Goal: Task Accomplishment & Management: Manage account settings

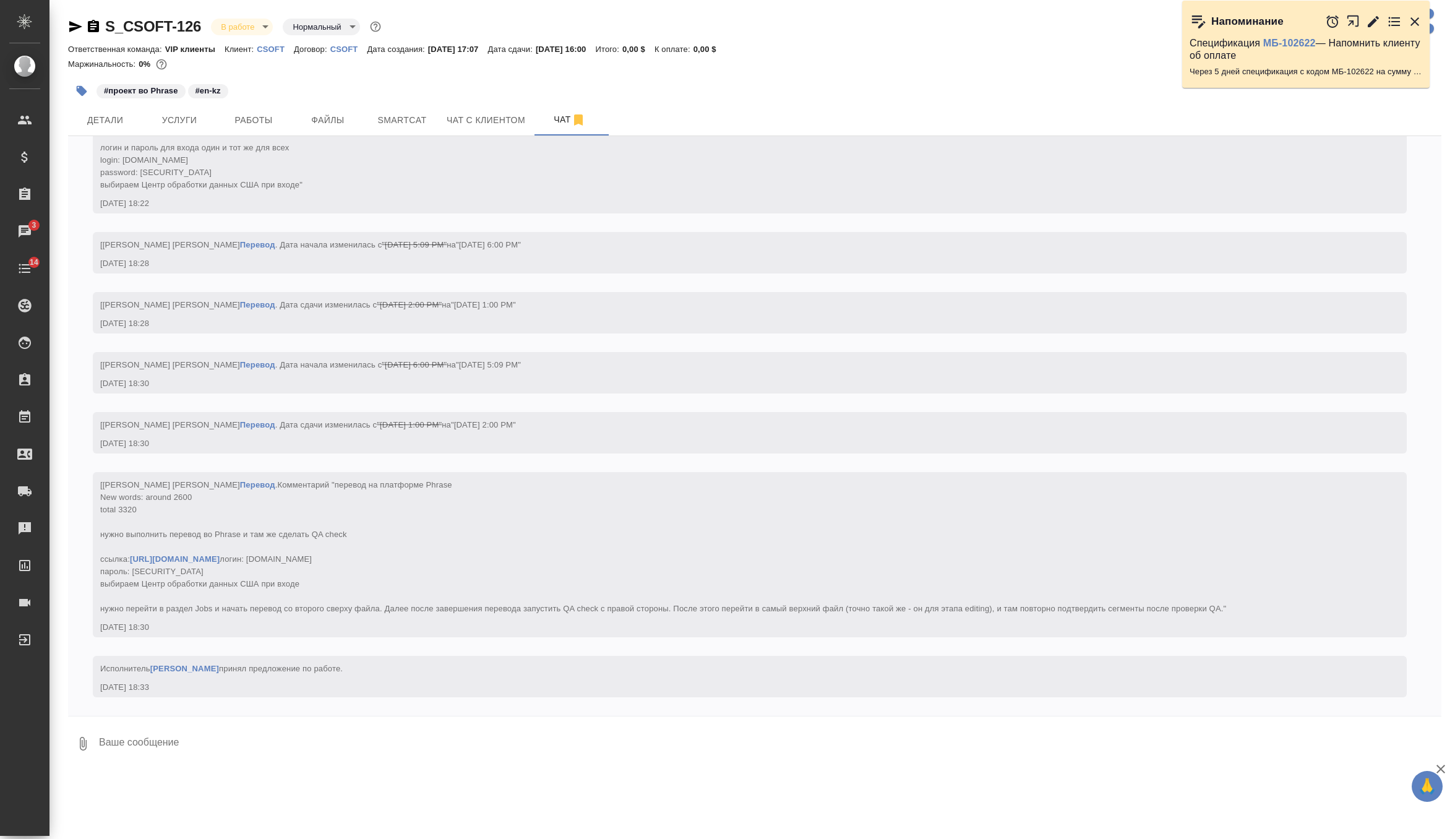
scroll to position [3290, 0]
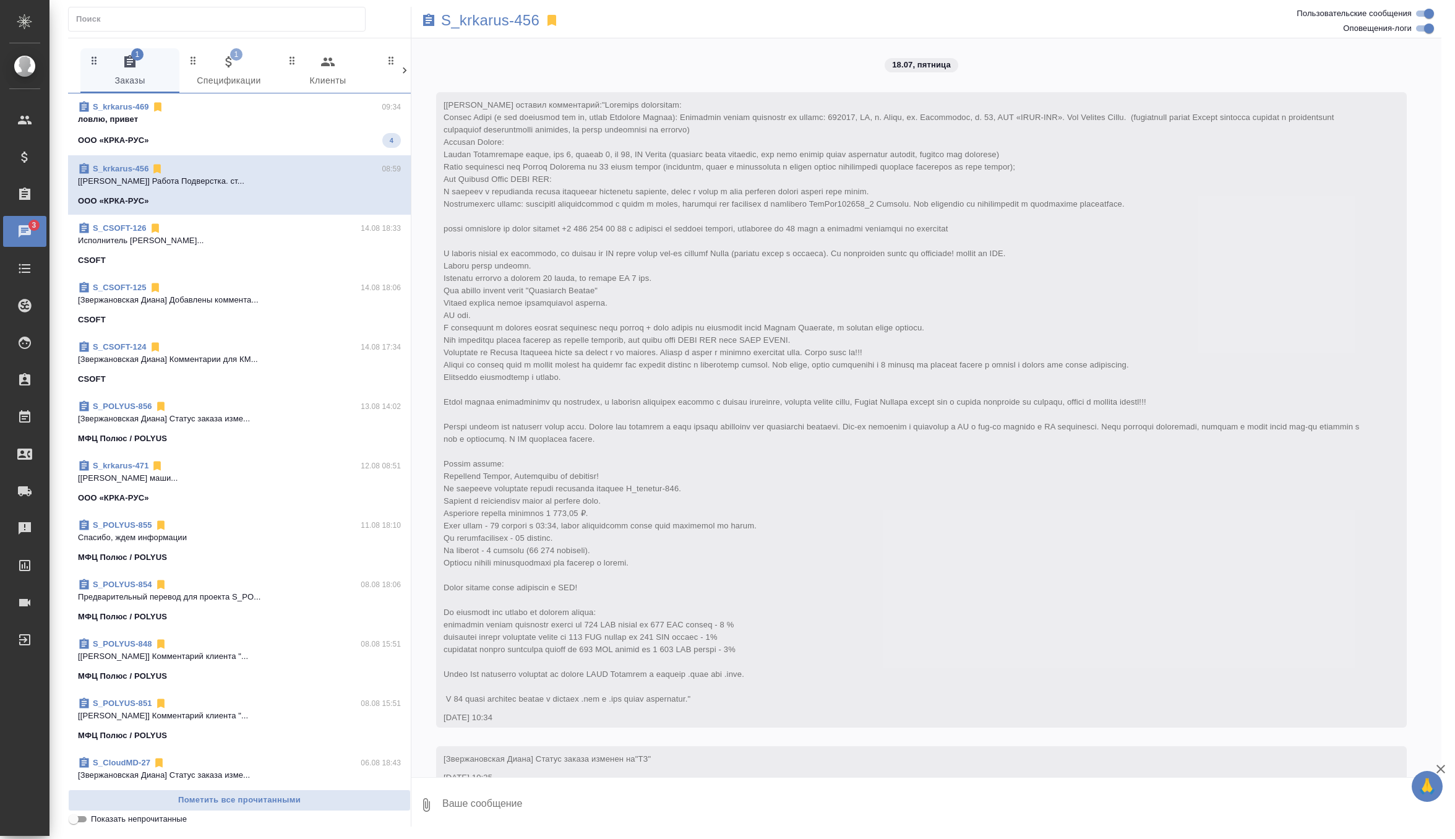
click at [317, 122] on p "ловлю, привет" at bounding box center [239, 119] width 323 height 12
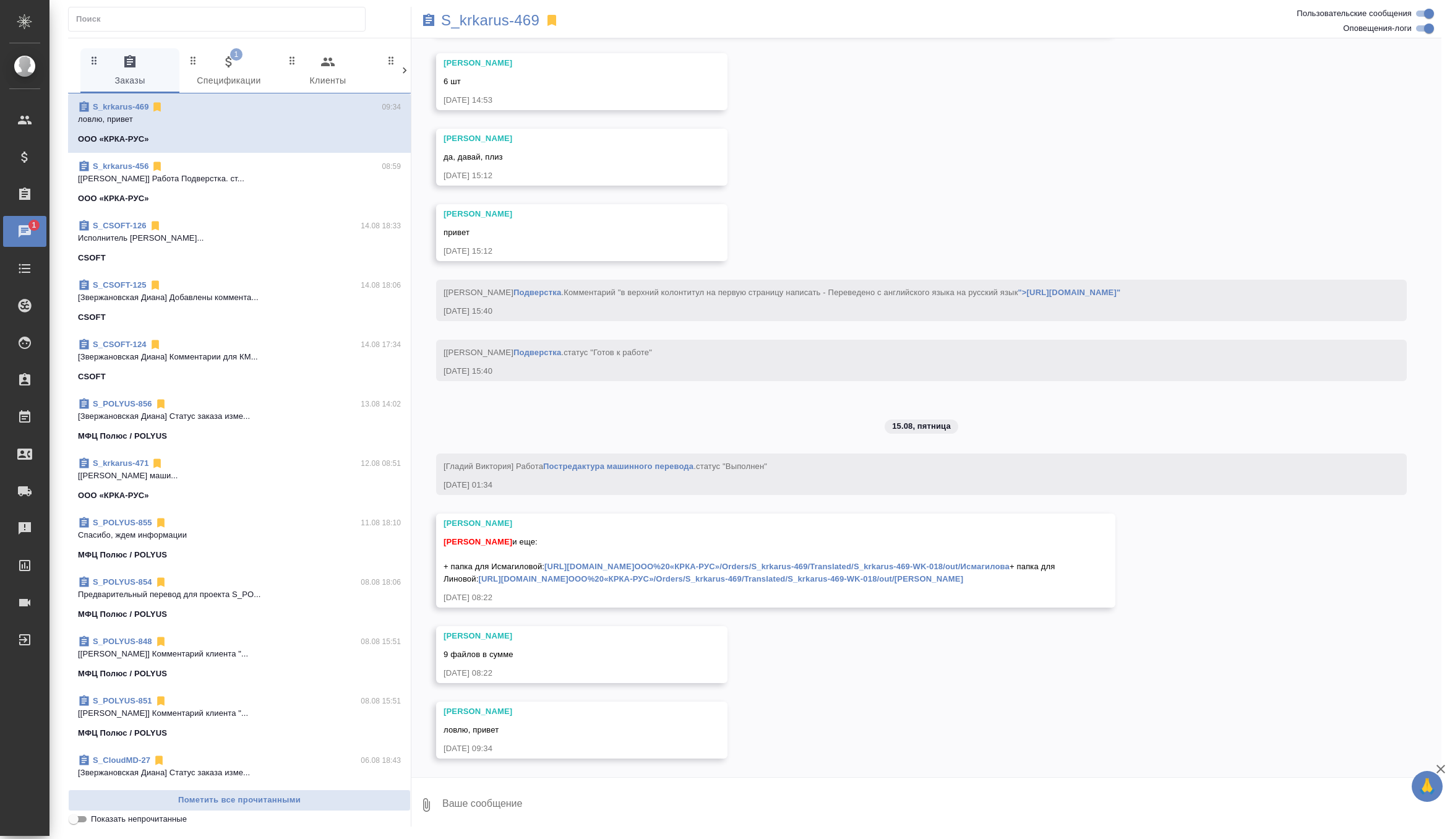
scroll to position [25899, 0]
click at [251, 433] on div "МФЦ Полюс / POLYUS" at bounding box center [239, 436] width 323 height 12
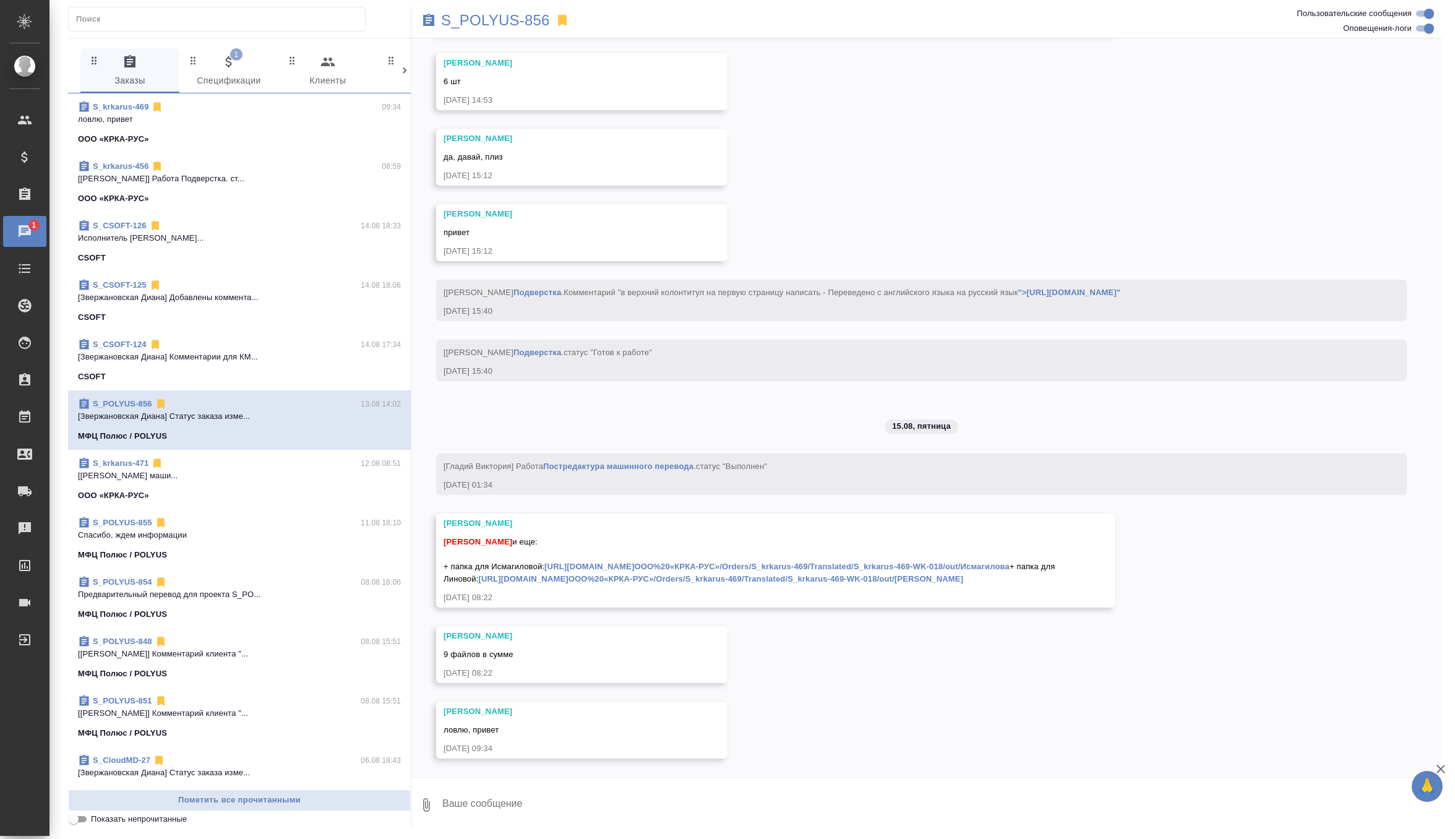
scroll to position [1031, 0]
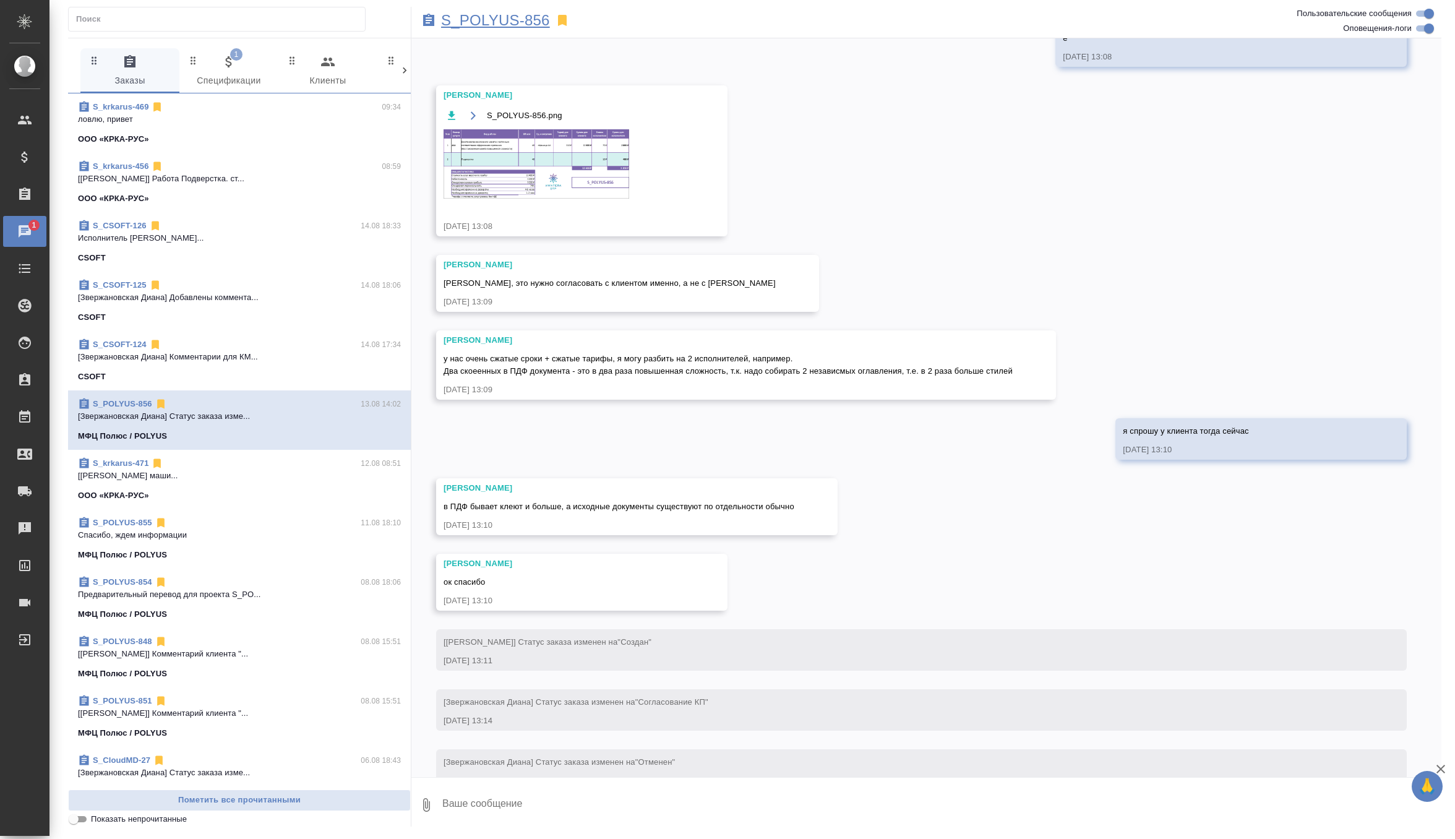
click at [522, 20] on p "S_POLYUS-856" at bounding box center [495, 20] width 109 height 12
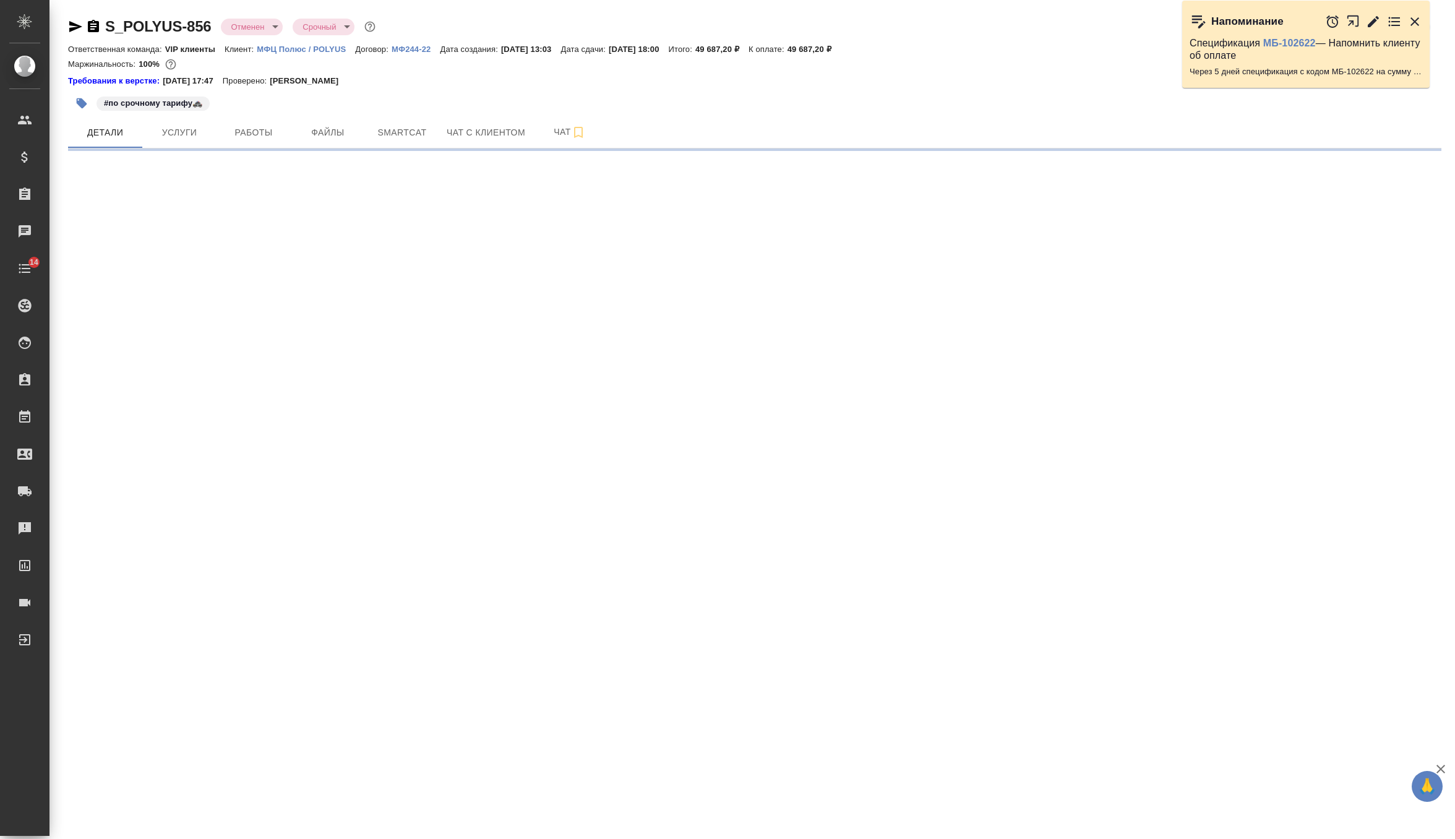
select select "RU"
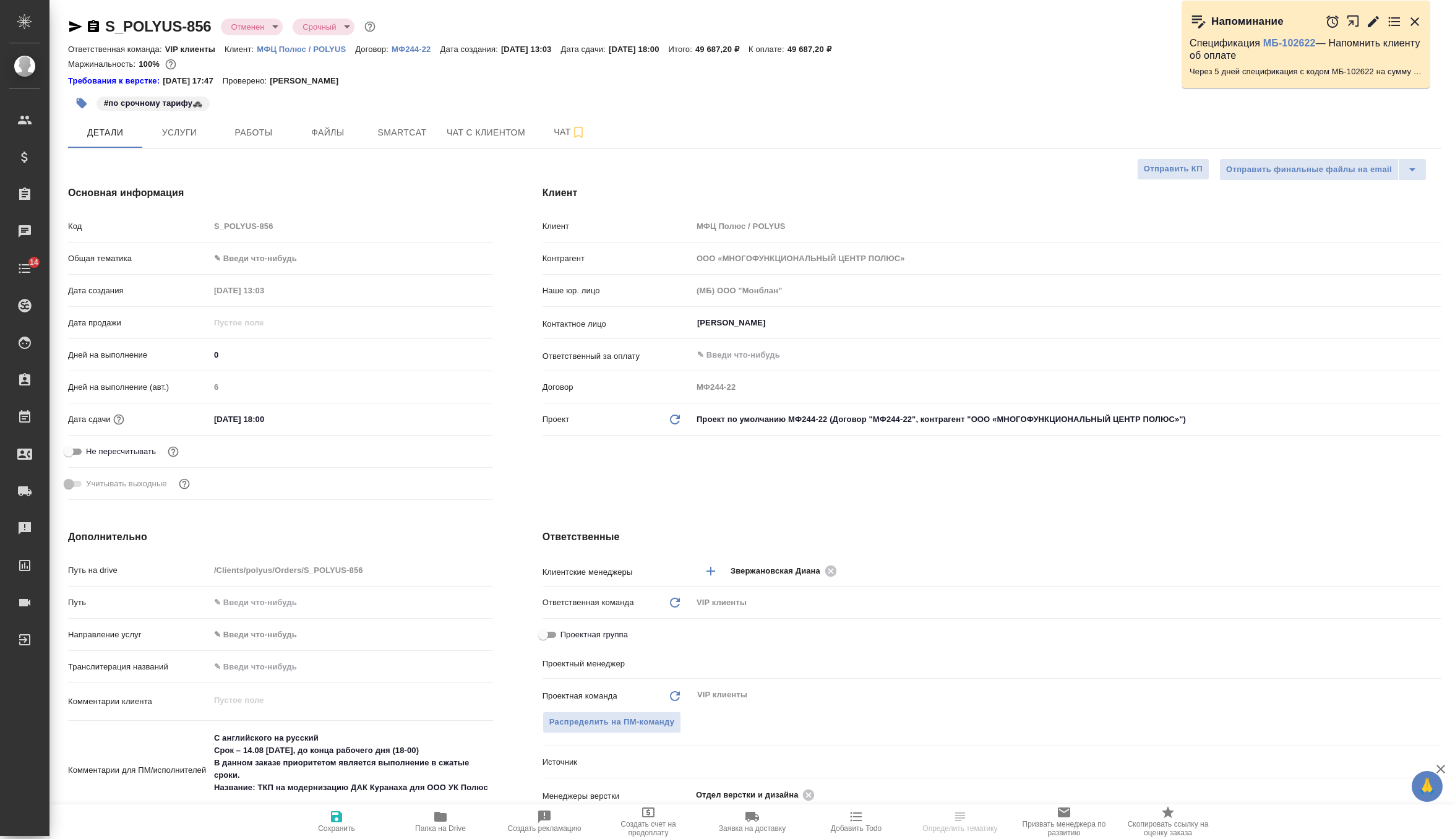
type textarea "x"
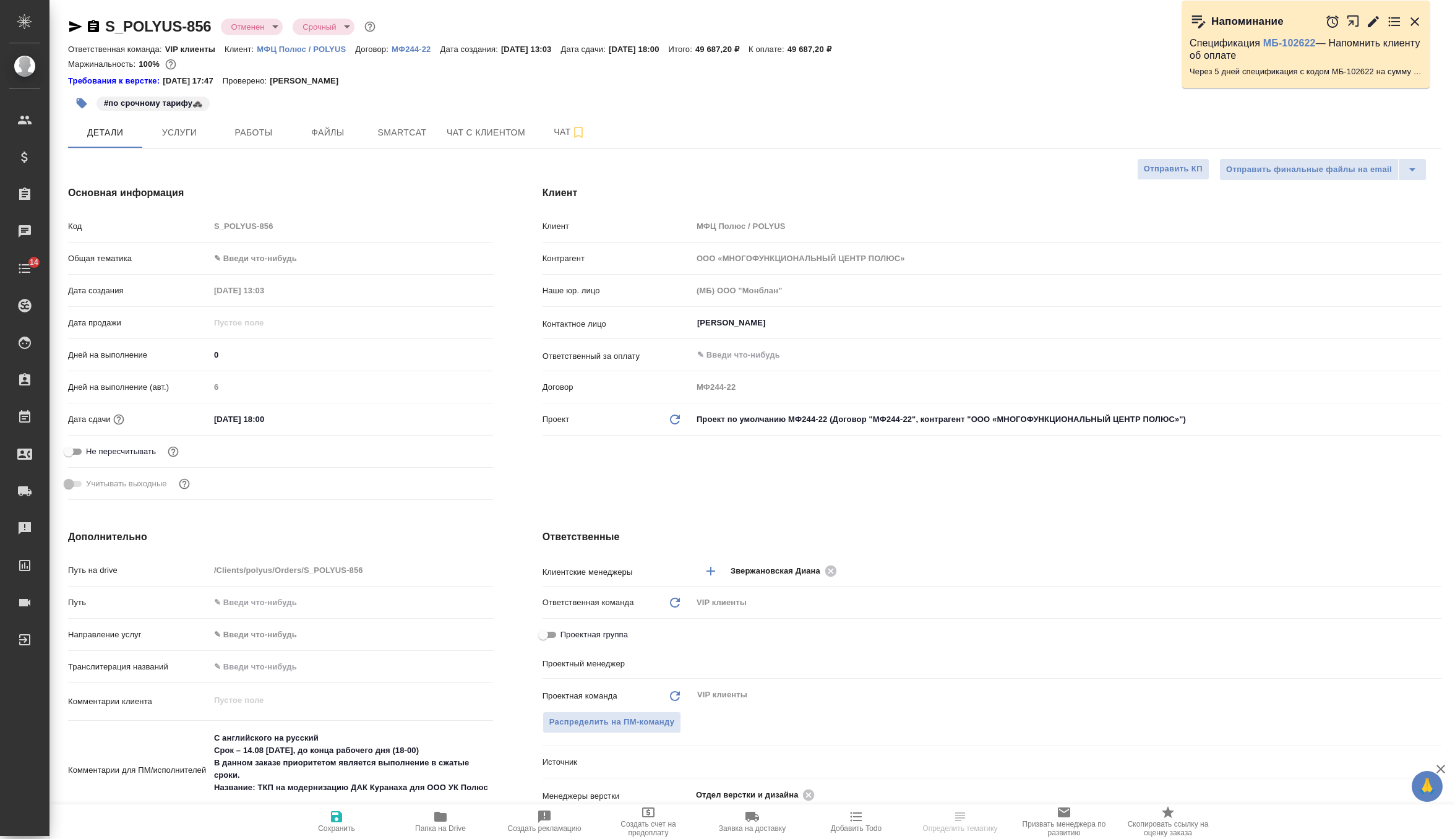
type textarea "x"
type input "Грабко Мария"
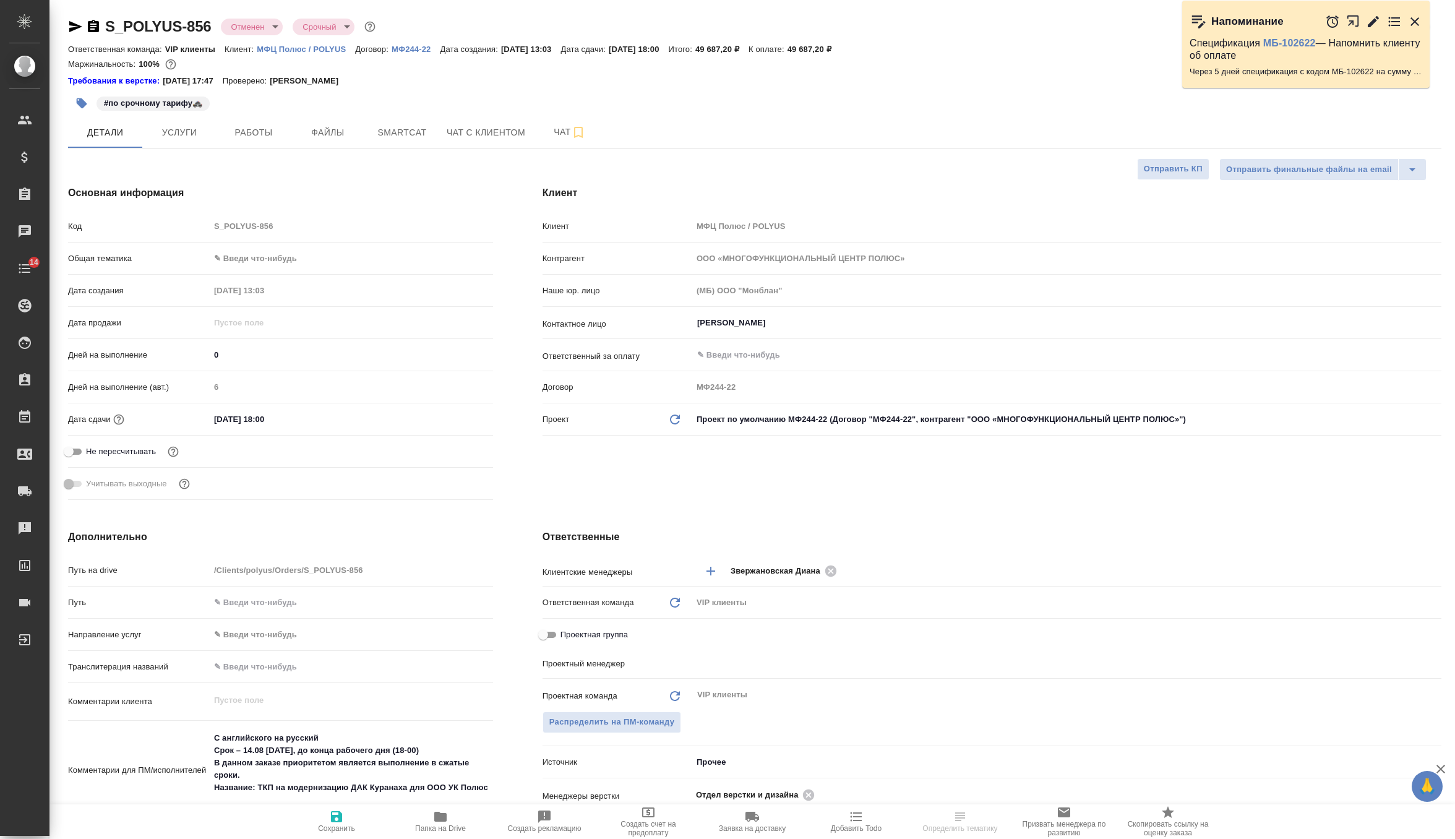
type input "[PERSON_NAME]pavlova"
click at [328, 53] on p "МФЦ Полюс / POLYUS" at bounding box center [306, 49] width 98 height 9
type textarea "x"
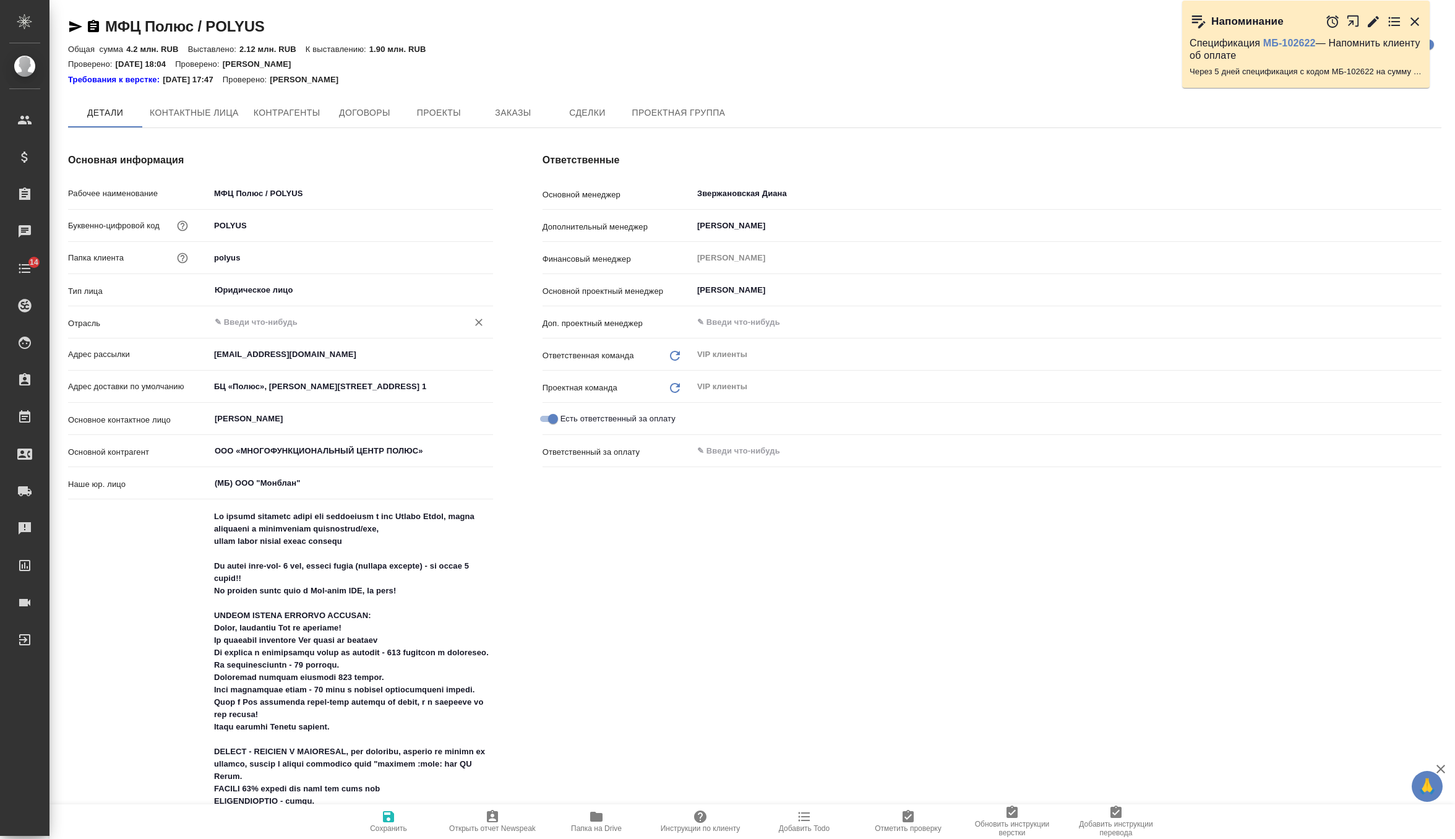
type textarea "x"
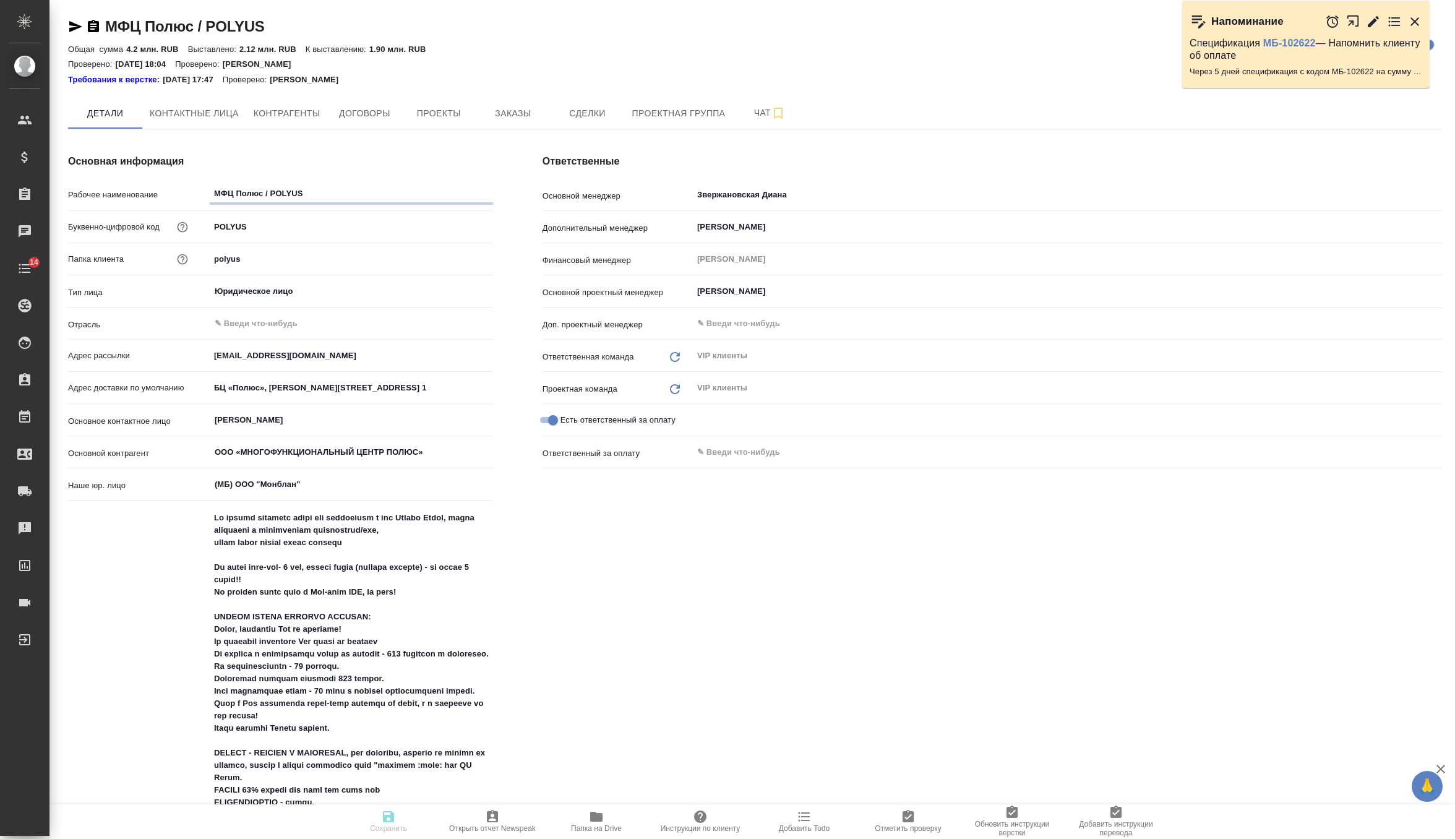
type textarea "x"
click at [488, 126] on button "Заказы" at bounding box center [513, 113] width 74 height 31
type textarea "x"
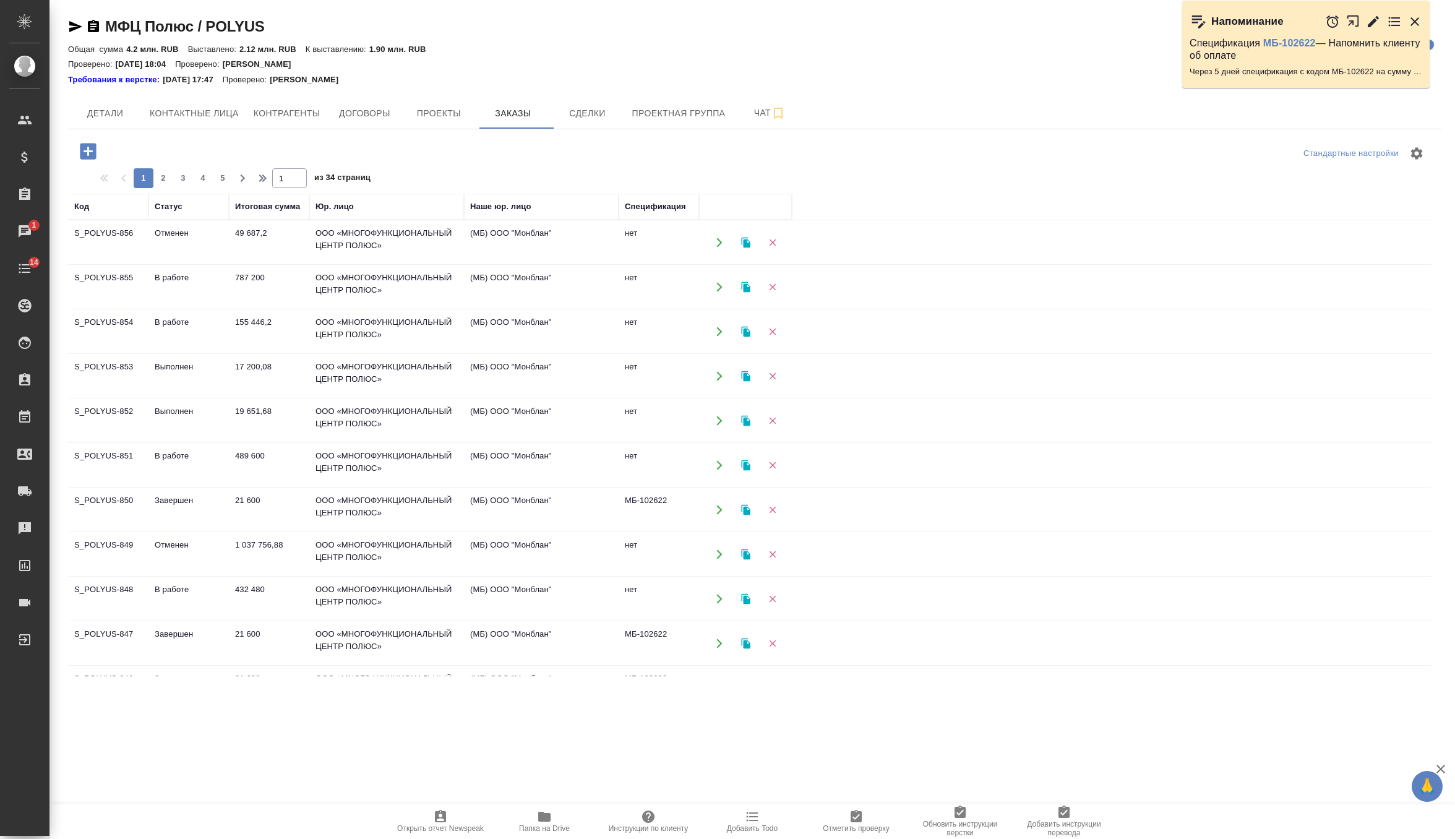
click at [272, 264] on td "155 446,2" at bounding box center [269, 242] width 80 height 43
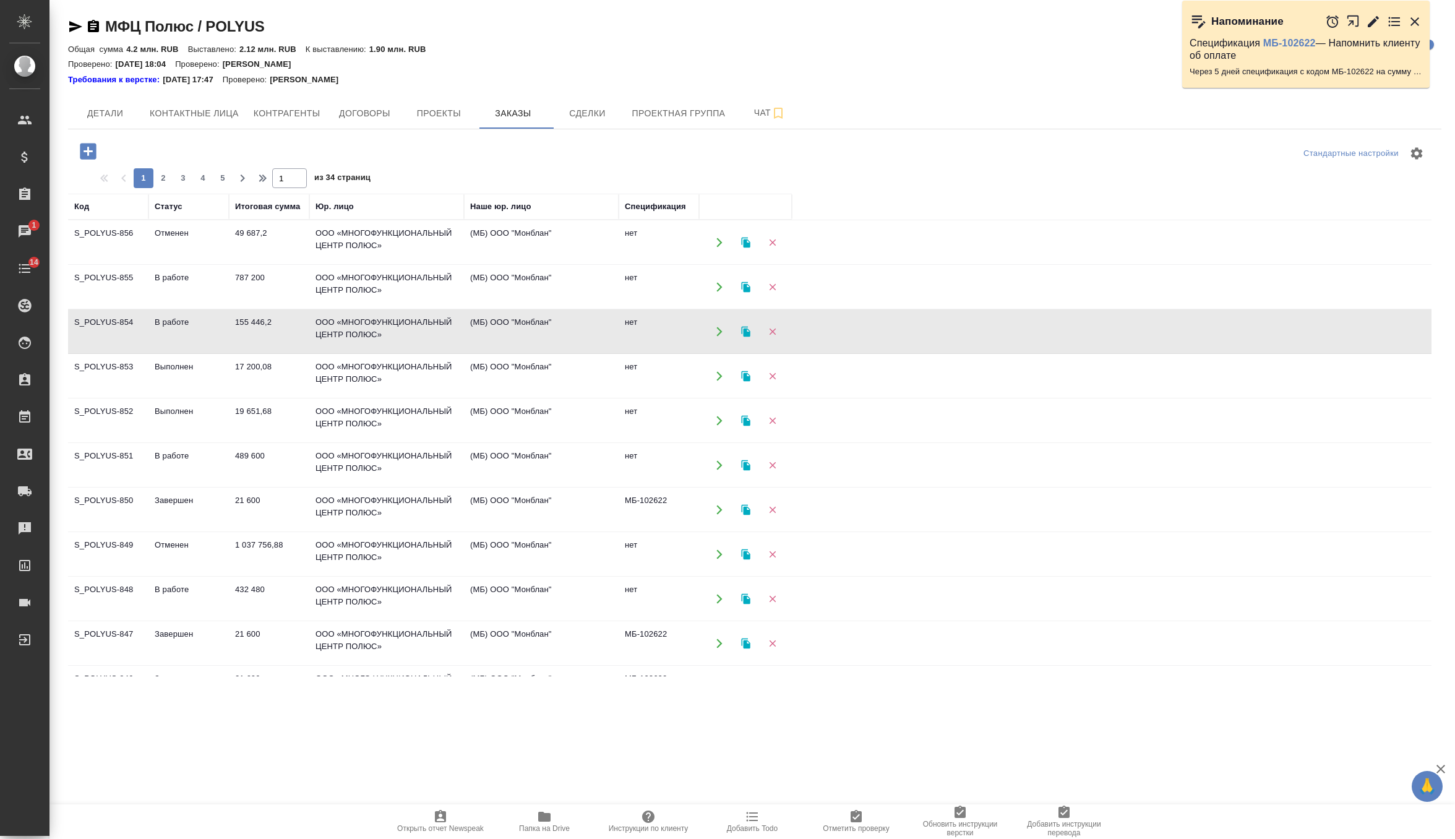
click at [272, 264] on td "155 446,2" at bounding box center [269, 242] width 80 height 43
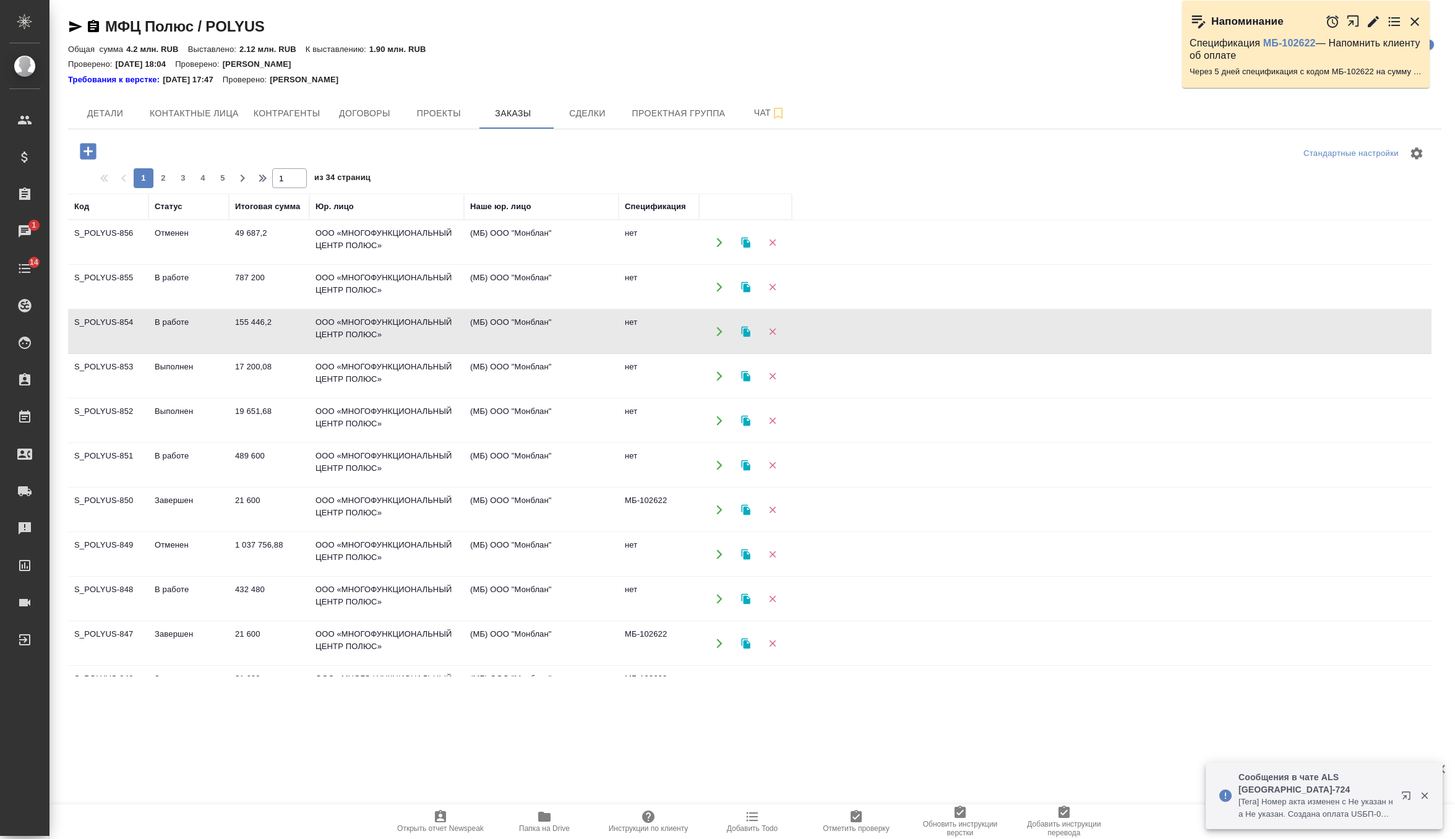
click at [282, 264] on td "787 200" at bounding box center [269, 242] width 80 height 43
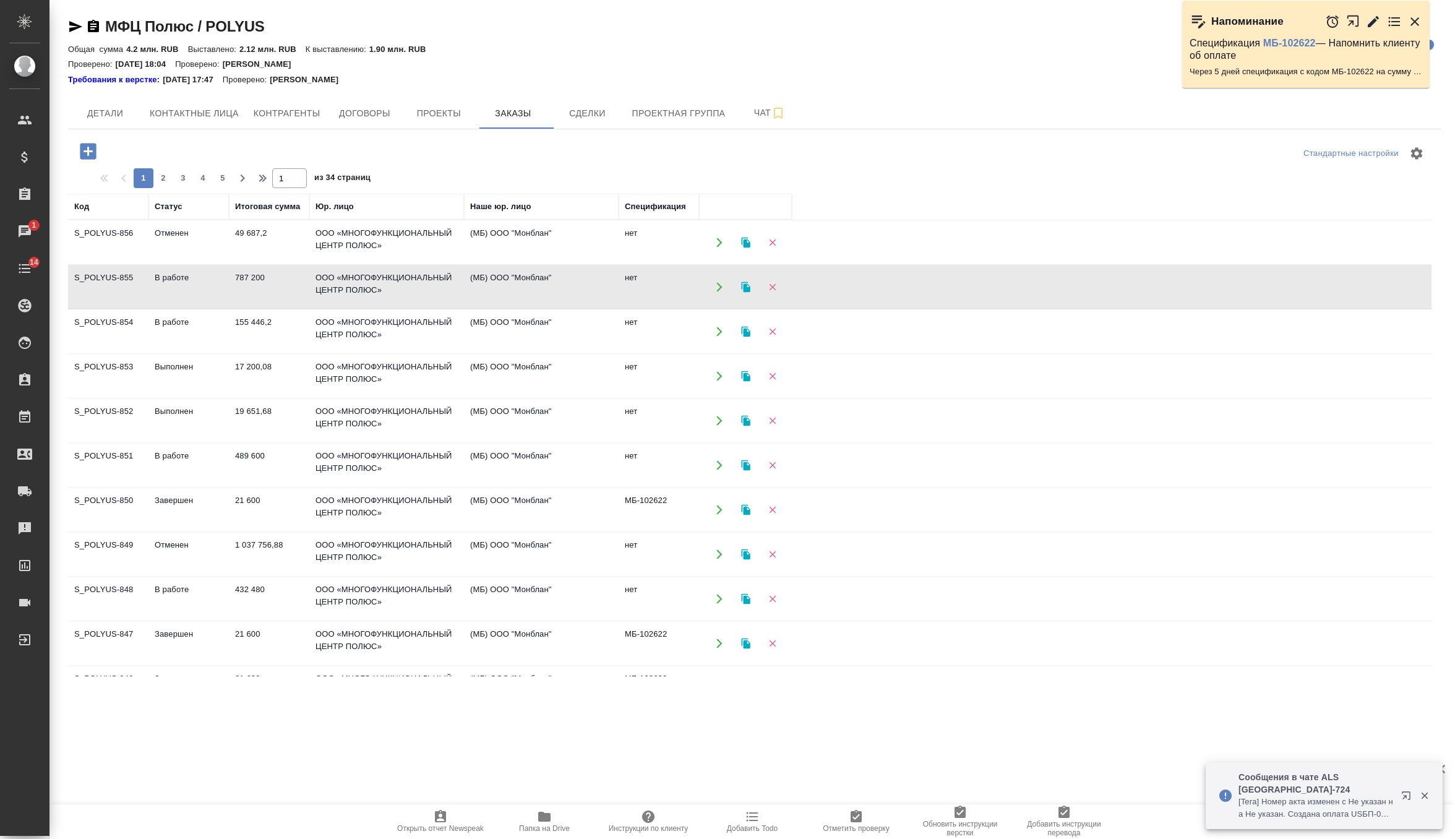
click at [282, 264] on td "787 200" at bounding box center [269, 242] width 80 height 43
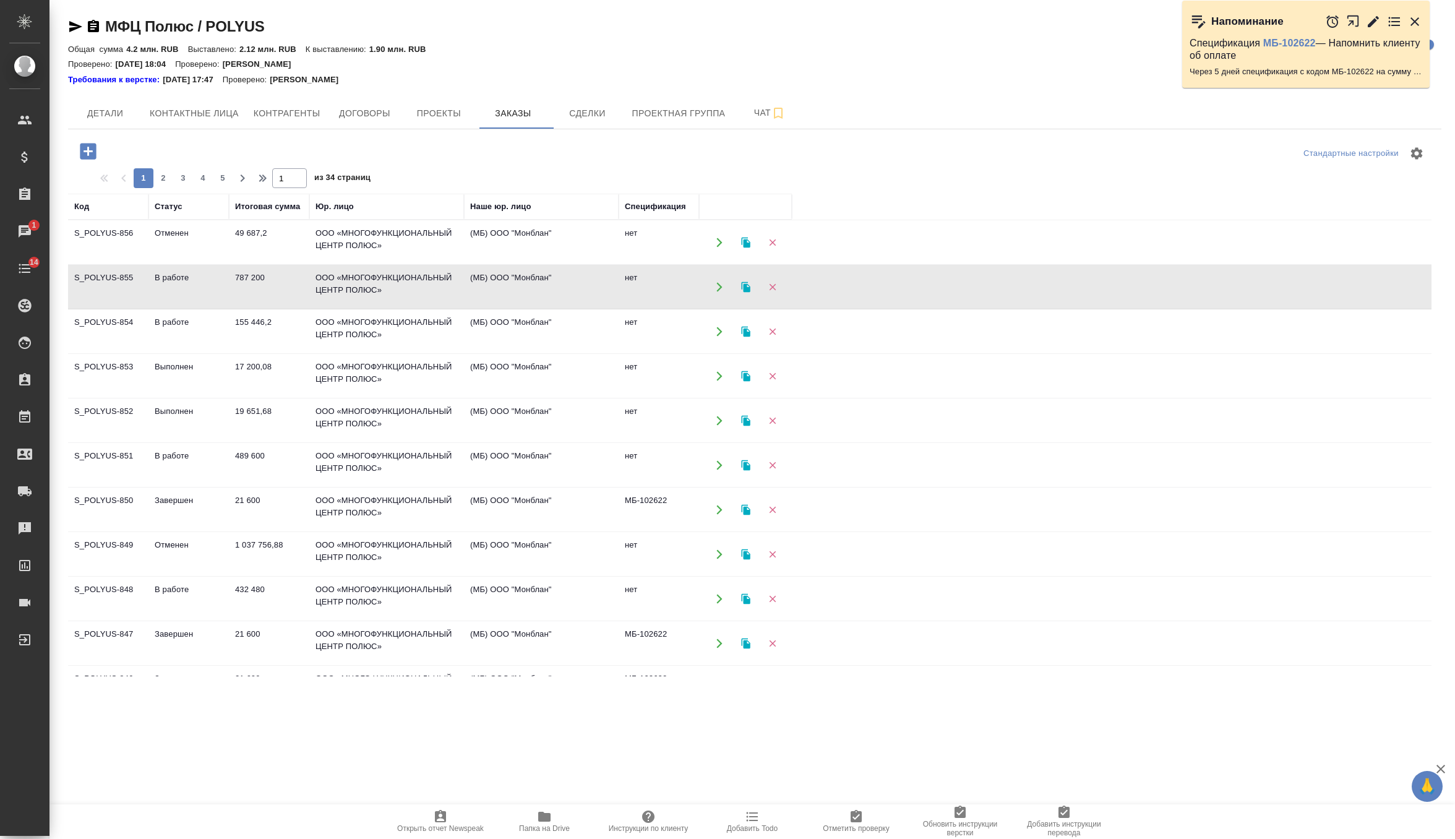
click at [261, 264] on td "489 600" at bounding box center [269, 242] width 80 height 43
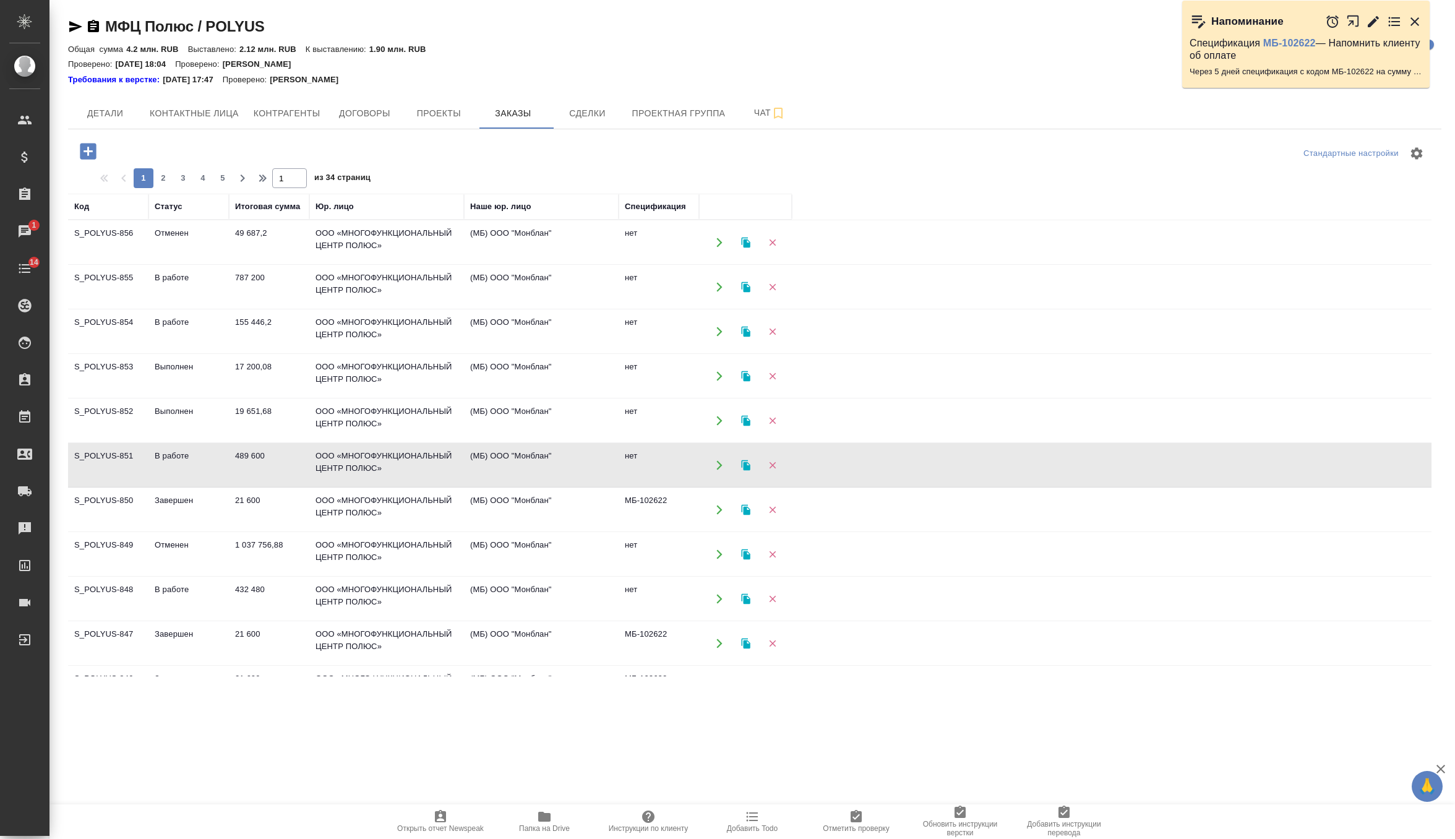
click at [261, 264] on td "489 600" at bounding box center [269, 242] width 80 height 43
click at [275, 264] on td "432 480" at bounding box center [269, 242] width 80 height 43
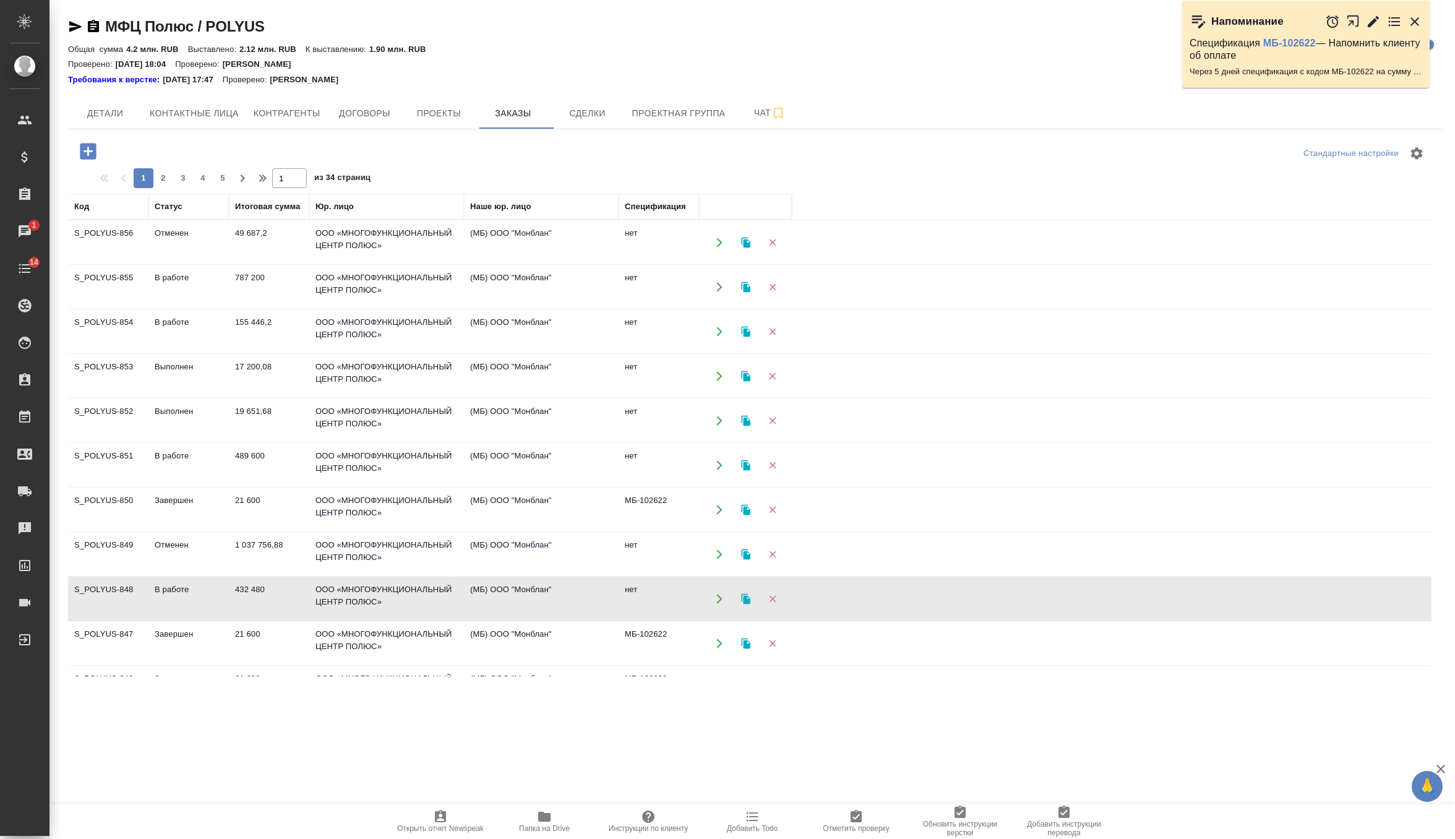
click at [275, 264] on td "432 480" at bounding box center [269, 242] width 80 height 43
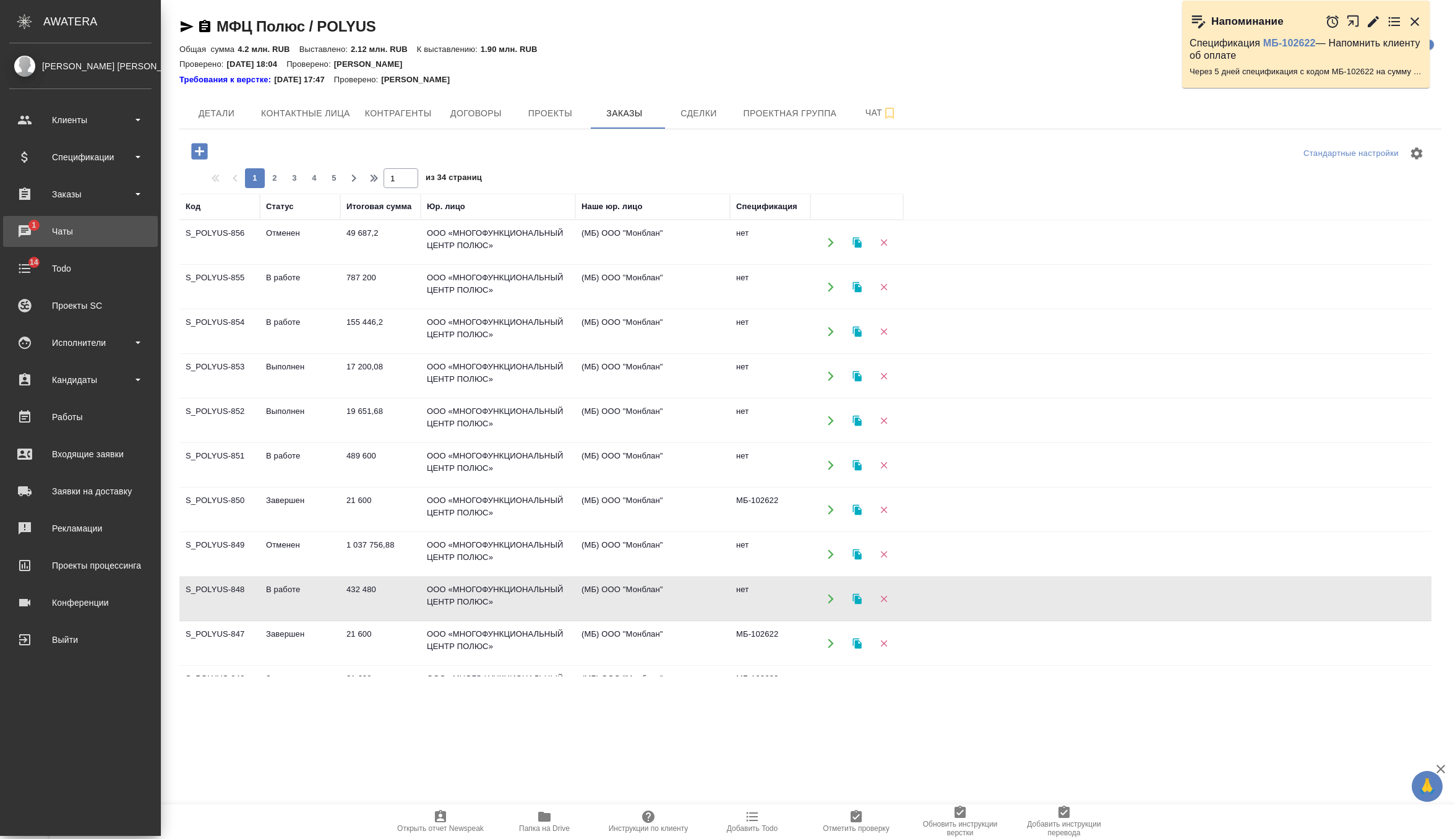
click at [40, 216] on link "1 Чаты" at bounding box center [80, 231] width 155 height 31
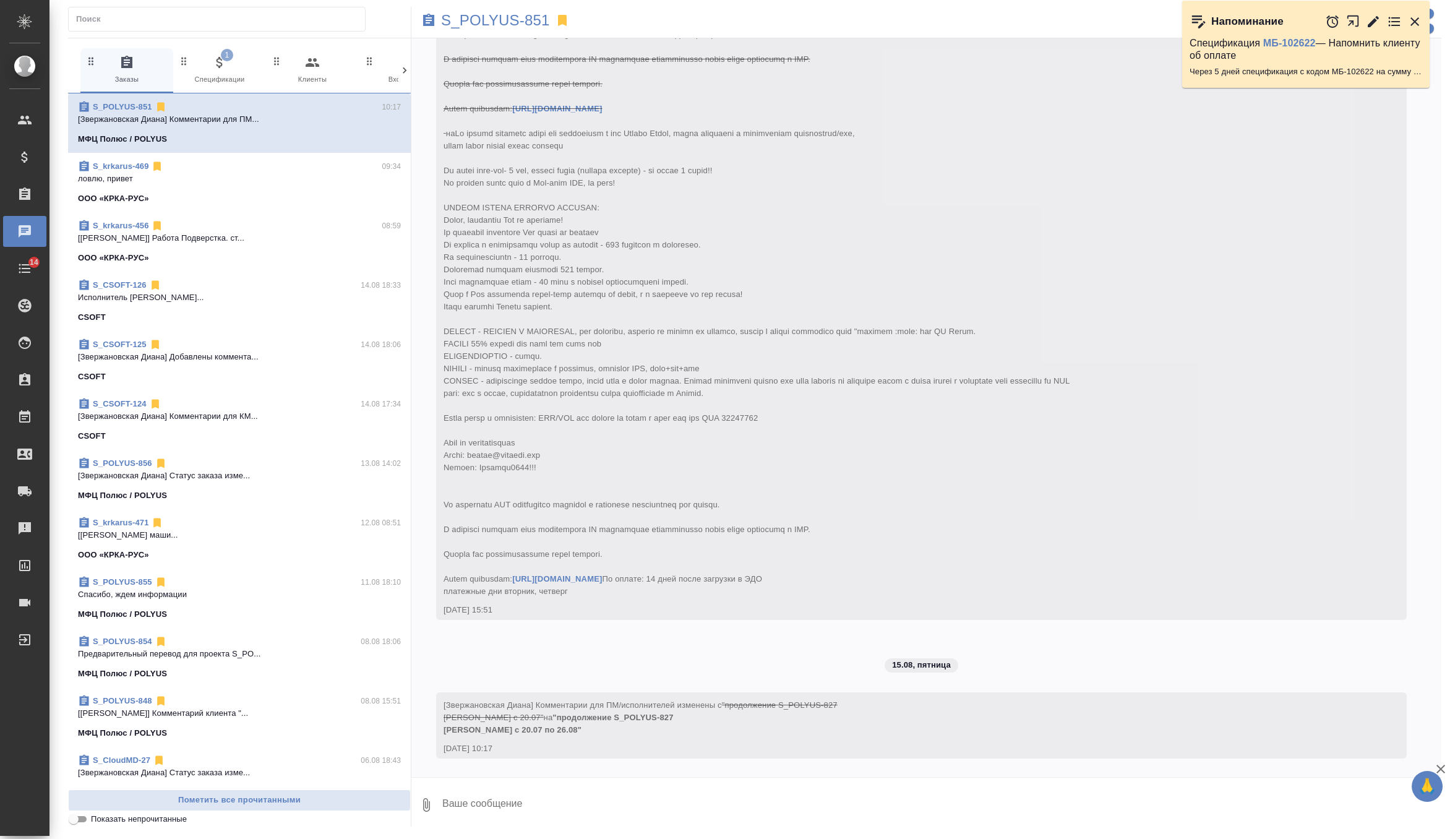
scroll to position [1926, 0]
click at [222, 72] on span "1 Спецификации" at bounding box center [219, 70] width 83 height 30
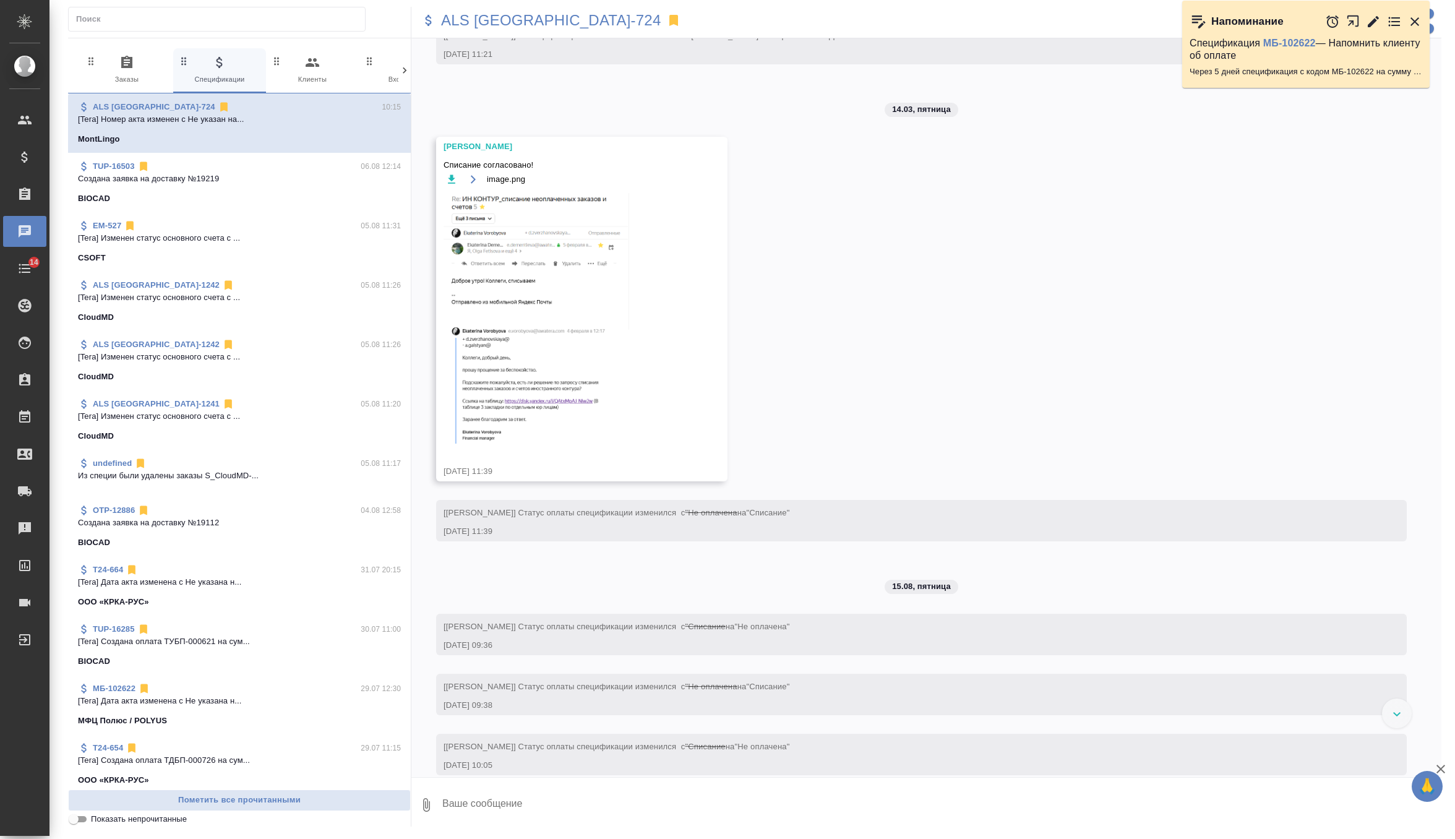
scroll to position [673, 0]
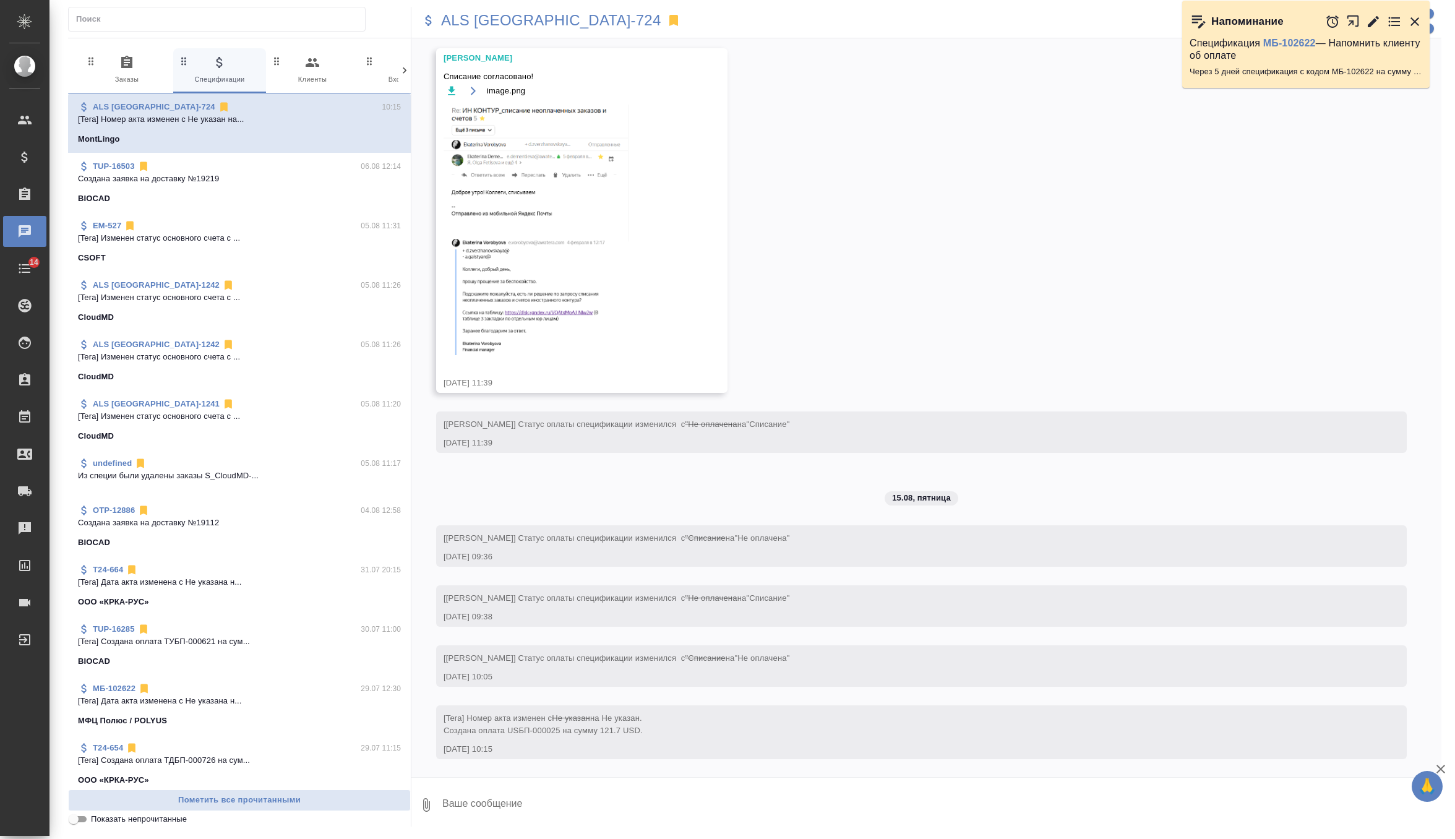
click at [547, 306] on img at bounding box center [537, 230] width 186 height 251
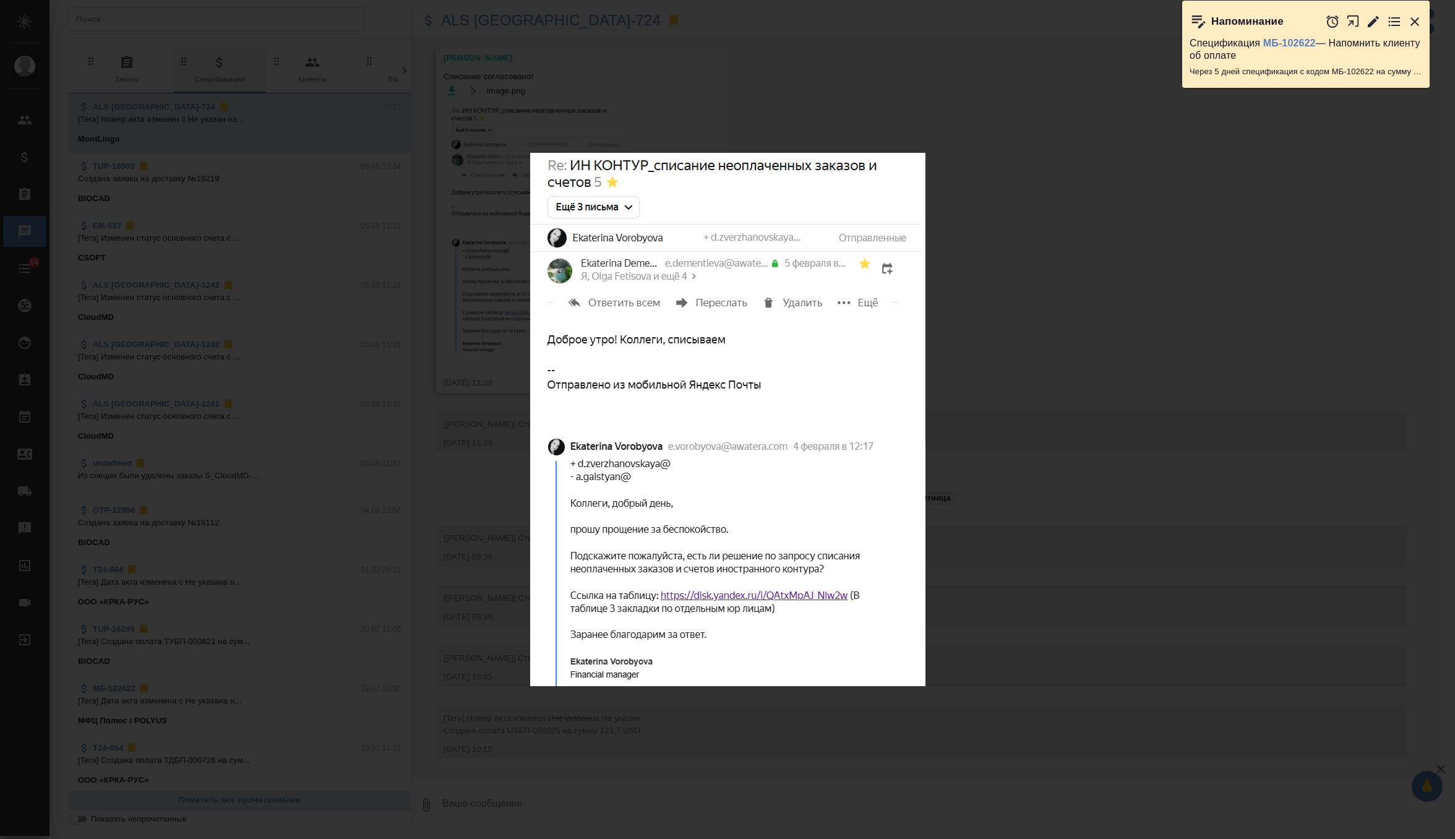
click at [1028, 298] on div "image.png 1 of 1" at bounding box center [727, 419] width 1455 height 839
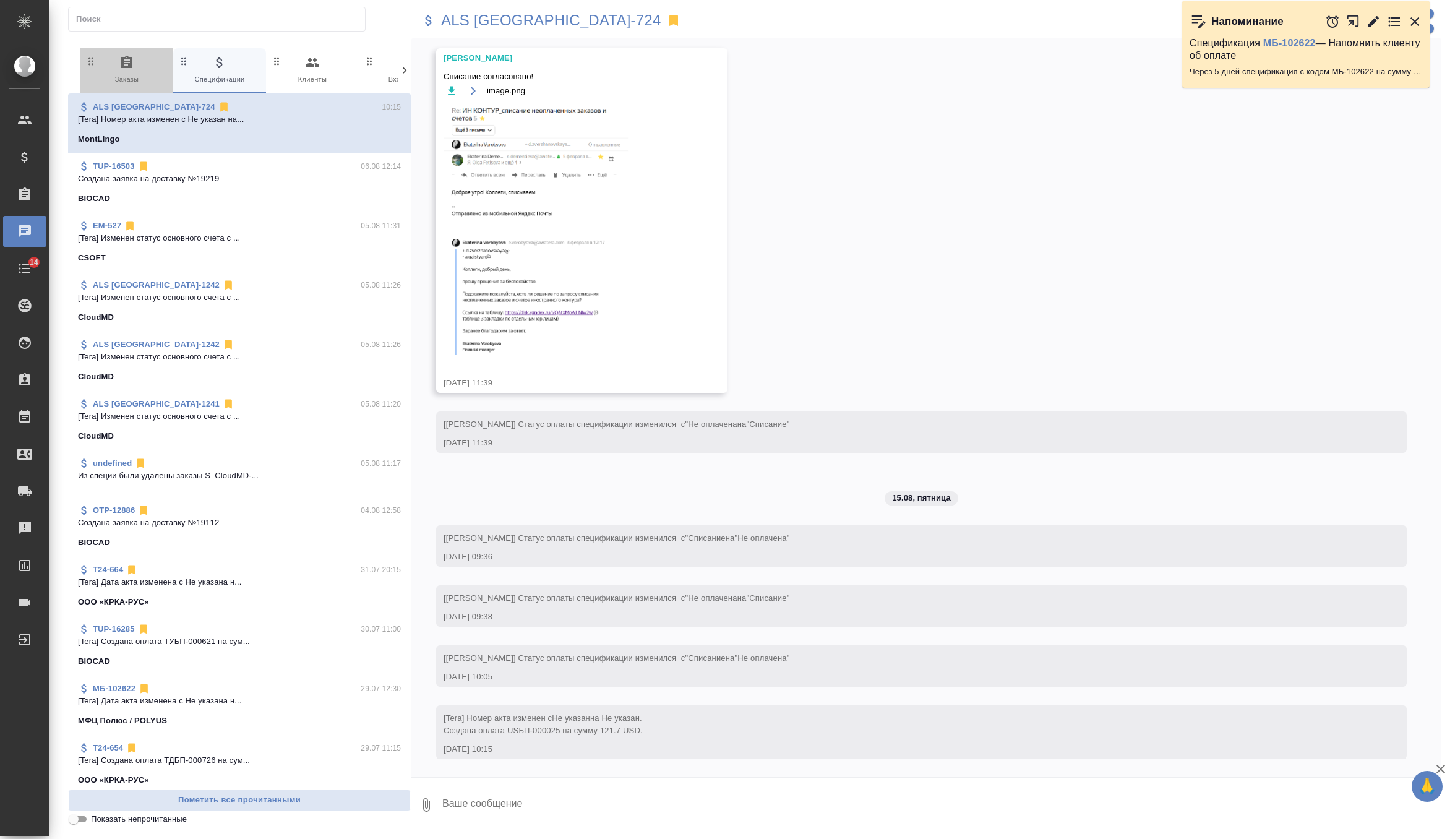
click at [141, 67] on span "0 Заказы" at bounding box center [126, 70] width 83 height 30
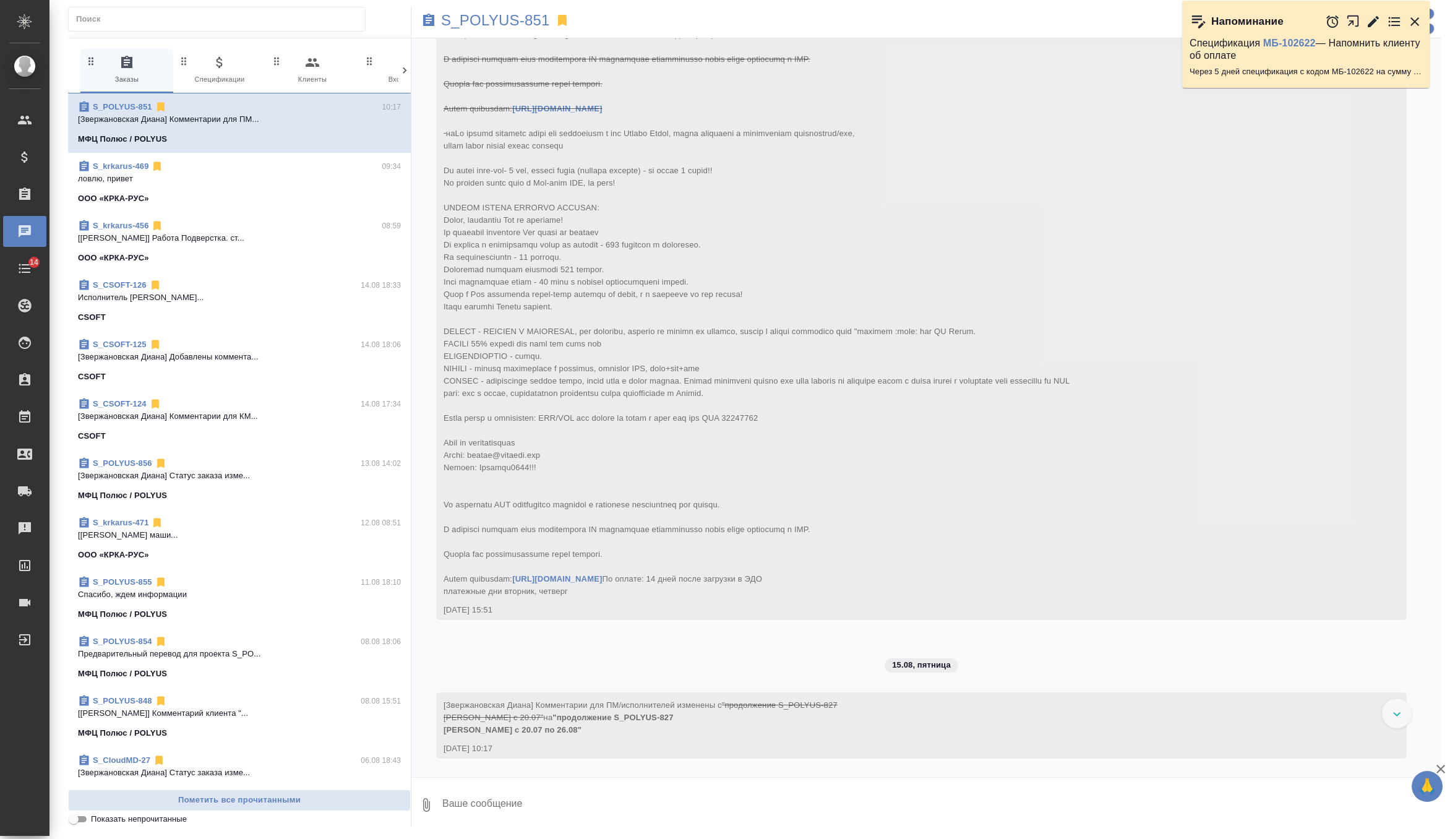
scroll to position [1926, 0]
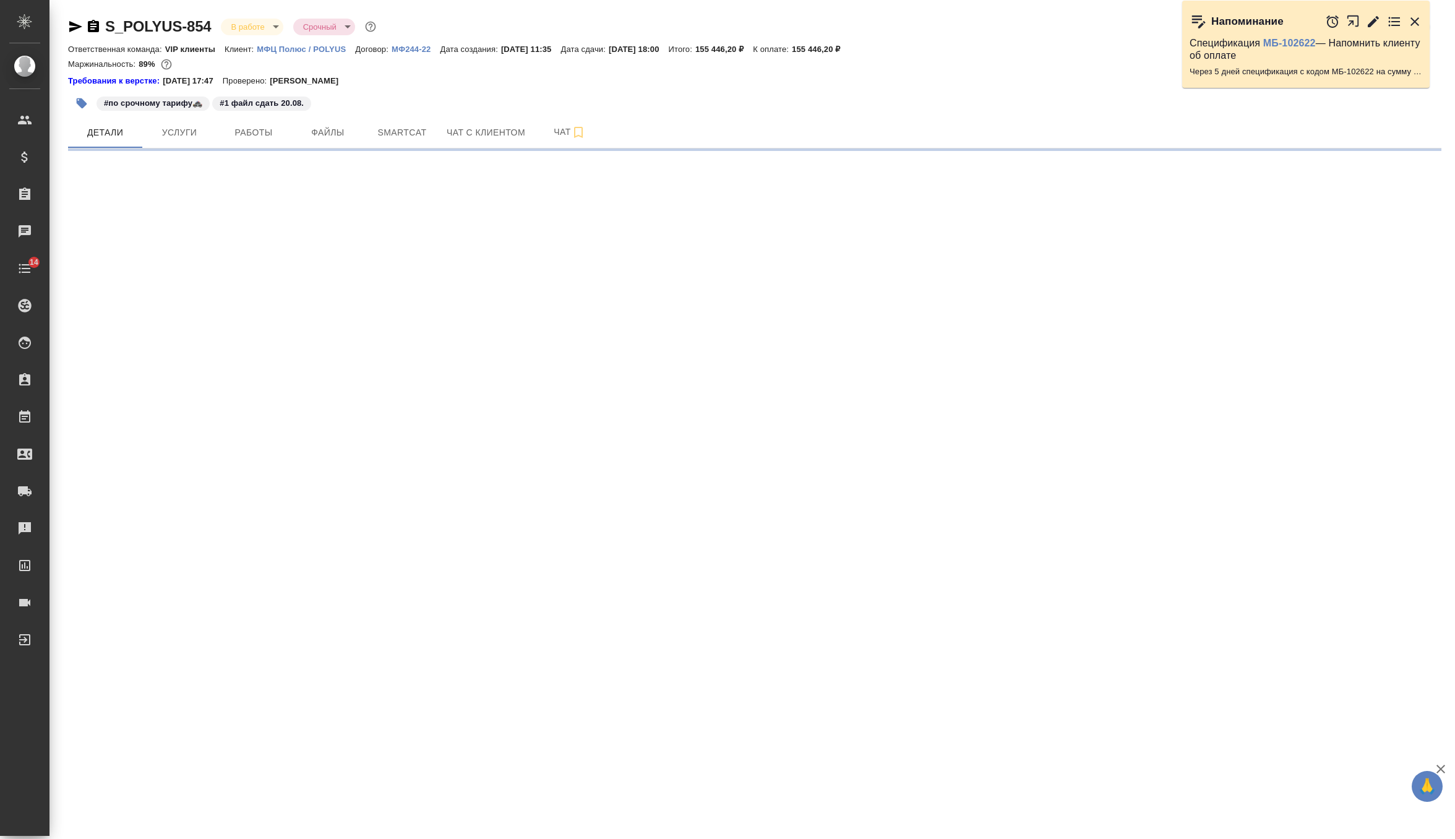
select select "RU"
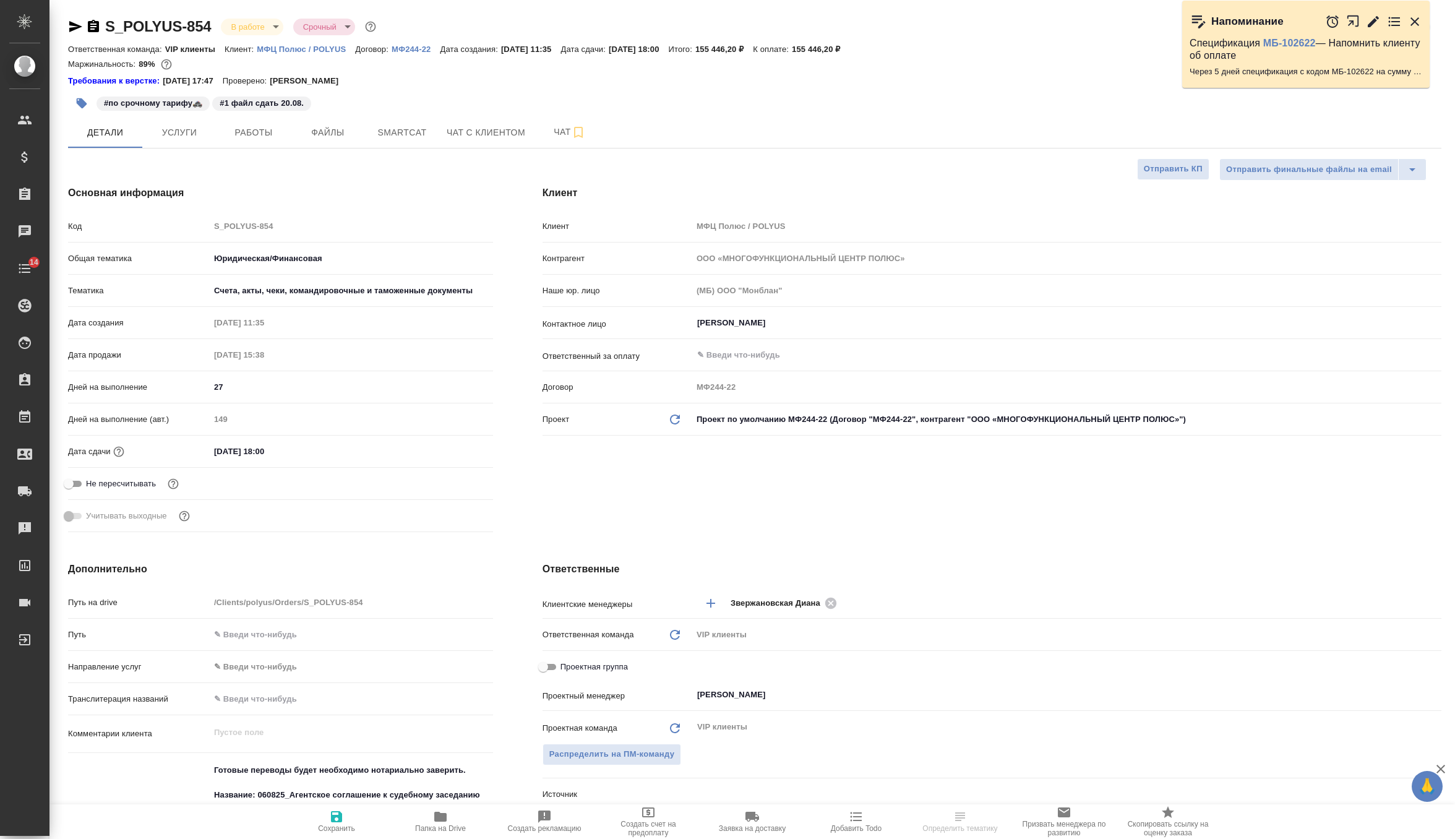
type textarea "x"
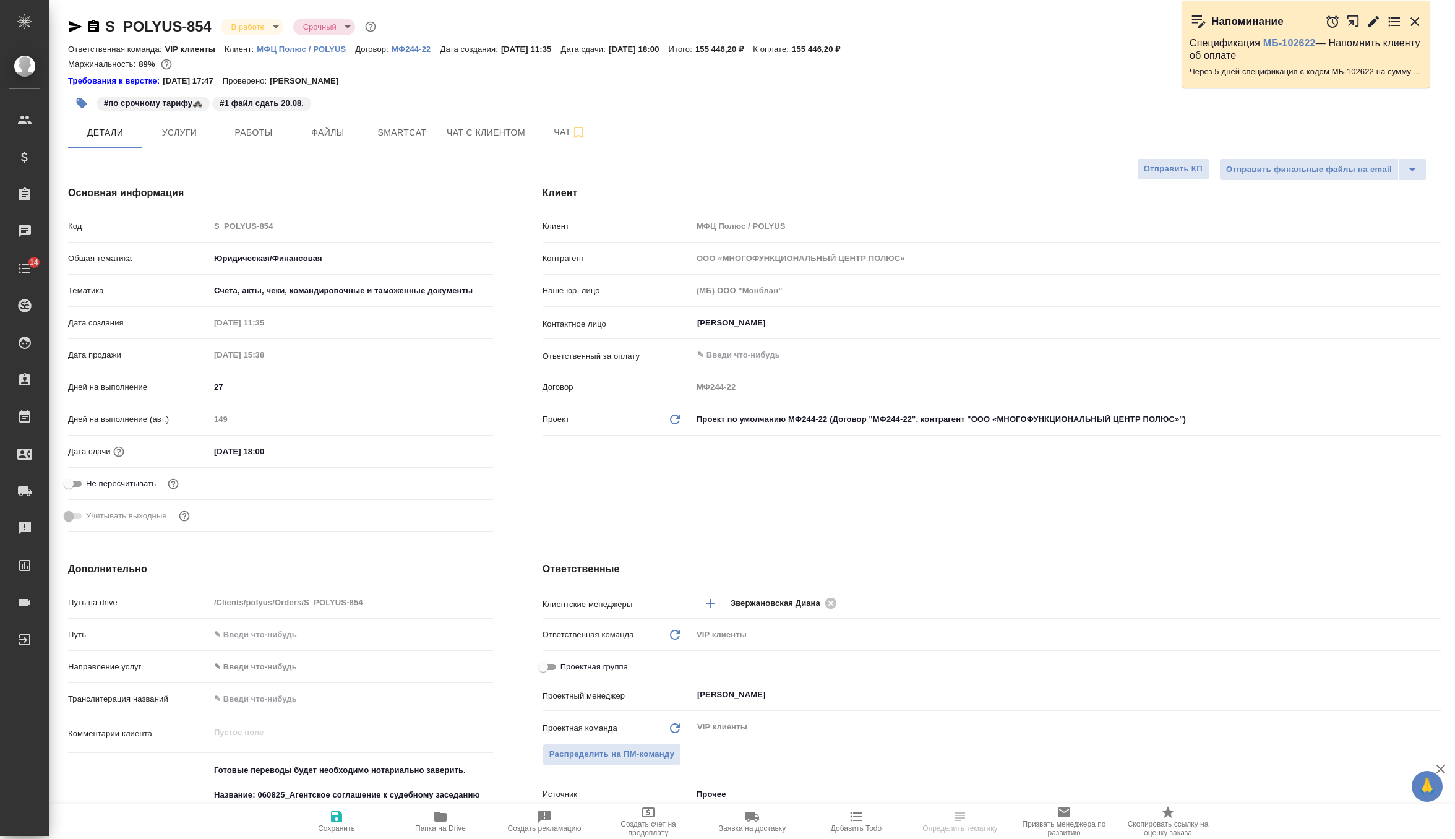
type textarea "x"
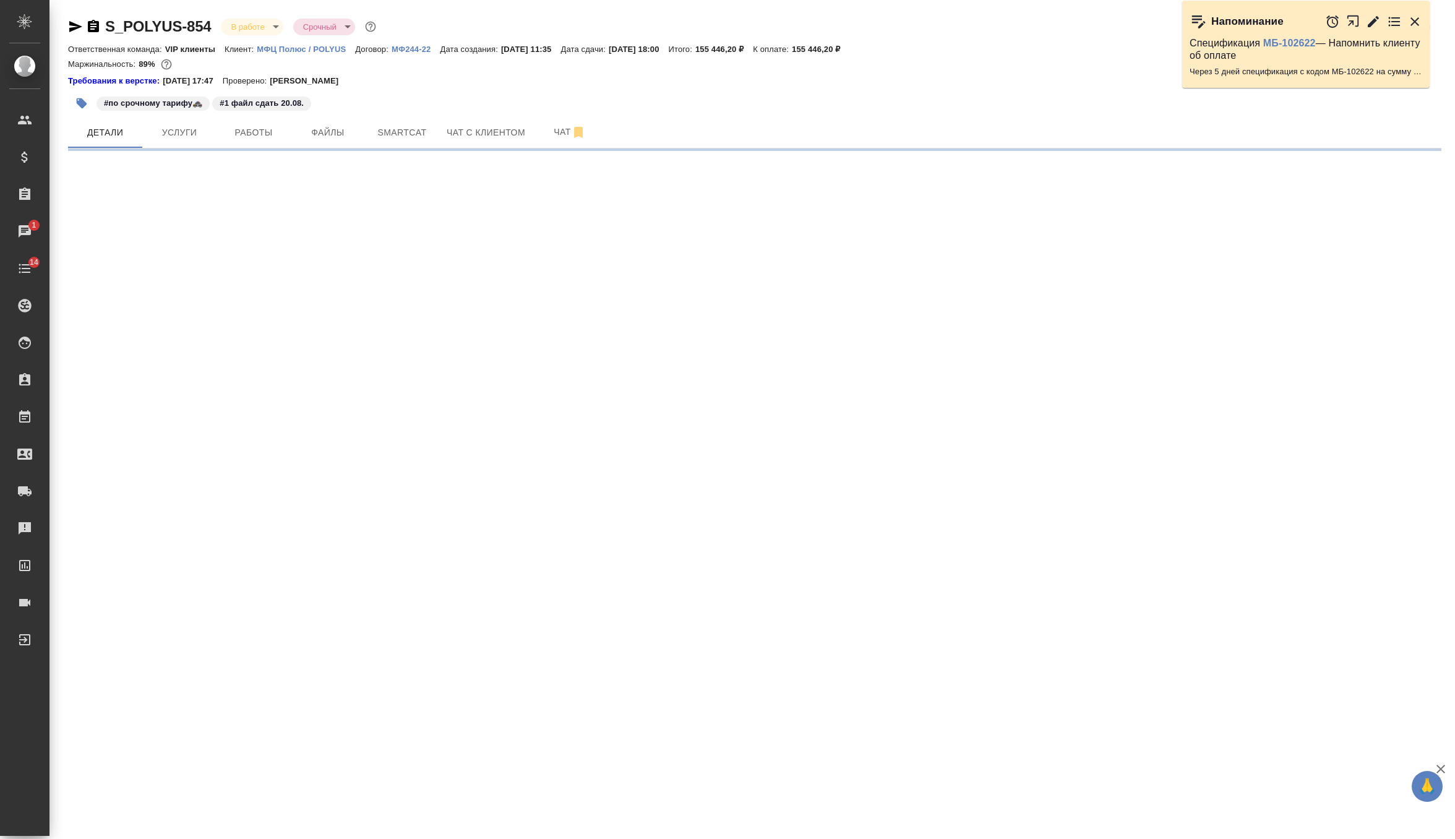
select select "RU"
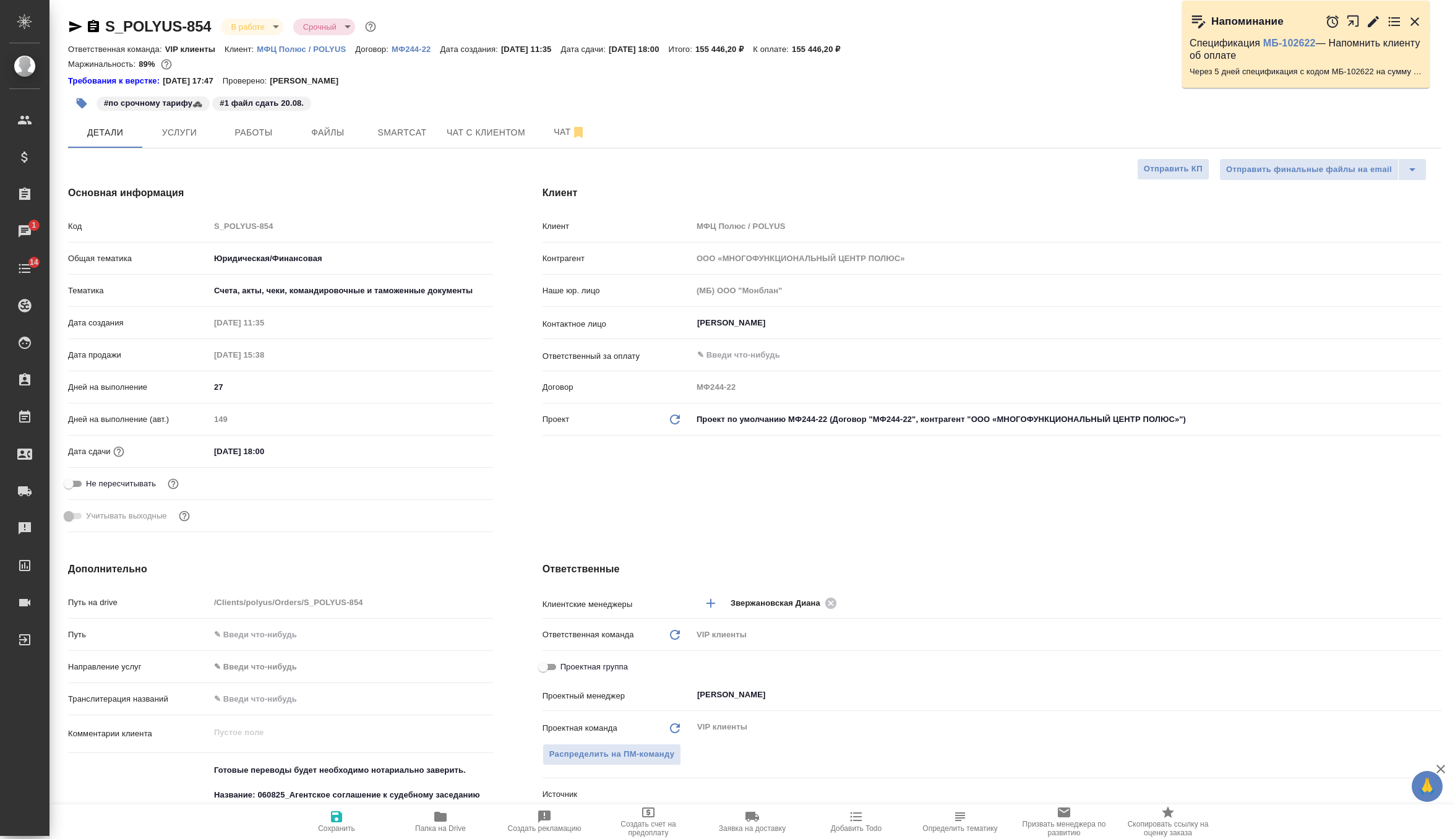
type textarea "x"
click at [558, 144] on button "Чат" at bounding box center [570, 132] width 74 height 31
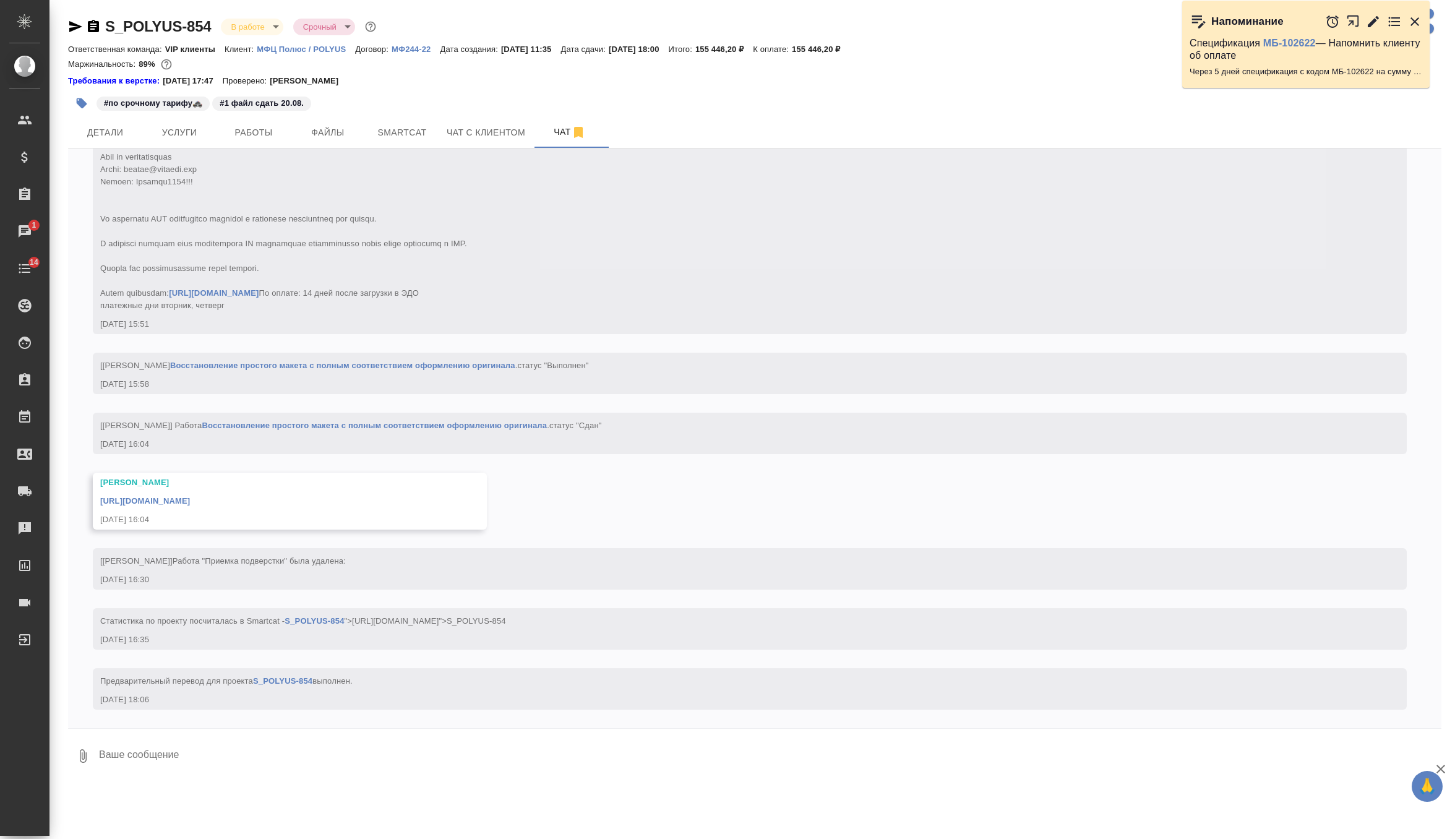
scroll to position [15278, 0]
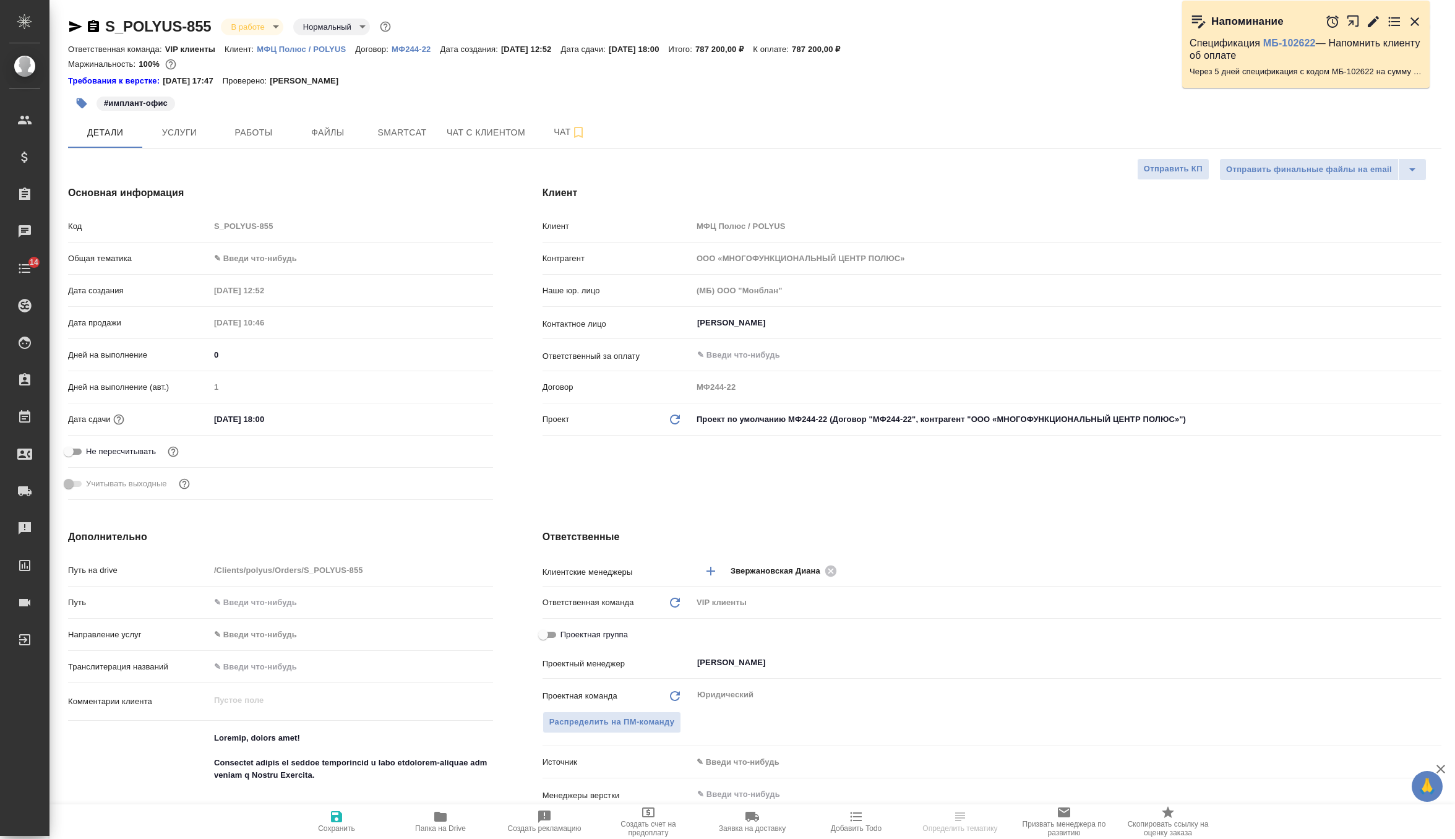
select select "RU"
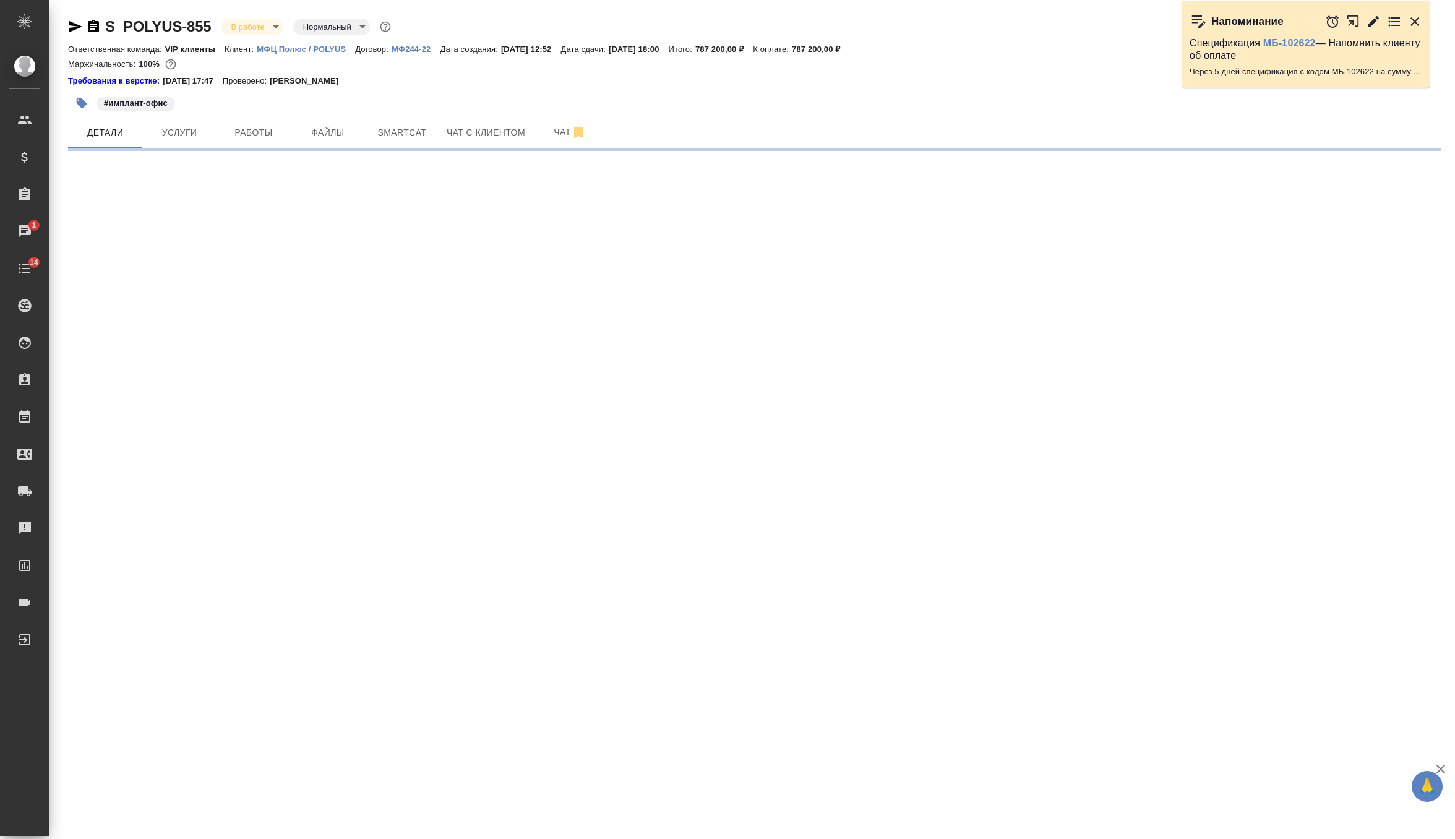
select select "RU"
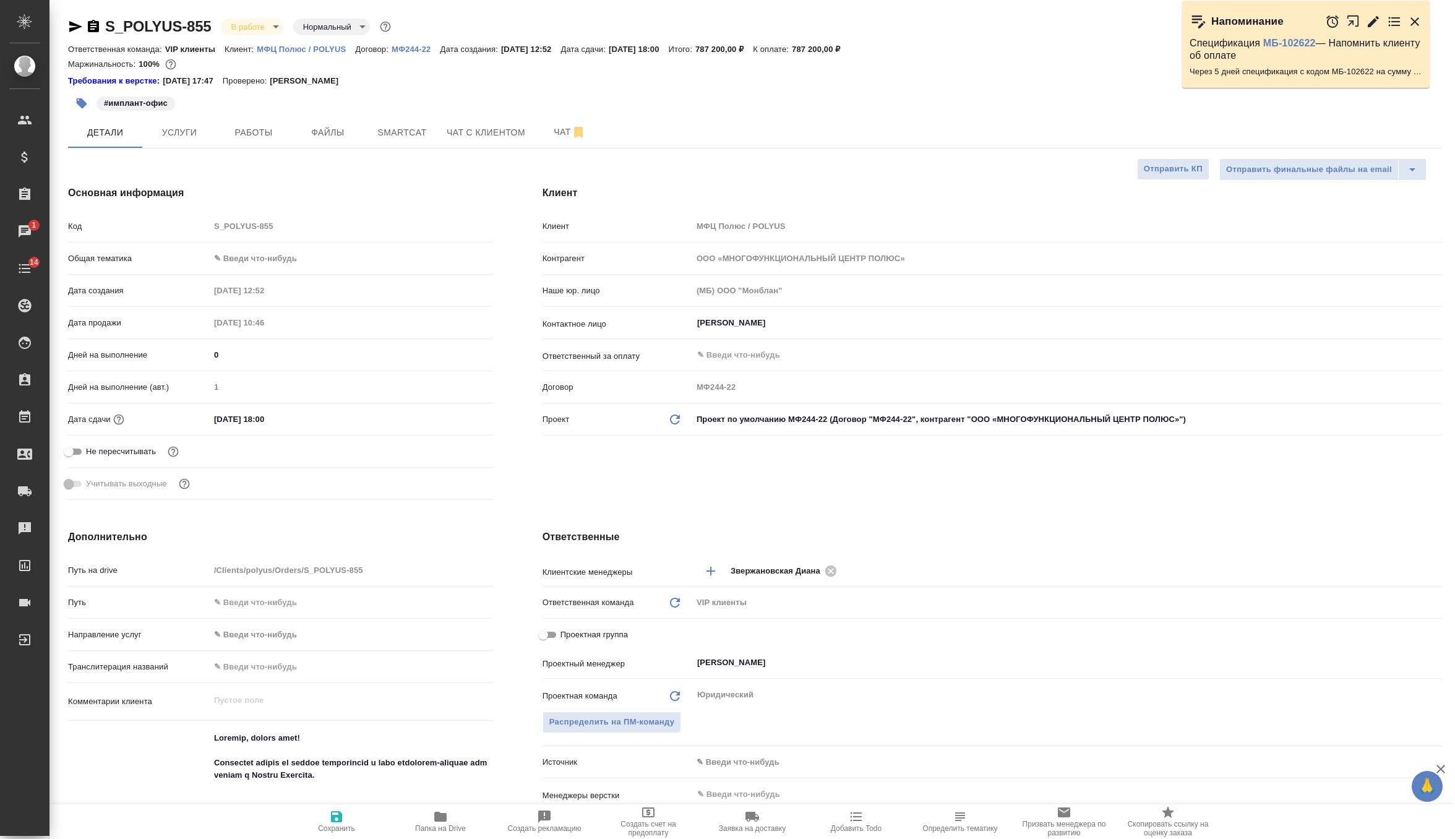
type textarea "x"
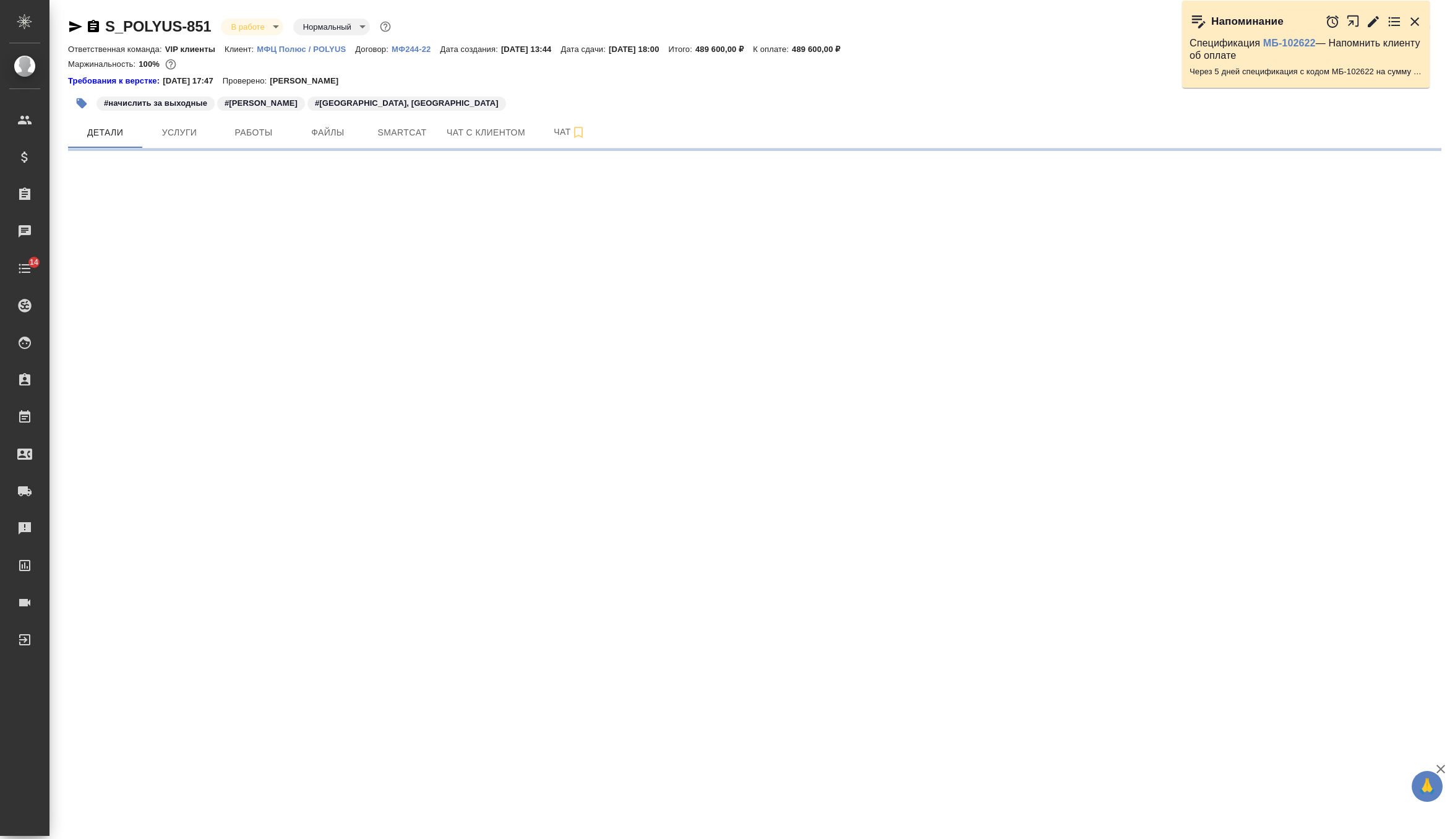
select select "RU"
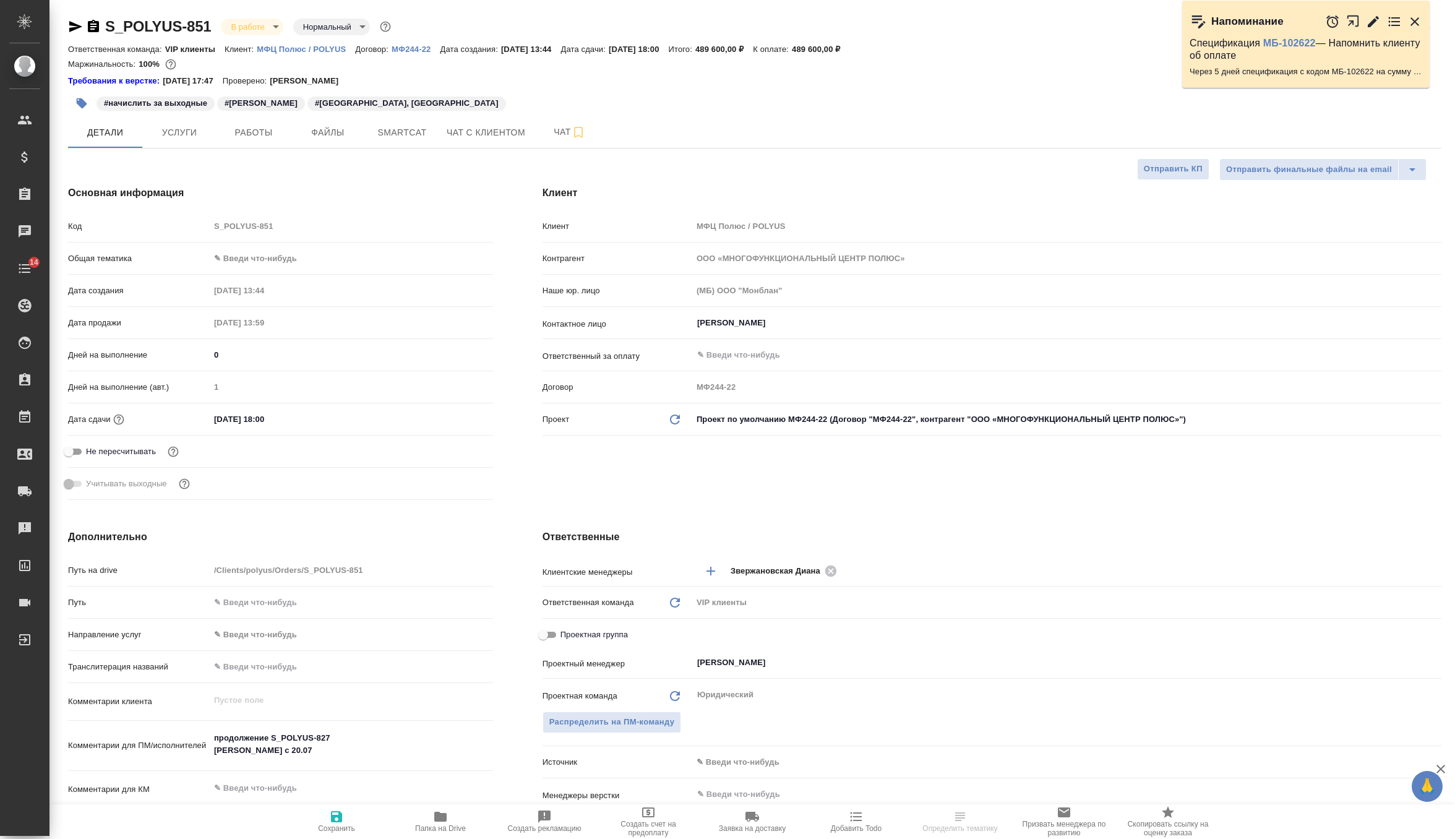
type textarea "x"
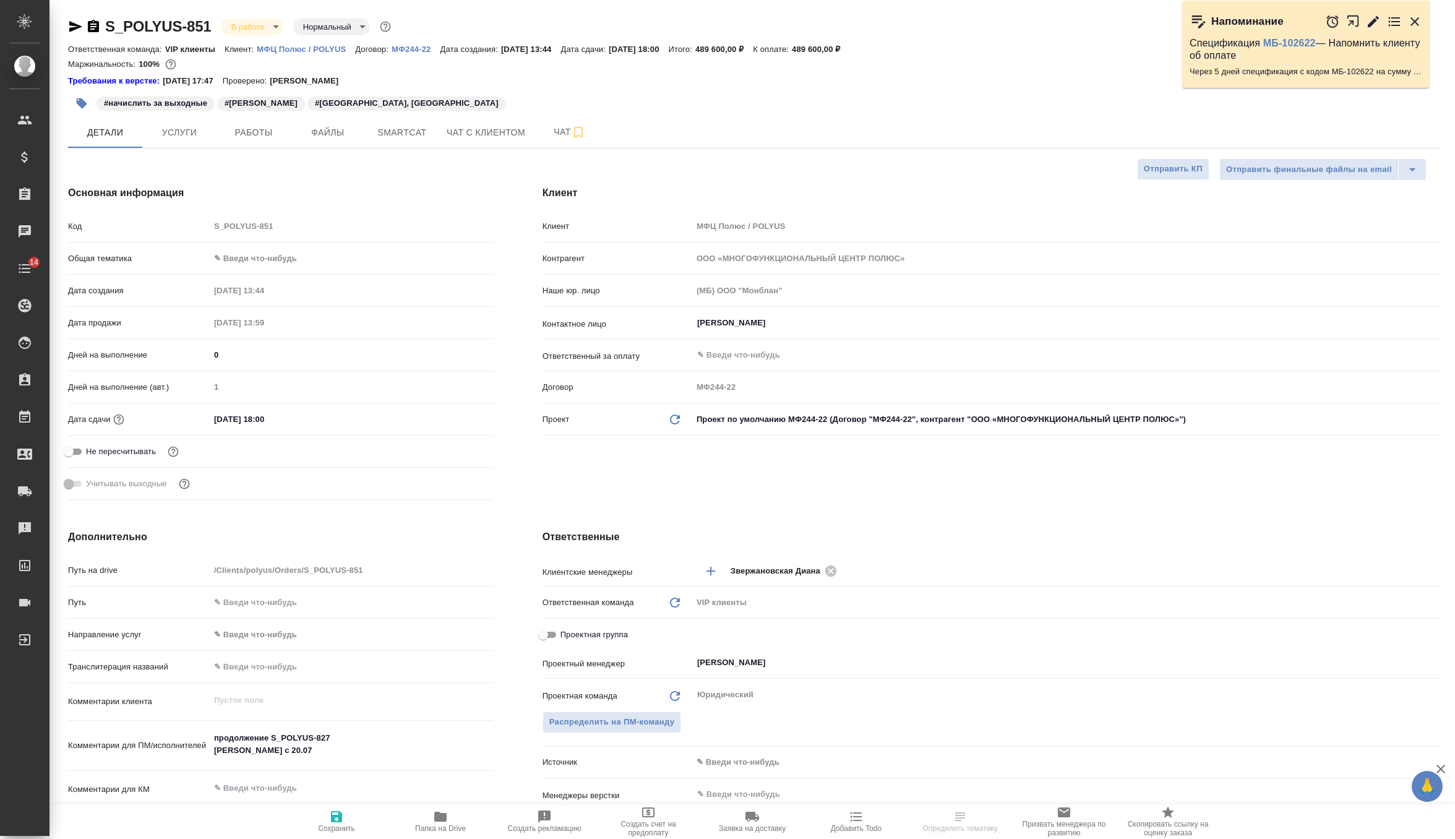
type textarea "x"
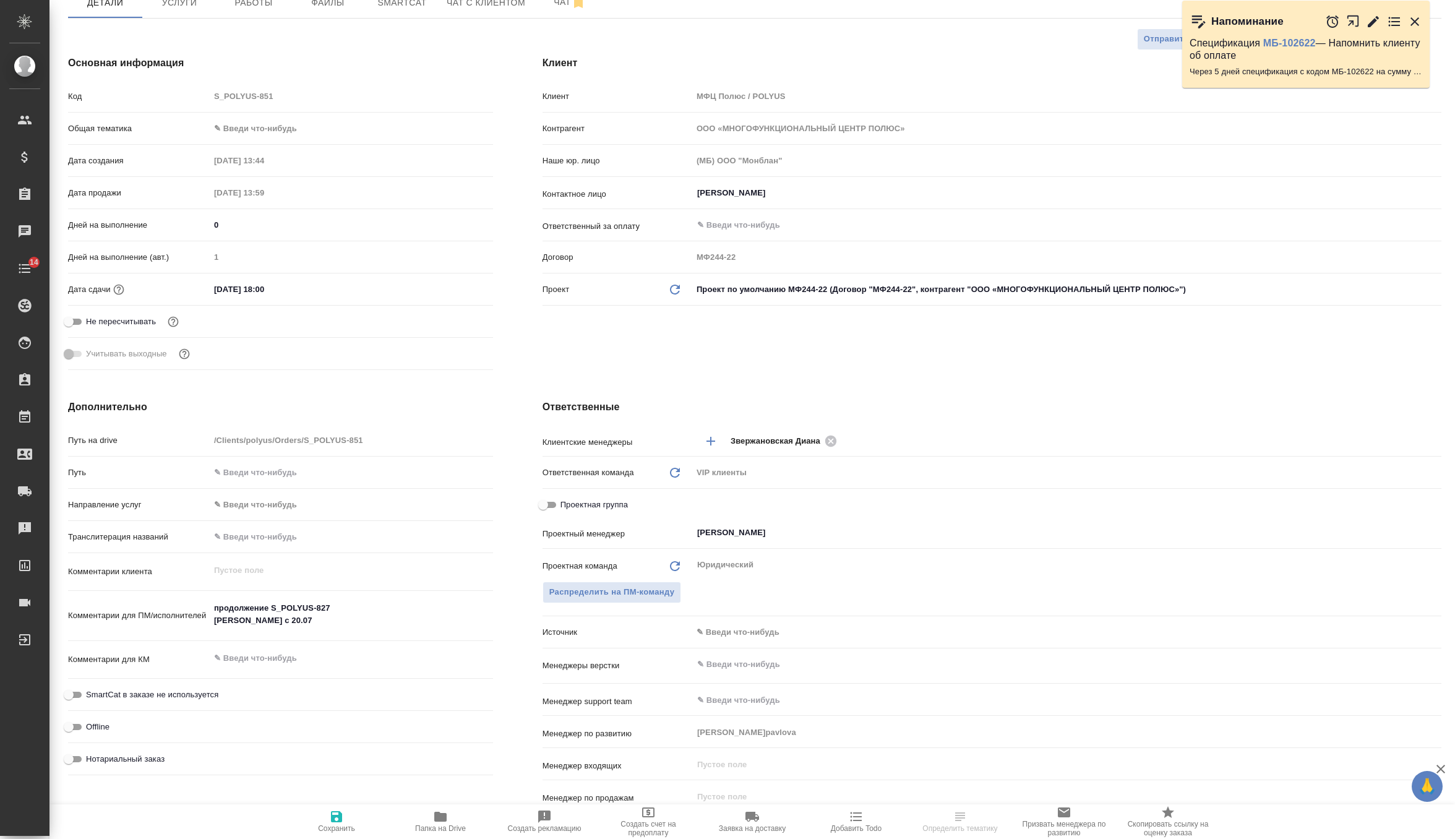
scroll to position [160, 0]
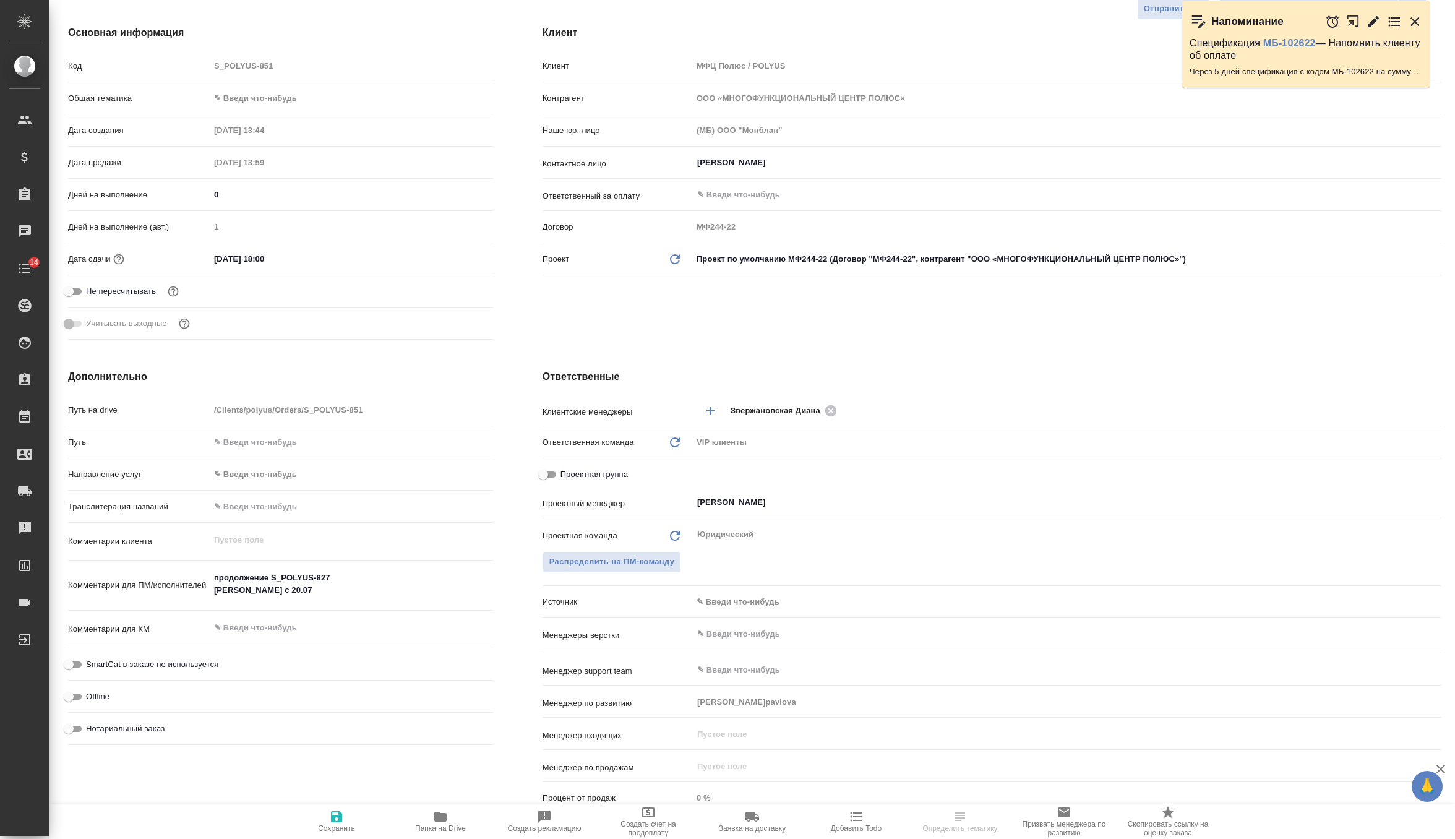
type textarea "x"
click at [271, 593] on textarea "продолжение S_POLYUS-827 Туяна с 20.07" at bounding box center [351, 584] width 282 height 33
type textarea "продолжение S_POLYUS-827 Туяна с 20.07"
type textarea "x"
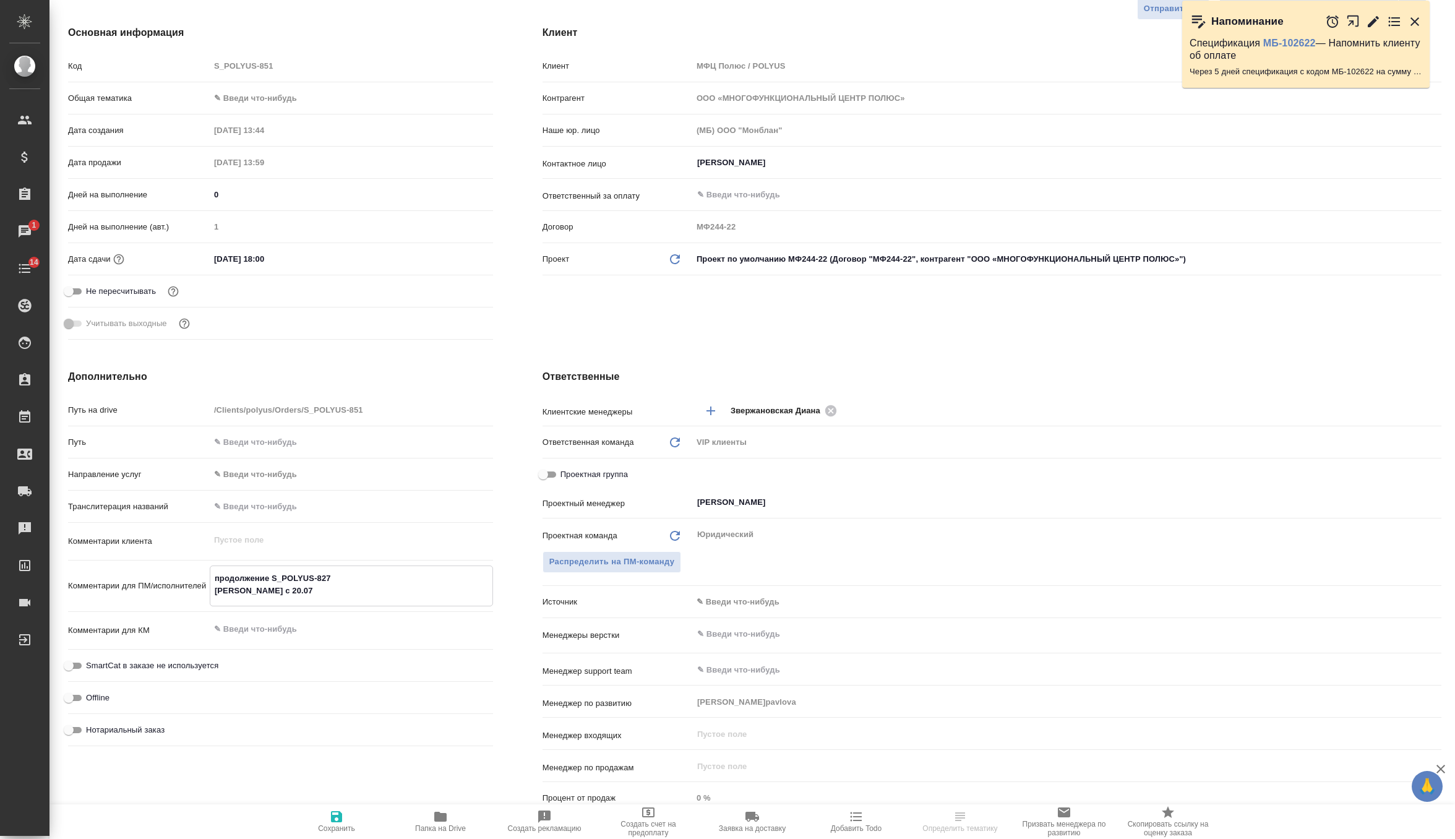
type textarea "x"
type textarea "продолжение S_POLYUS-827 Туяна с 20.07 п"
type textarea "x"
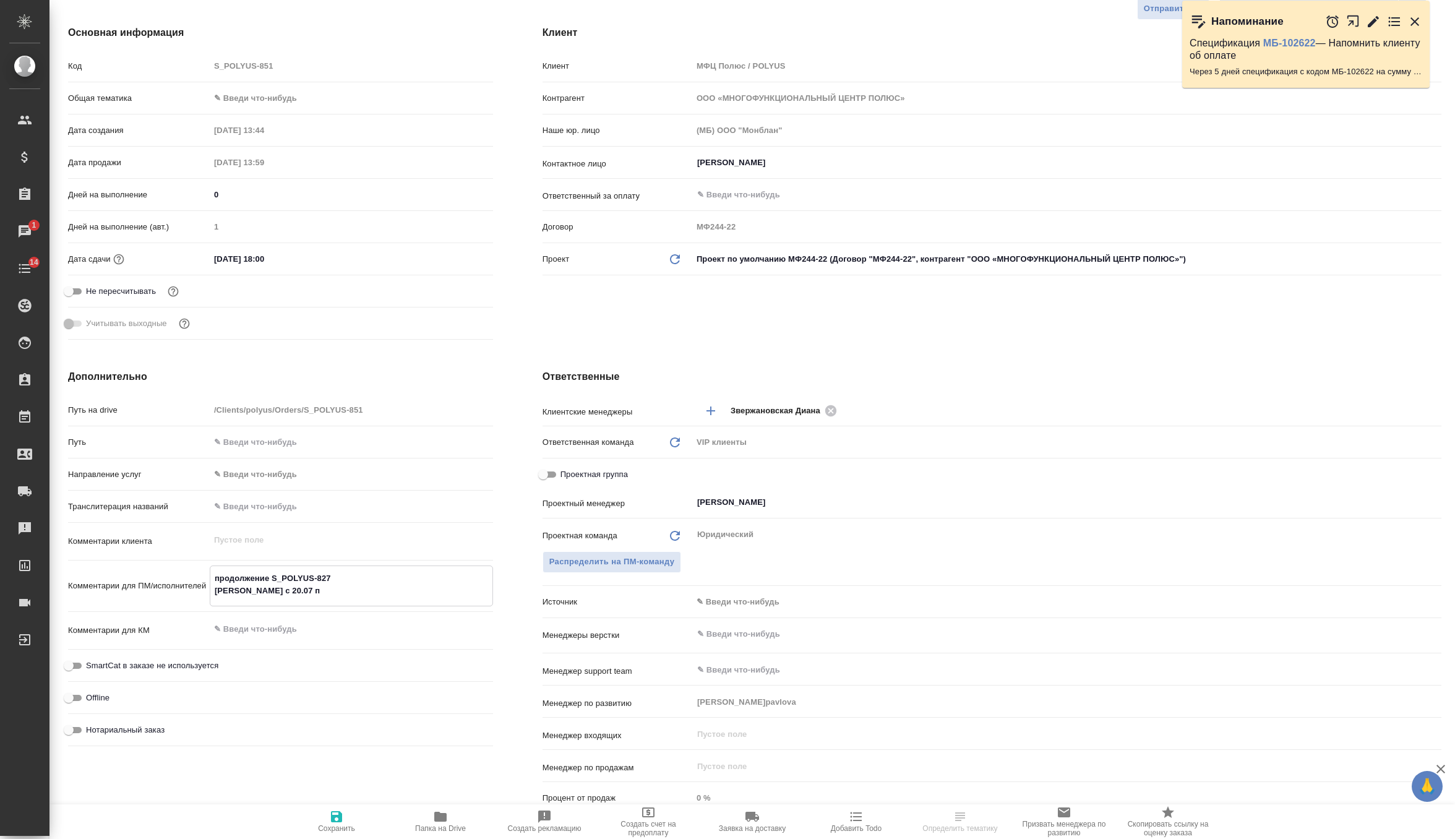
type textarea "продолжение S_POLYUS-827 Туяна с 20.07 по"
type textarea "x"
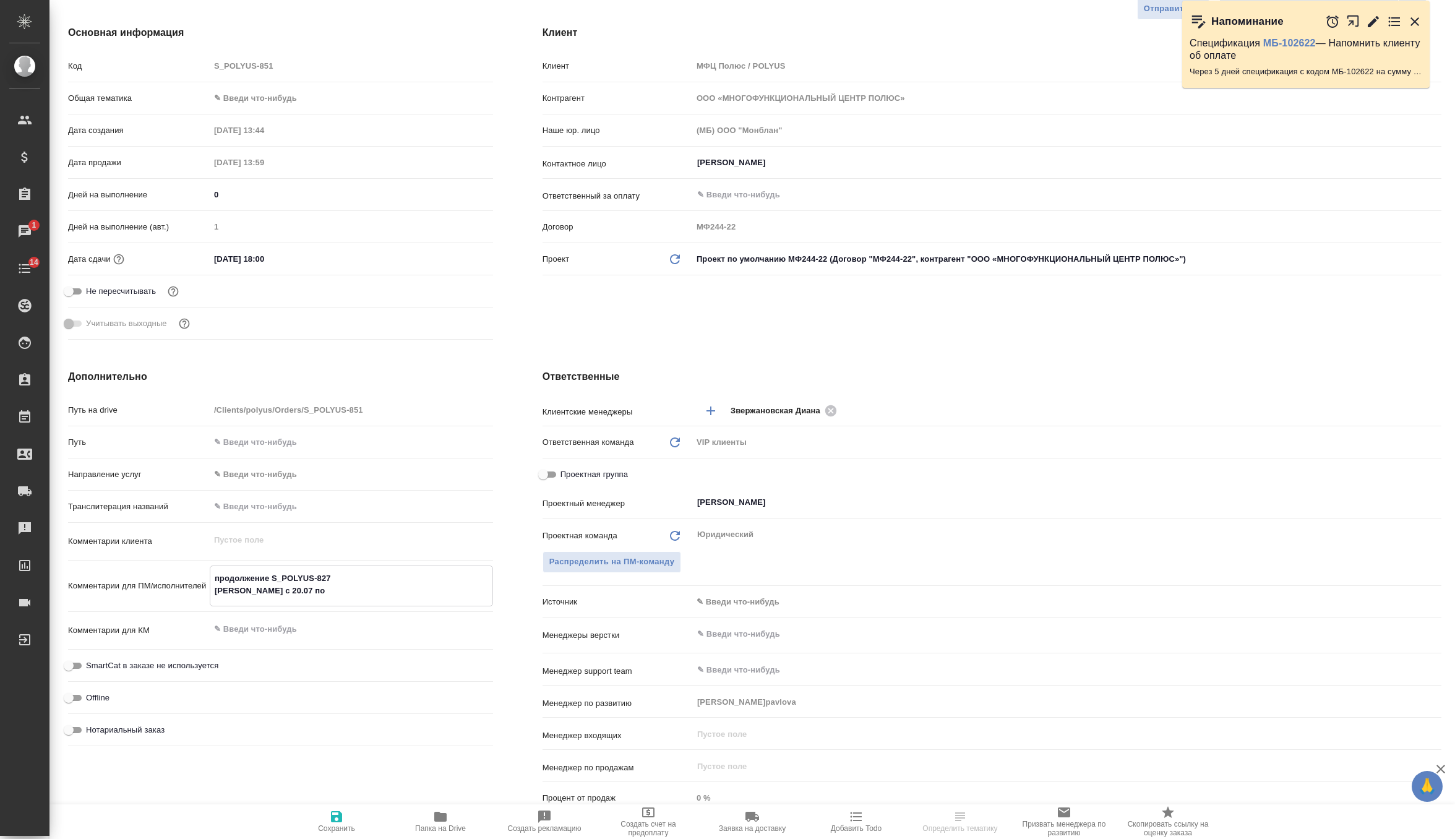
type textarea "продолжение S_POLYUS-827 Туяна с 20.07 по"
type textarea "x"
type textarea "продолжение S_POLYUS-827 Туяна с 20.07 по 2"
type textarea "x"
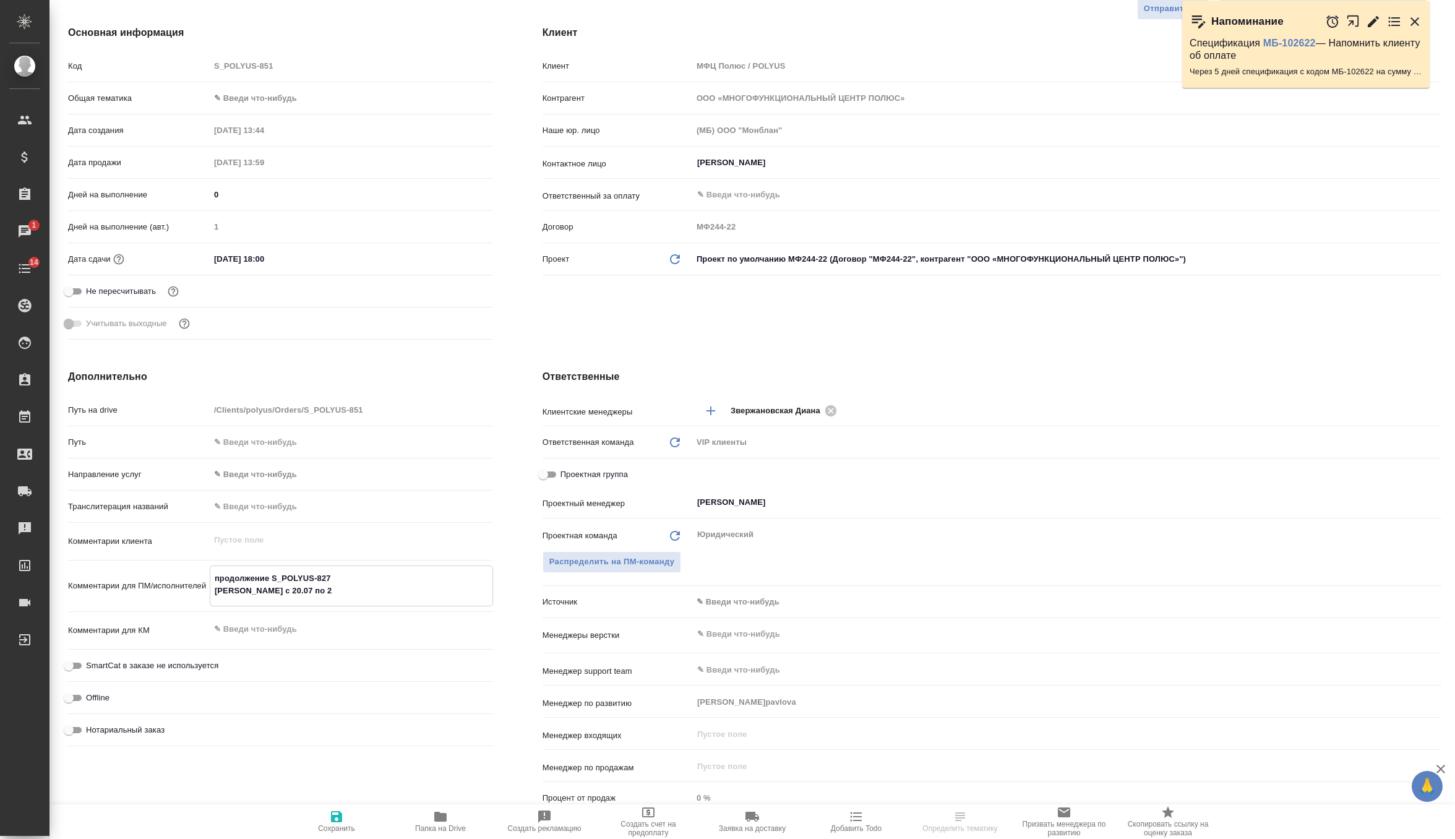
type textarea "x"
type textarea "продолжение S_POLYUS-827 Туяна с 20.07 по 26"
type textarea "x"
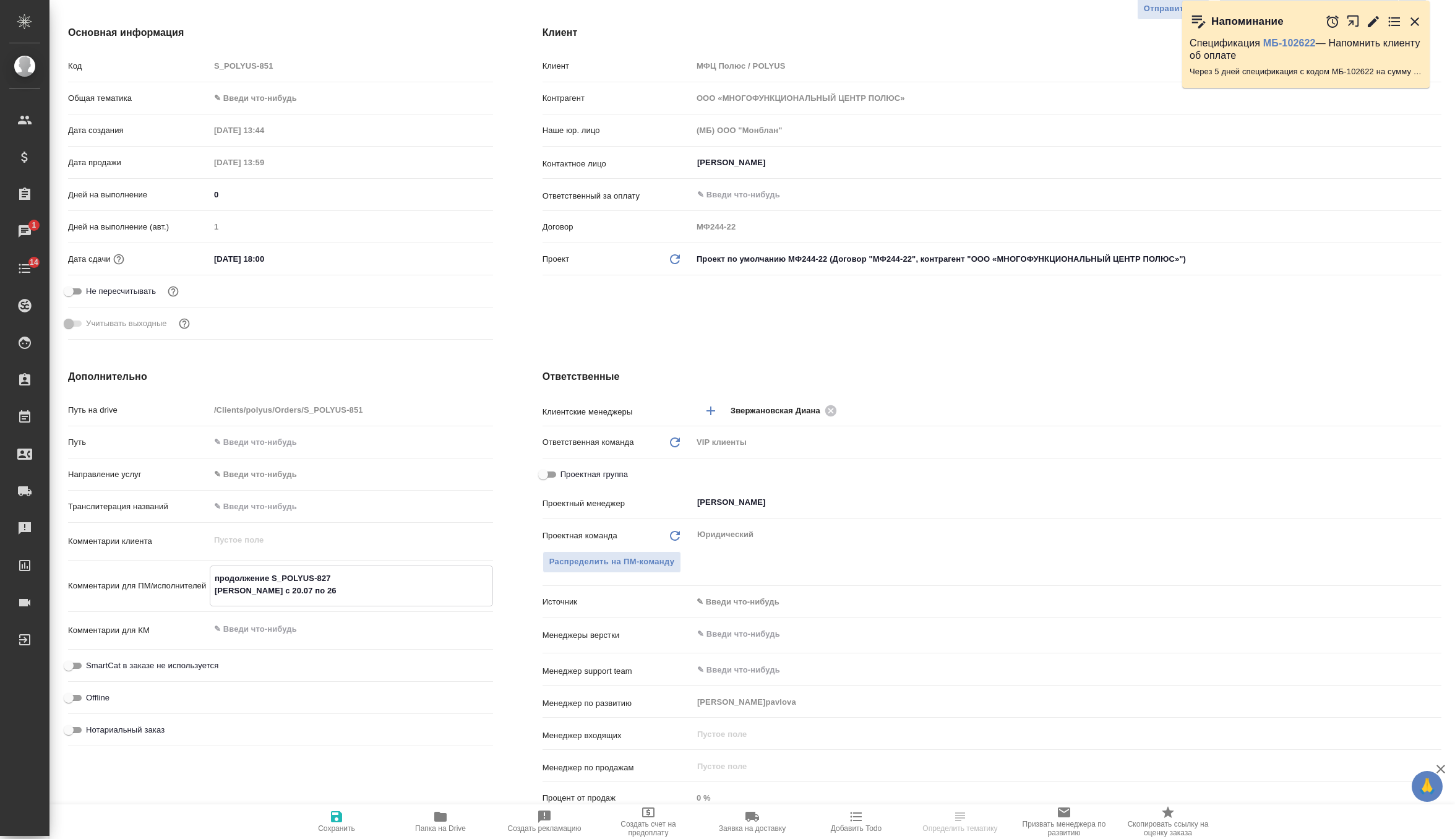
type textarea "x"
type textarea "продолжение S_POLYUS-827 Туяна с 20.07 по 26."
type textarea "x"
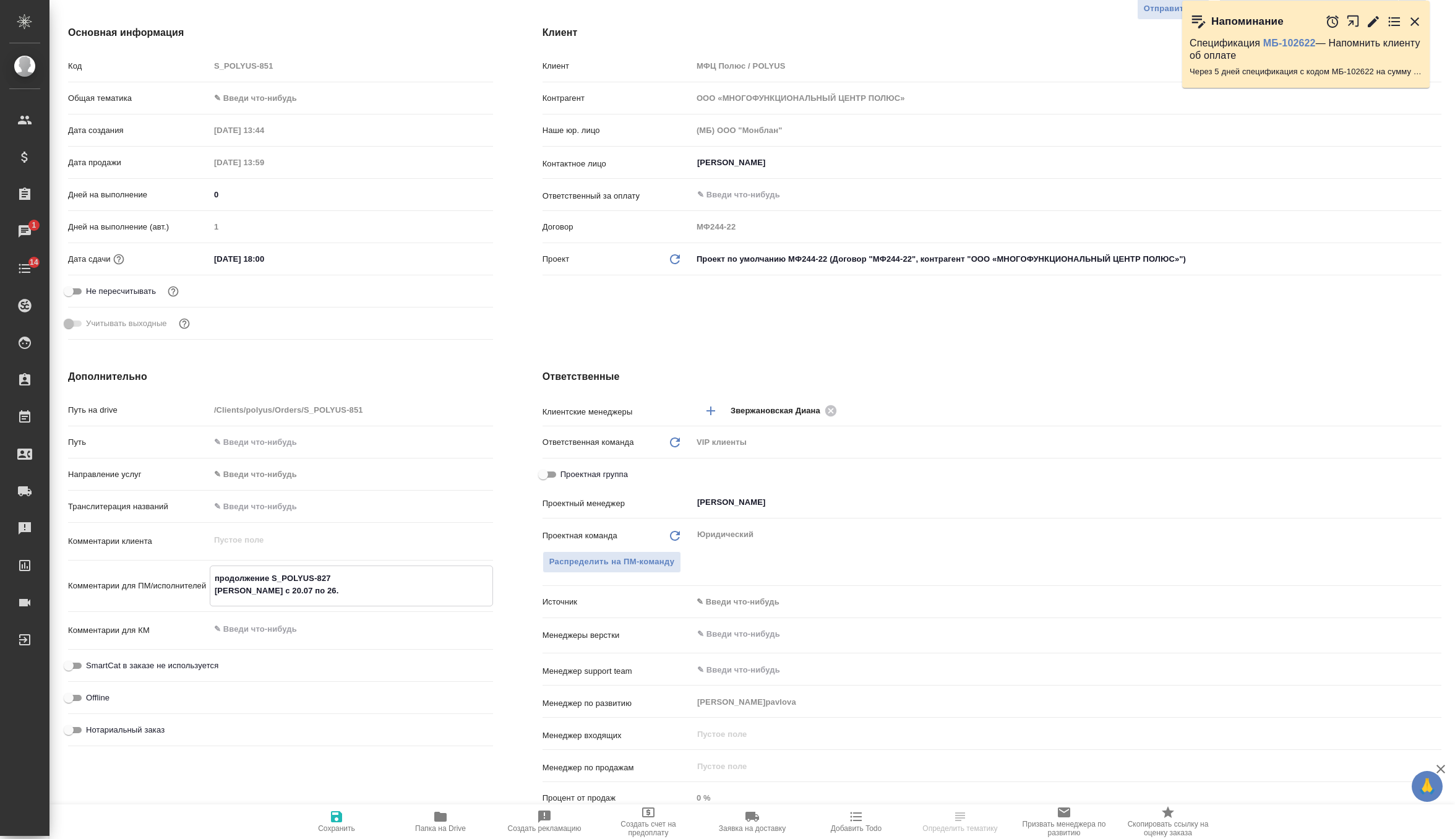
type textarea "продолжение S_POLYUS-827 Туяна с 20.07 по 26.0"
type textarea "x"
type textarea "продолжение S_POLYUS-827 Туяна с 20.07 по 26.08"
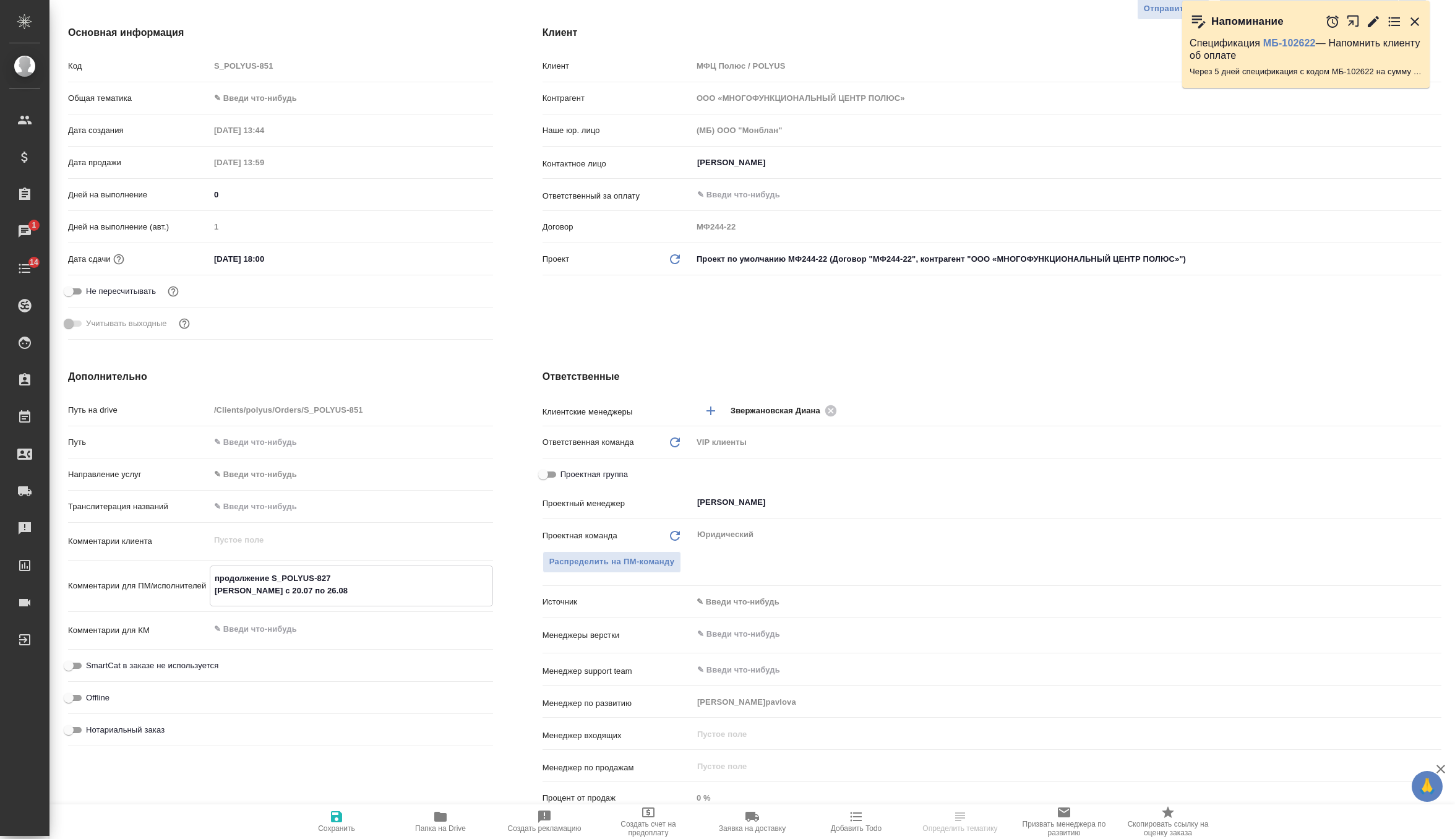
type textarea "x"
type textarea "продолжение S_POLYUS-827 Туяна с 20.07 по 26.08"
type textarea "x"
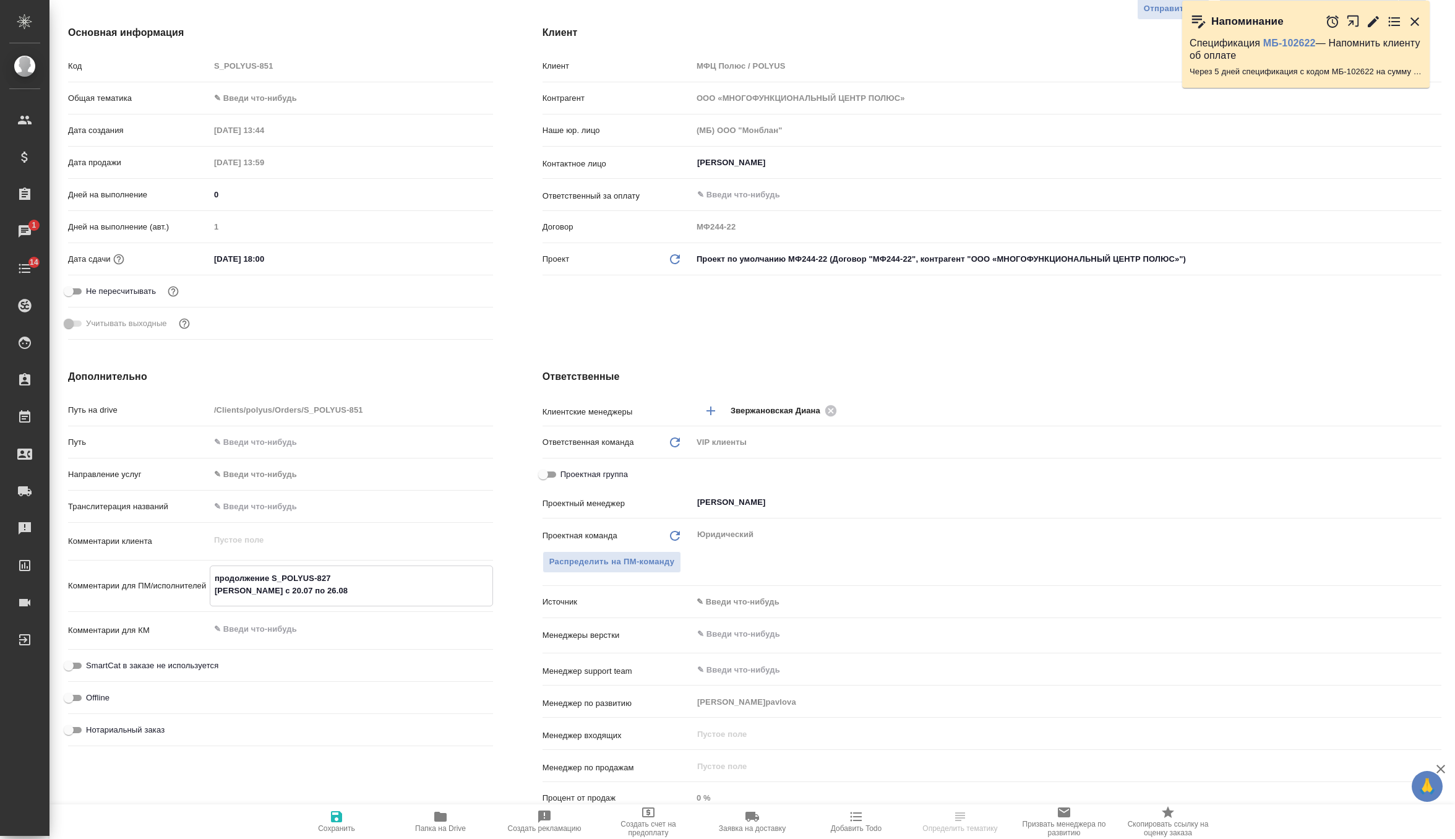
click at [340, 808] on button "Сохранить" at bounding box center [337, 821] width 104 height 35
type textarea "x"
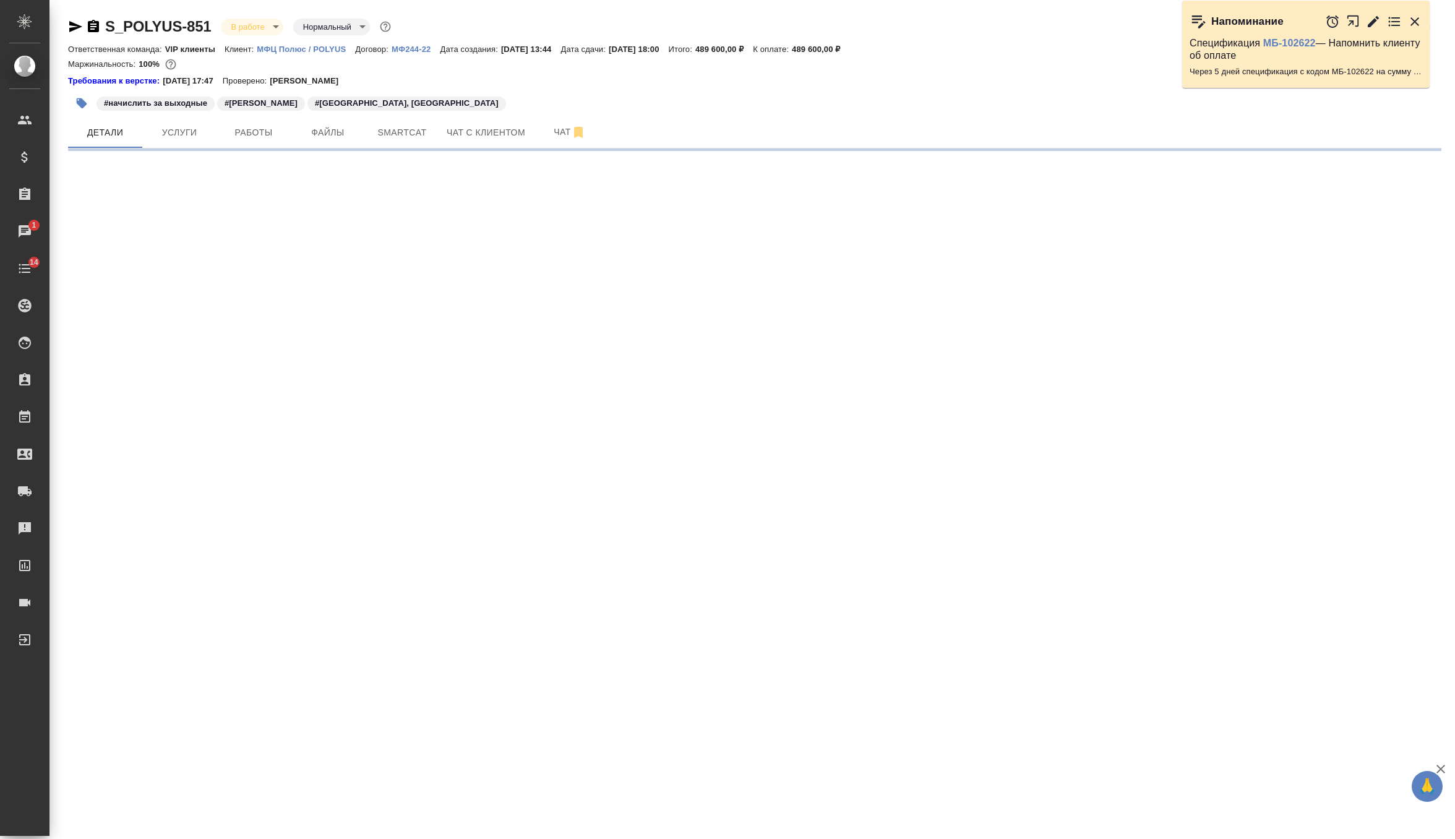
scroll to position [0, 0]
select select "RU"
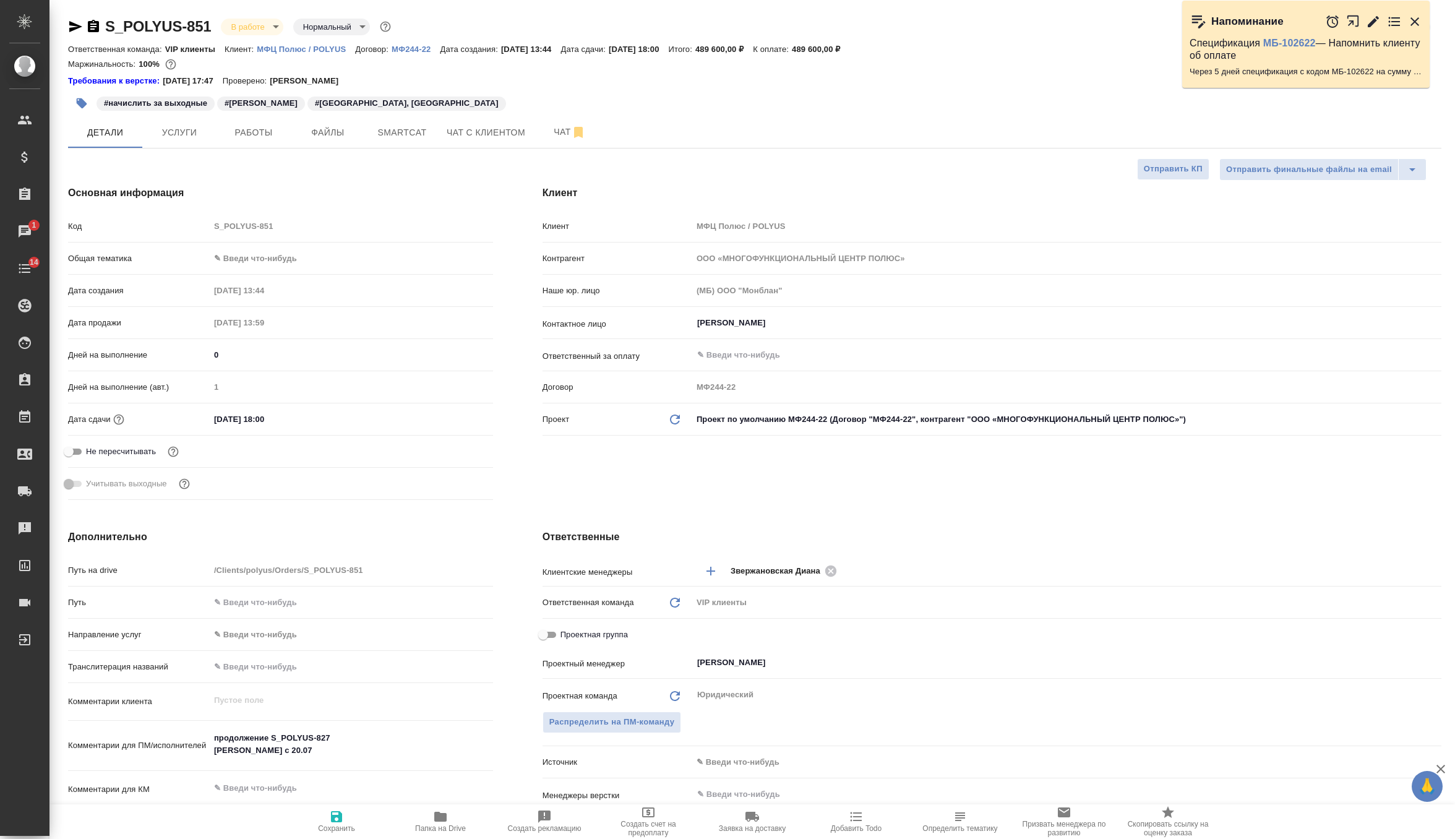
type textarea "x"
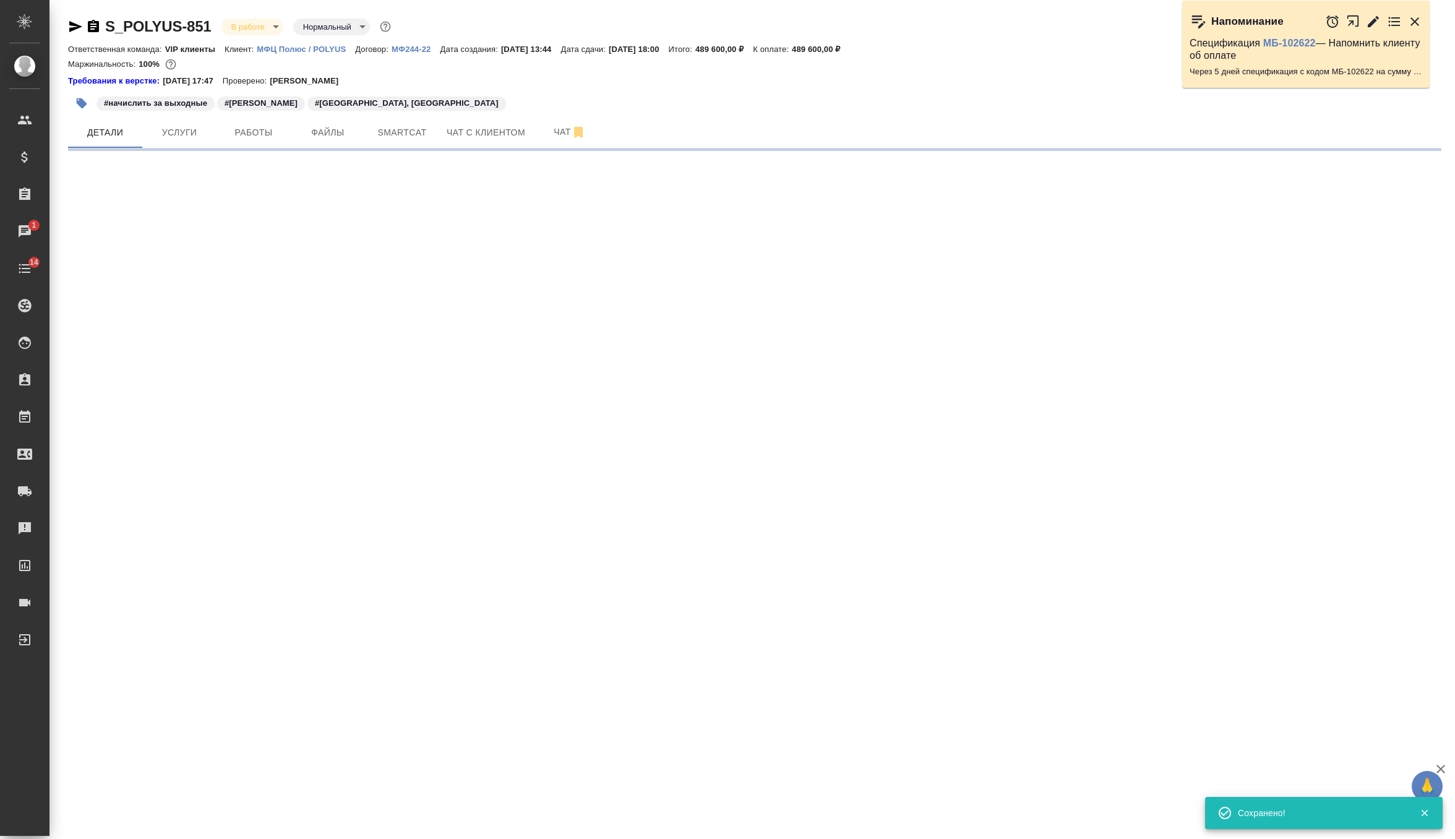
select select "RU"
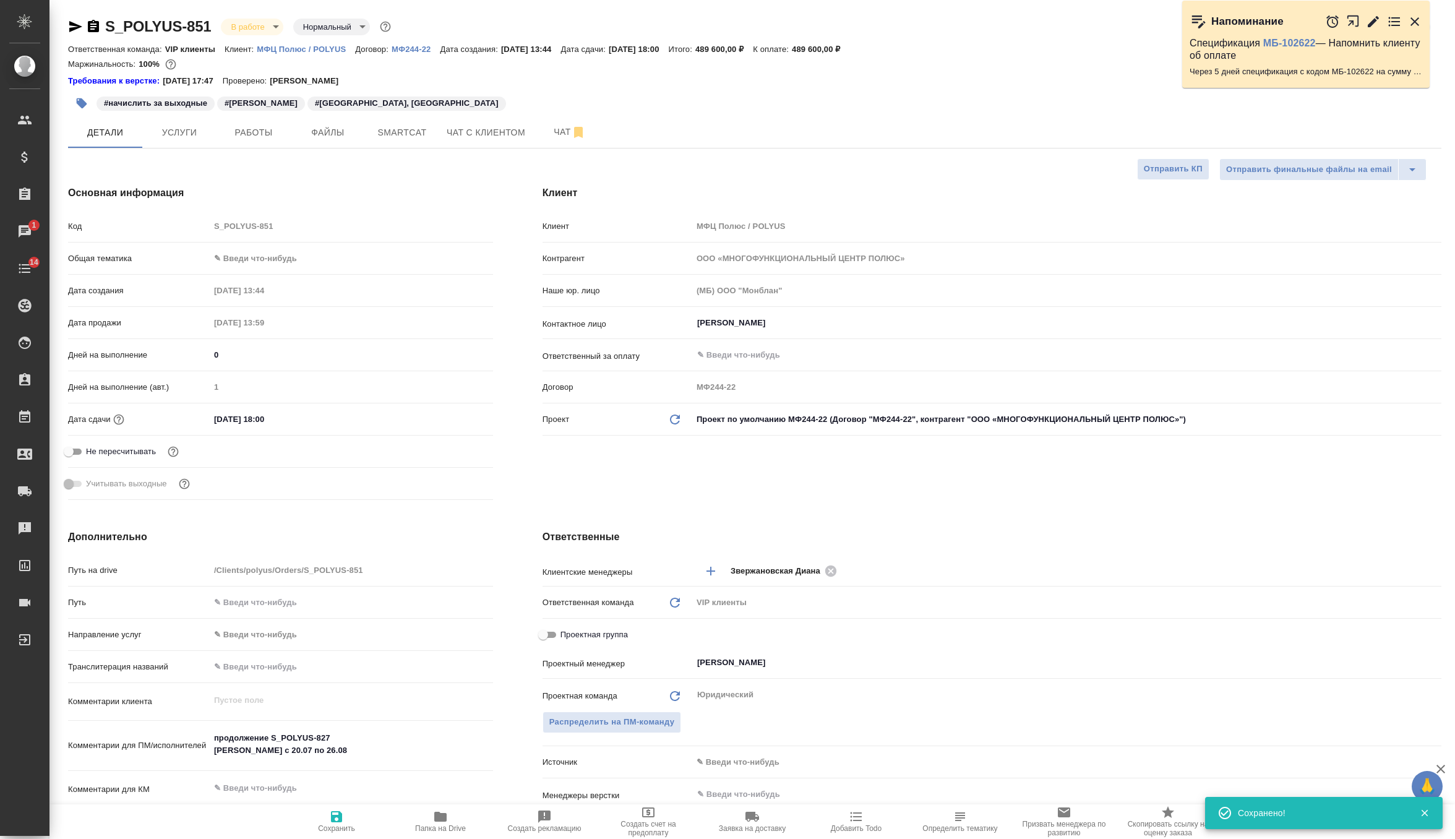
type textarea "x"
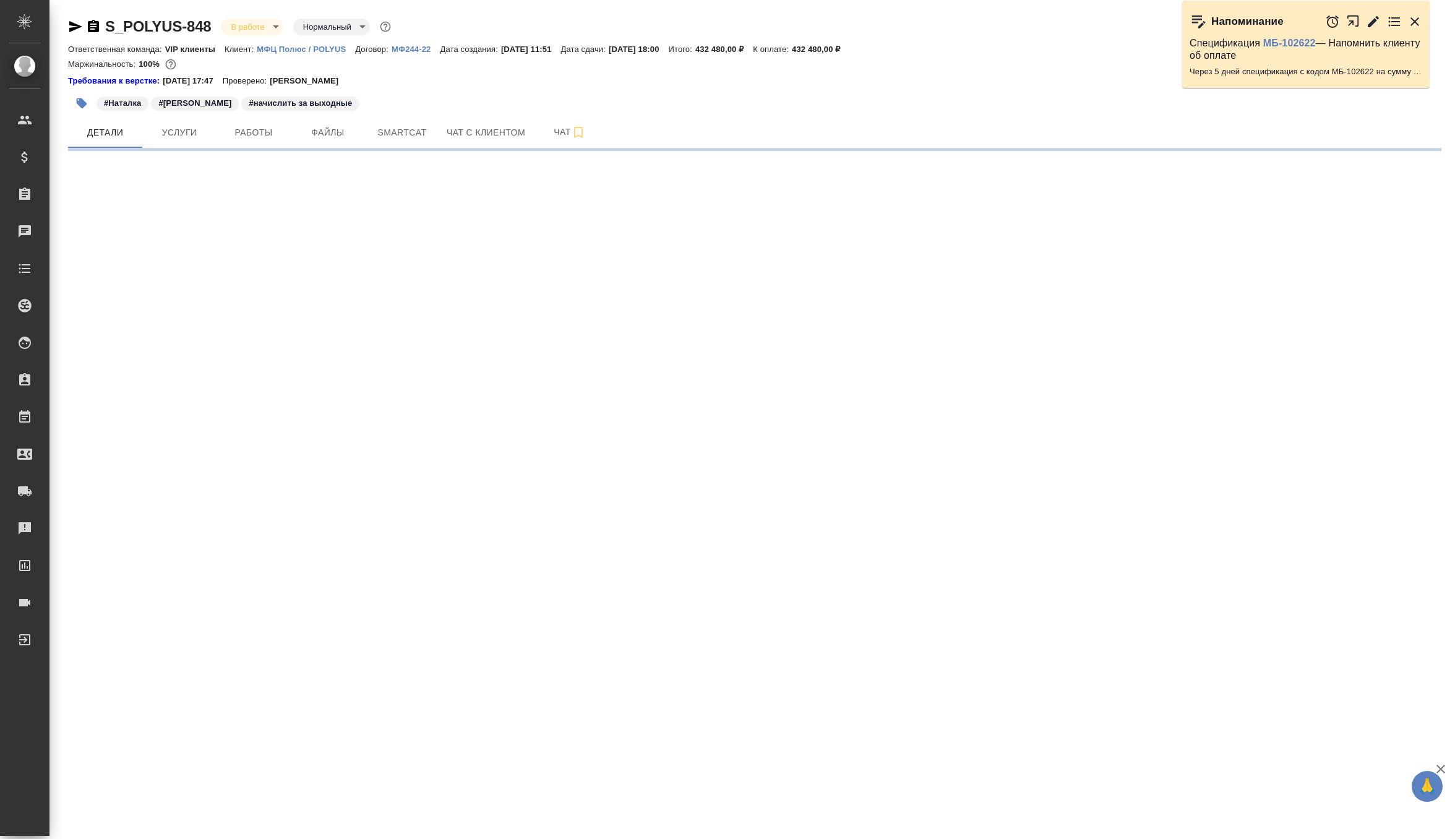
select select "RU"
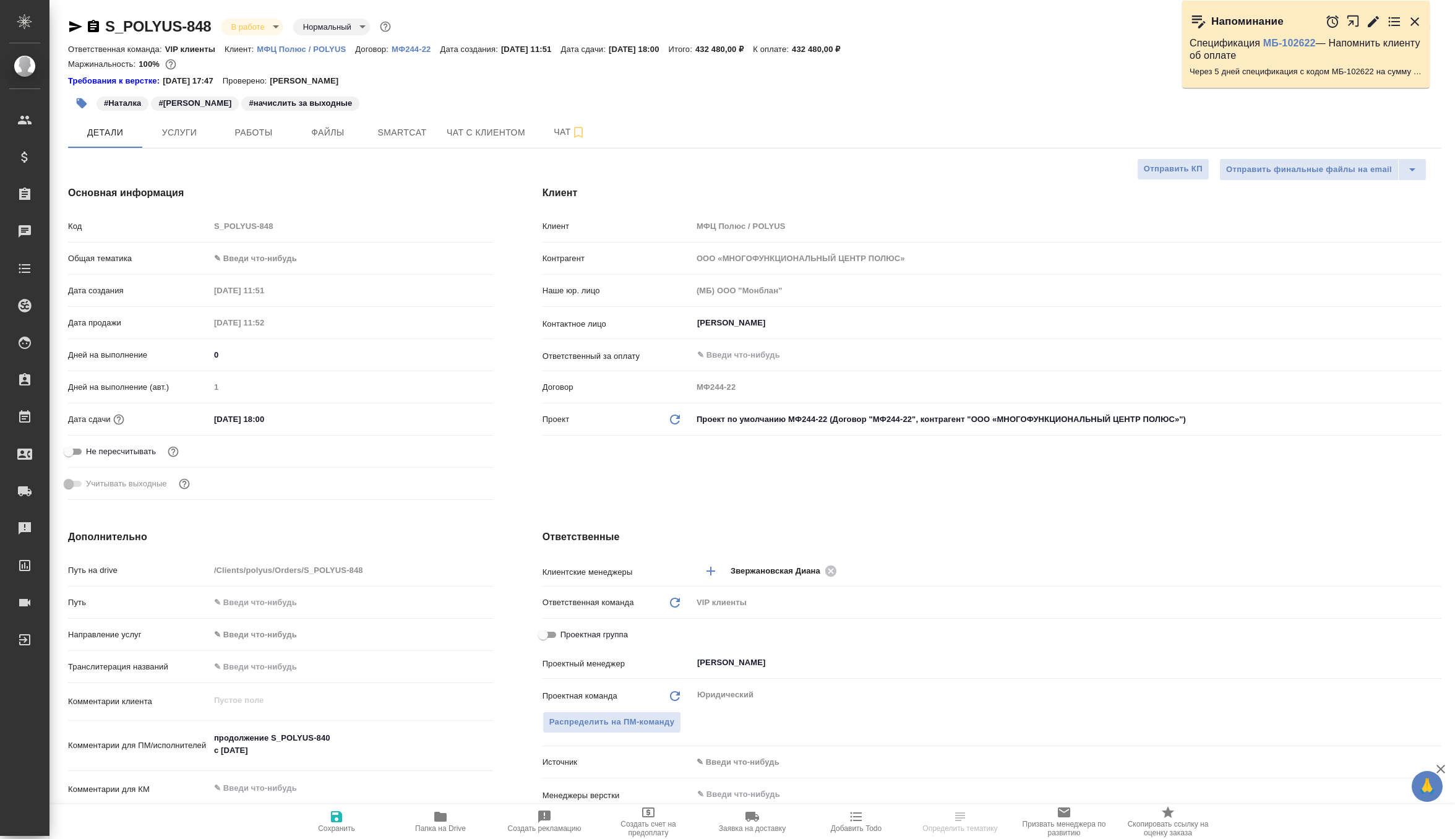
type textarea "x"
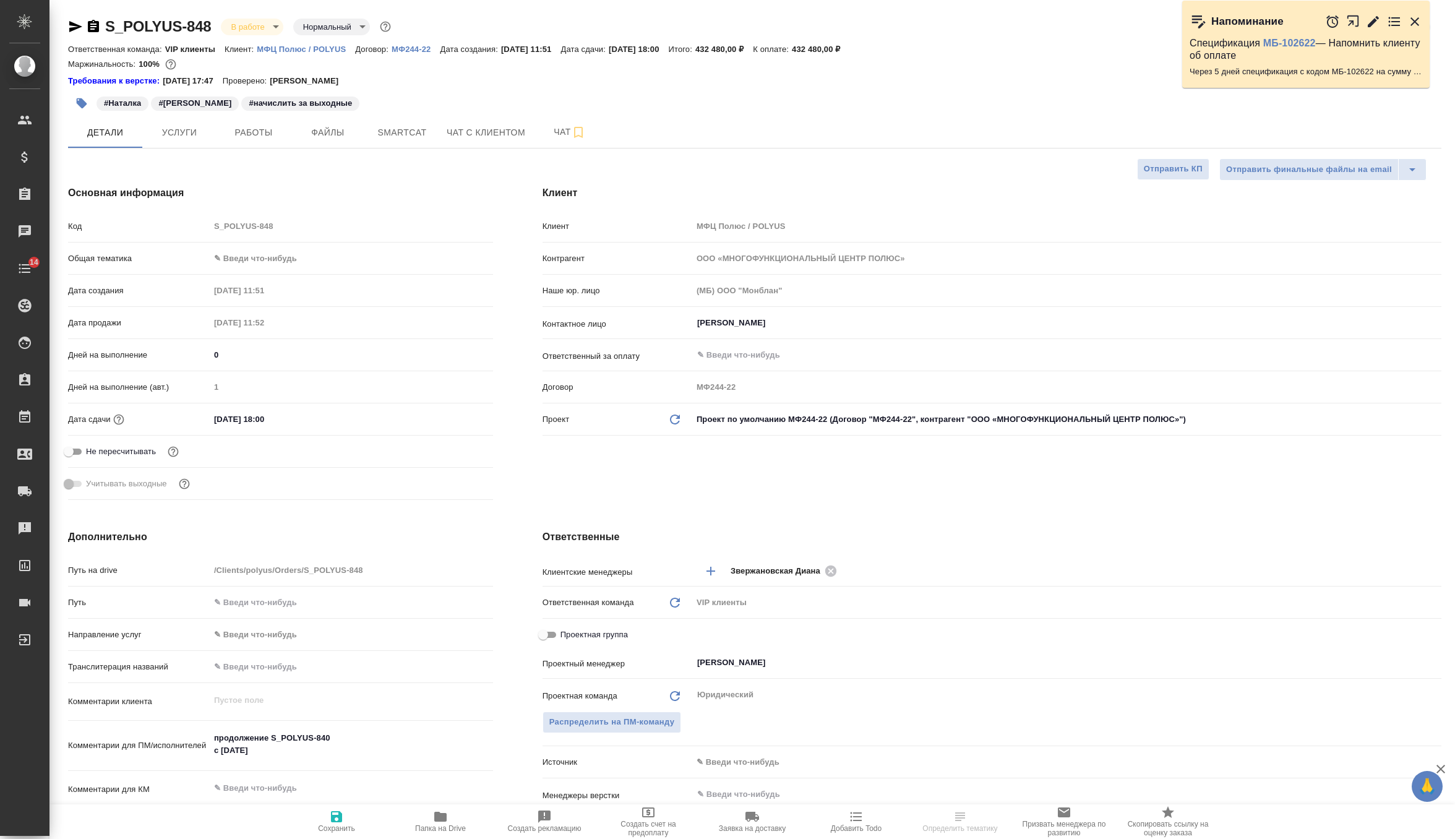
type textarea "x"
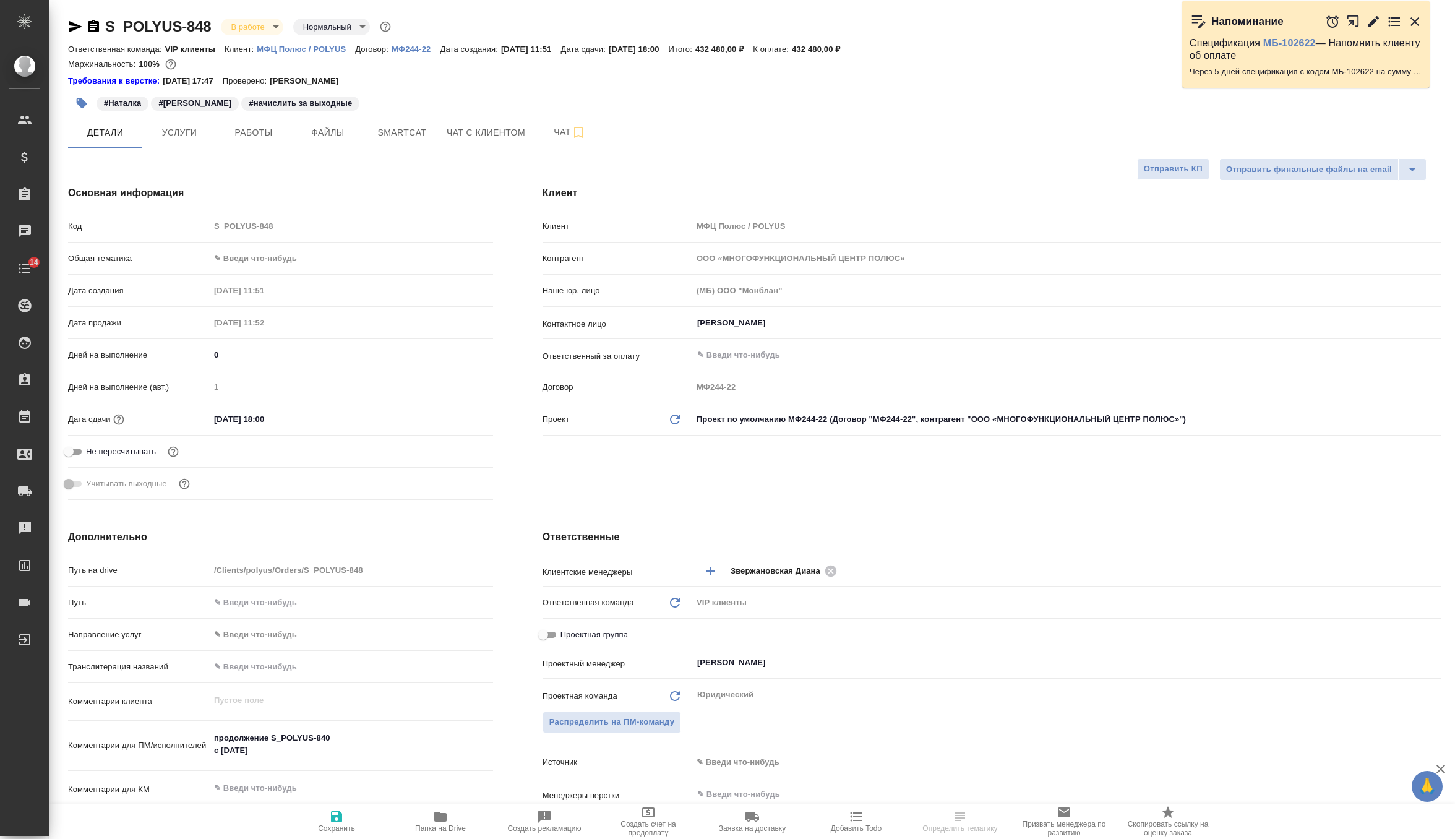
type textarea "x"
click at [321, 126] on span "Файлы" at bounding box center [327, 132] width 59 height 15
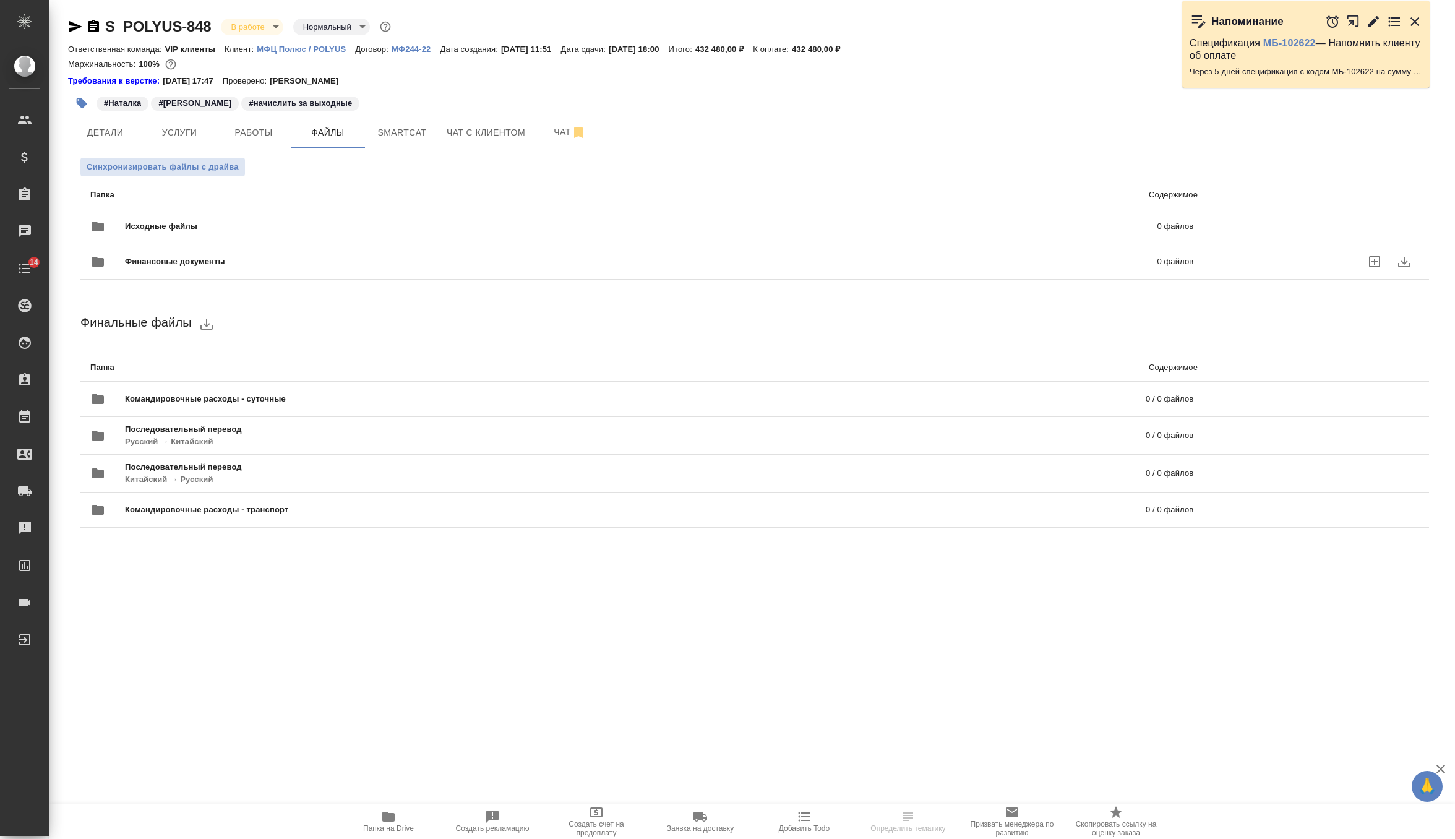
click at [237, 264] on span "Финансовые документы" at bounding box center [408, 262] width 566 height 12
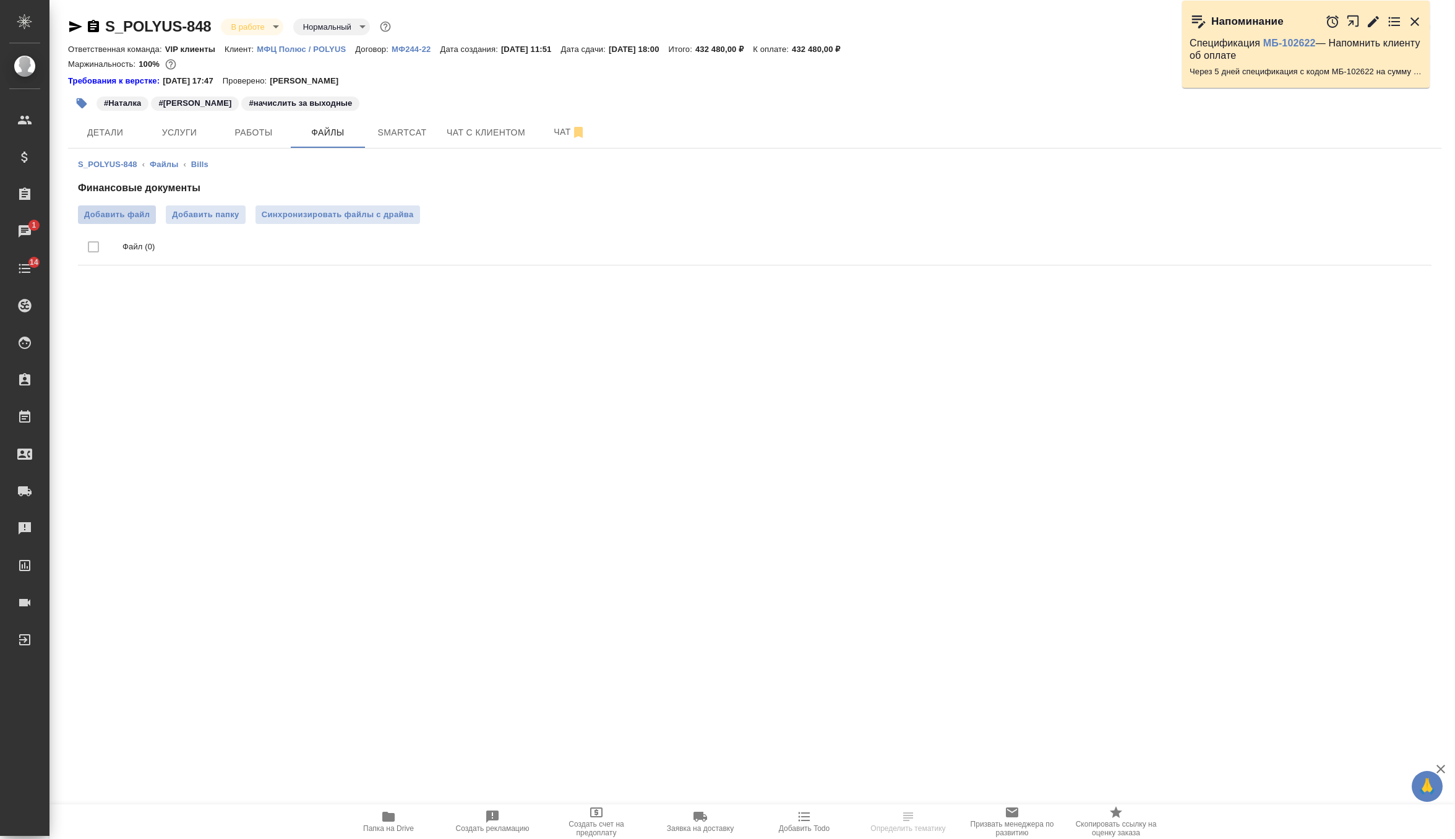
click at [134, 215] on span "Добавить файл" at bounding box center [117, 215] width 66 height 12
click at [0, 0] on input "Добавить файл" at bounding box center [0, 0] width 0 height 0
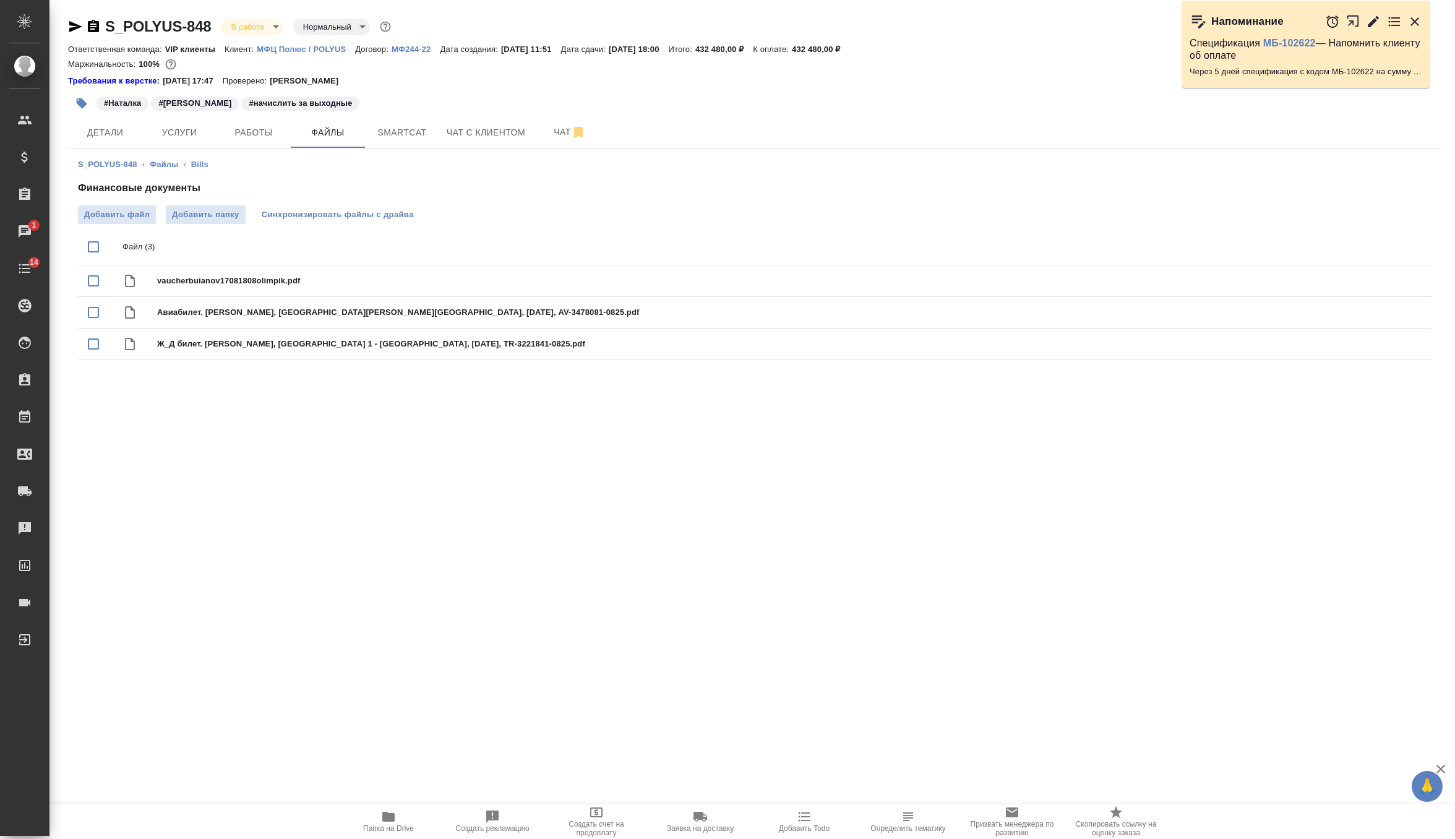
click at [327, 212] on span "Синхронизировать файлы с драйва" at bounding box center [338, 215] width 152 height 12
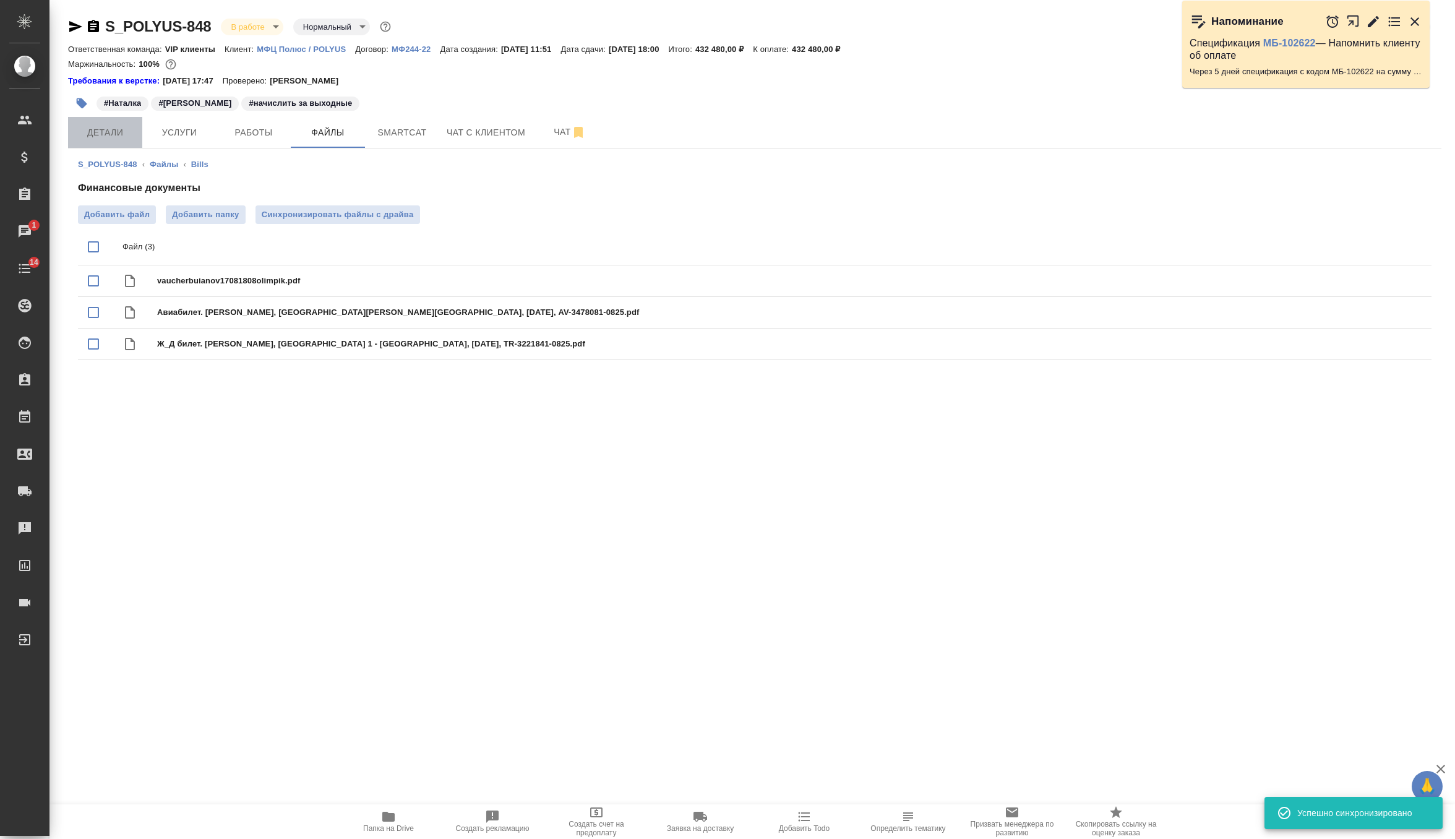
click at [88, 127] on span "Детали" at bounding box center [104, 132] width 59 height 15
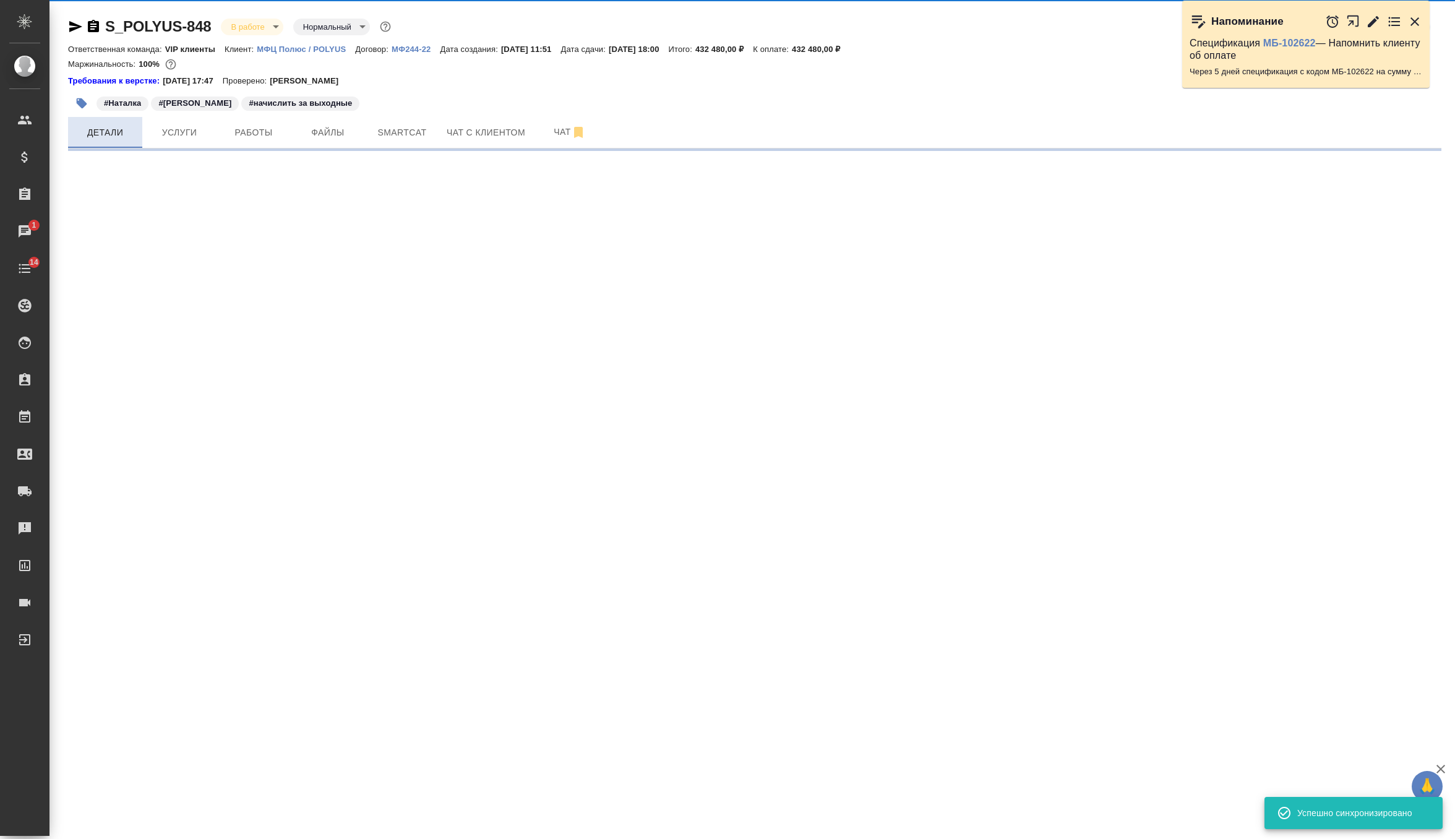
select select "RU"
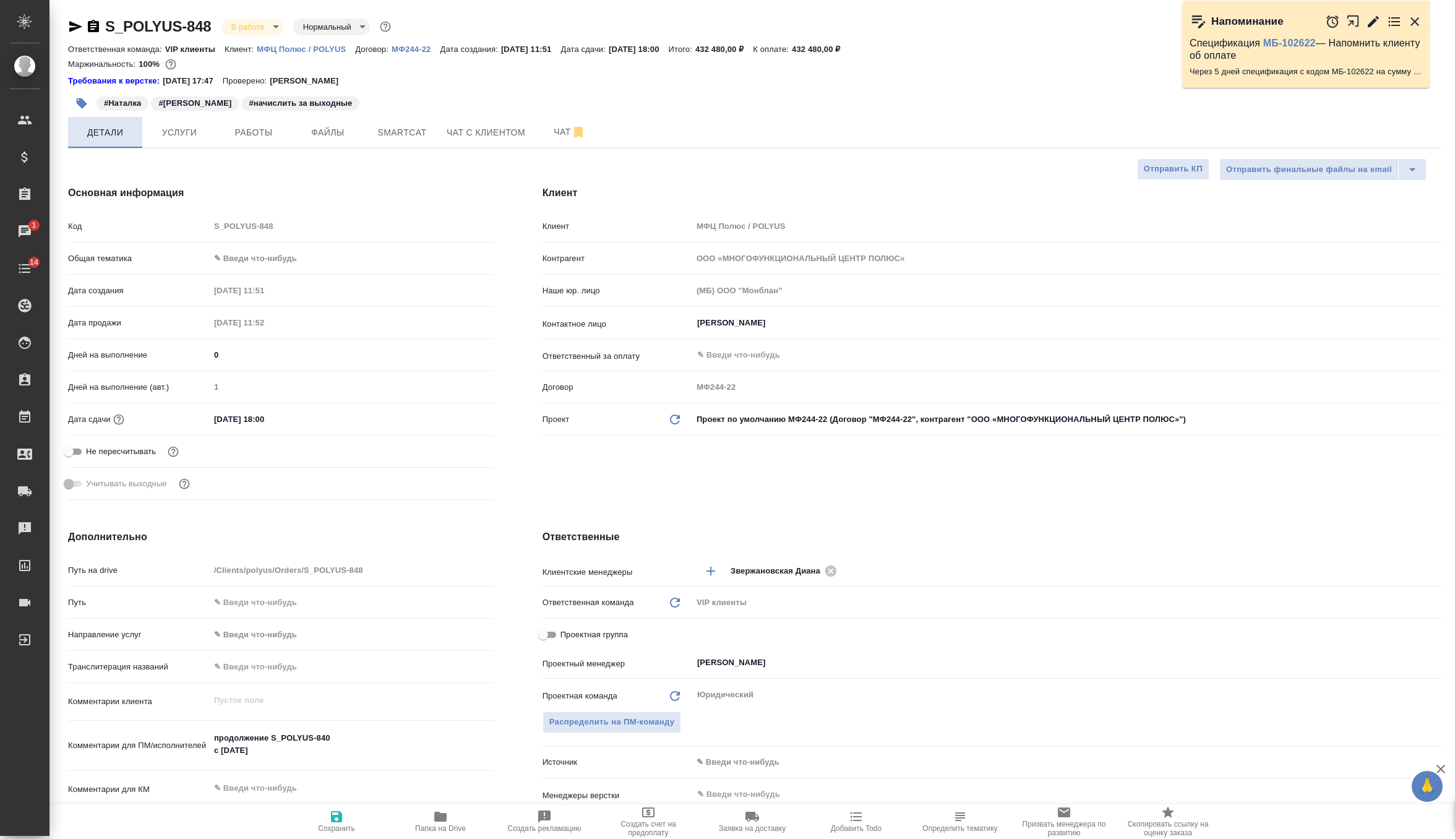
type textarea "x"
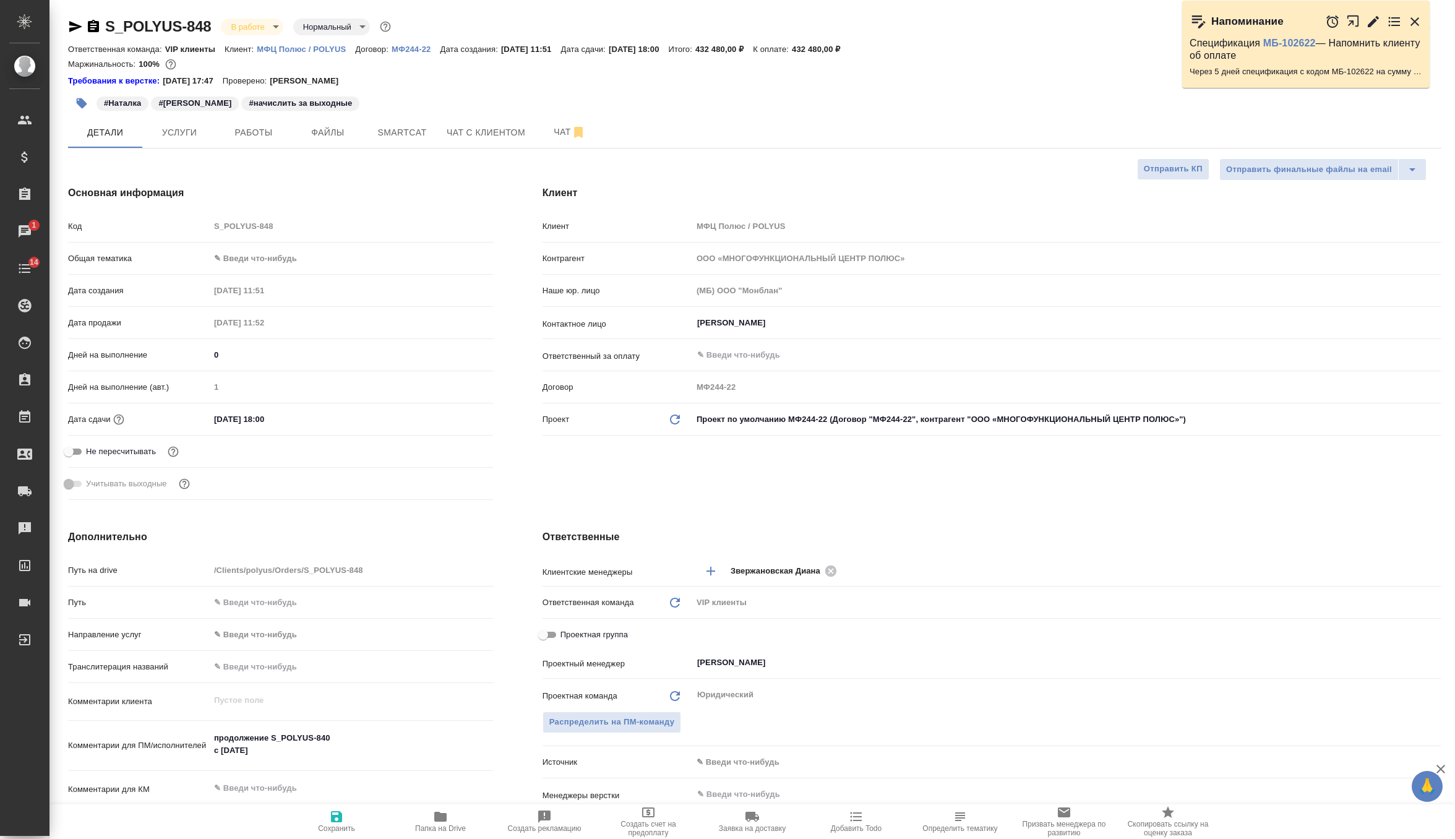
type textarea "x"
click at [183, 137] on span "Услуги" at bounding box center [179, 132] width 59 height 15
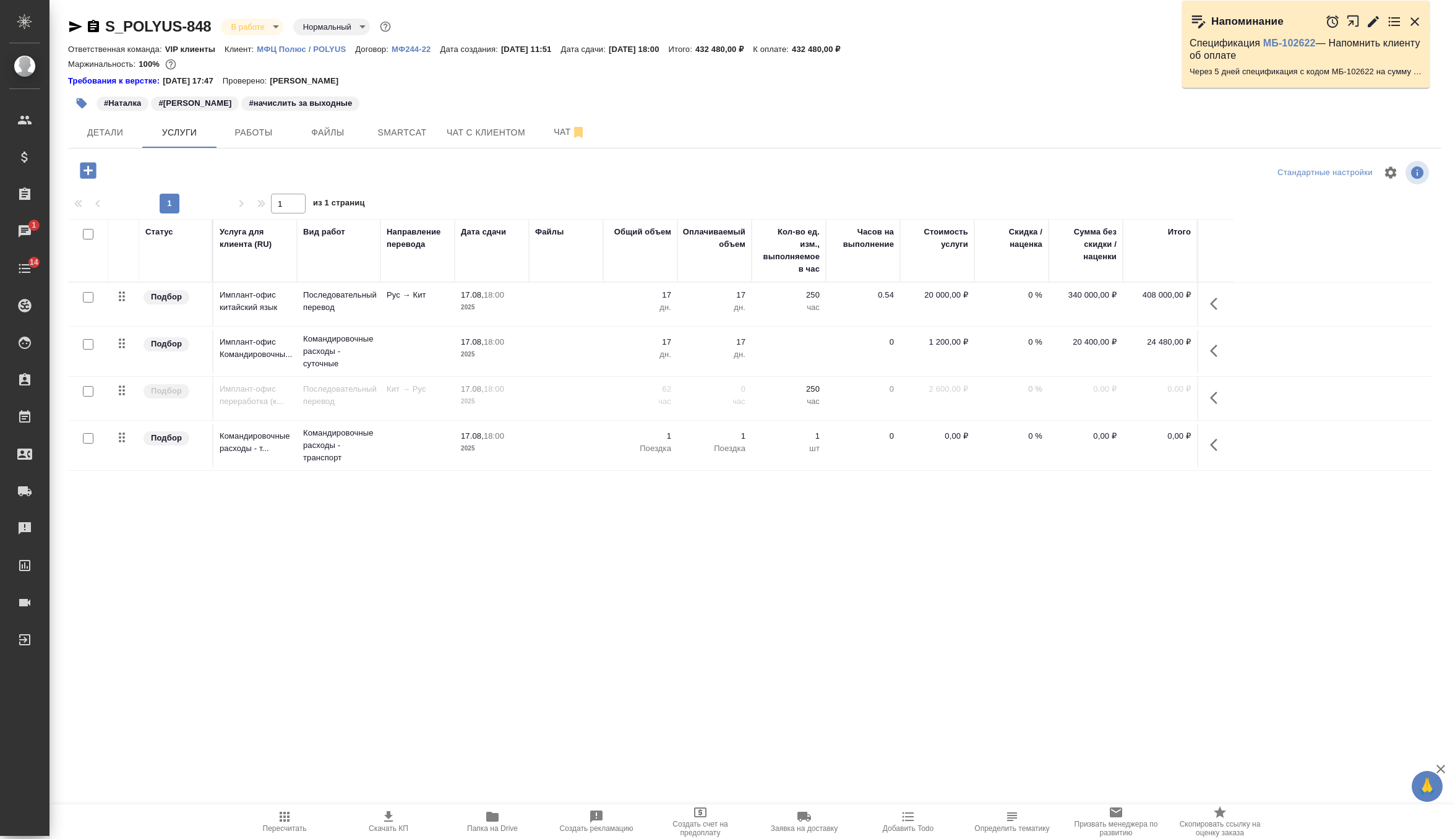
click at [611, 326] on td "1 Поездка" at bounding box center [640, 304] width 74 height 43
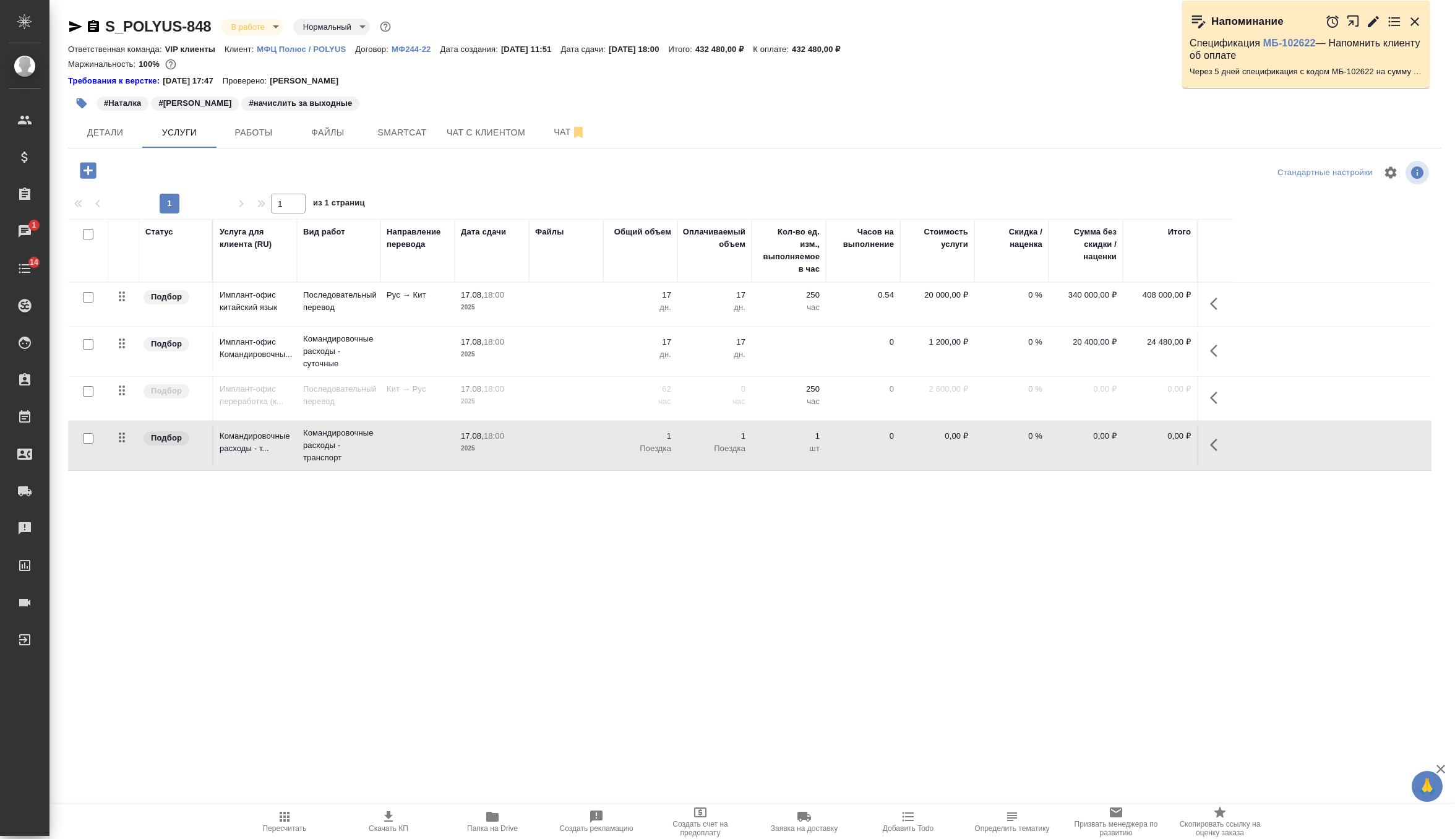
click at [611, 326] on td "1 Поездка" at bounding box center [640, 304] width 74 height 43
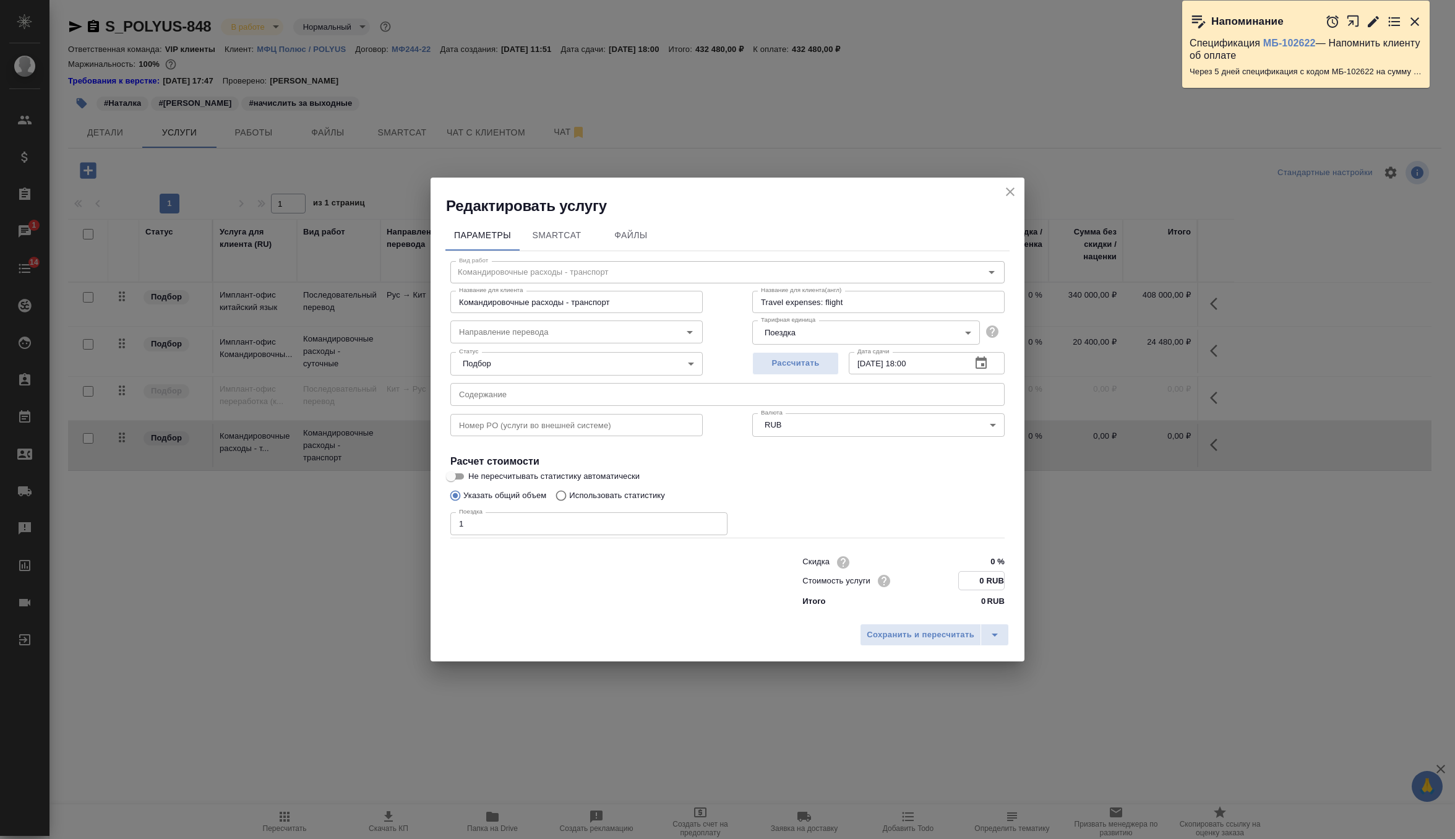
drag, startPoint x: 983, startPoint y: 582, endPoint x: 949, endPoint y: 581, distance: 34.0
click at [949, 581] on div "Стоимость услуги 0 RUB" at bounding box center [904, 580] width 202 height 19
type input "25162.9 RUB"
click at [933, 634] on span "Сохранить и пересчитать" at bounding box center [921, 635] width 108 height 14
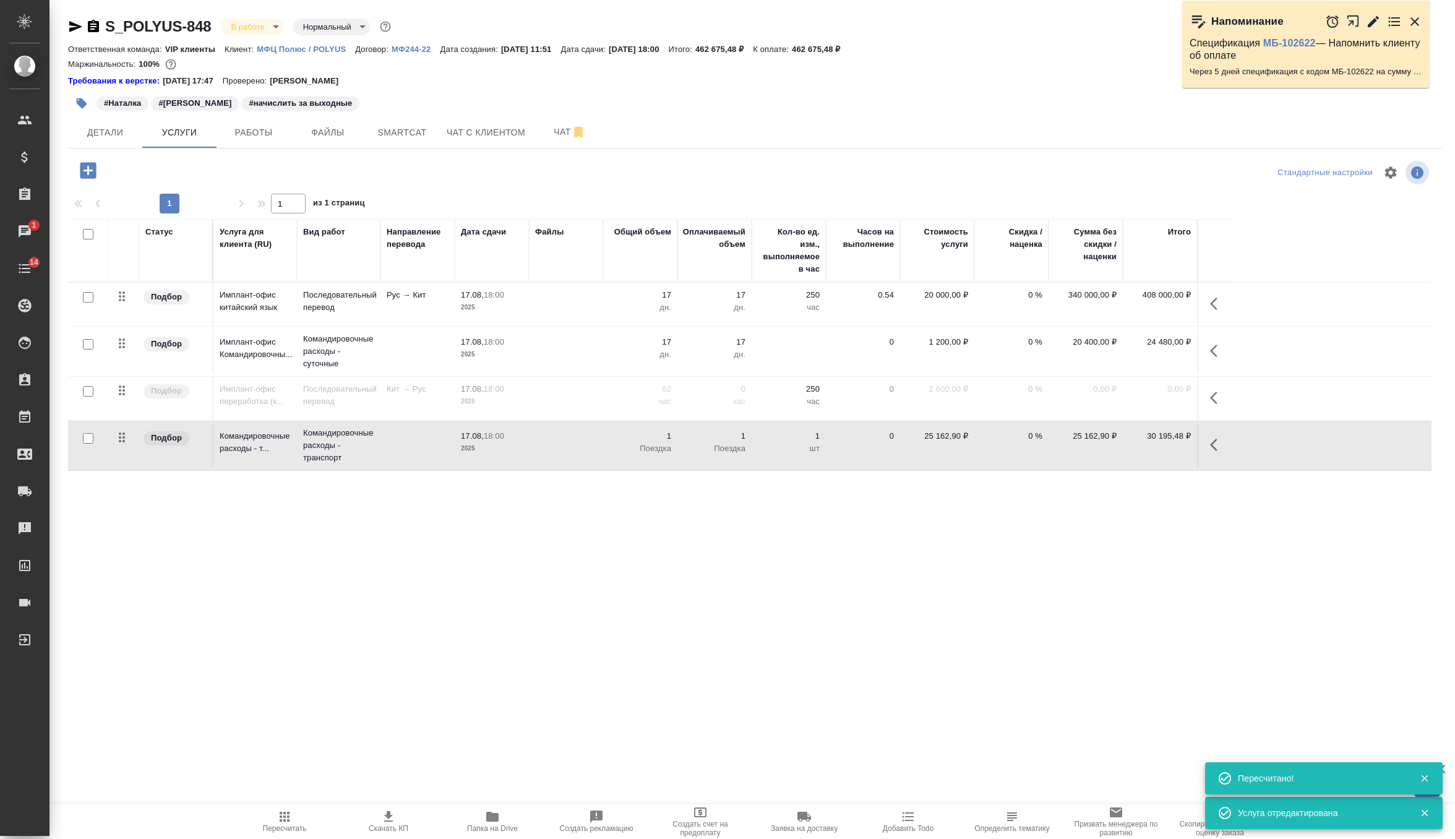
click at [371, 314] on td "Последовательный перевод" at bounding box center [339, 304] width 84 height 43
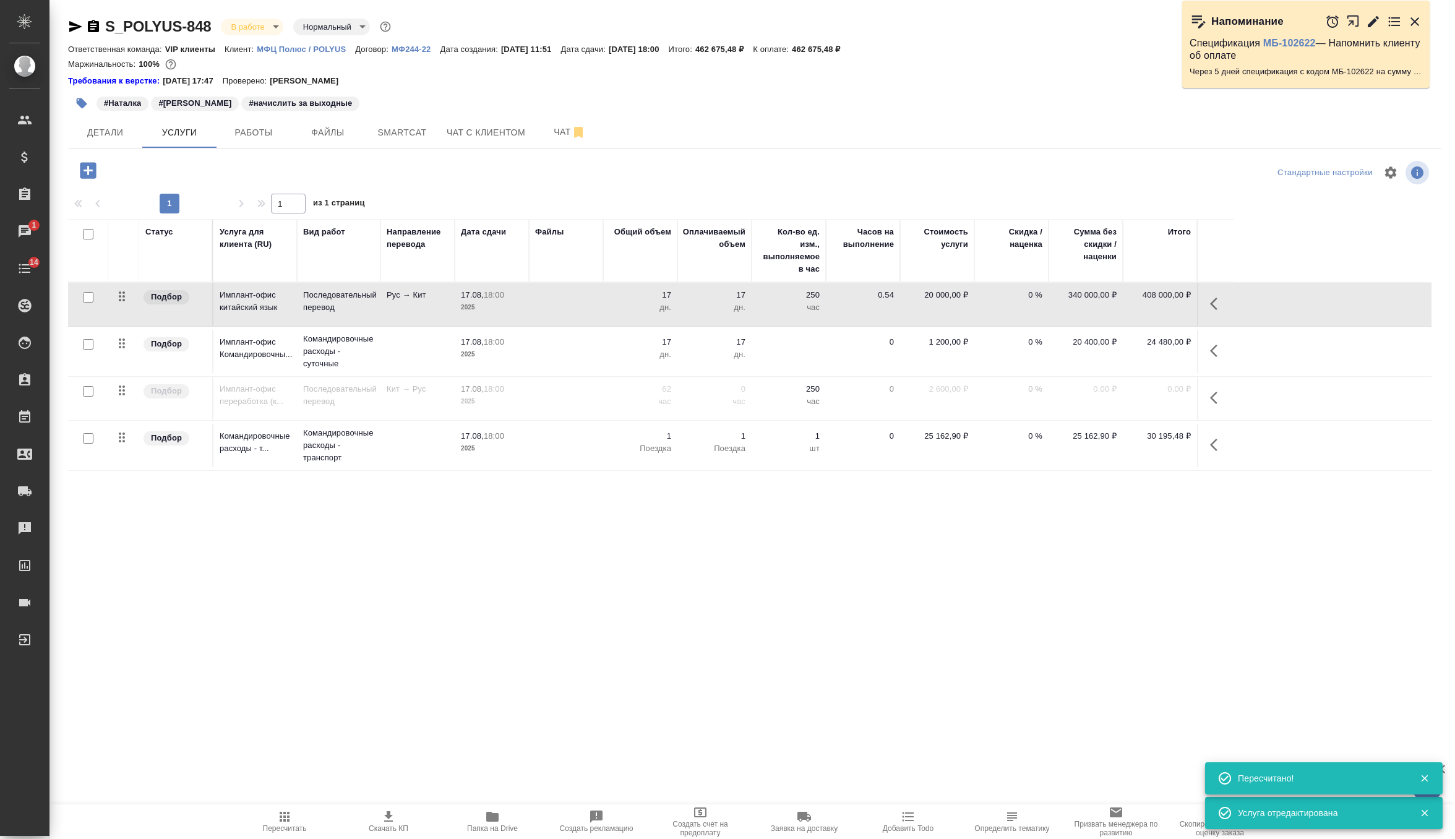
click at [371, 314] on td "Последовательный перевод" at bounding box center [339, 304] width 84 height 43
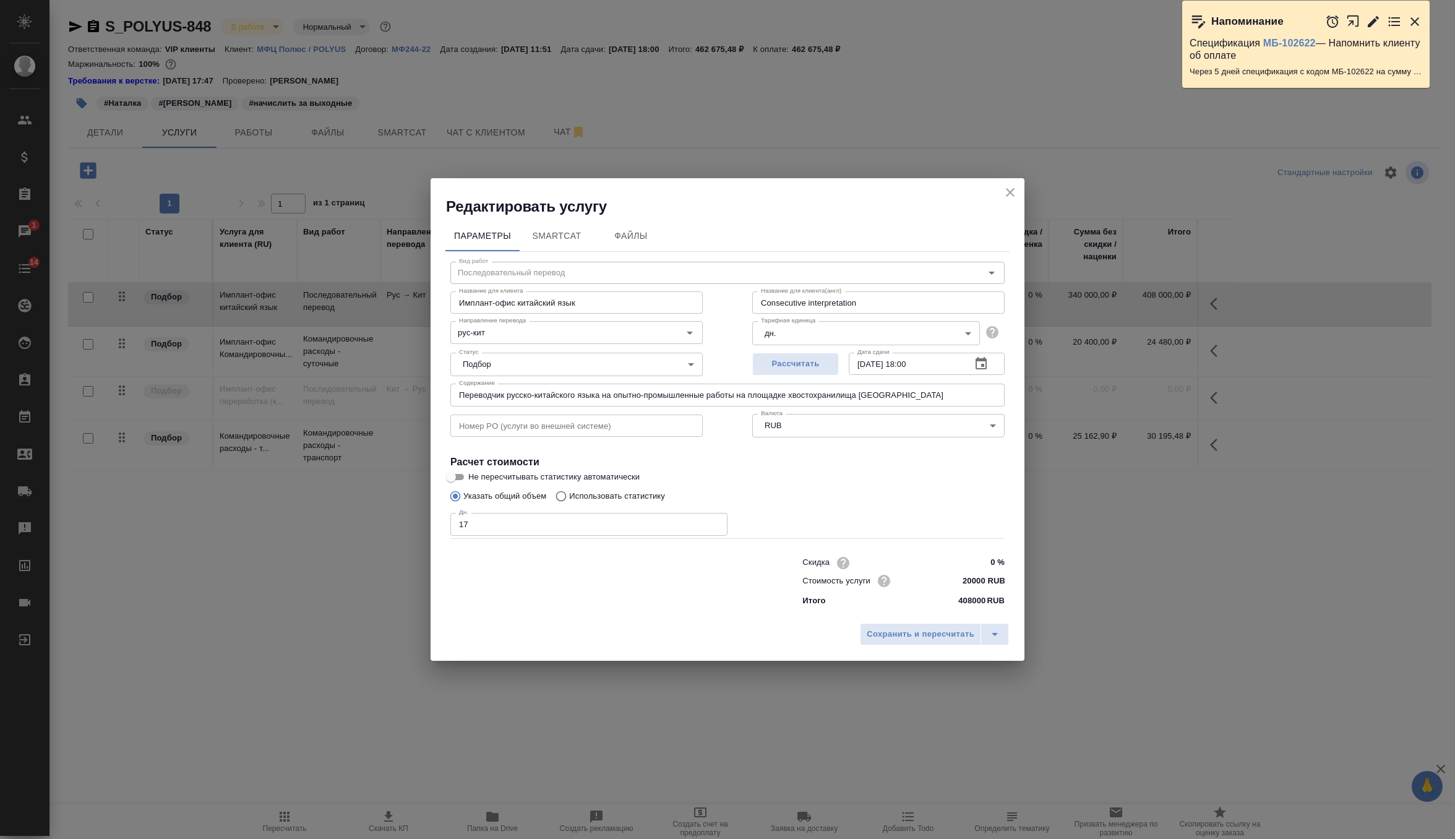
click at [519, 385] on input "Переводчик русско-китайского языка на опытно-промышленные работы на площадке хв…" at bounding box center [727, 395] width 554 height 22
click at [1001, 194] on button "close" at bounding box center [1010, 192] width 19 height 19
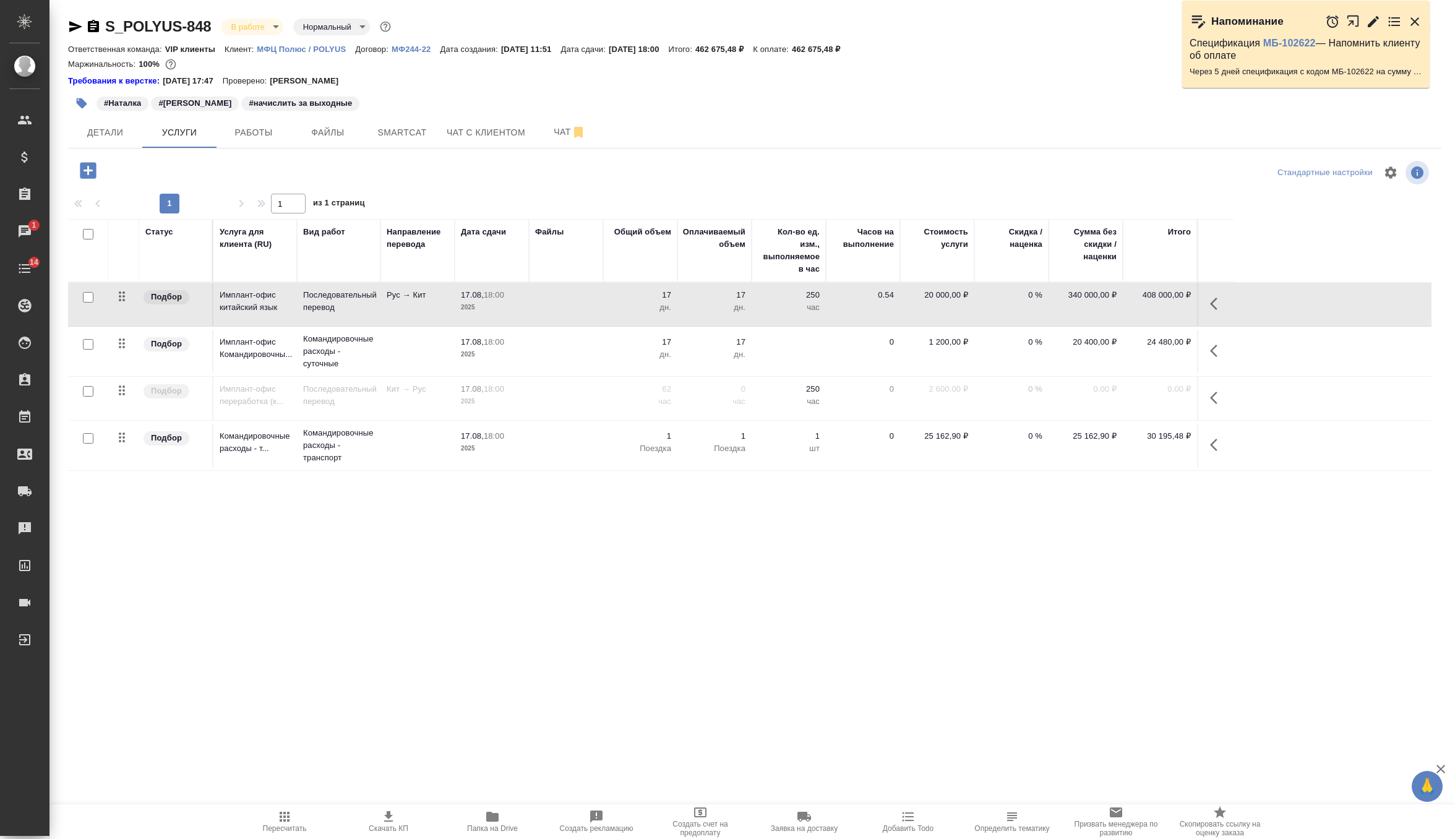
click at [479, 350] on p "2025" at bounding box center [492, 354] width 62 height 12
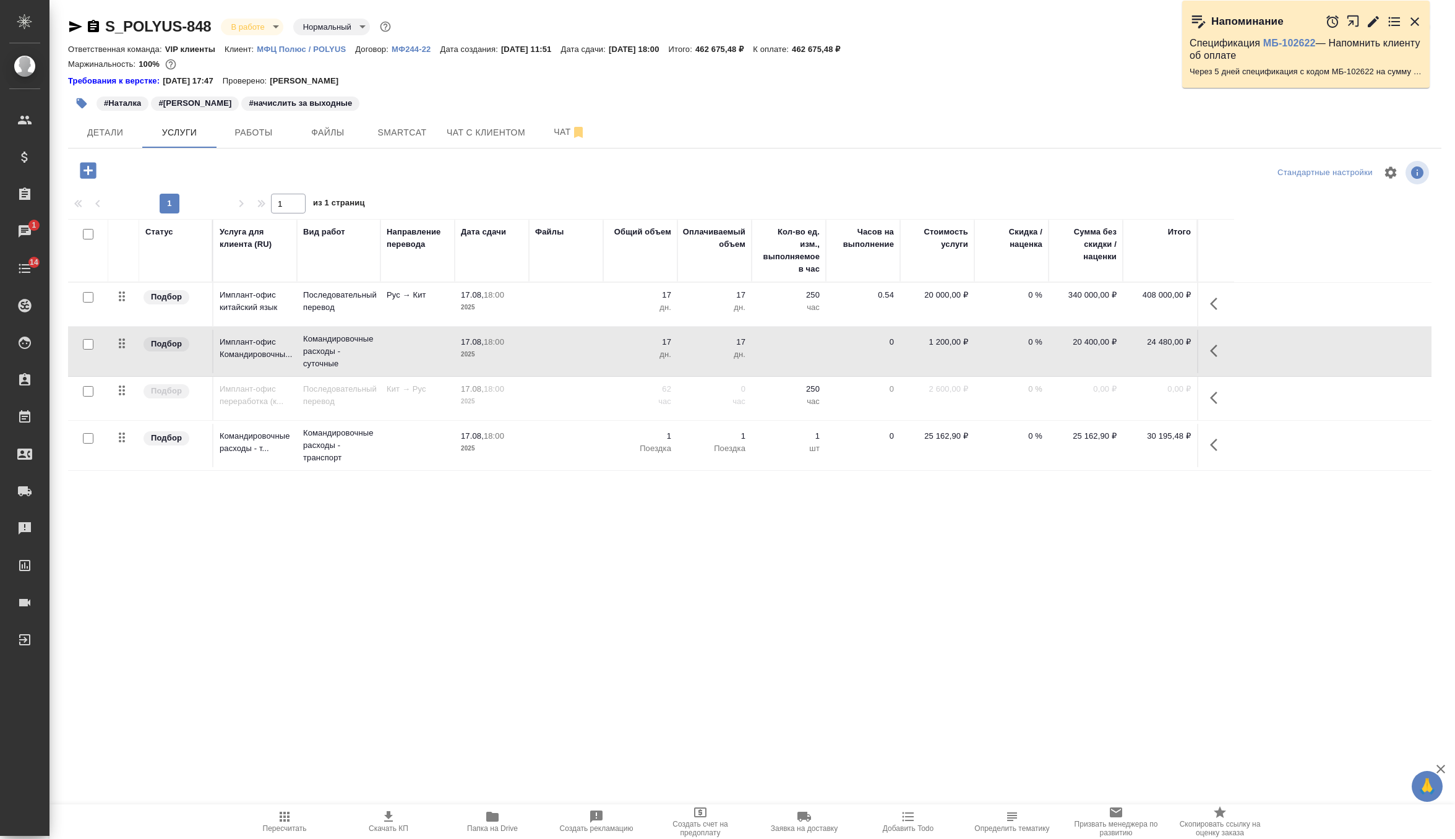
click at [479, 350] on p "2025" at bounding box center [492, 354] width 62 height 12
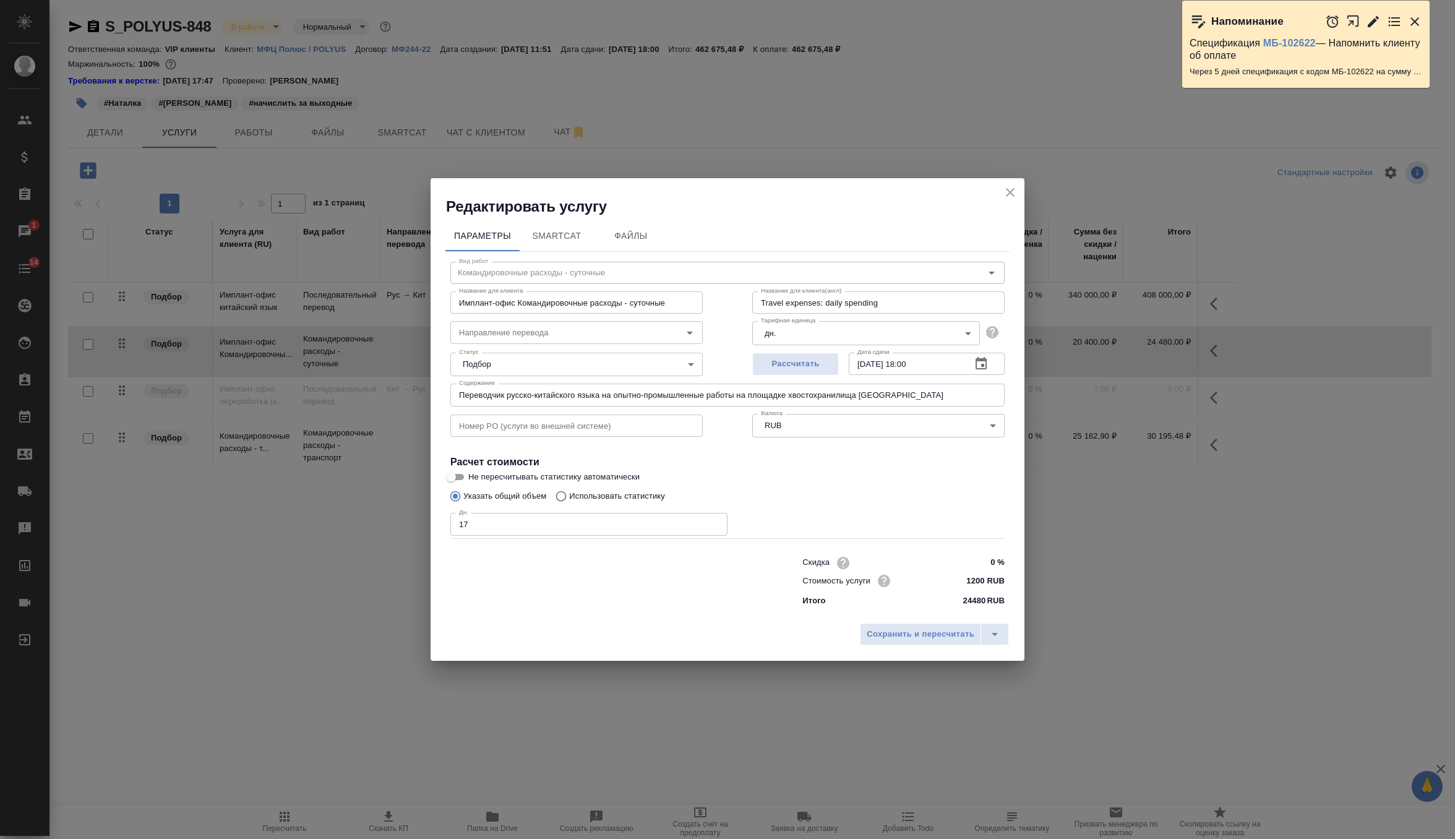
click at [1007, 190] on icon "close" at bounding box center [1010, 192] width 15 height 15
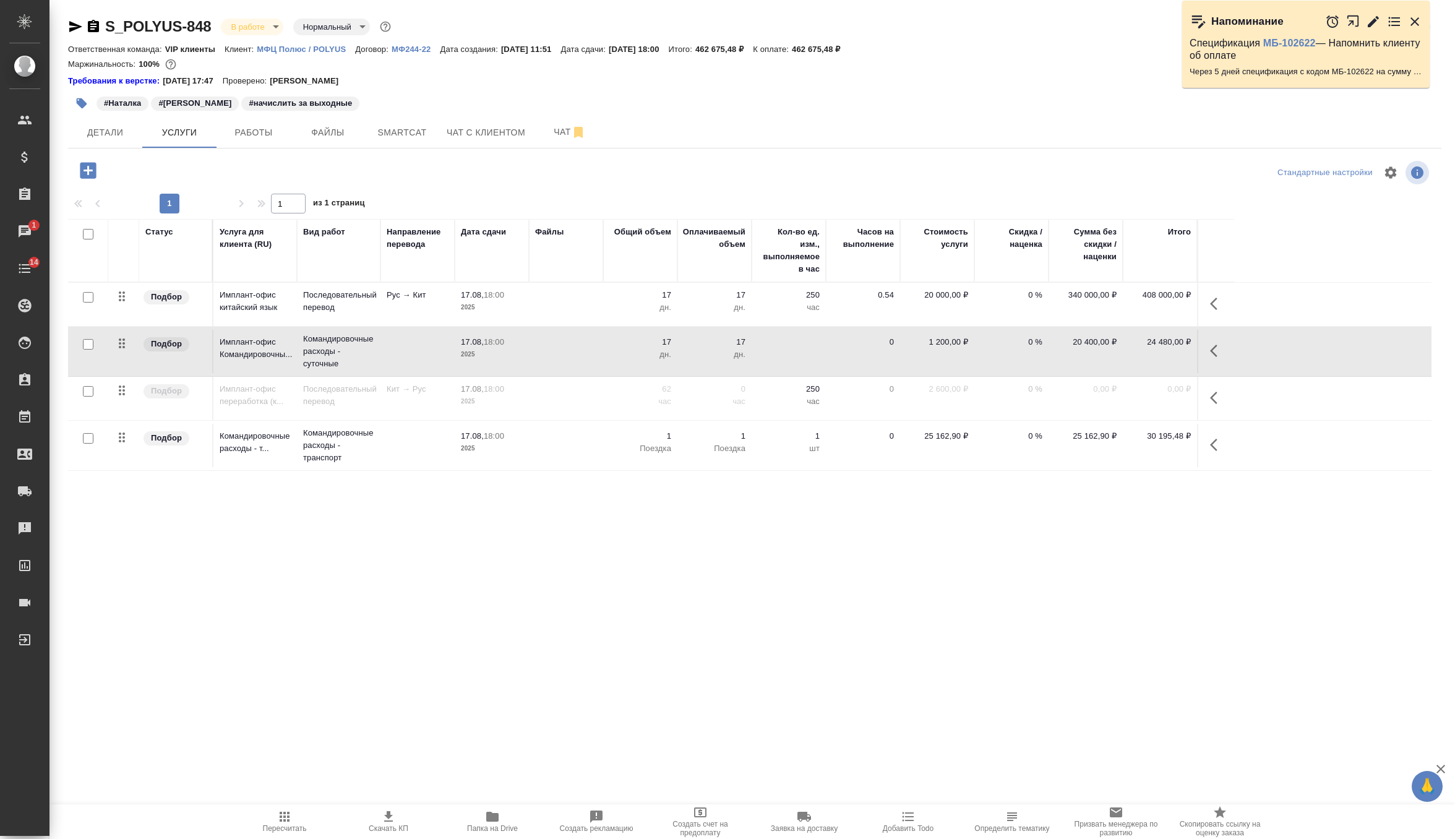
click at [535, 326] on td at bounding box center [566, 304] width 74 height 43
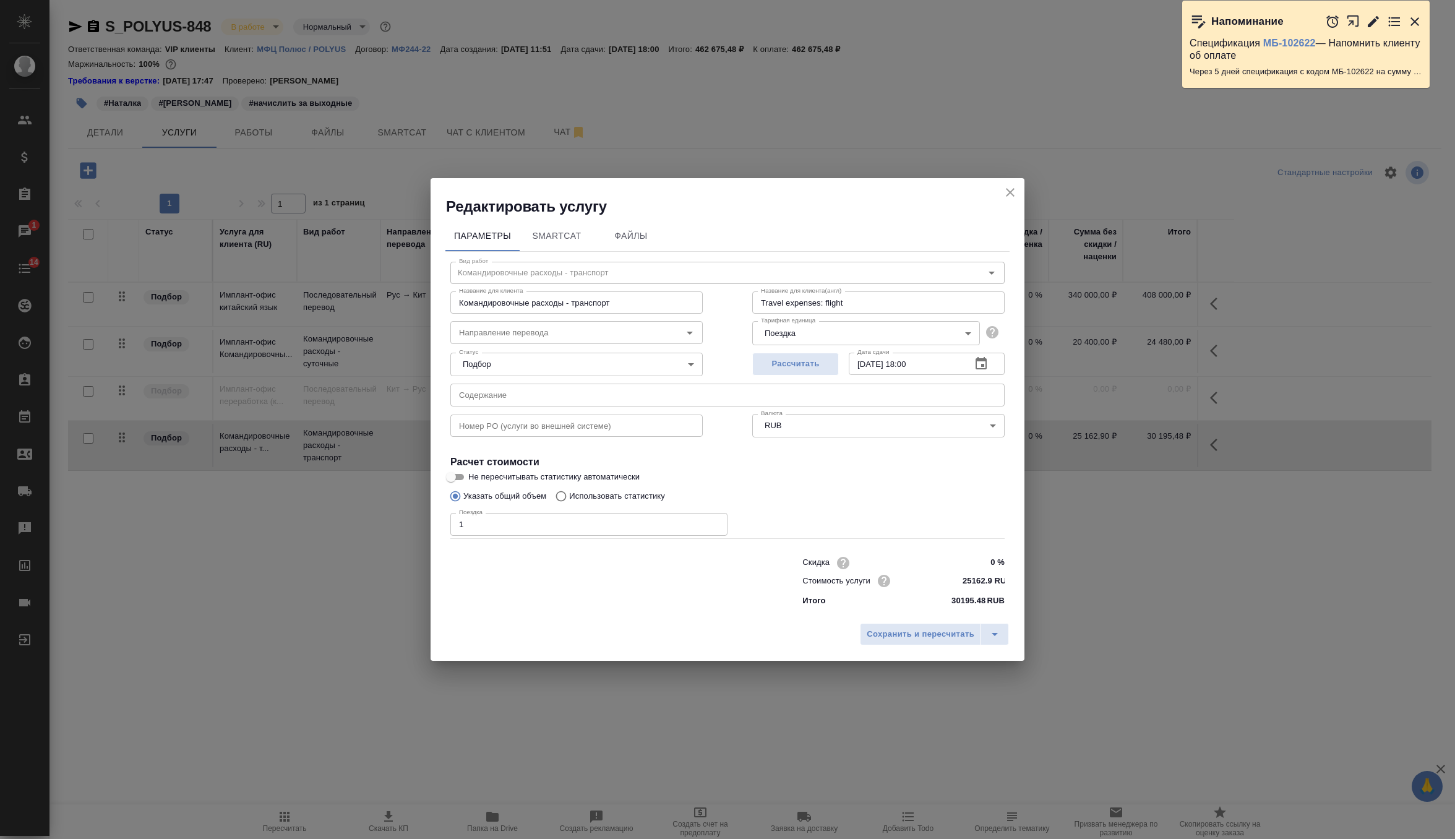
click at [608, 407] on div "Номер PO (услуги во внешней системе) Номер PO (услуги во внешней системе)" at bounding box center [577, 424] width 302 height 79
click at [608, 402] on input "text" at bounding box center [727, 395] width 554 height 22
paste input "Переводчик русско-китайского языка на опытно-промышленные работы на площадке хв…"
type input "Переводчик русско-китайского языка на опытно-промышленные работы на площадке хв…"
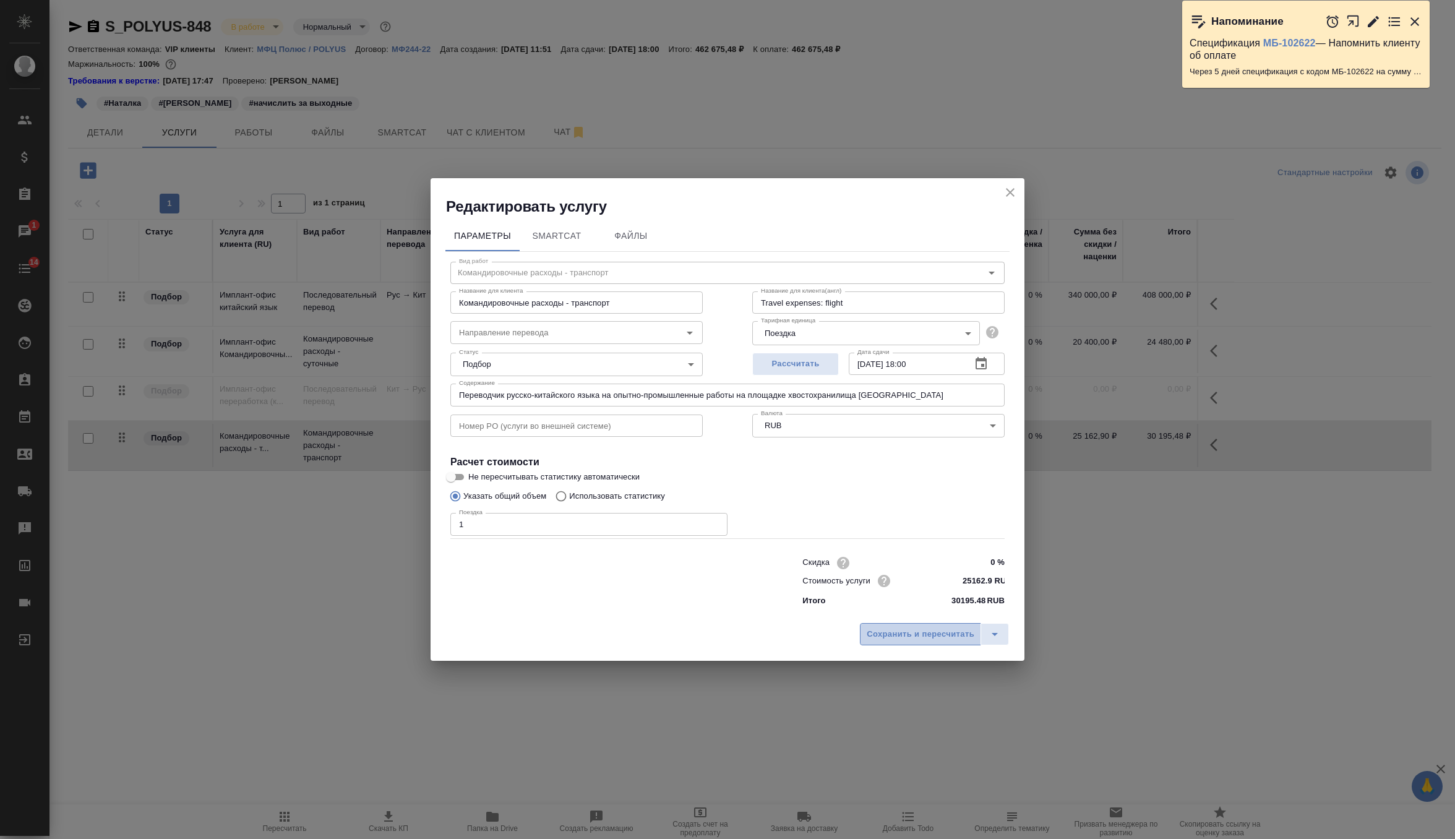
click at [953, 635] on span "Сохранить и пересчитать" at bounding box center [921, 634] width 108 height 14
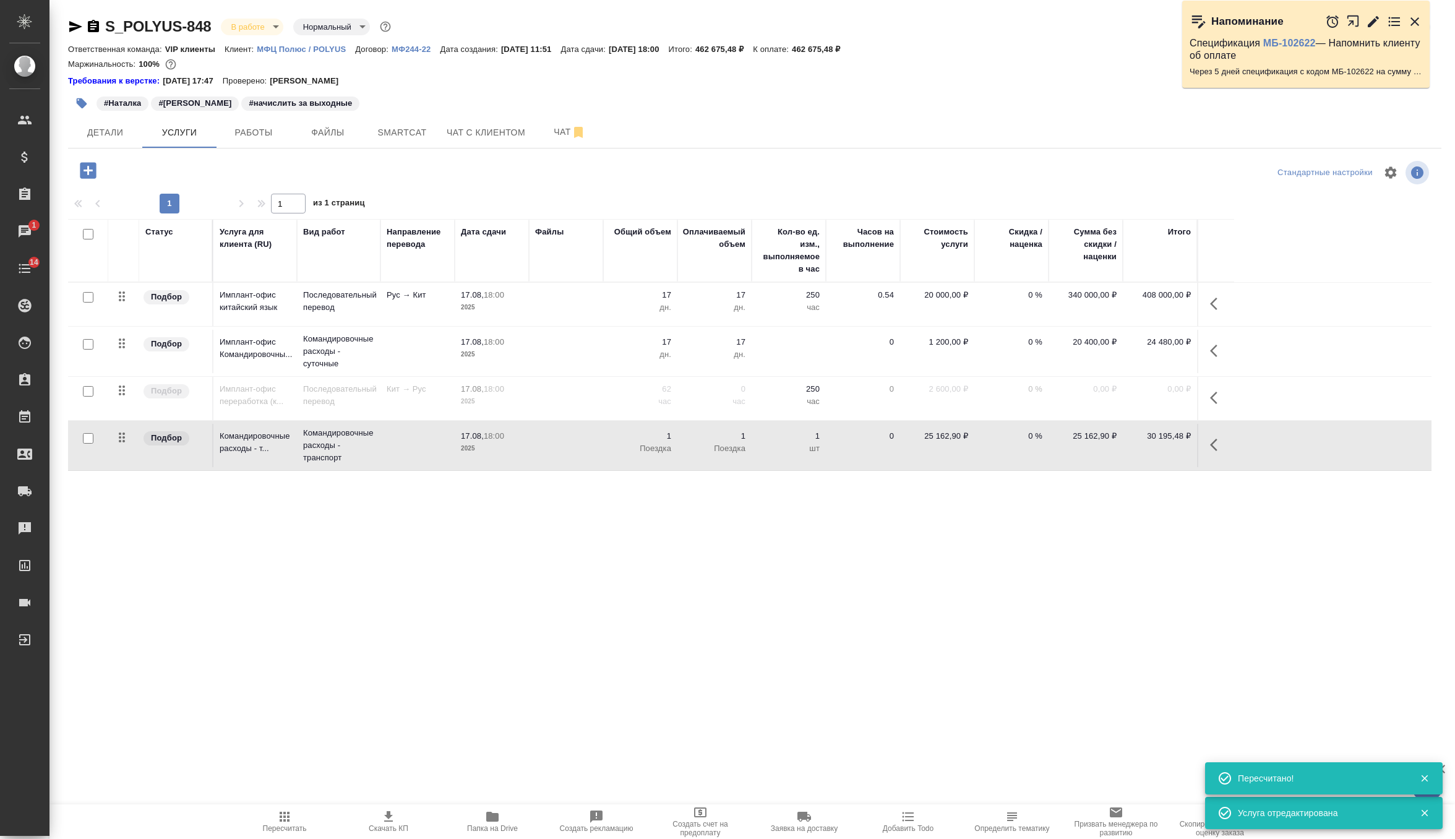
click at [585, 326] on td at bounding box center [566, 304] width 74 height 43
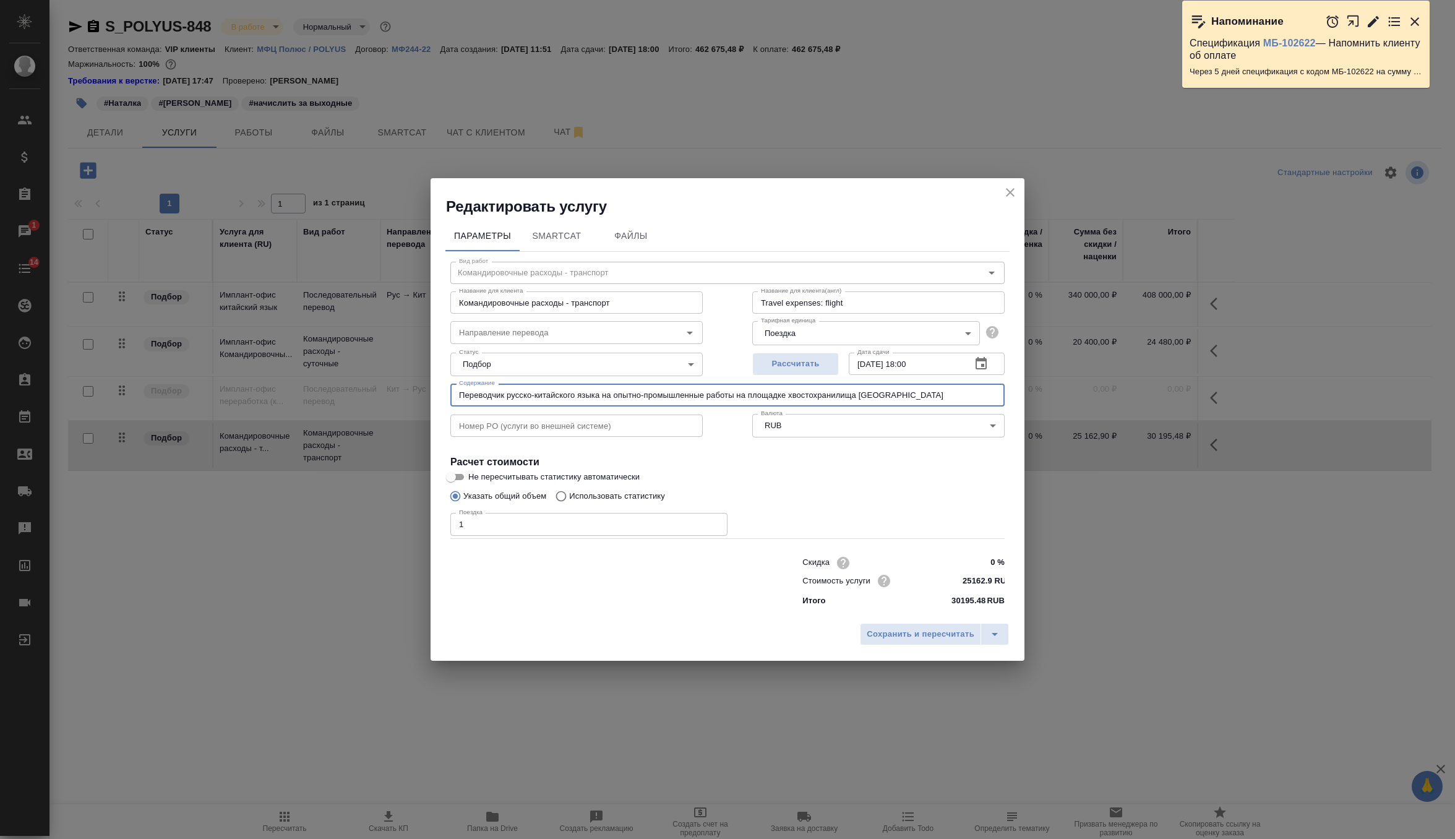
click at [963, 392] on input "Переводчик русско-китайского языка на опытно-промышленные работы на площадке хв…" at bounding box center [727, 395] width 554 height 22
click at [955, 394] on input "Переводчик русско-китайского языка на опытно-промышленные работы на площадке хв…" at bounding box center [727, 395] width 554 height 22
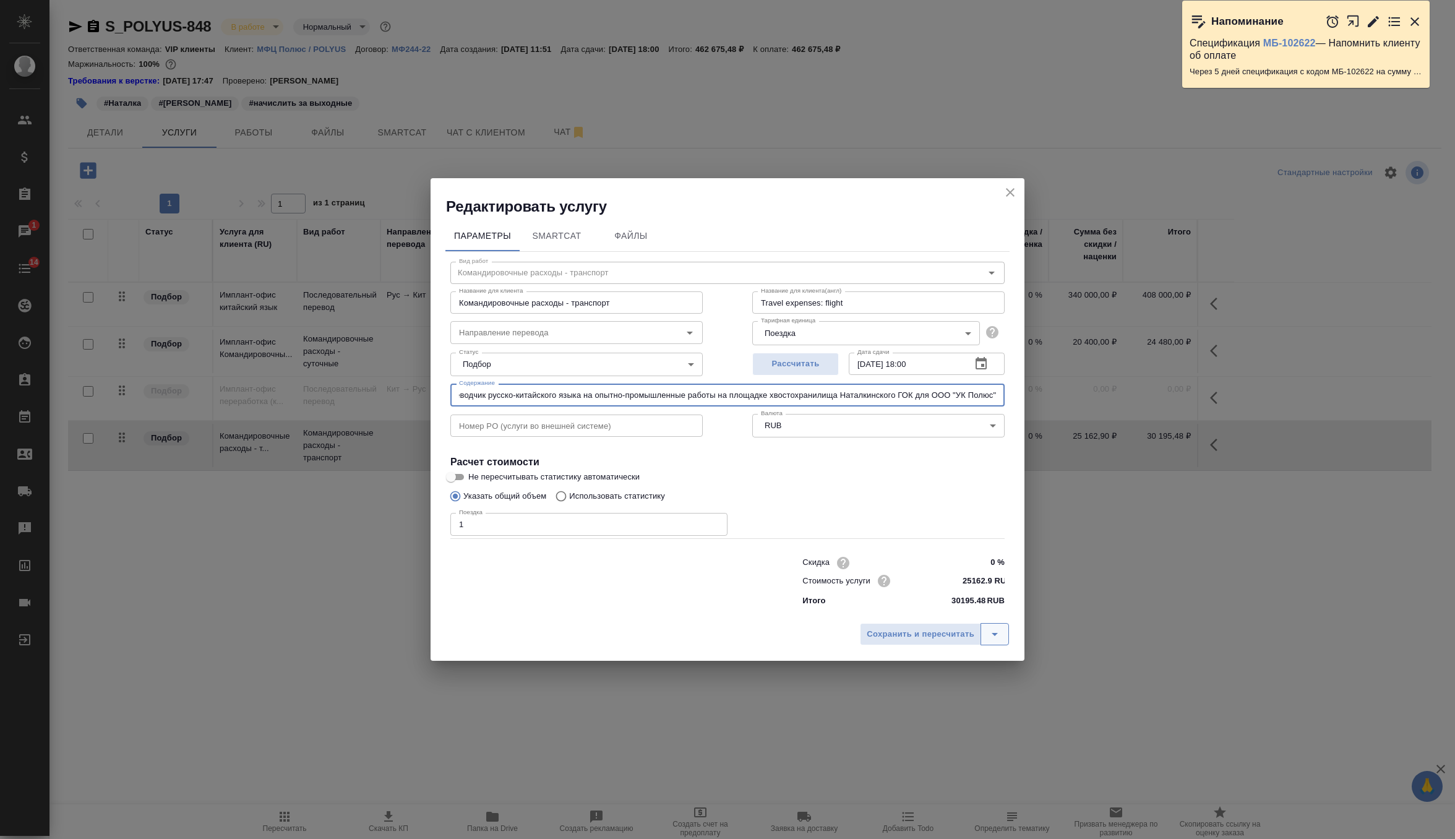
type input "Переводчик русско-китайского языка на опытно-промышленные работы на площадке хв…"
click at [994, 635] on icon "split button" at bounding box center [995, 634] width 6 height 3
click at [948, 608] on li "Сохранить" at bounding box center [937, 609] width 149 height 20
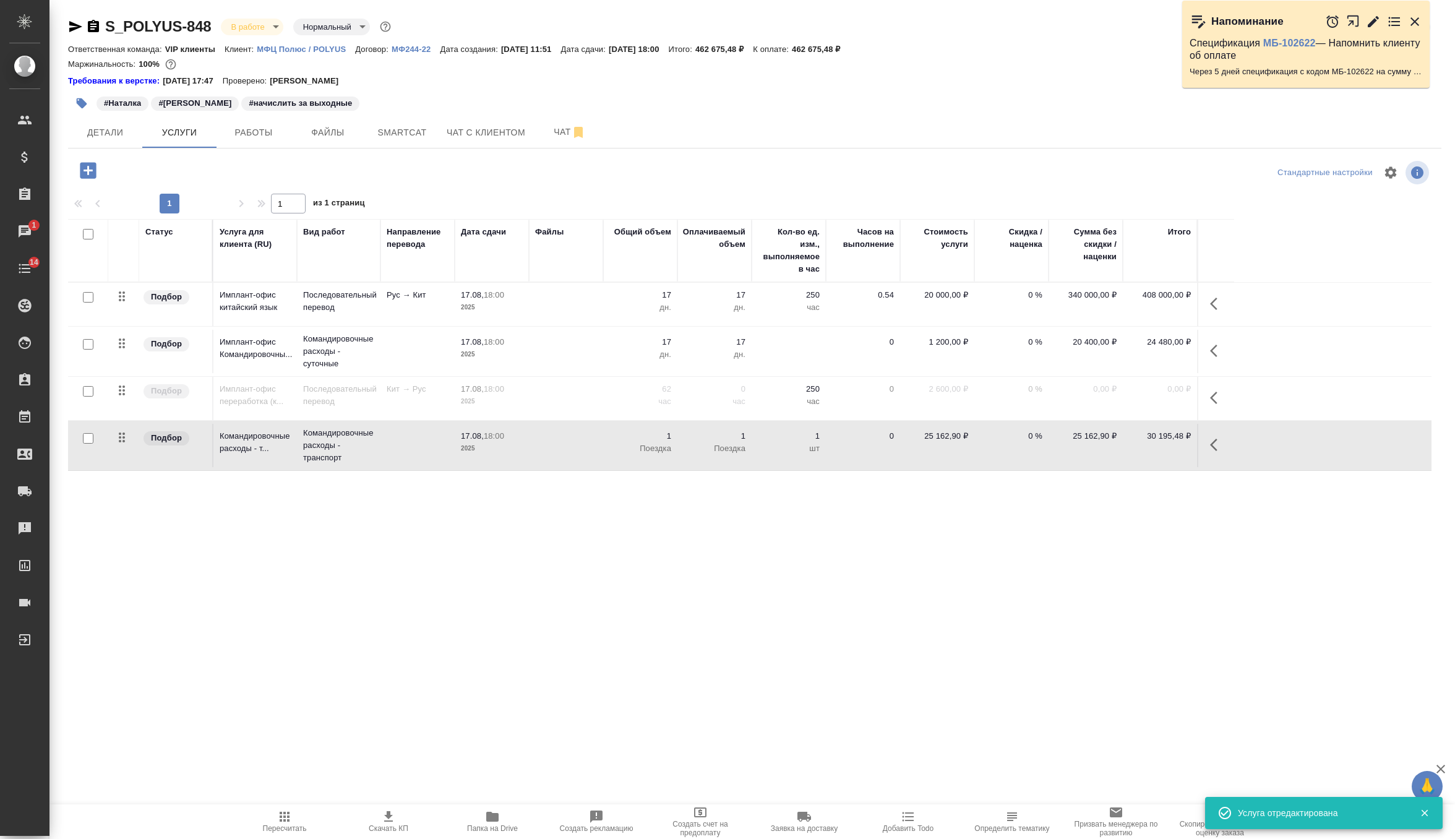
click at [775, 326] on td at bounding box center [789, 304] width 74 height 43
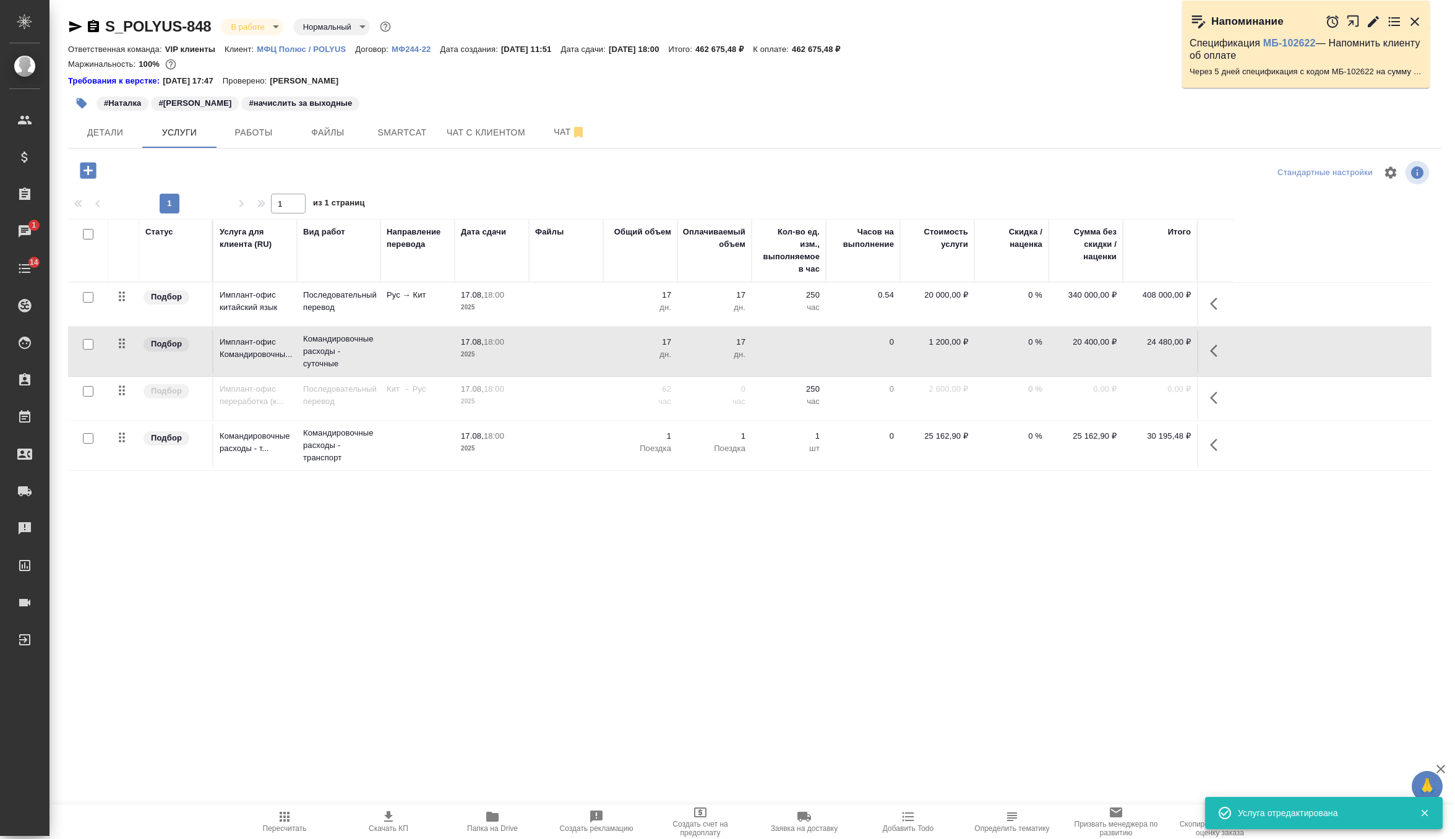
click at [775, 326] on td at bounding box center [789, 304] width 74 height 43
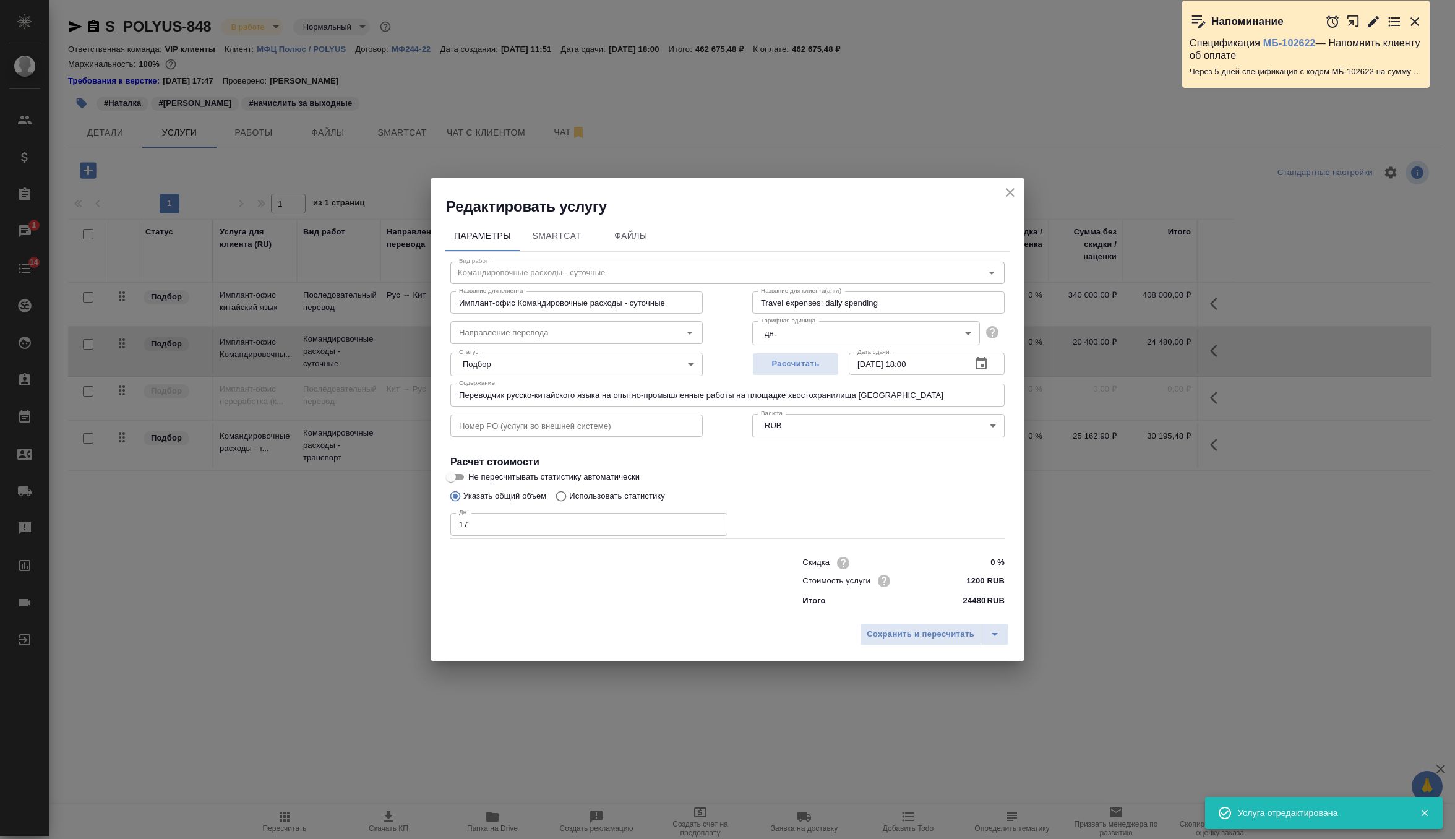
click at [898, 399] on input "Переводчик русско-китайского языка на опытно-промышленные работы на площадке хв…" at bounding box center [727, 395] width 554 height 22
paste input "для ООО "УК Полюс""
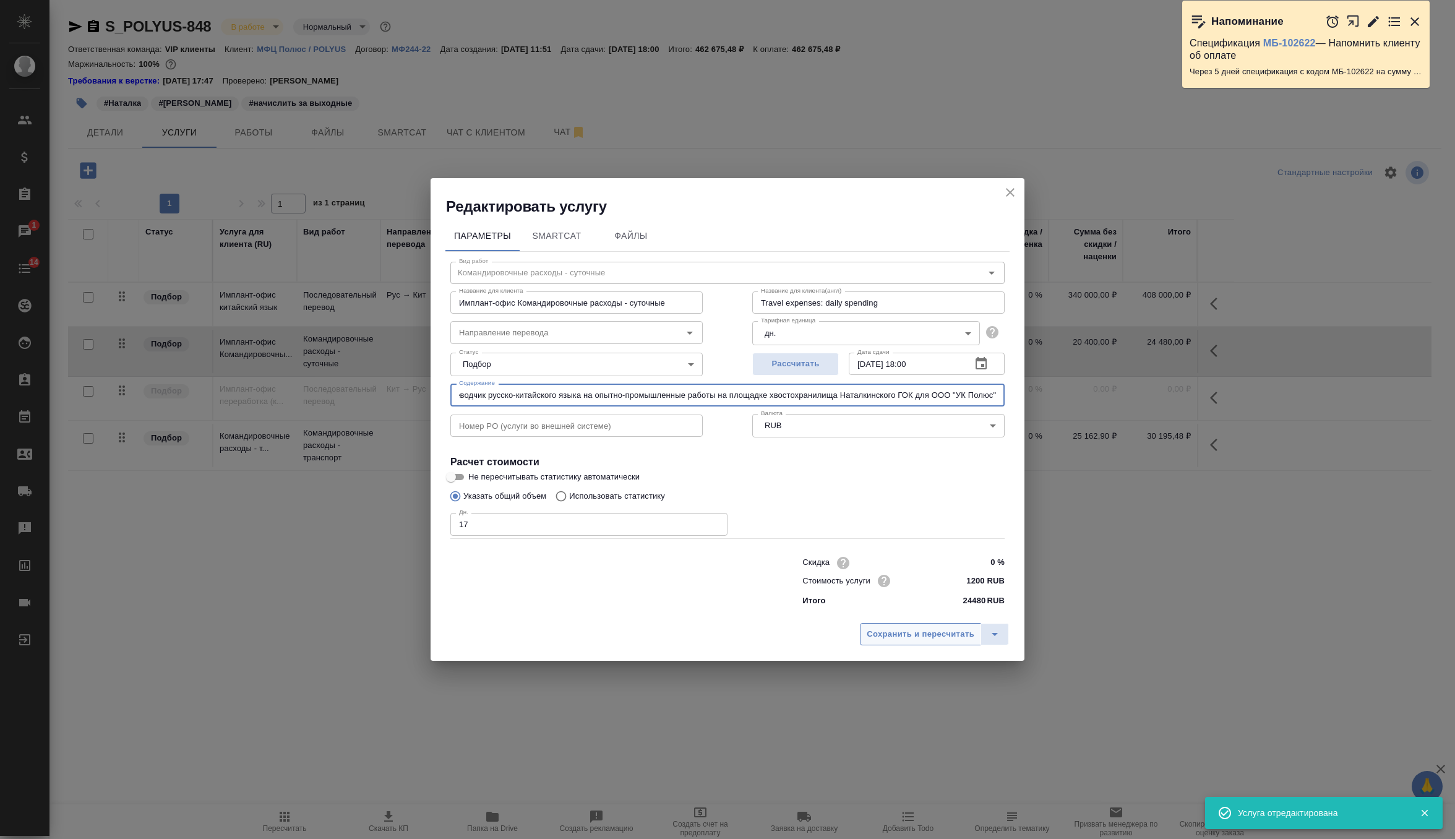
type input "Переводчик русско-китайского языка на опытно-промышленные работы на площадке хв…"
click at [925, 638] on span "Сохранить и пересчитать" at bounding box center [921, 634] width 108 height 14
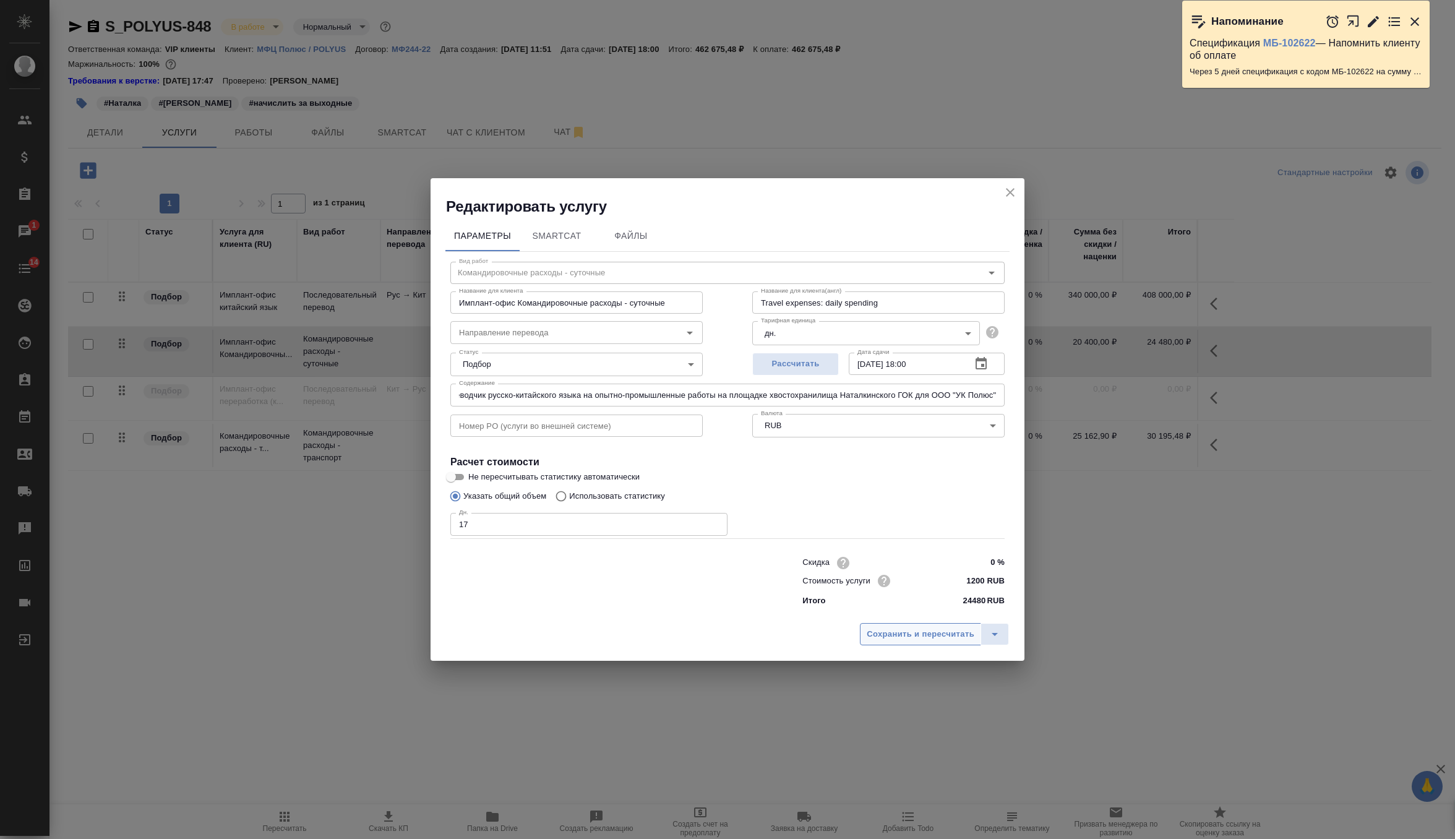
scroll to position [0, 0]
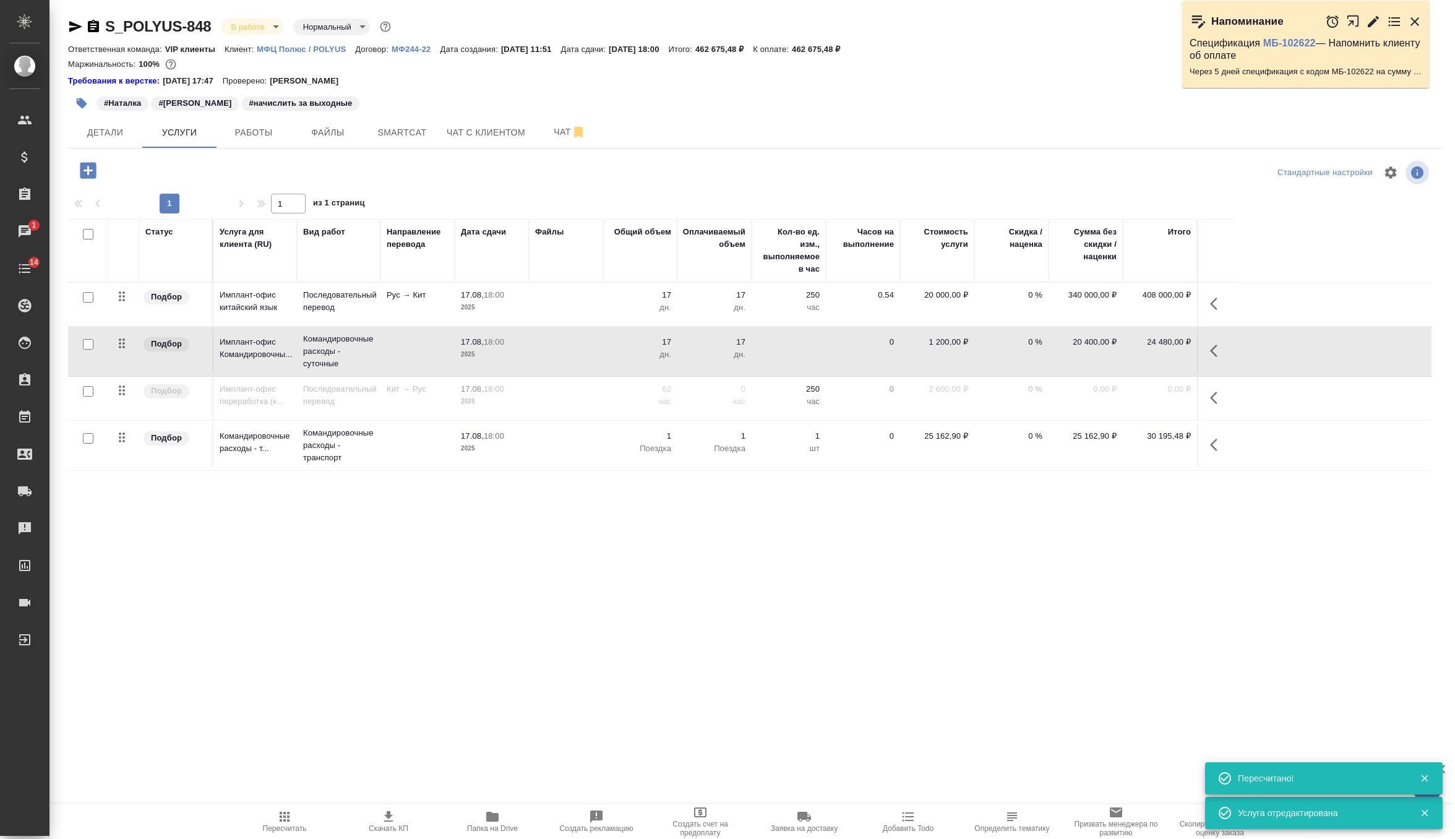
click at [914, 292] on p "20 000,00 ₽" at bounding box center [938, 295] width 62 height 12
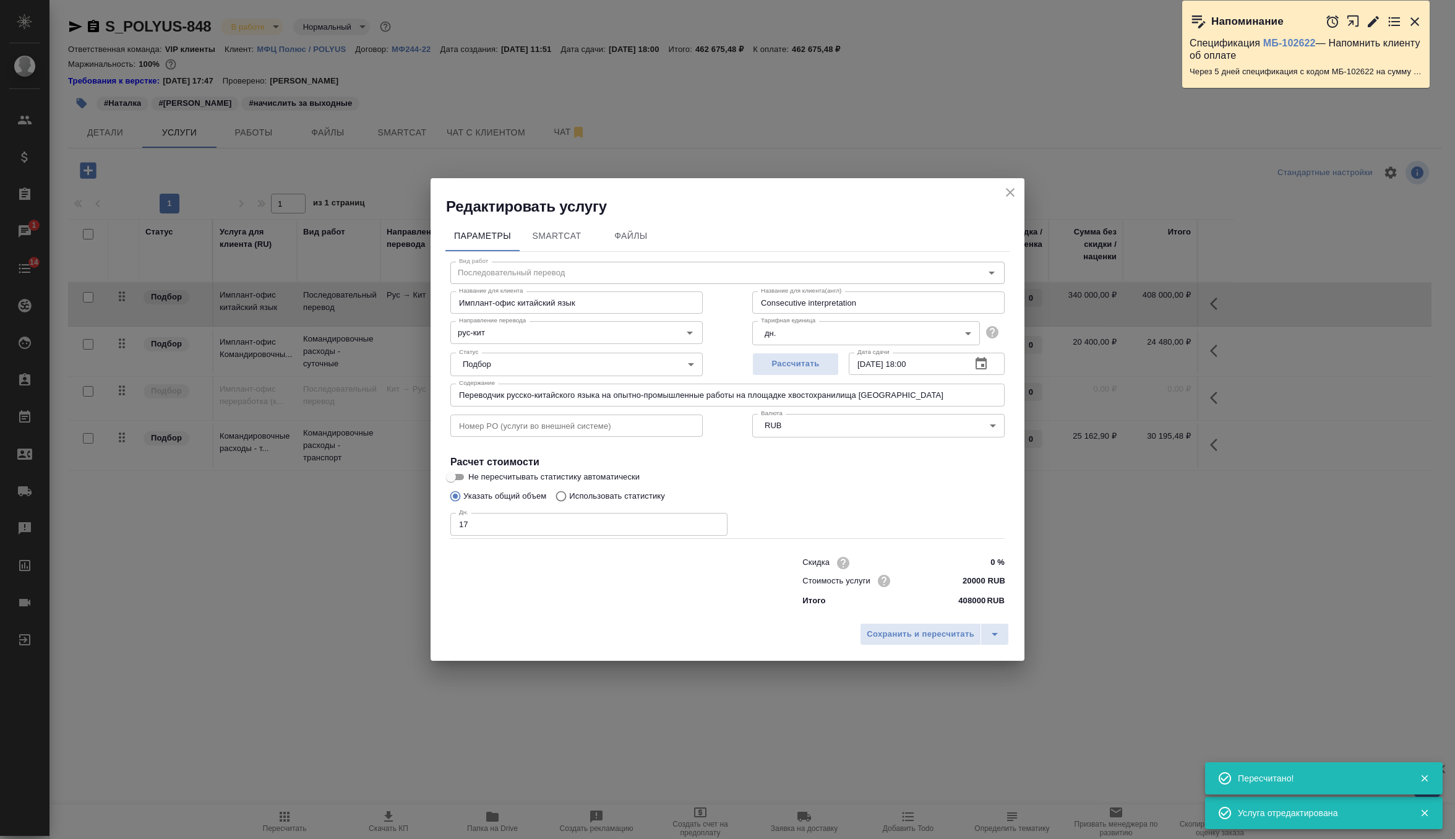
click at [809, 392] on input "Переводчик русско-китайского языка на опытно-промышленные работы на площадке хв…" at bounding box center [727, 395] width 554 height 22
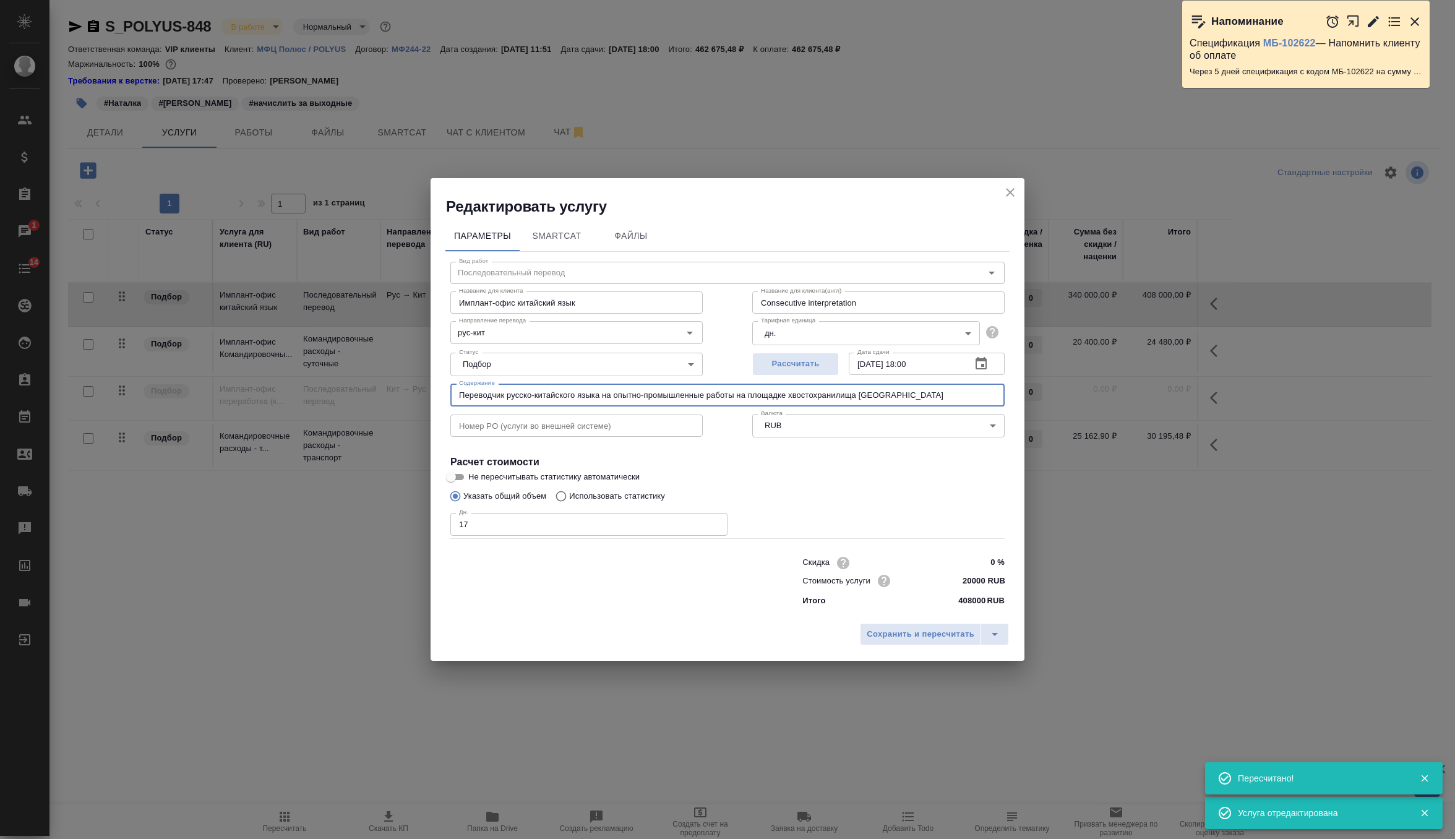
click at [809, 392] on input "Переводчик русско-китайского языка на опытно-промышленные работы на площадке хв…" at bounding box center [727, 395] width 554 height 22
paste input "для ООО "УК Полюс""
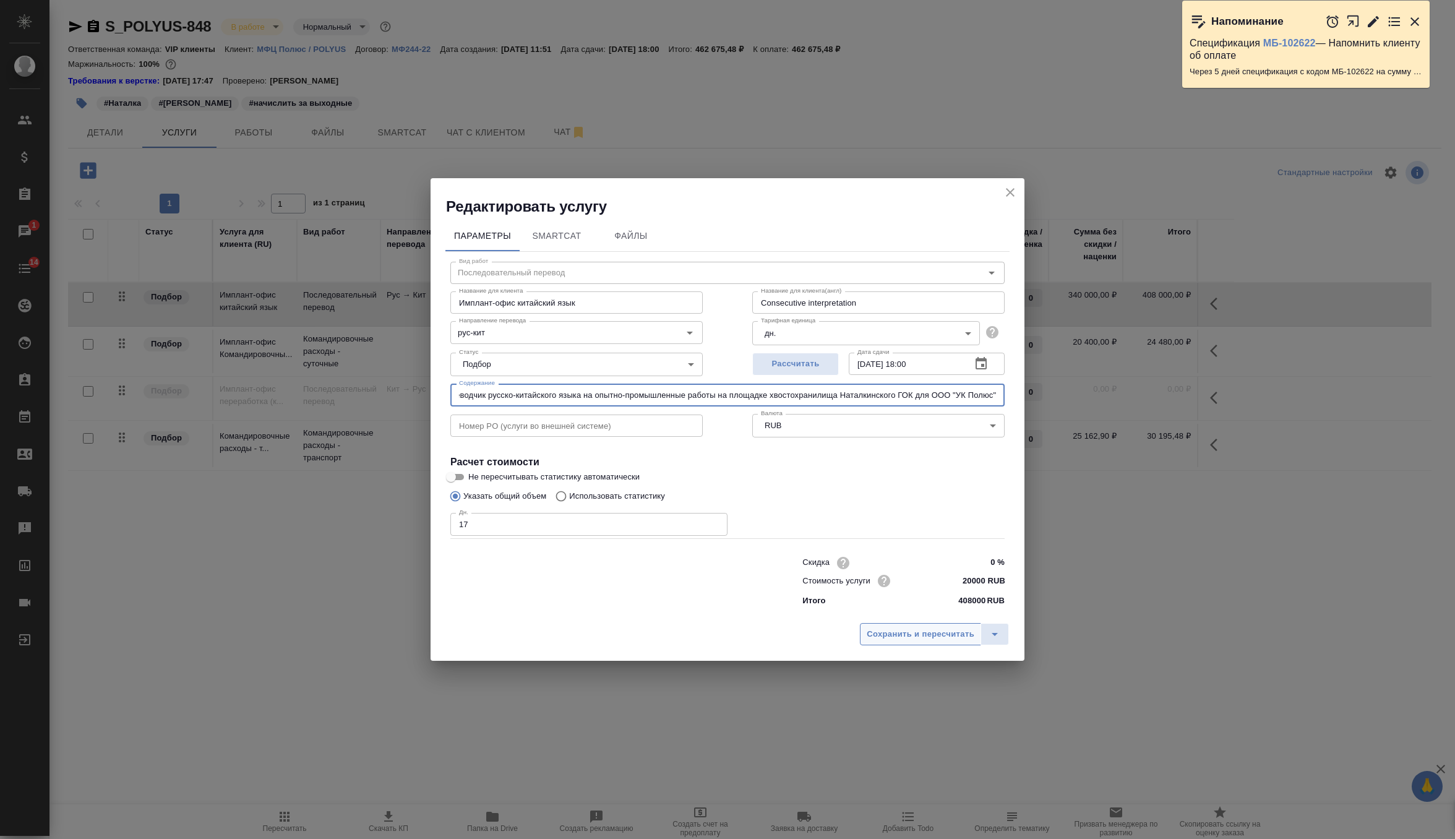
type input "Переводчик русско-китайского языка на опытно-промышленные работы на площадке хв…"
click at [925, 628] on span "Сохранить и пересчитать" at bounding box center [921, 634] width 108 height 14
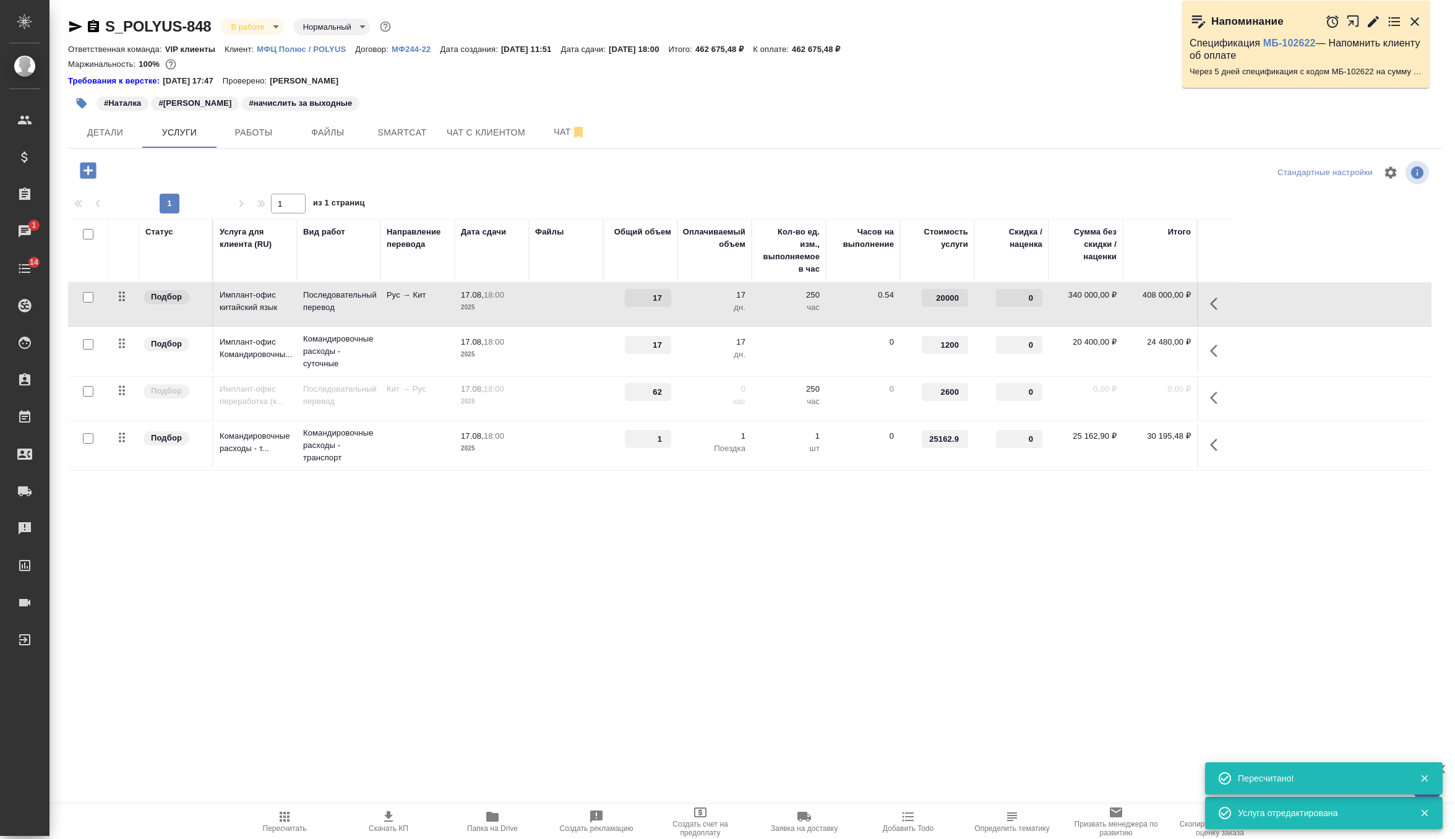
click at [86, 170] on icon "button" at bounding box center [88, 171] width 22 height 22
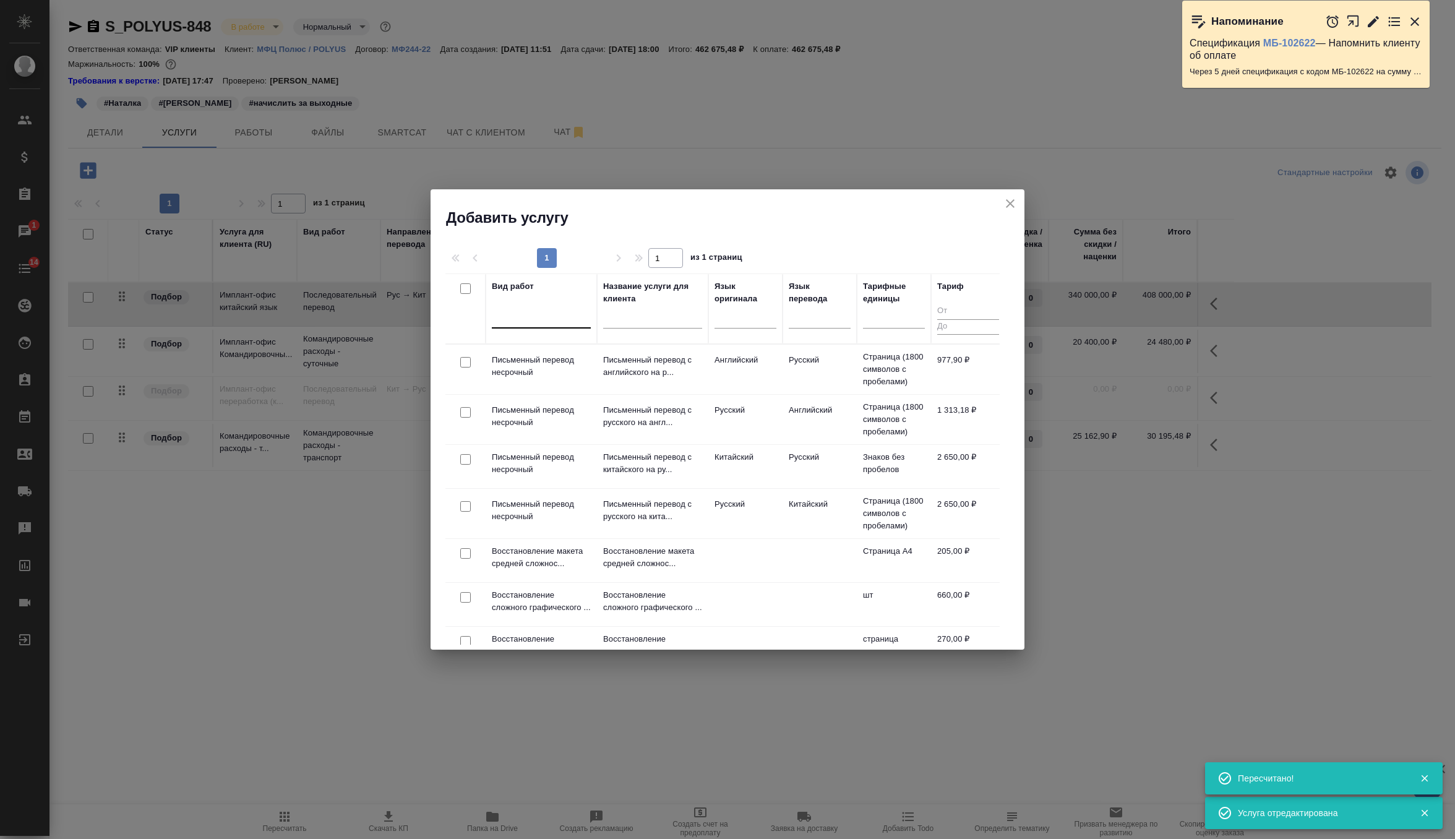
click at [542, 317] on div at bounding box center [541, 316] width 99 height 18
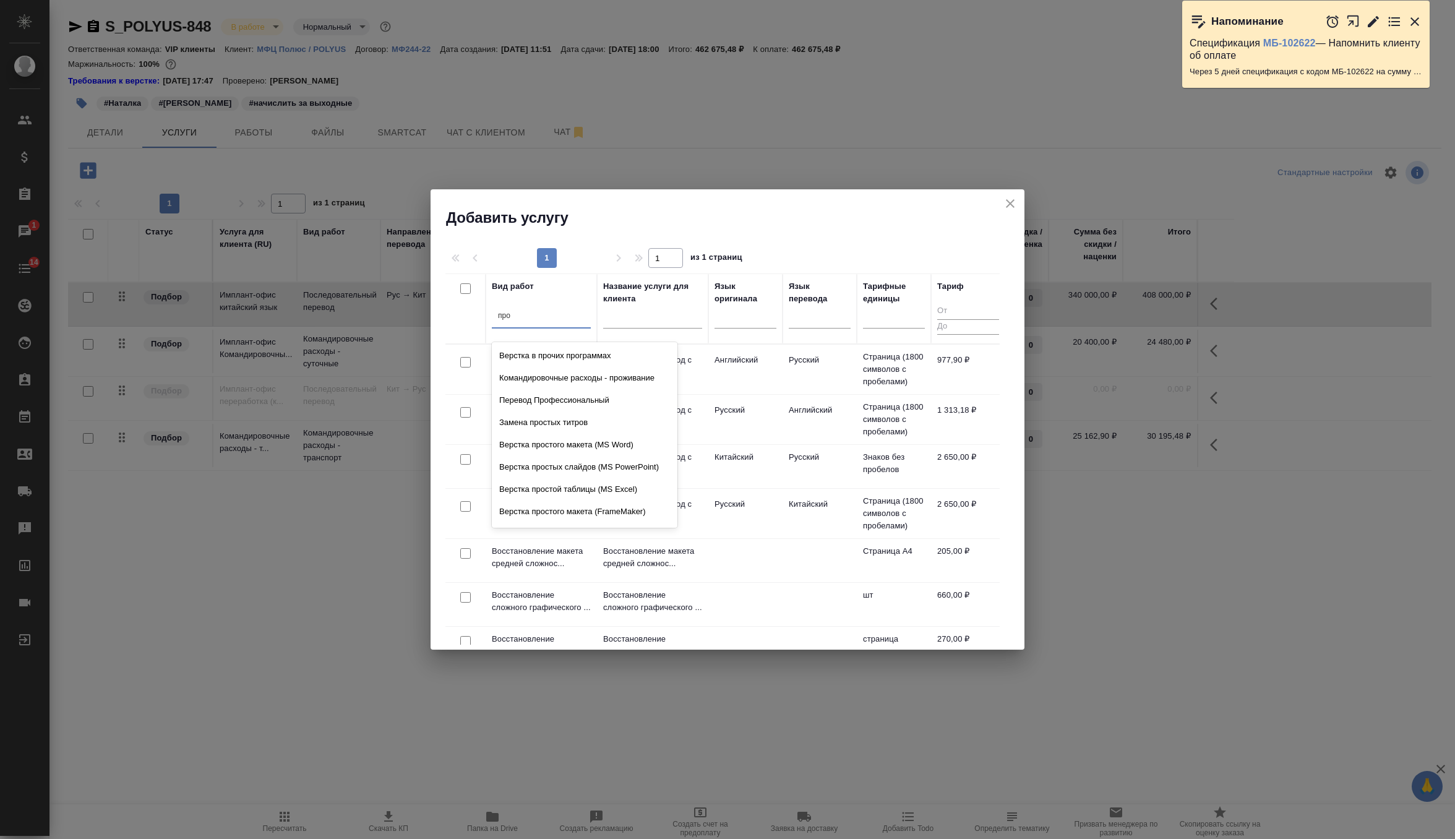
type input "прож"
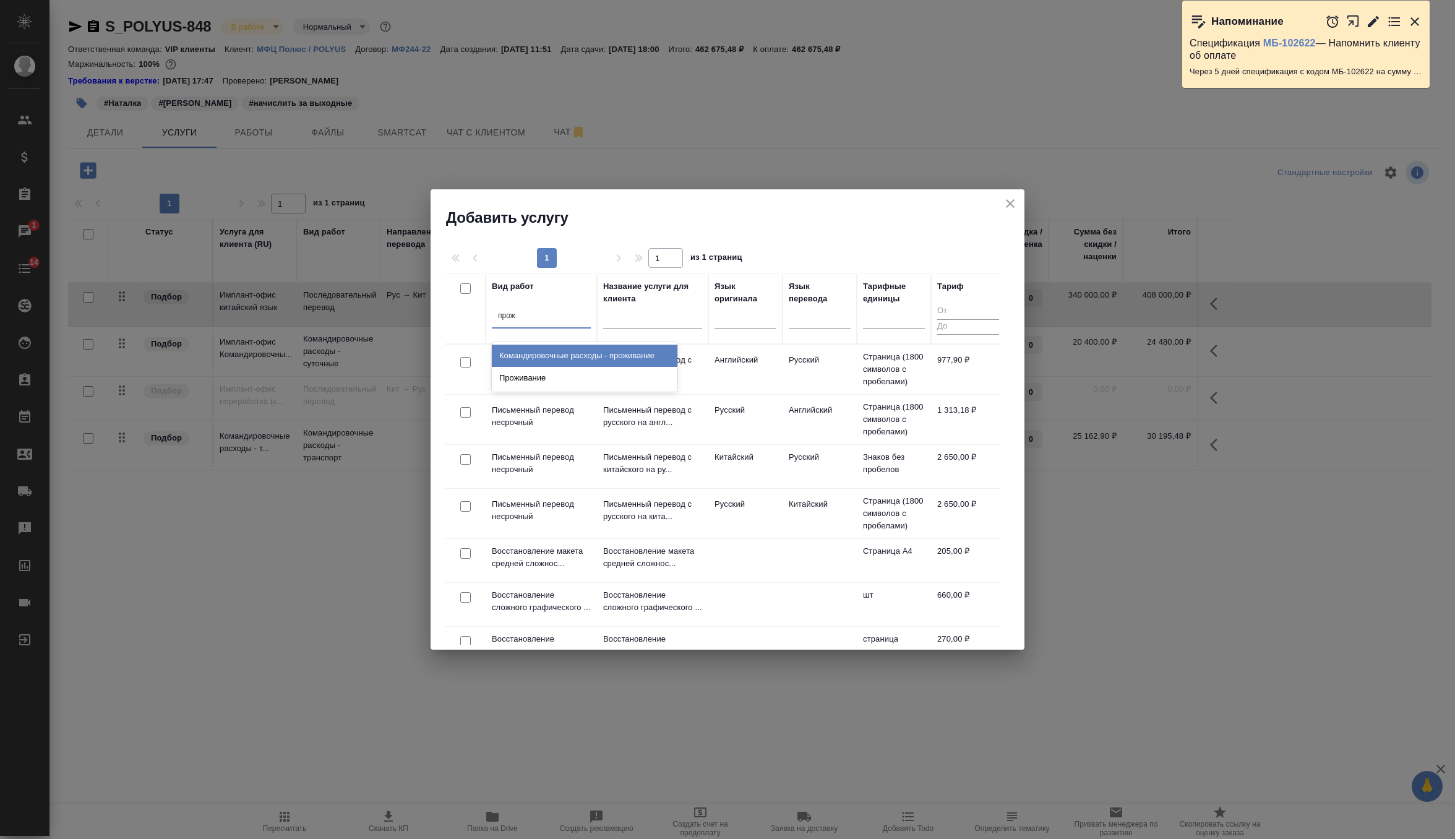
click at [621, 363] on div "Командировочные расходы - проживание" at bounding box center [585, 356] width 186 height 22
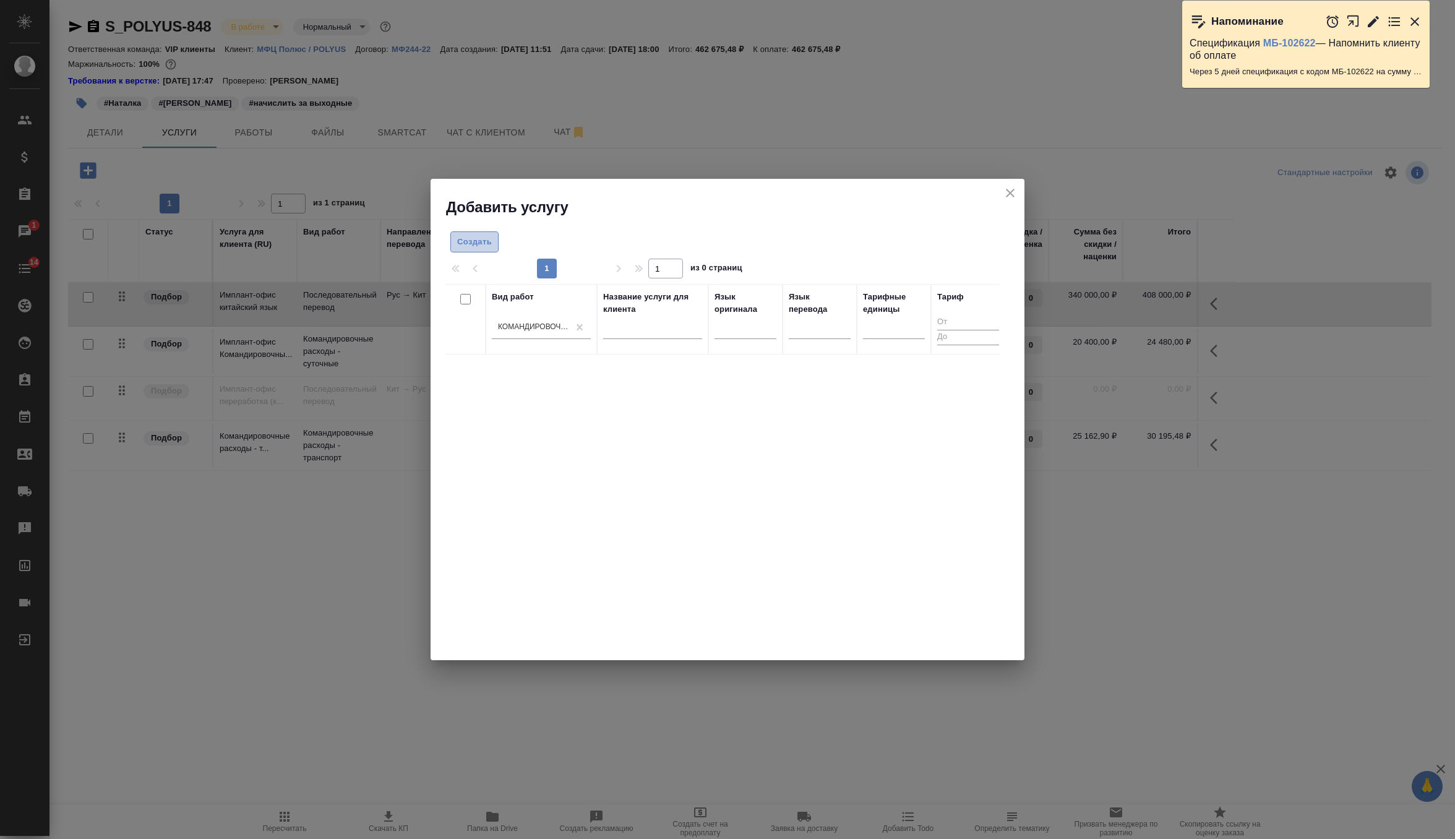
click at [488, 248] on span "Создать" at bounding box center [474, 242] width 35 height 14
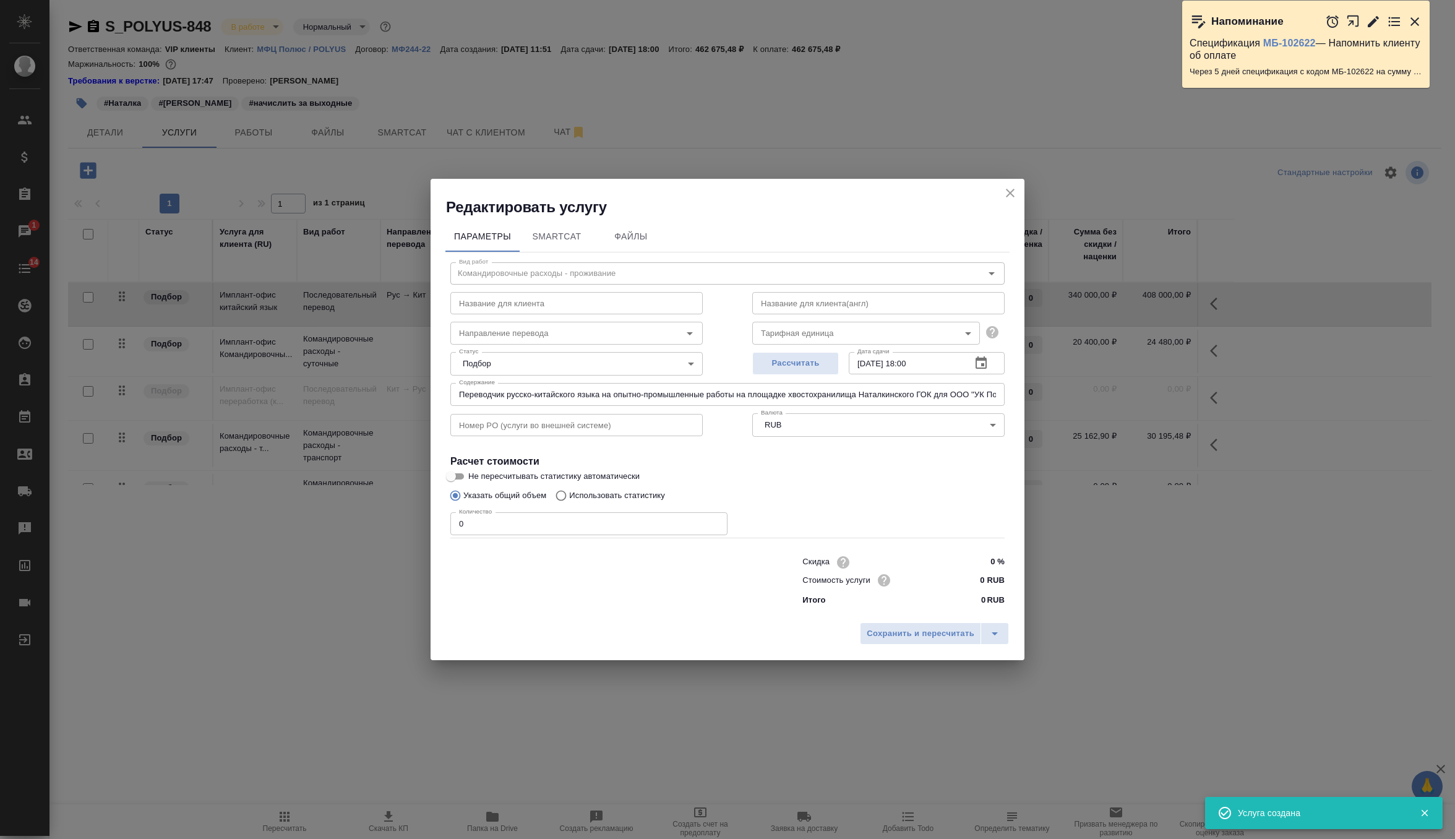
click at [528, 522] on input "0" at bounding box center [588, 523] width 277 height 22
type input "1"
click at [606, 277] on div "Название для клиента Название для клиента" at bounding box center [577, 301] width 302 height 79
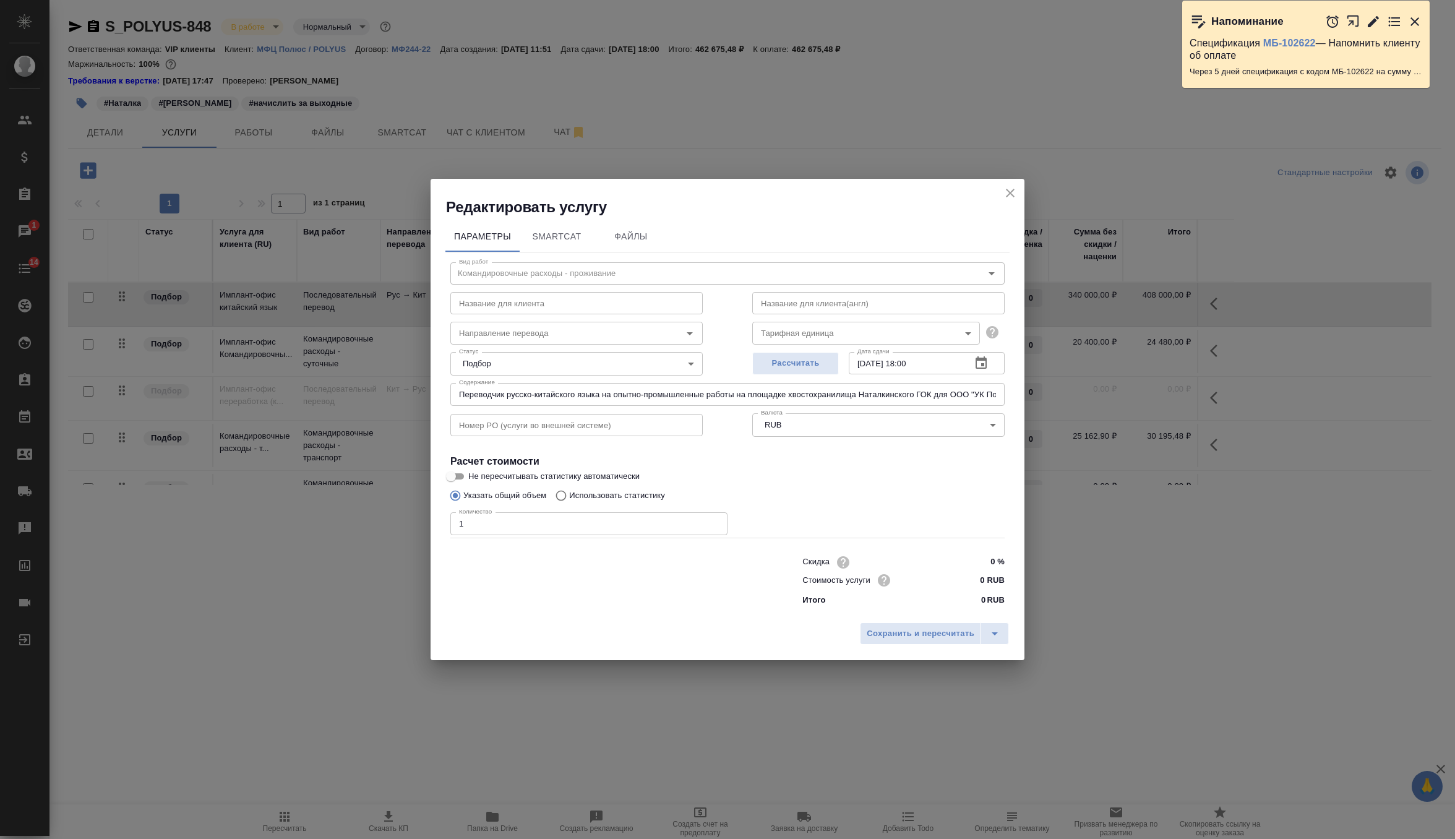
click at [579, 269] on div "Название для клиента Название для клиента" at bounding box center [577, 301] width 302 height 79
click at [554, 279] on div "Название для клиента Название для клиента" at bounding box center [577, 301] width 302 height 79
click at [898, 642] on button "Сохранить и пересчитать" at bounding box center [920, 633] width 121 height 22
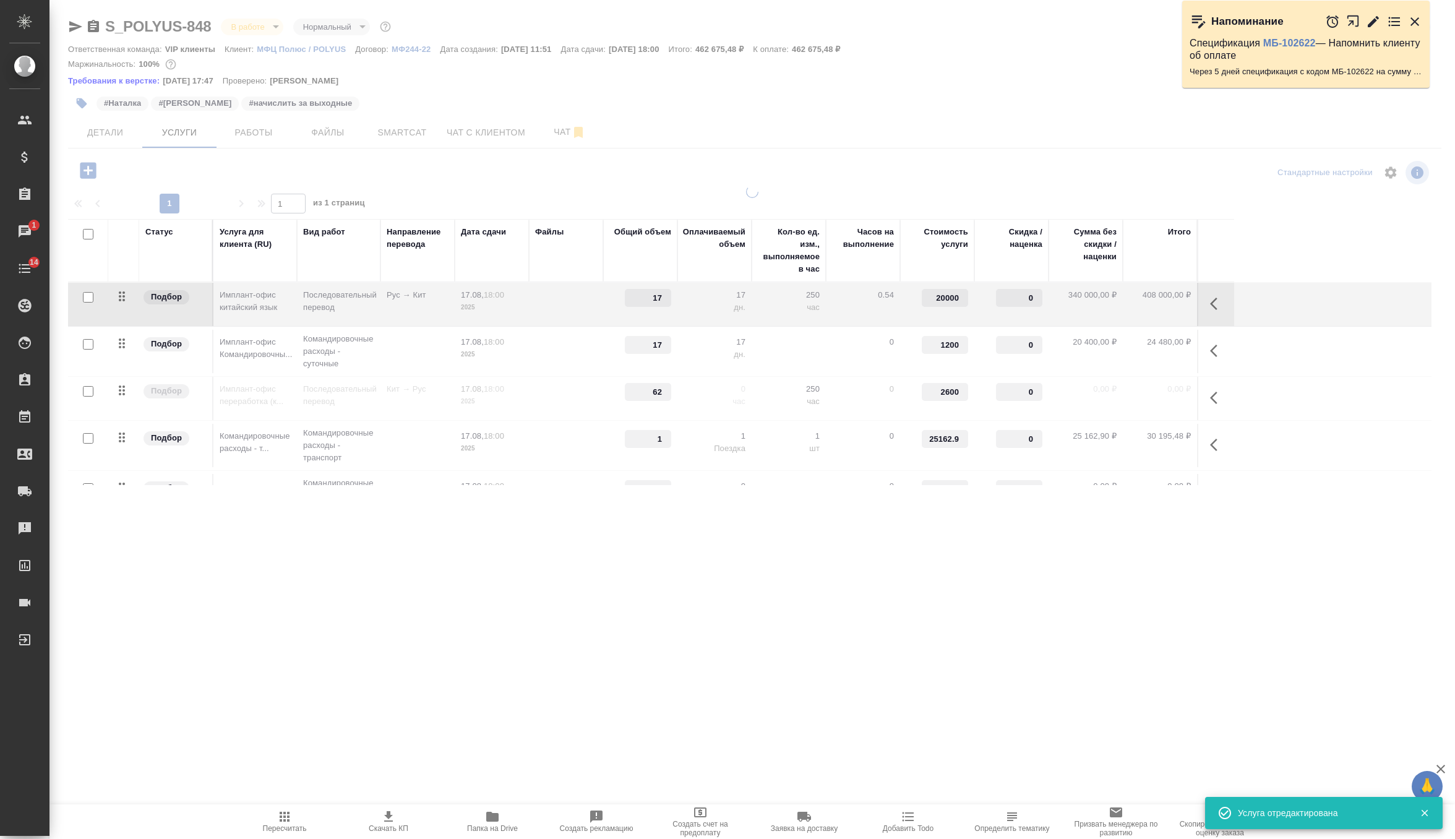
type input "1"
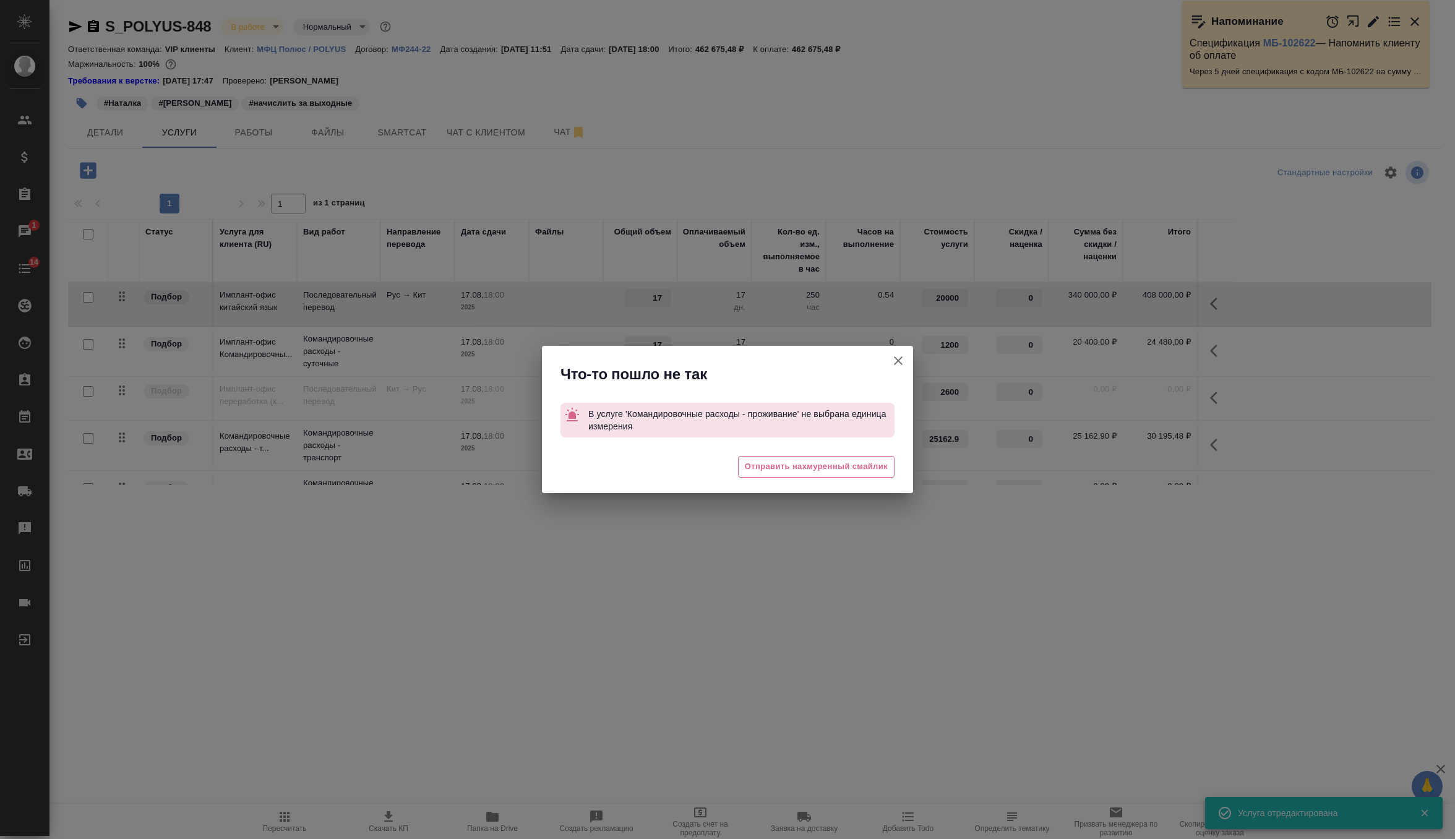
click at [895, 364] on icon "button" at bounding box center [898, 360] width 9 height 9
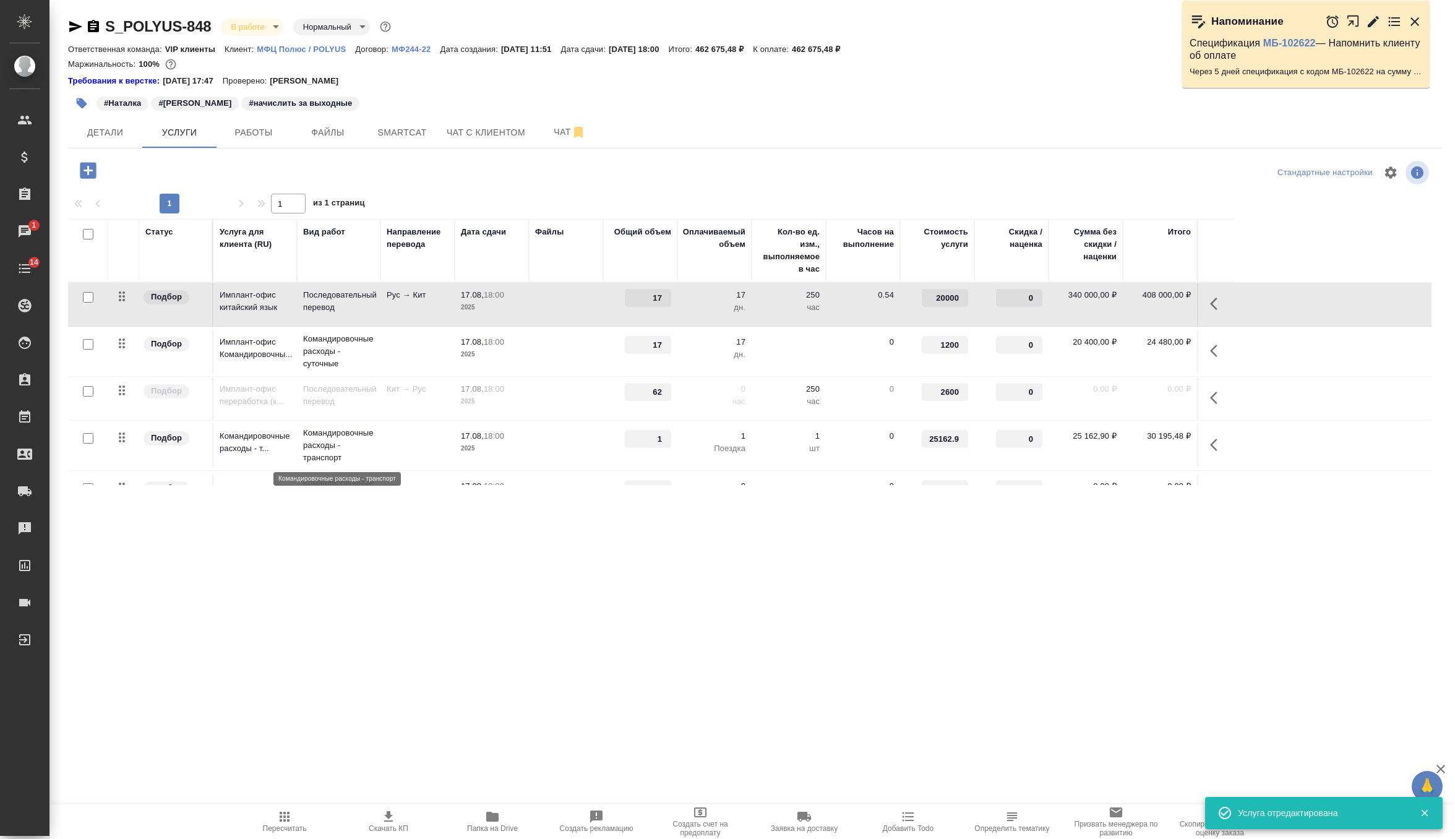
click at [339, 431] on p "Командировочные расходы - транспорт" at bounding box center [338, 445] width 71 height 37
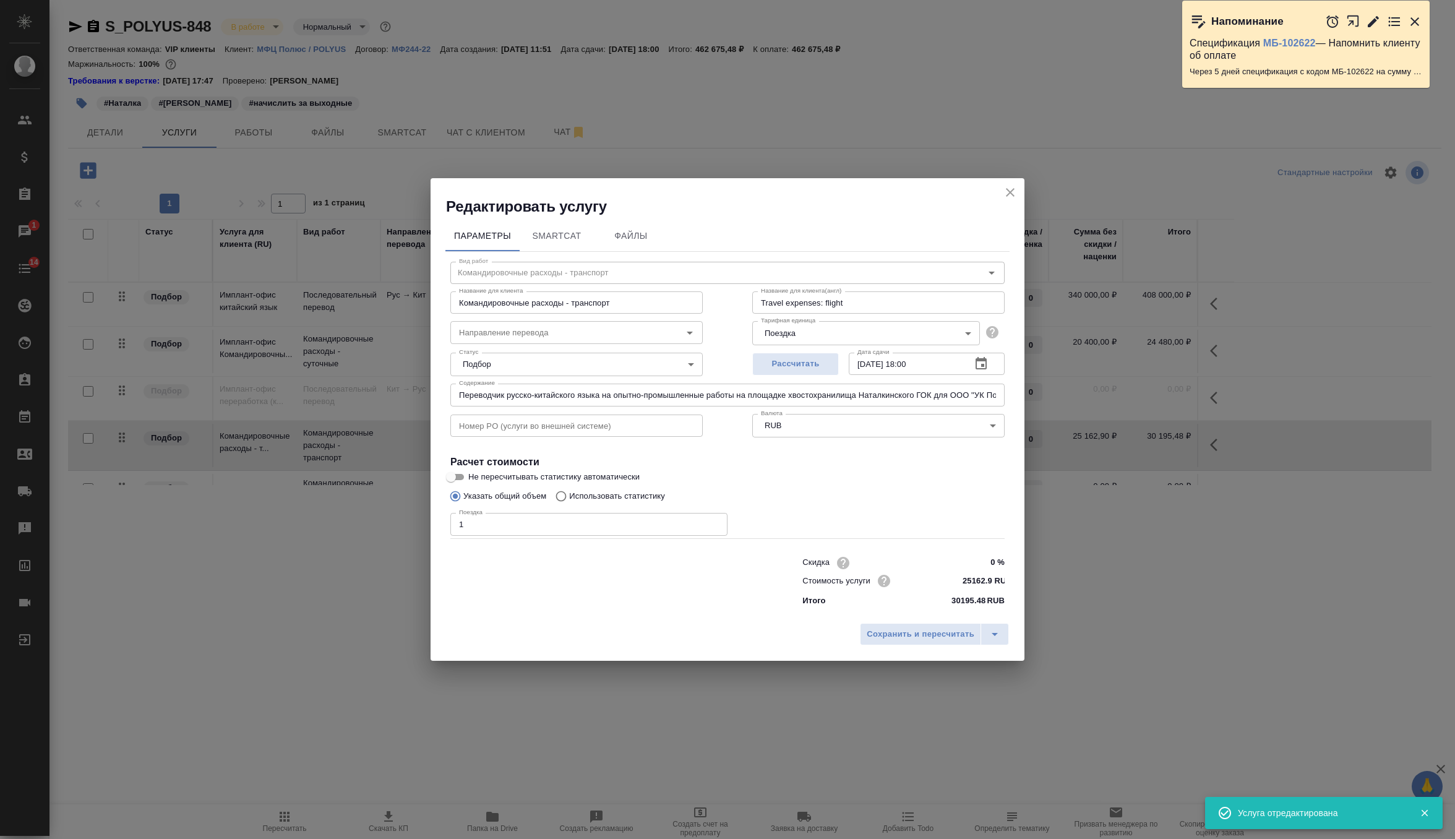
click at [592, 301] on input "Командировочные расходы - транспорт" at bounding box center [576, 302] width 252 height 22
click at [1009, 189] on icon "close" at bounding box center [1010, 192] width 15 height 15
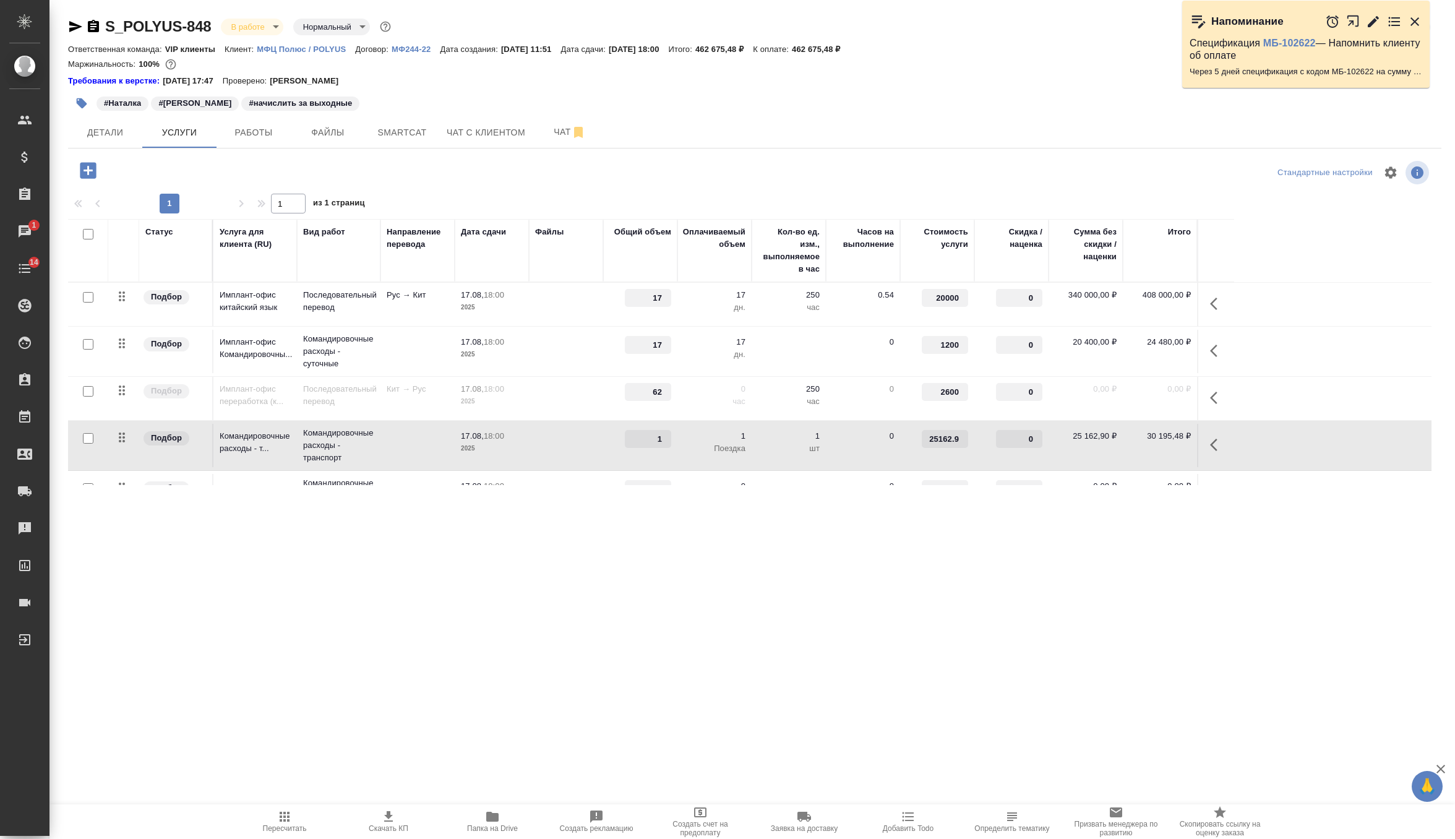
scroll to position [35, 0]
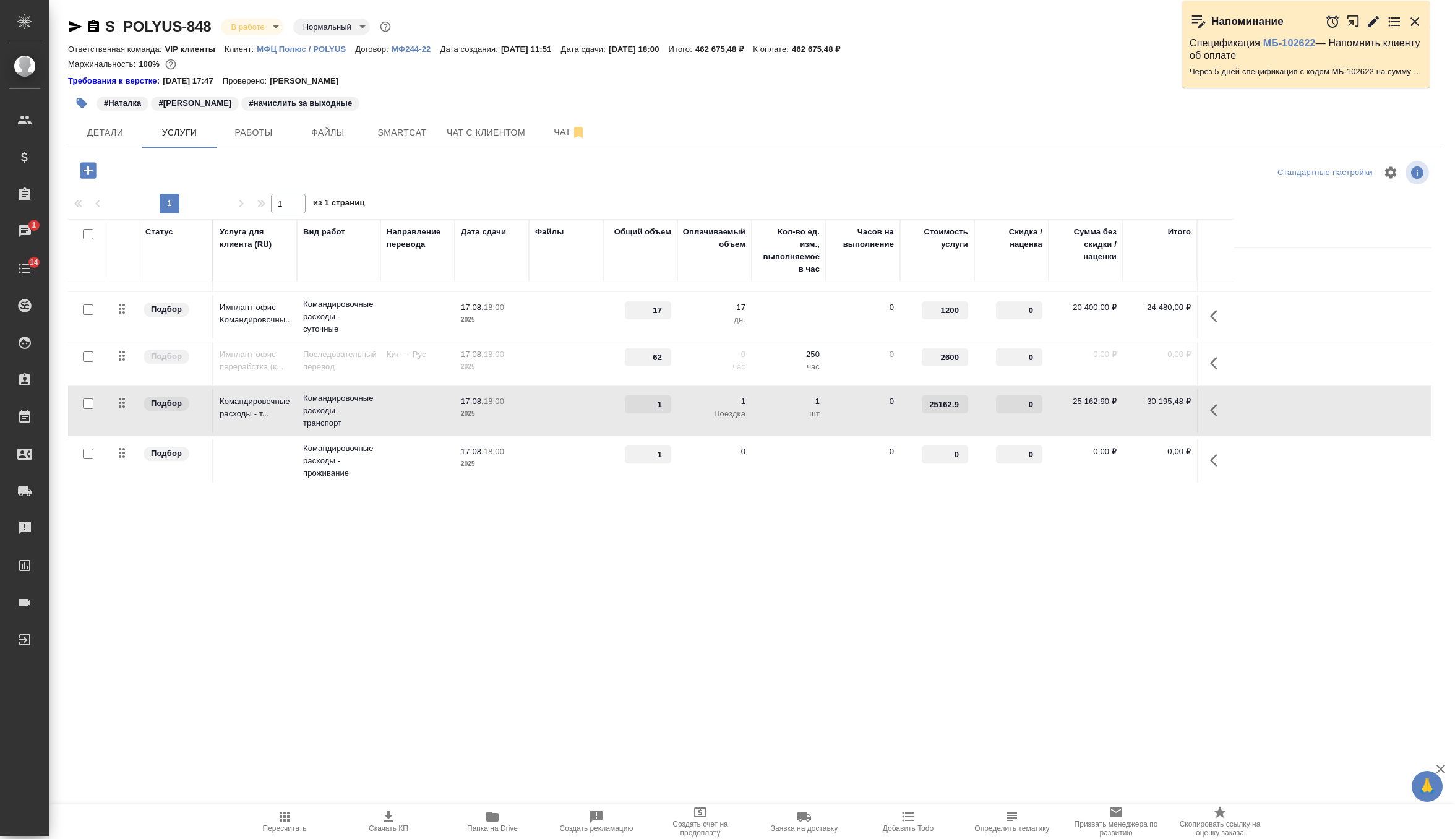
click at [366, 279] on p "Командировочные расходы - проживание" at bounding box center [338, 266] width 71 height 25
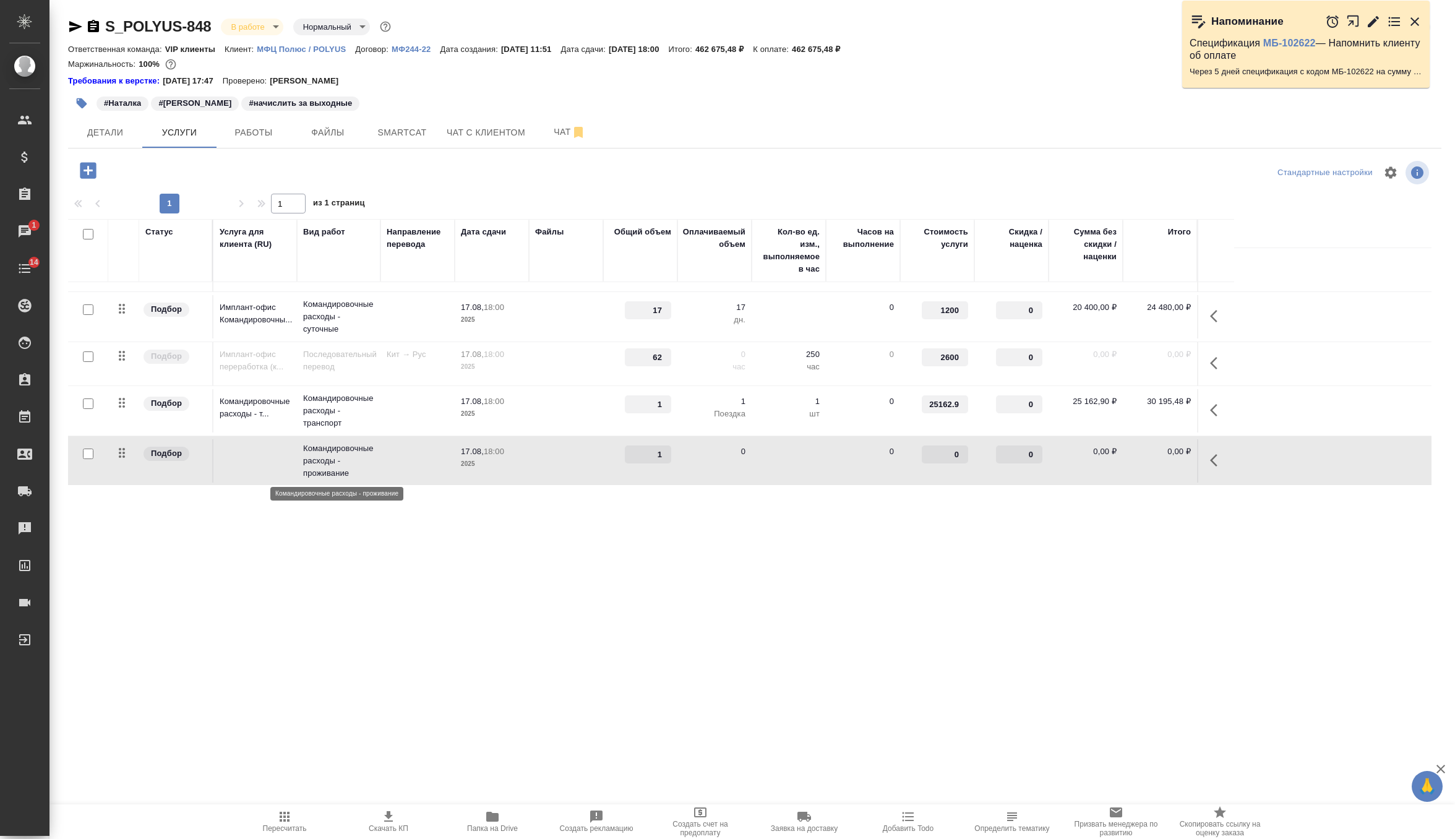
click at [366, 473] on p "Командировочные расходы - проживание" at bounding box center [338, 460] width 71 height 37
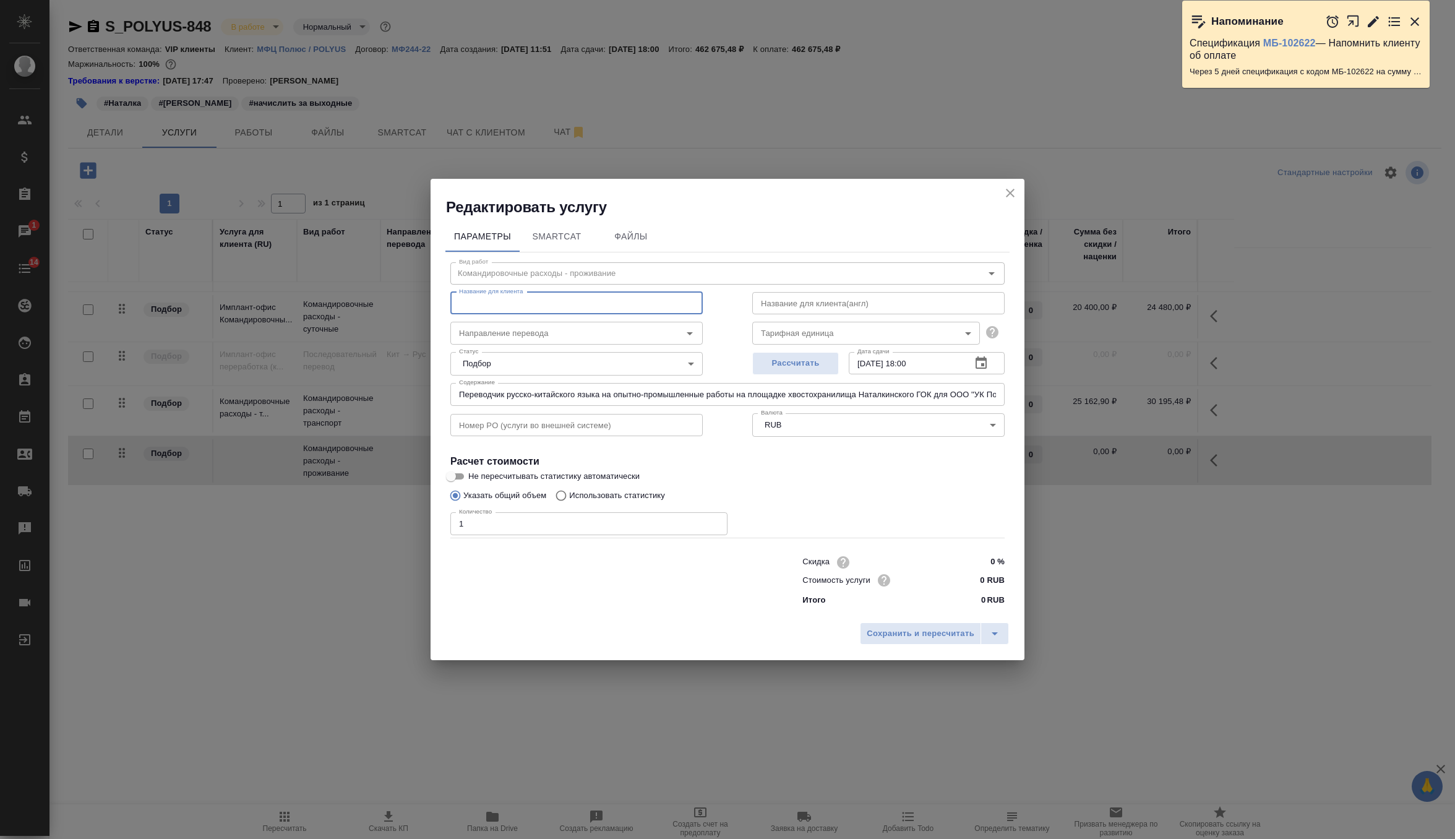
click at [547, 308] on input "text" at bounding box center [576, 303] width 252 height 22
paste input "Командировочные расходы - транспорт"
click at [608, 308] on input "Командировочные расходы - транспорт" at bounding box center [576, 303] width 252 height 22
type input "Командировочные расходы - проживание"
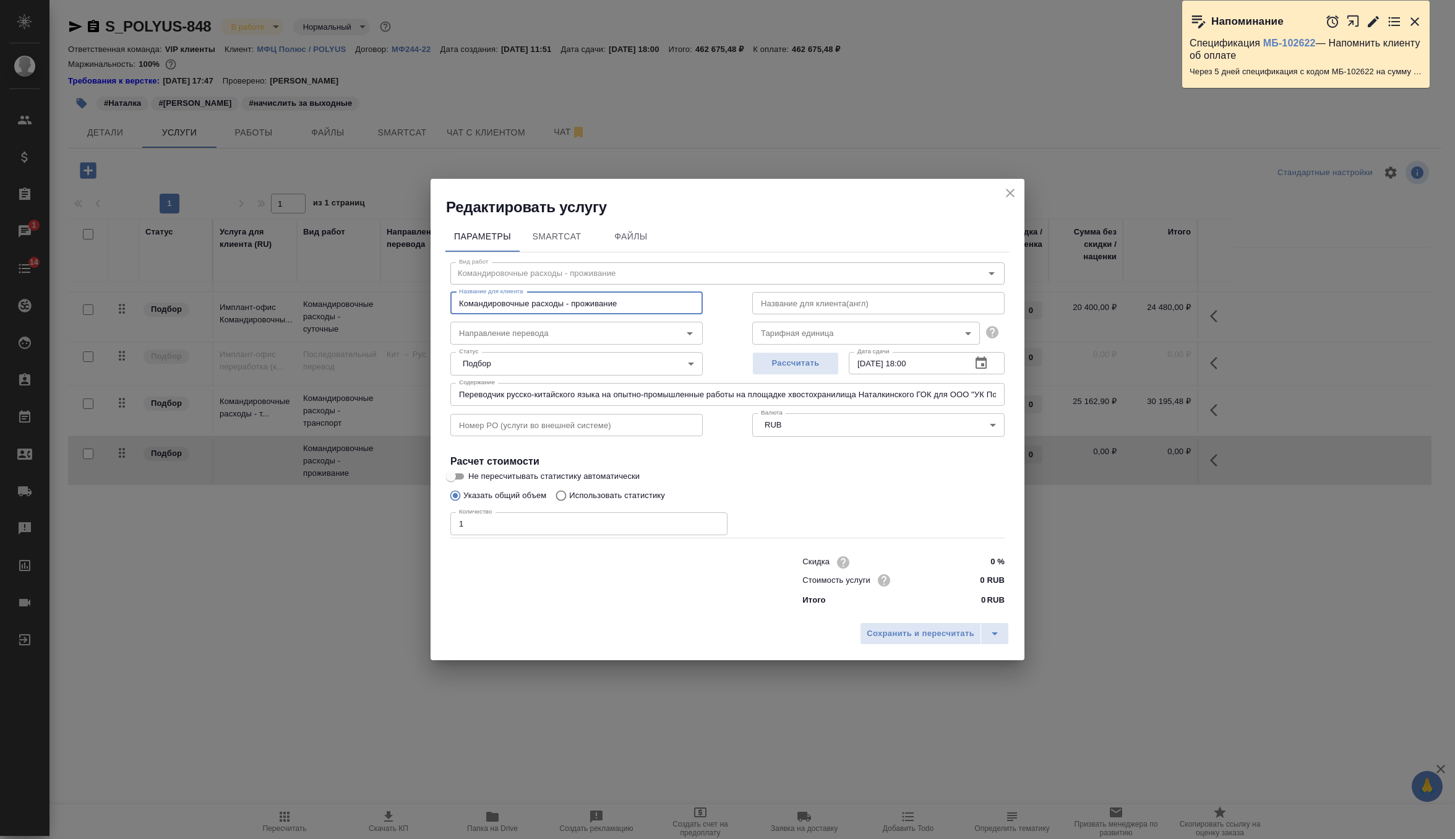
click at [892, 341] on body "🙏 .cls-1 fill:#fff; AWATERA Zverzhanovskaya Diana Клиенты Спецификации Заказы 1…" at bounding box center [727, 419] width 1455 height 839
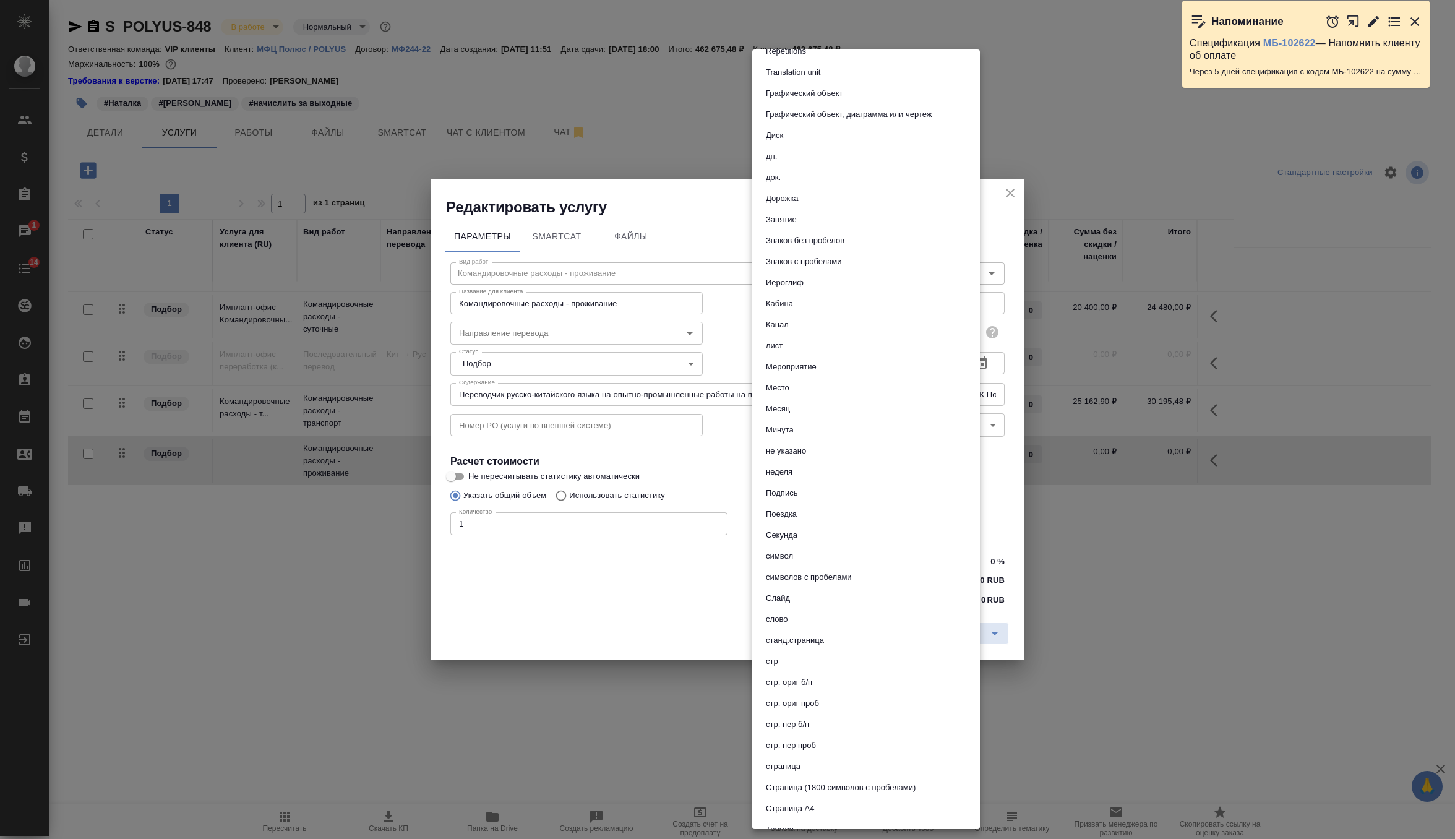
scroll to position [282, 0]
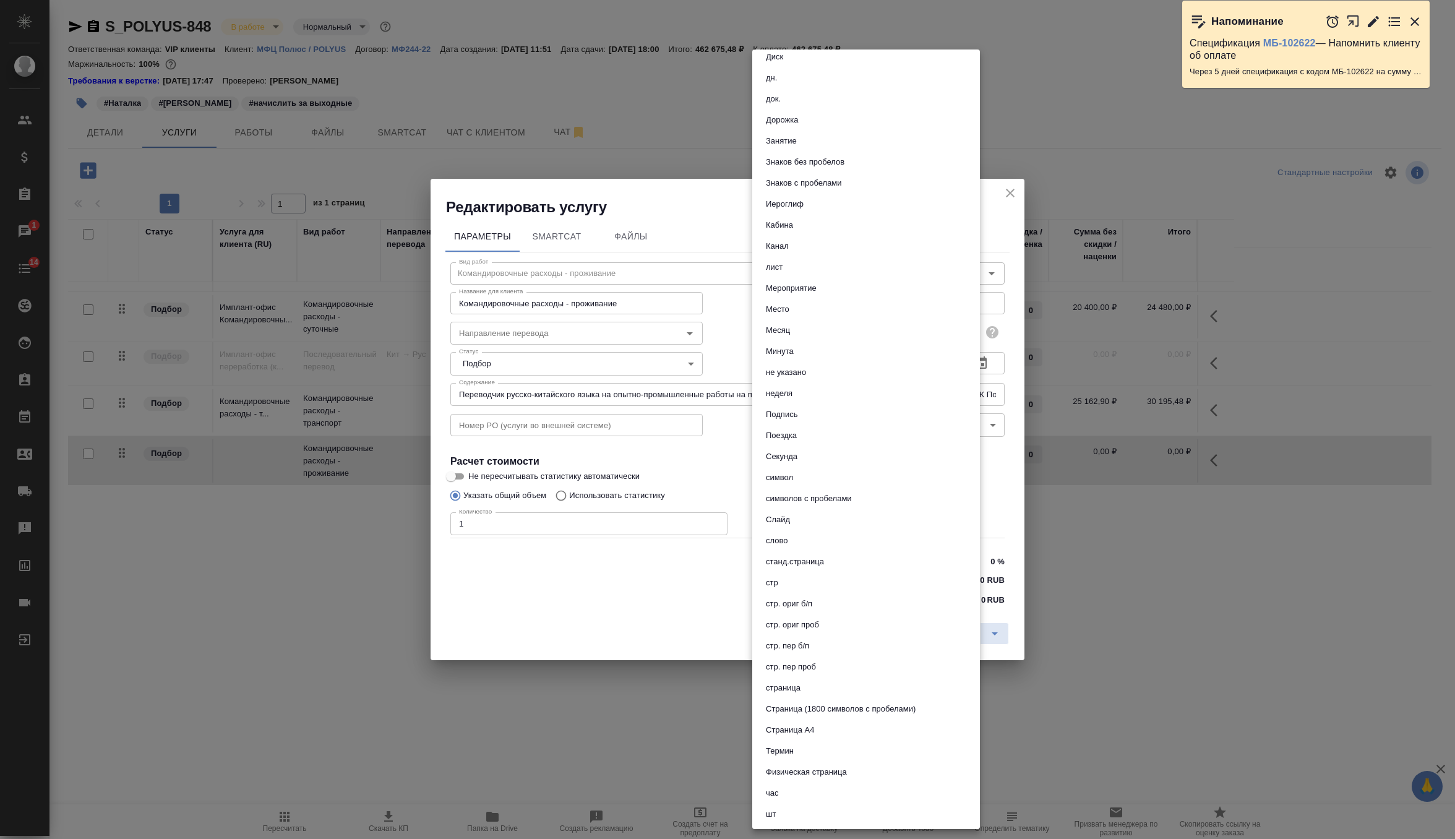
click at [805, 809] on li "шт" at bounding box center [866, 814] width 228 height 21
type input "5a8b1489cc6b4906c91bfdc1"
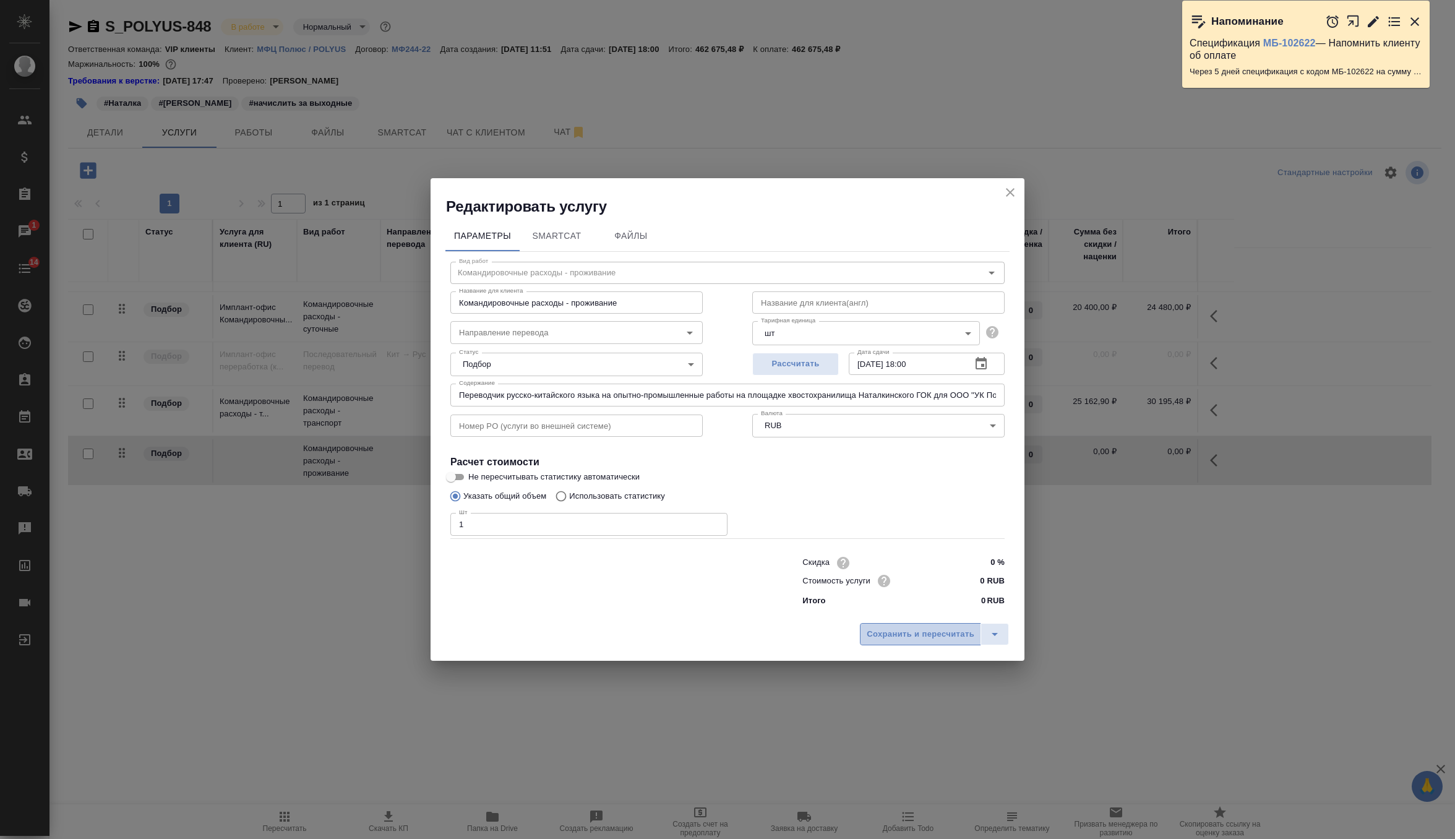
click at [896, 634] on span "Сохранить и пересчитать" at bounding box center [921, 634] width 108 height 14
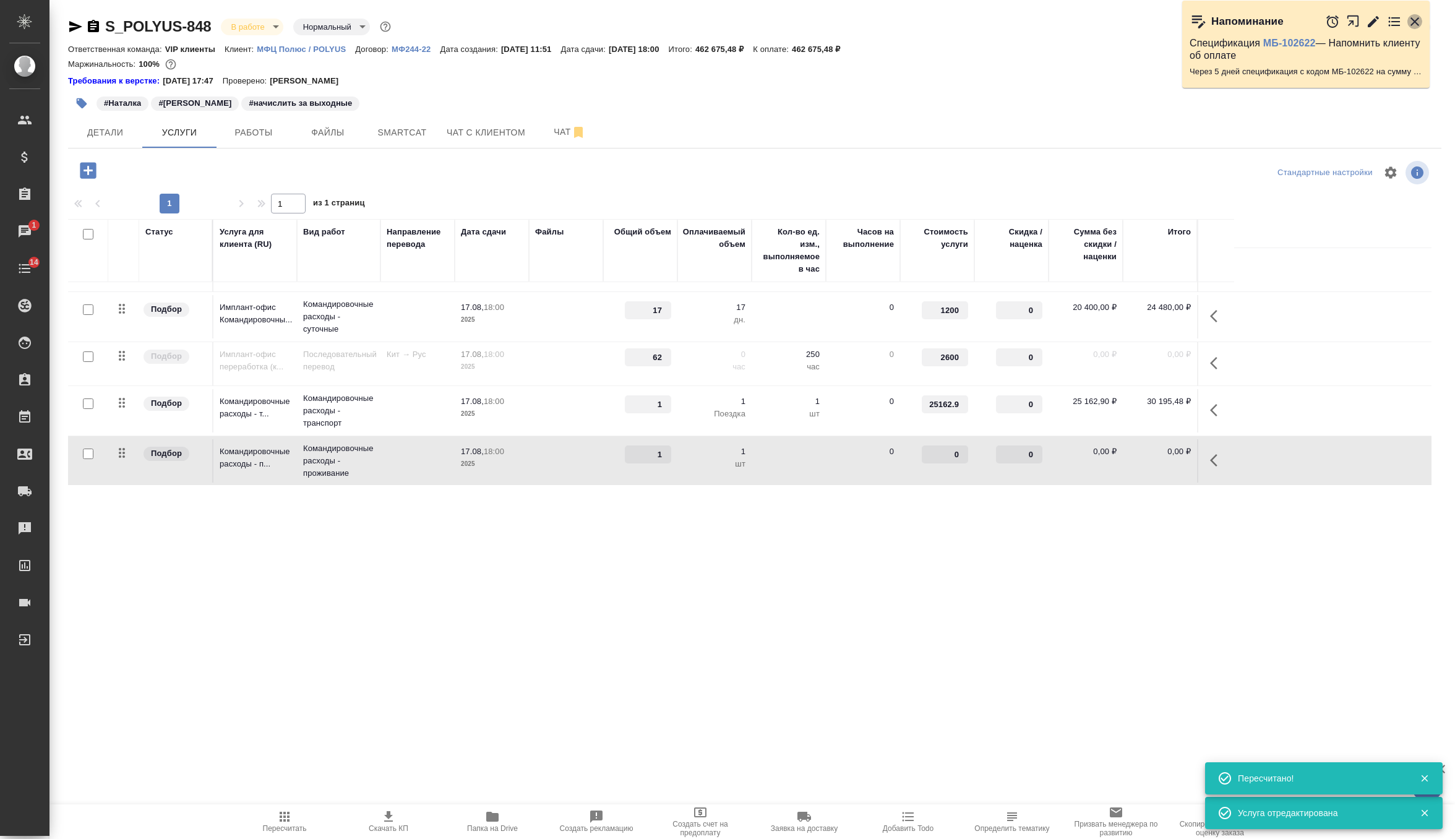
click at [1416, 25] on icon "button" at bounding box center [1415, 21] width 15 height 15
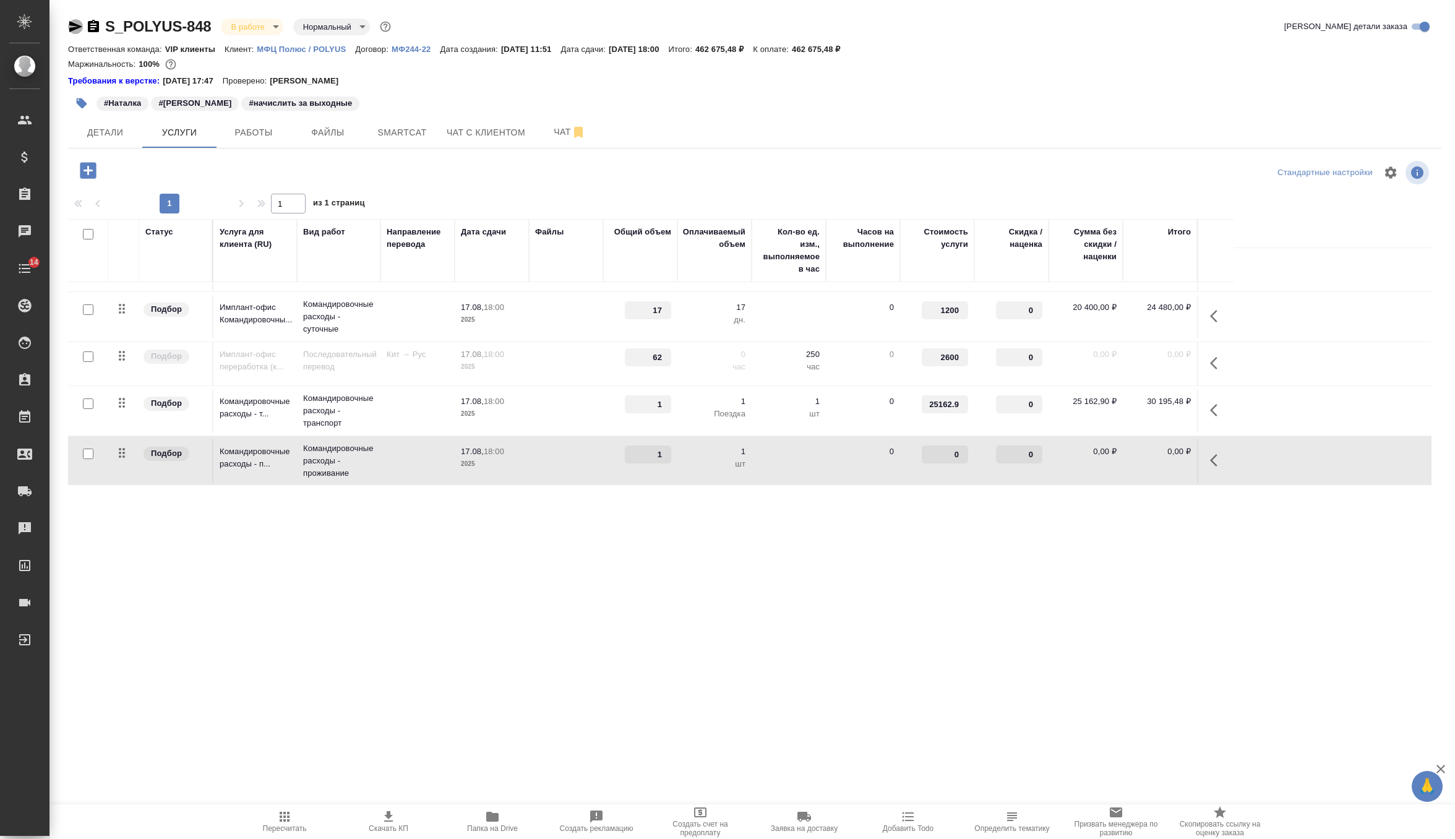
click at [79, 22] on icon "button" at bounding box center [75, 26] width 15 height 15
click at [305, 48] on p "МФЦ Полюс / POLYUS" at bounding box center [306, 49] width 98 height 9
click at [541, 291] on td at bounding box center [566, 269] width 74 height 43
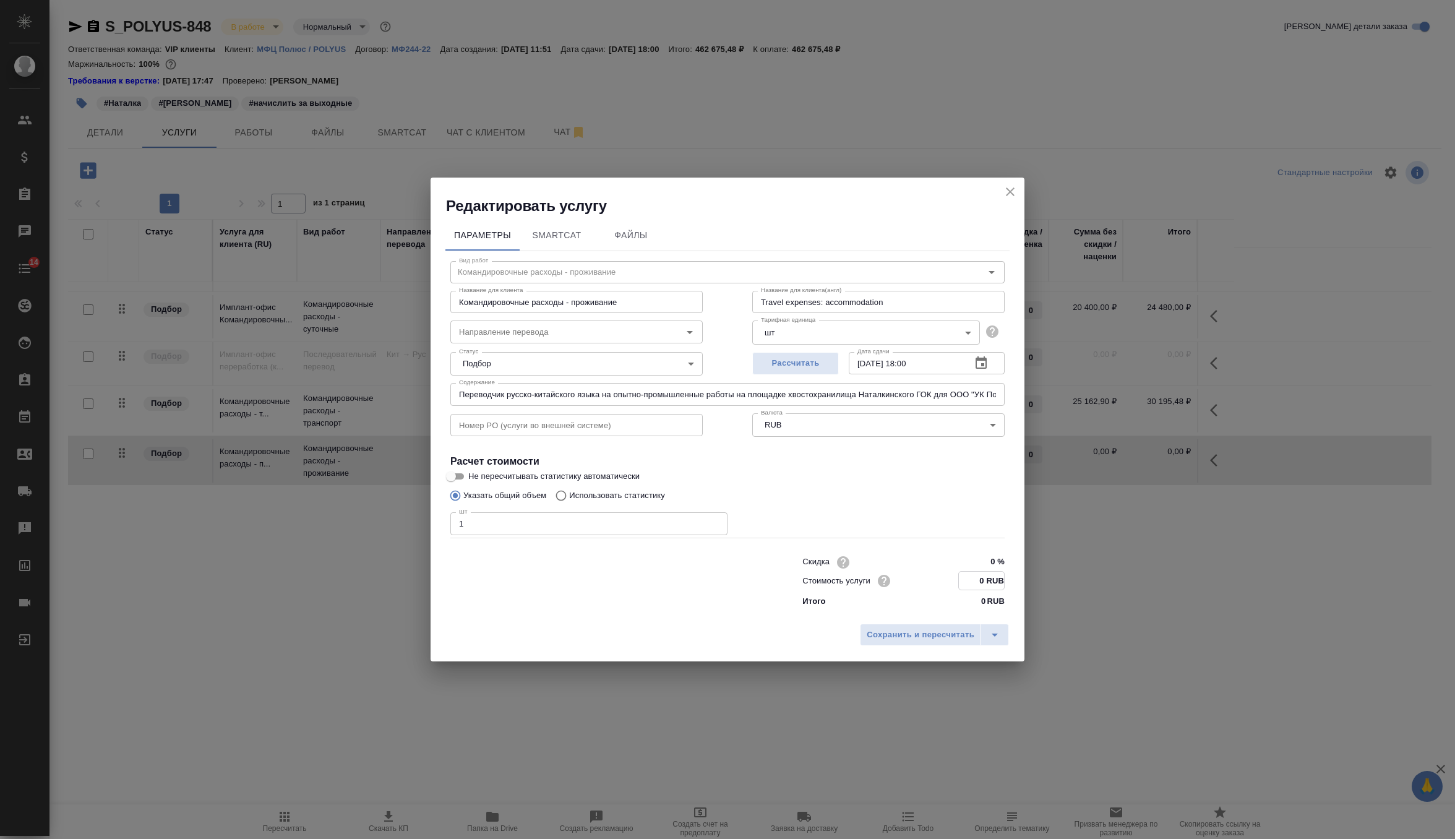
drag, startPoint x: 983, startPoint y: 580, endPoint x: 886, endPoint y: 590, distance: 97.7
click at [886, 590] on div "Стоимость услуги 0 RUB" at bounding box center [904, 580] width 202 height 19
click at [968, 582] on input "0 RUB" at bounding box center [981, 581] width 45 height 18
paste input "7840 RUB"
type input "7840 RUB"
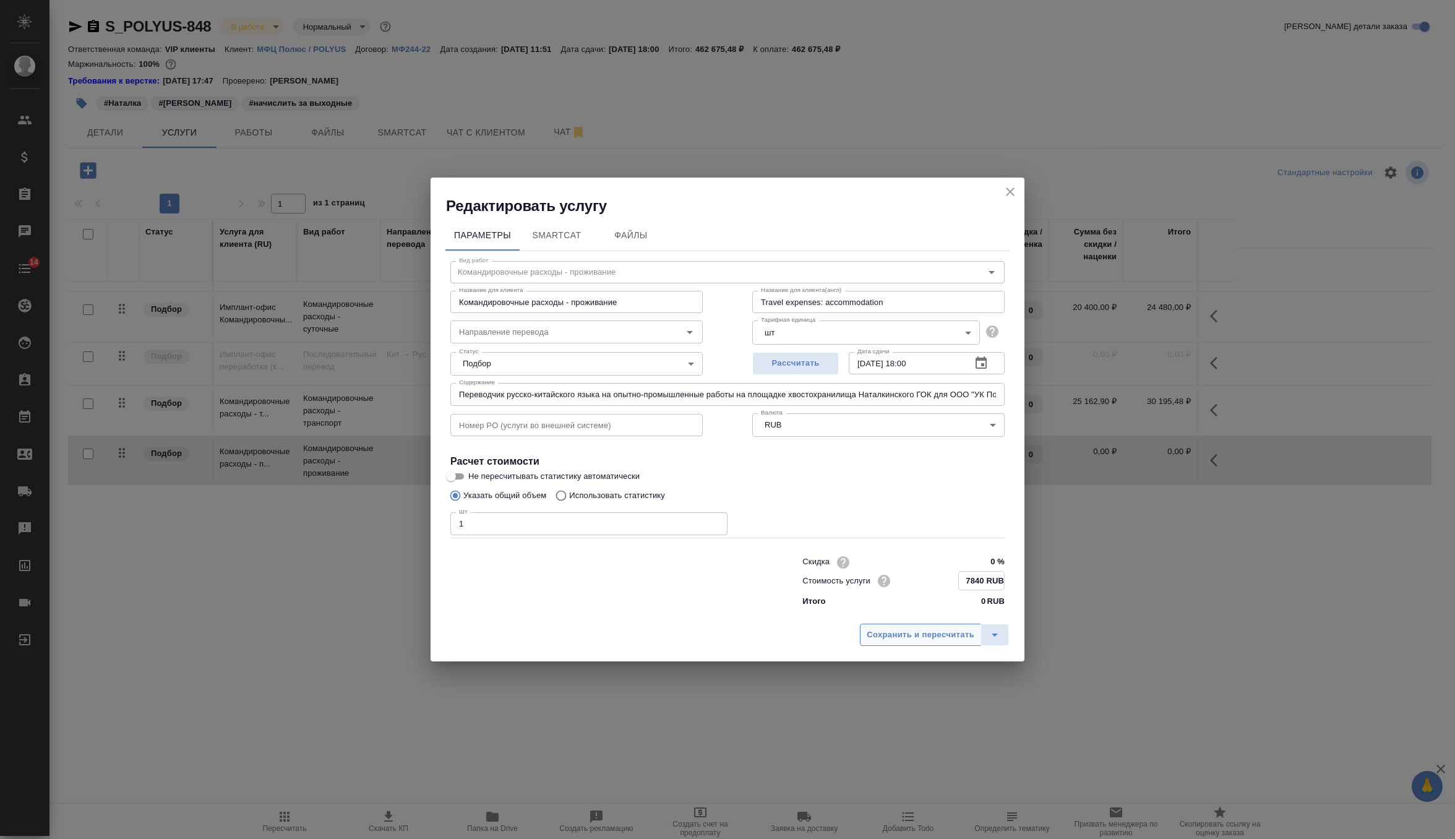
click at [942, 629] on span "Сохранить и пересчитать" at bounding box center [921, 635] width 108 height 14
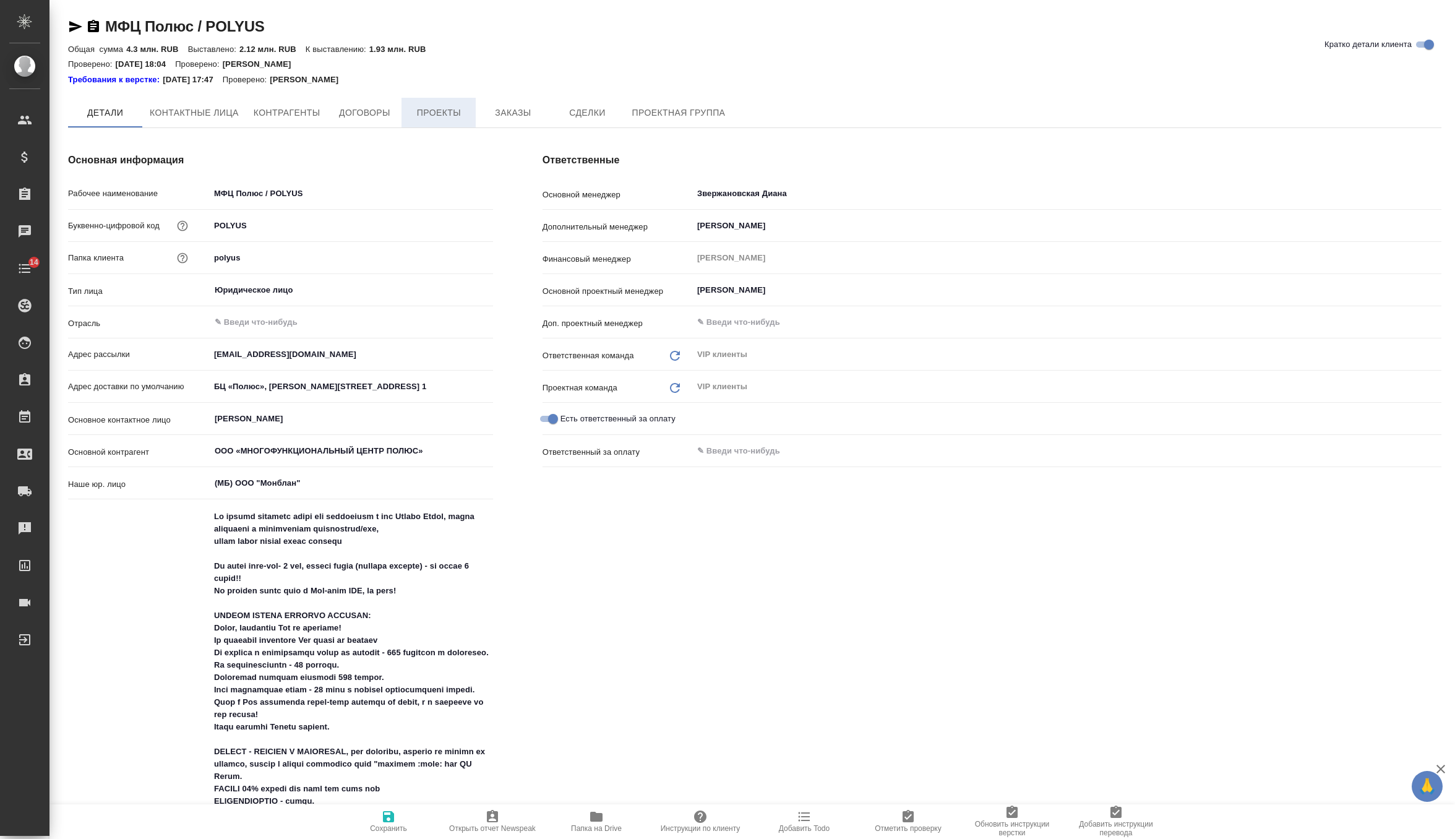
type textarea "x"
click at [497, 126] on button "Заказы" at bounding box center [513, 113] width 74 height 31
type textarea "x"
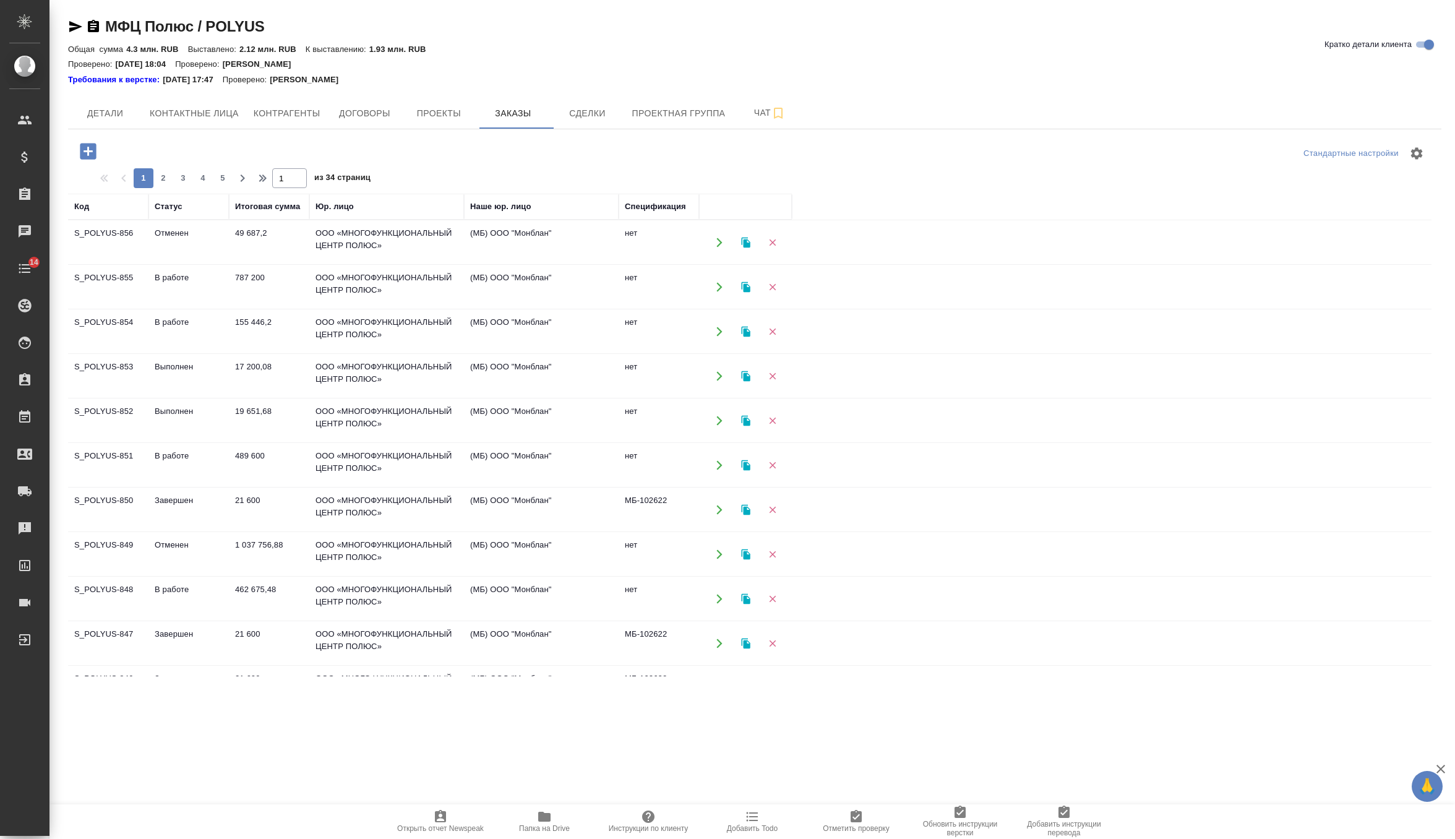
click at [272, 264] on td "787 200" at bounding box center [269, 242] width 80 height 43
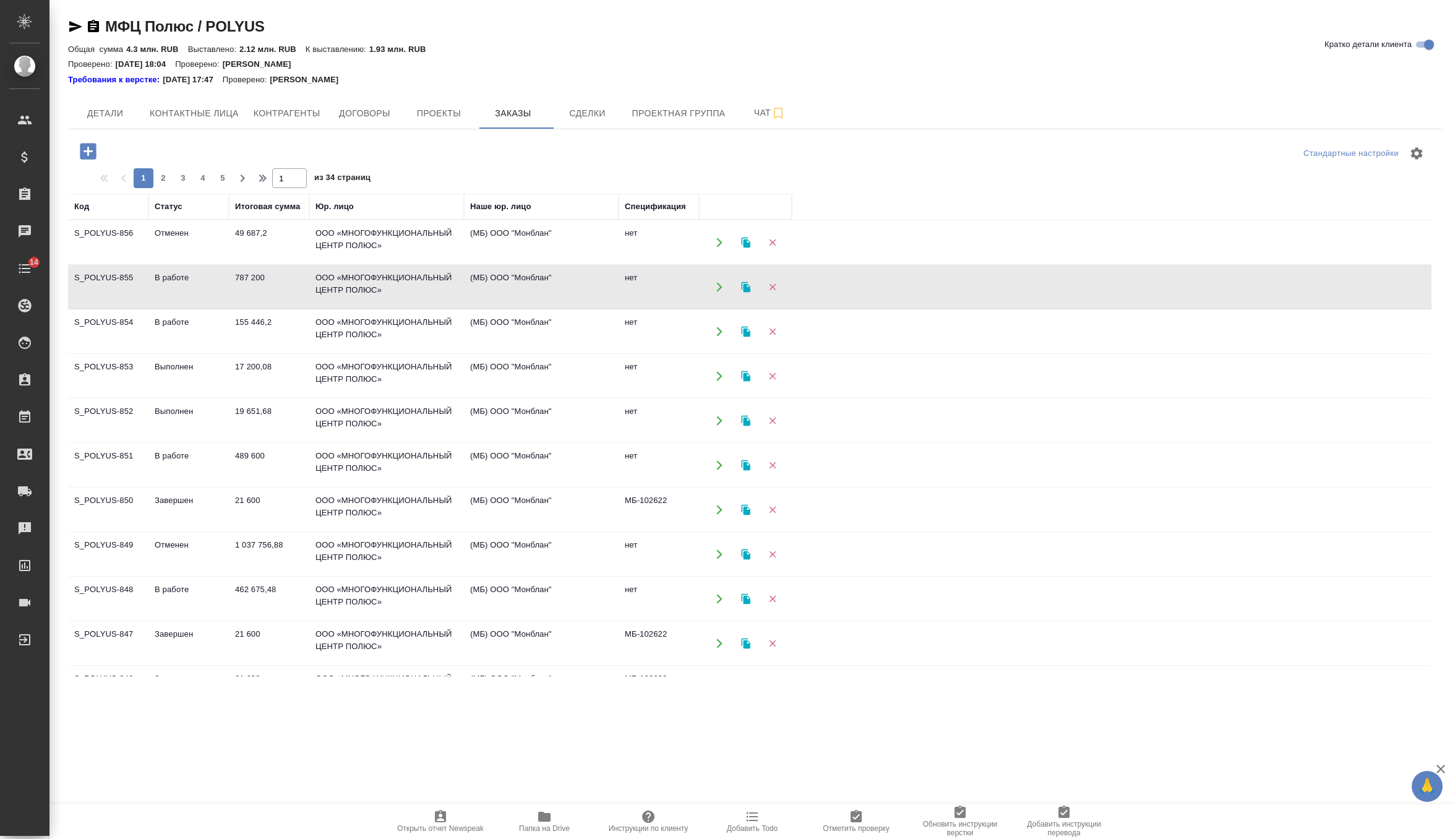
click at [209, 264] on td "В работе" at bounding box center [189, 242] width 80 height 43
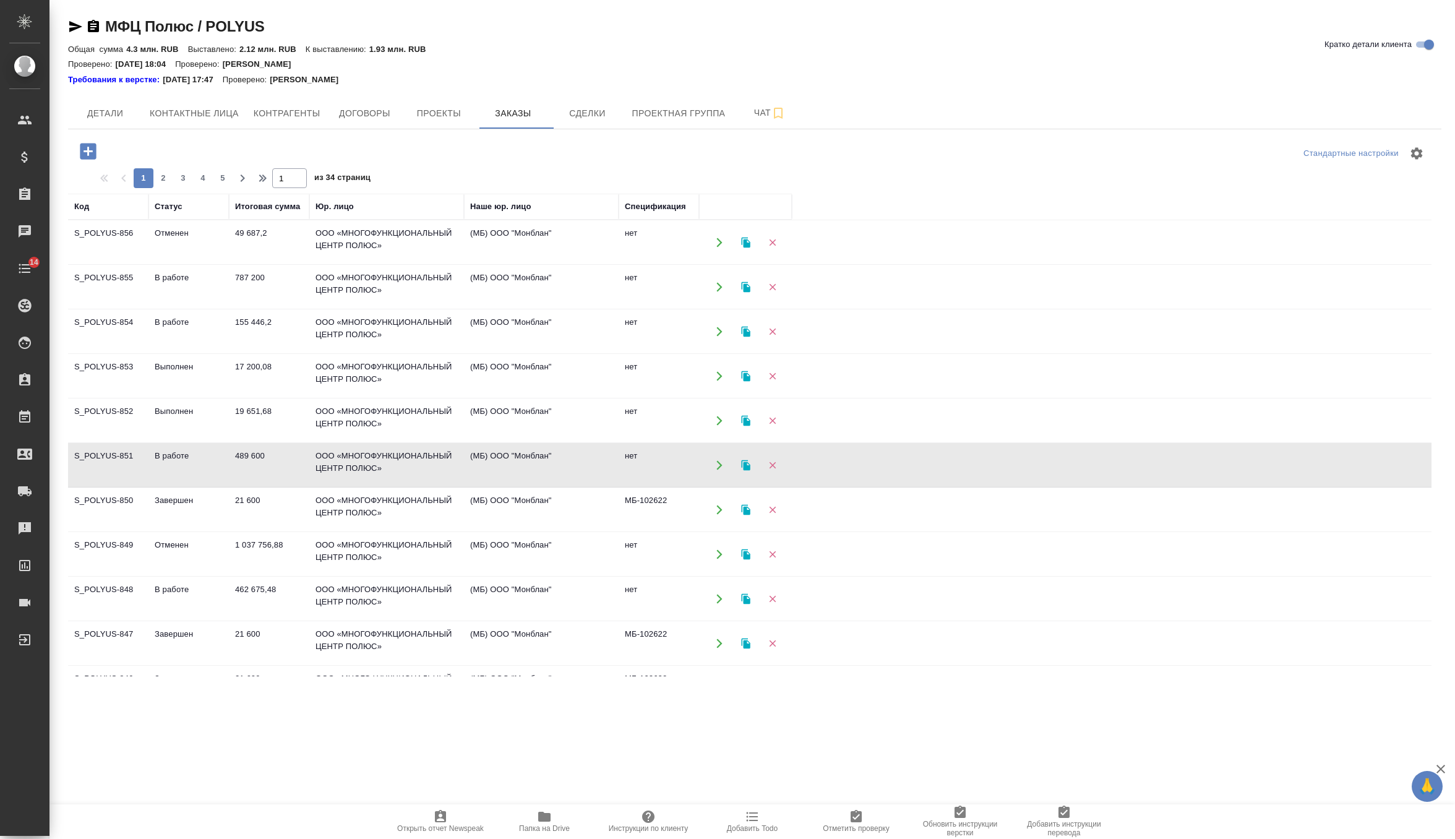
click at [209, 264] on td "В работе" at bounding box center [189, 242] width 80 height 43
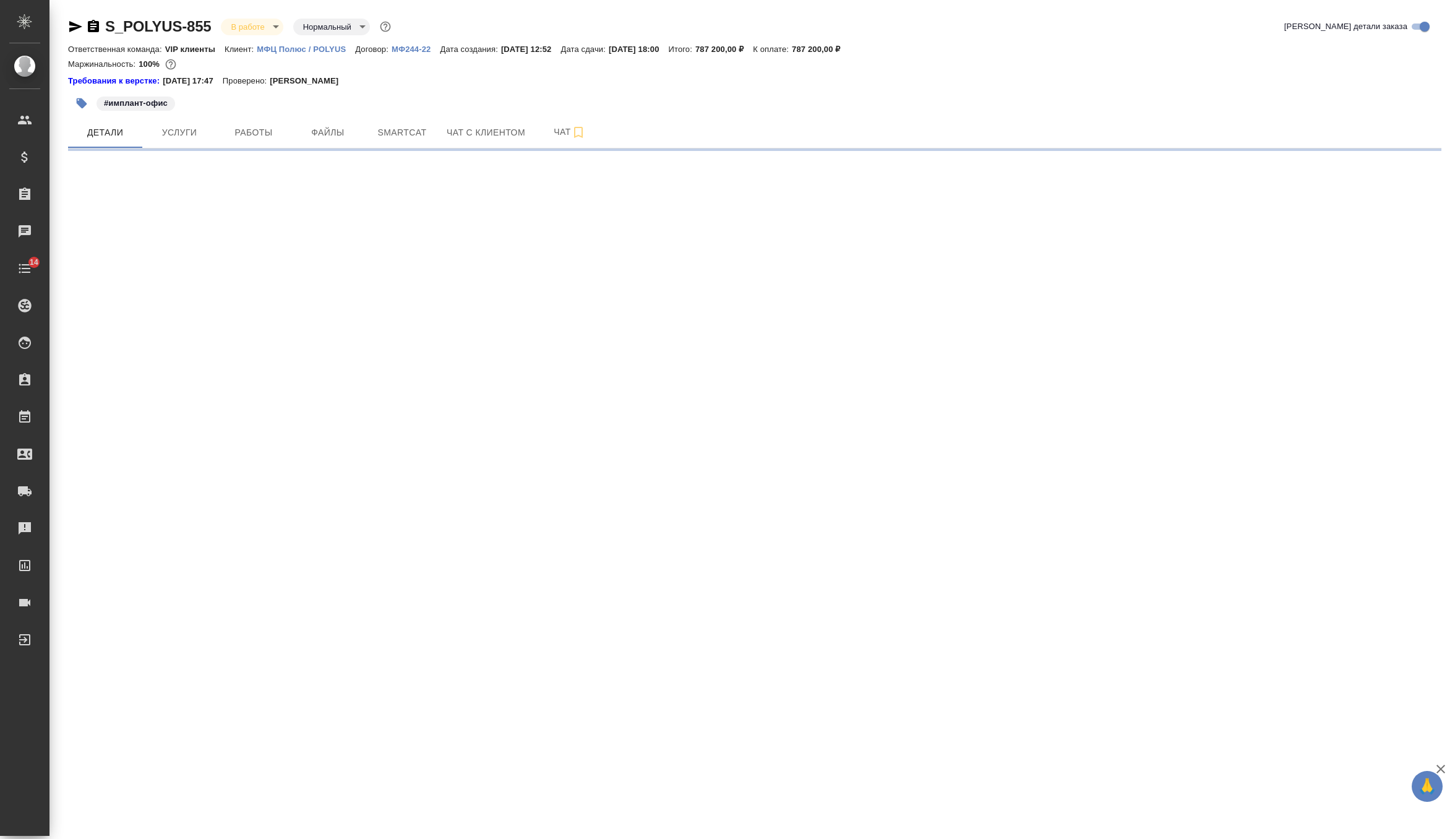
select select "RU"
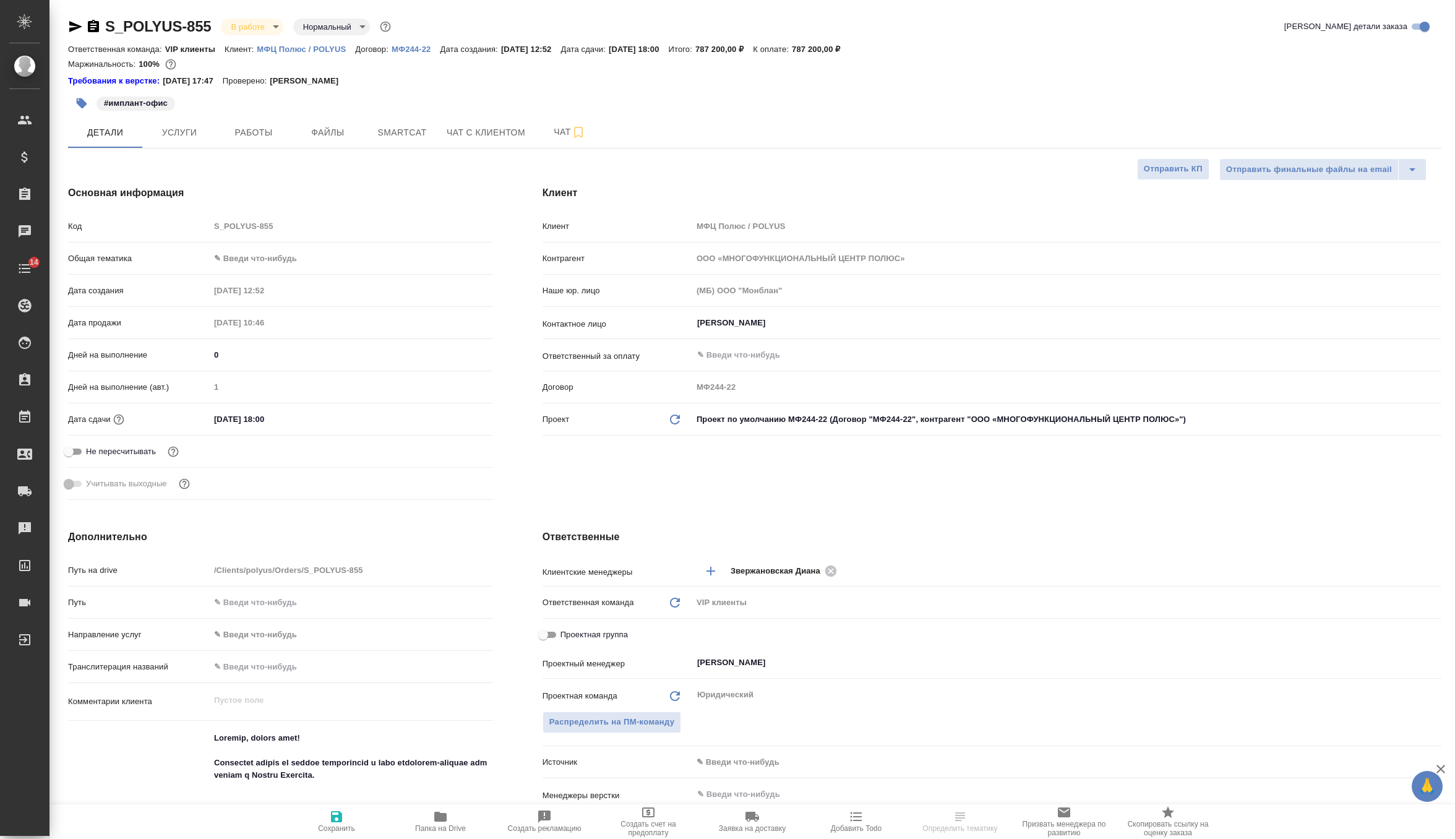
type textarea "x"
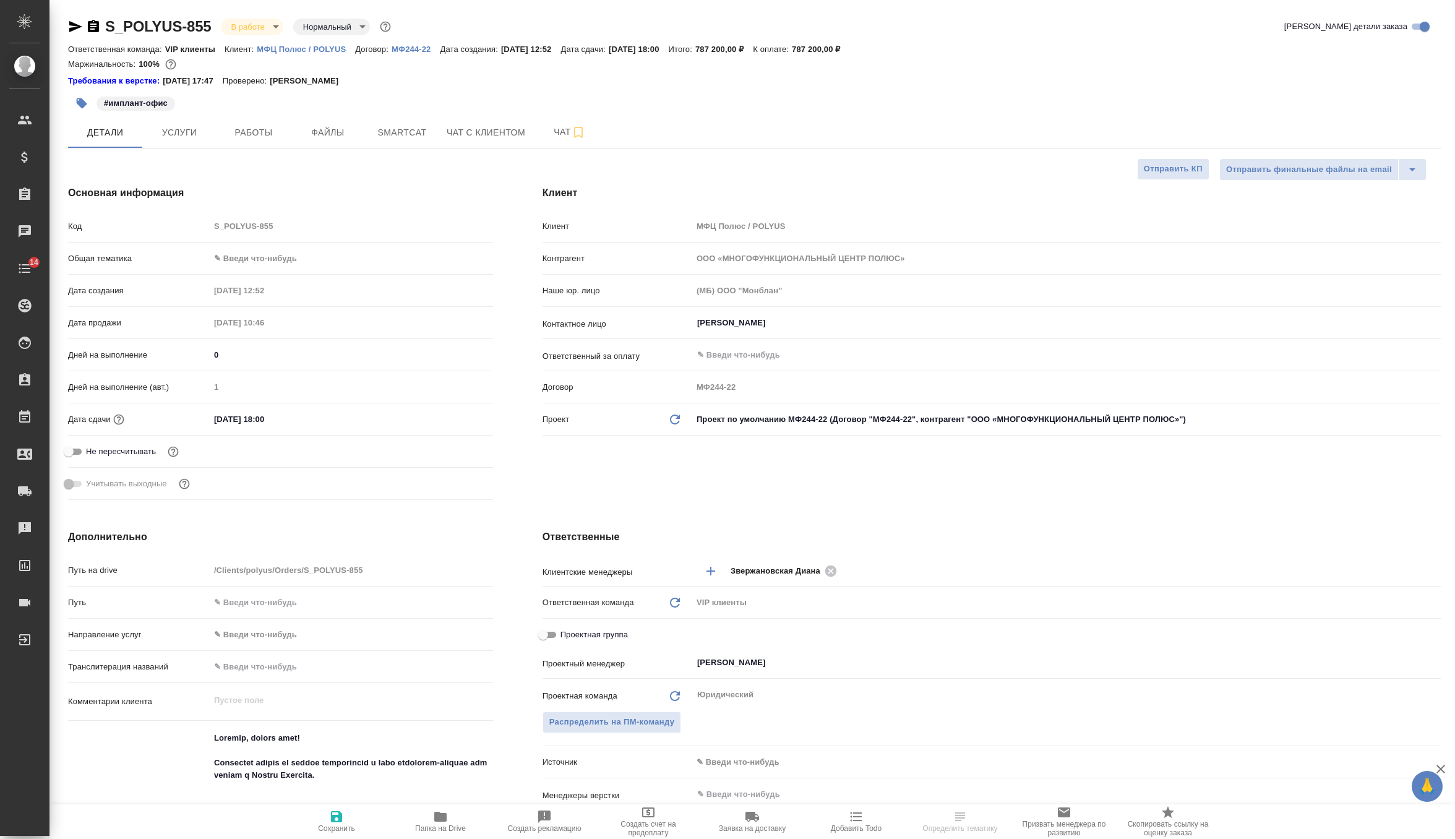
type textarea "x"
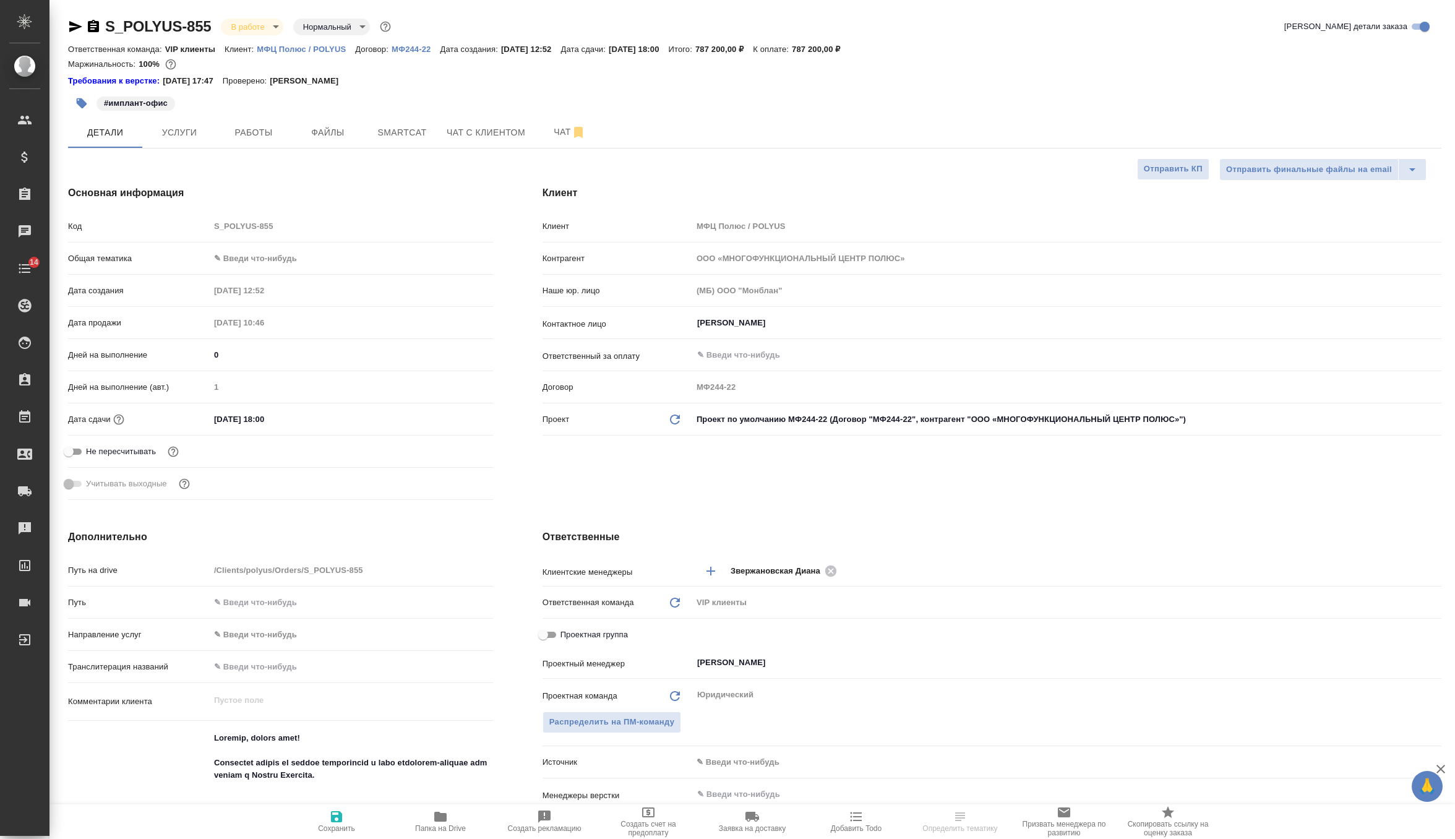
type textarea "x"
select select "RU"
type textarea "x"
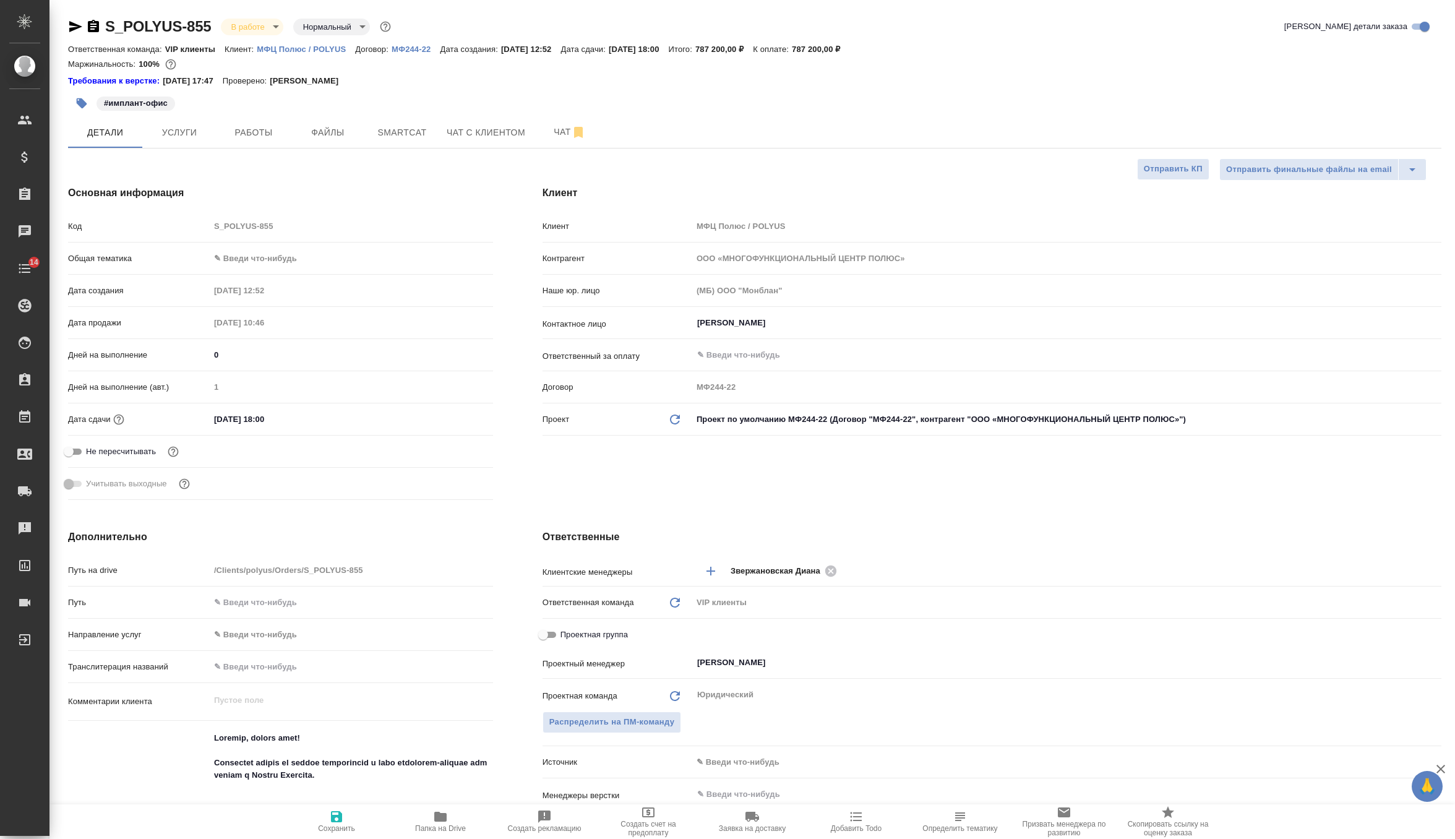
type textarea "x"
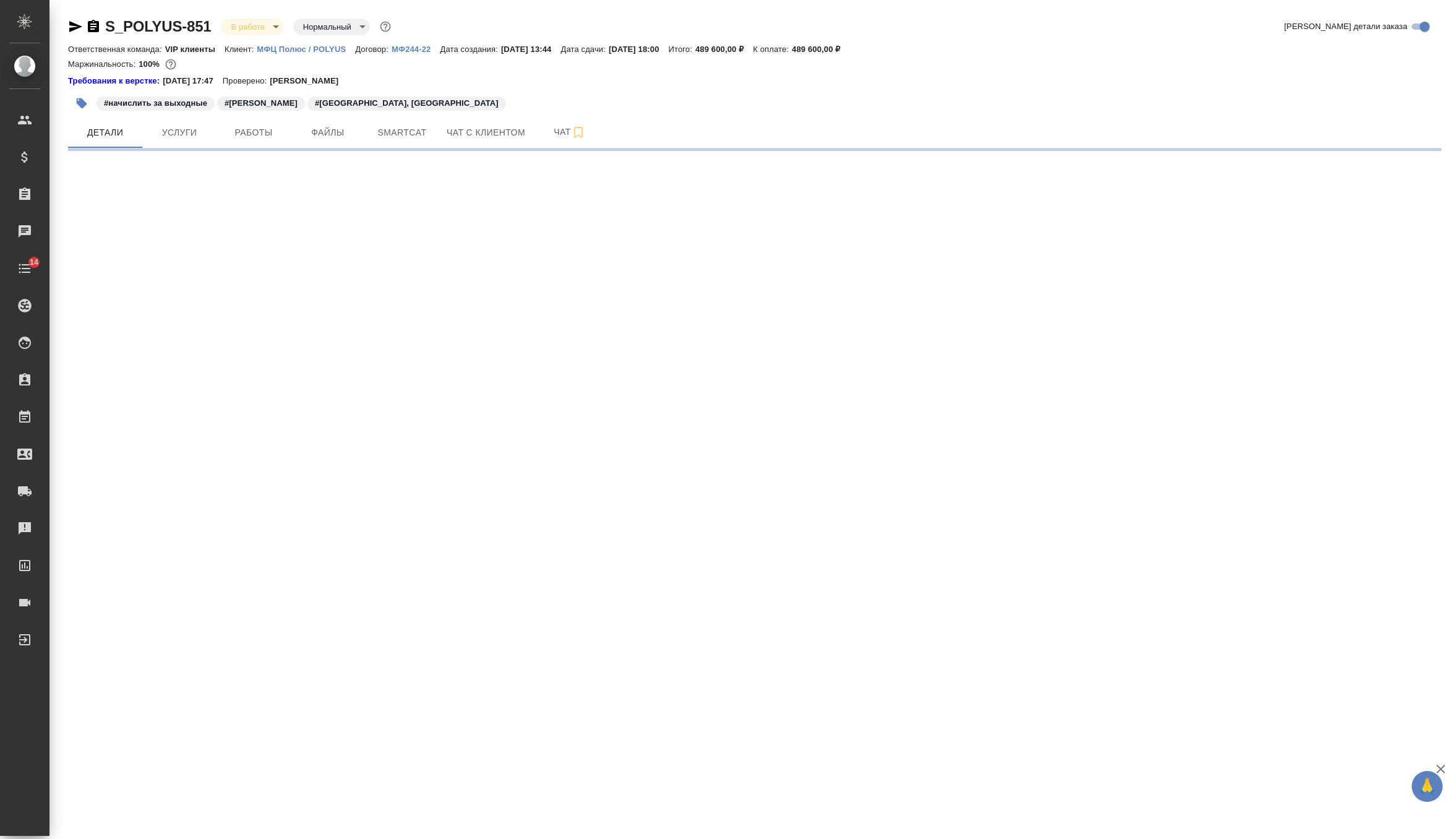
select select "RU"
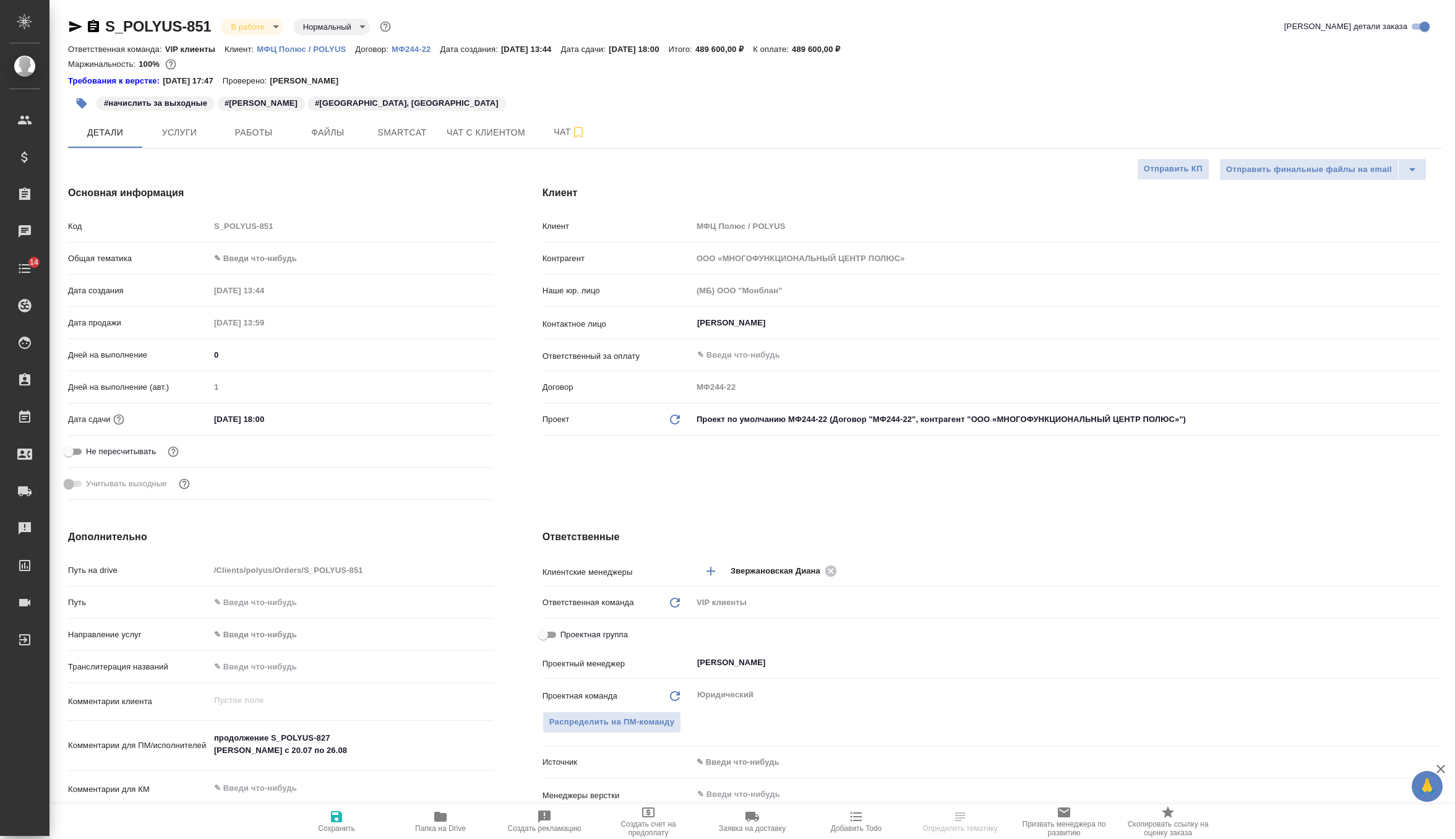
type textarea "x"
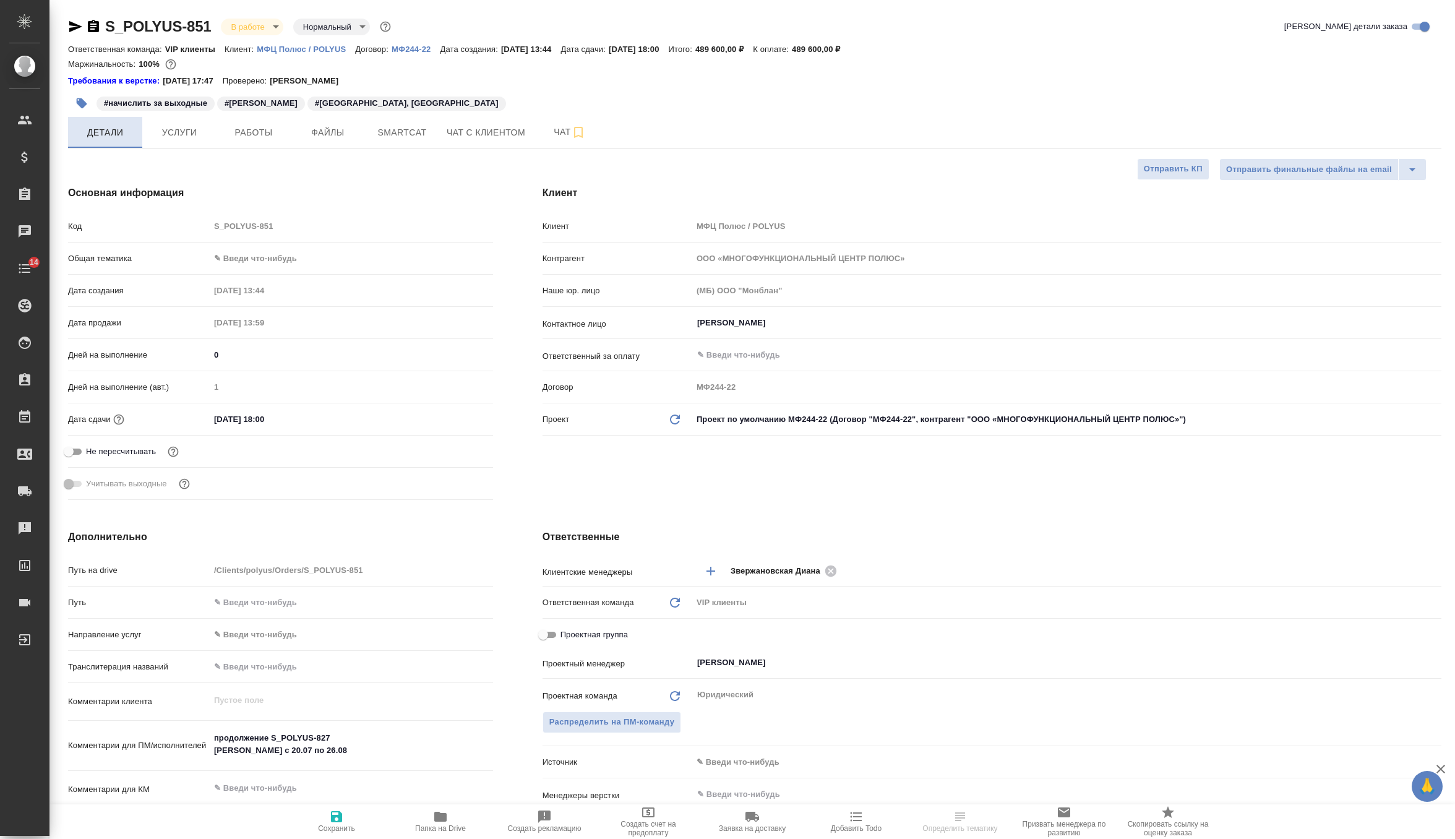
type textarea "x"
click at [74, 28] on icon "button" at bounding box center [75, 26] width 13 height 11
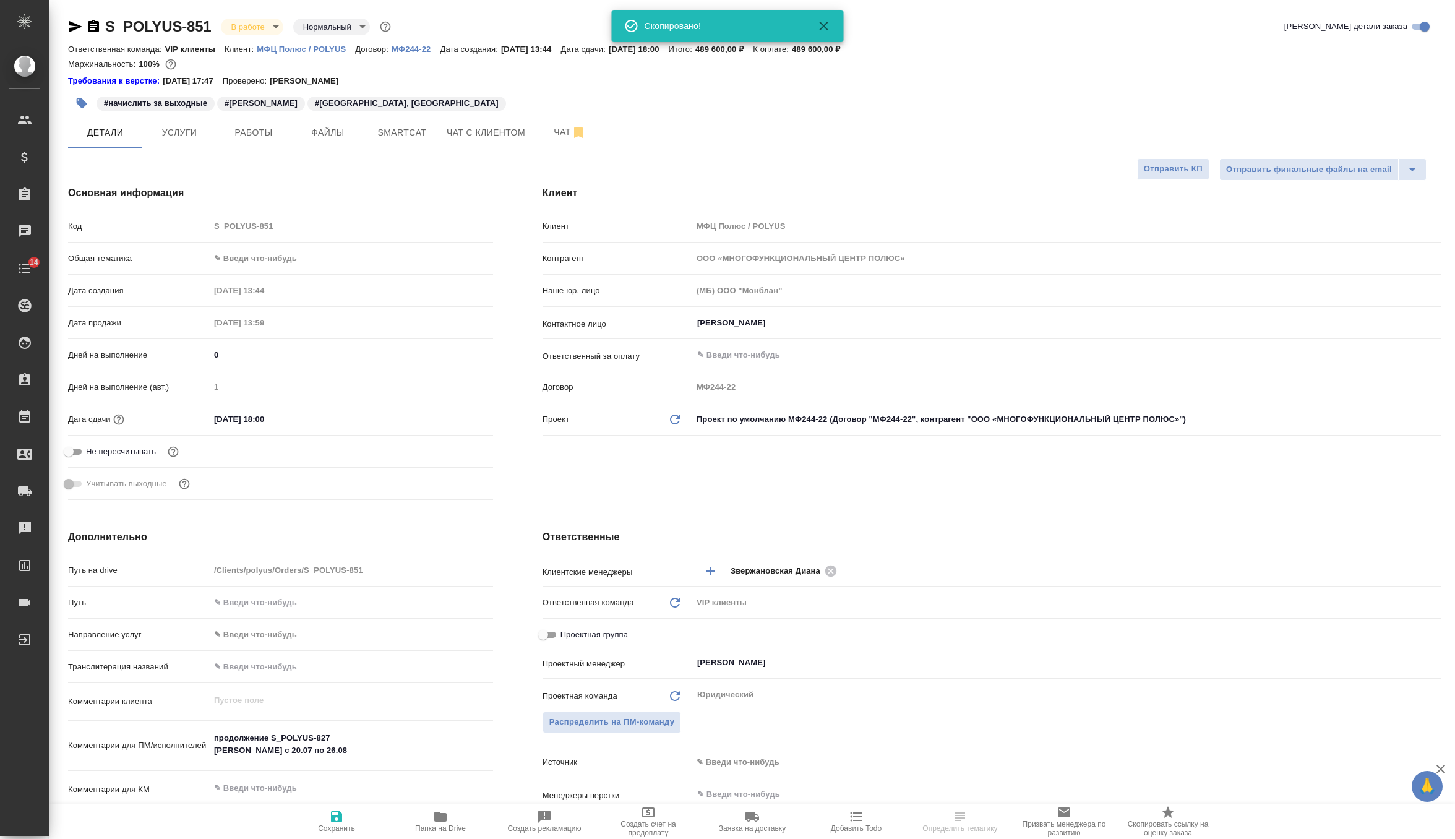
type textarea "x"
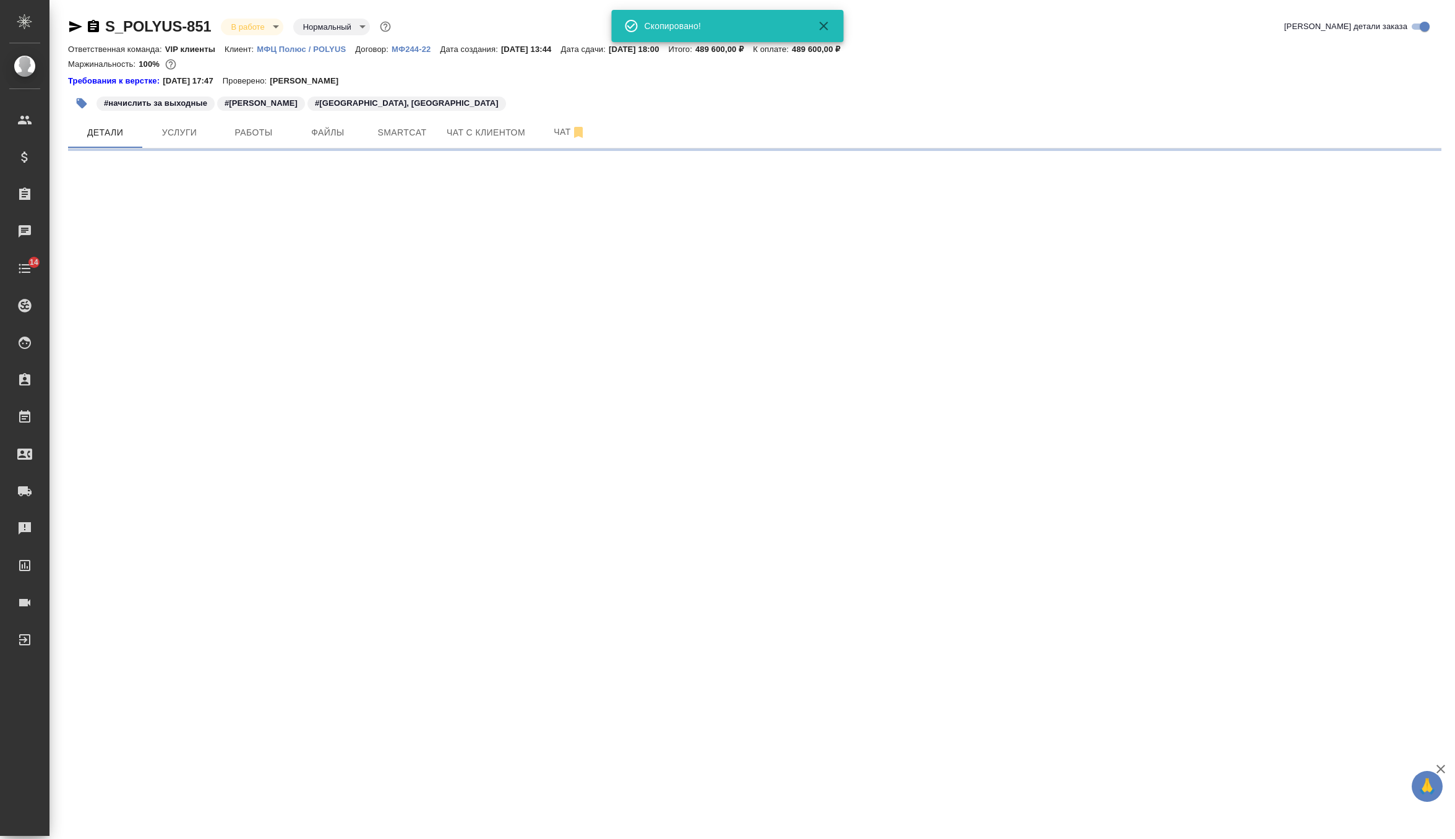
select select "RU"
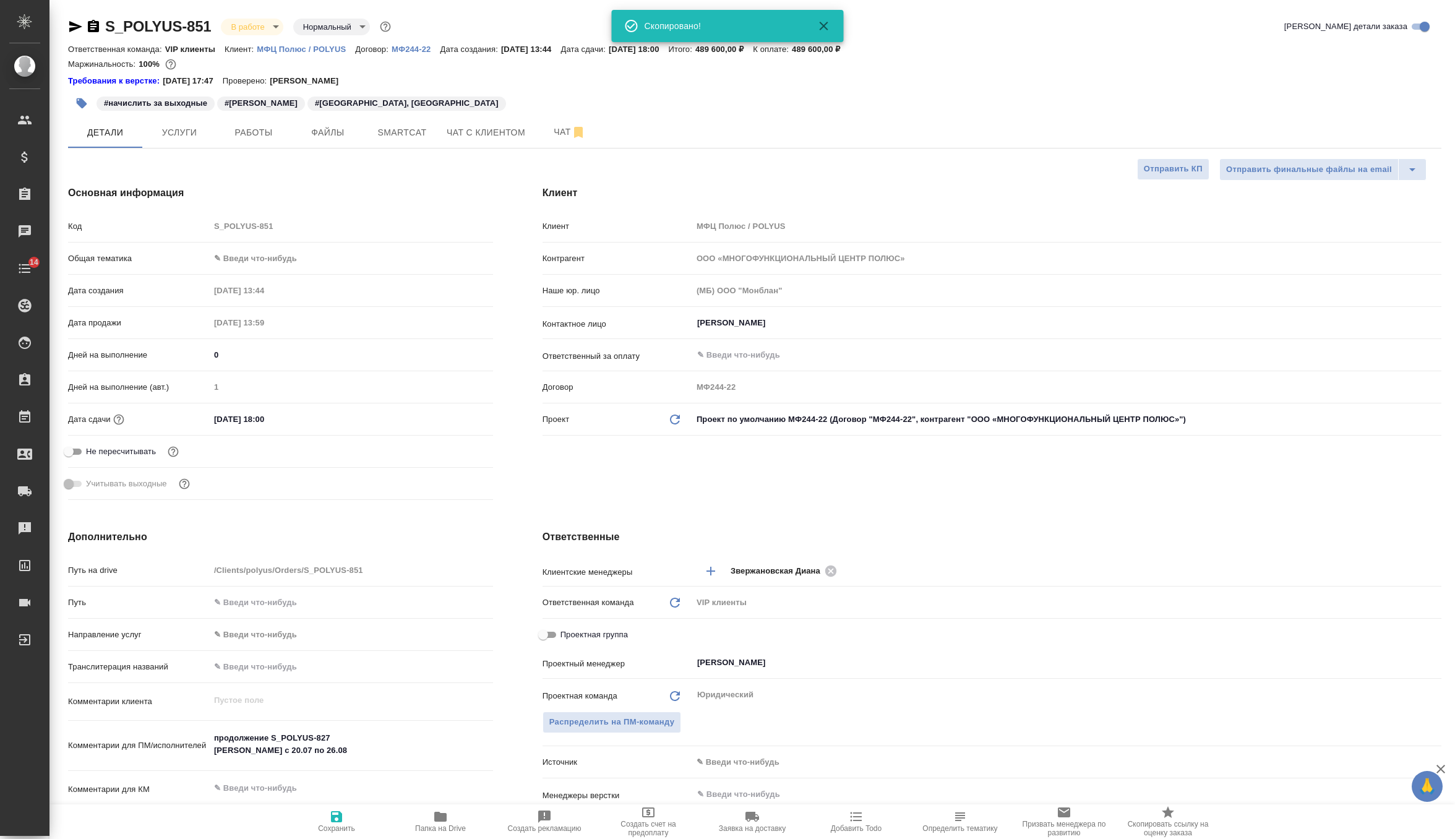
type textarea "x"
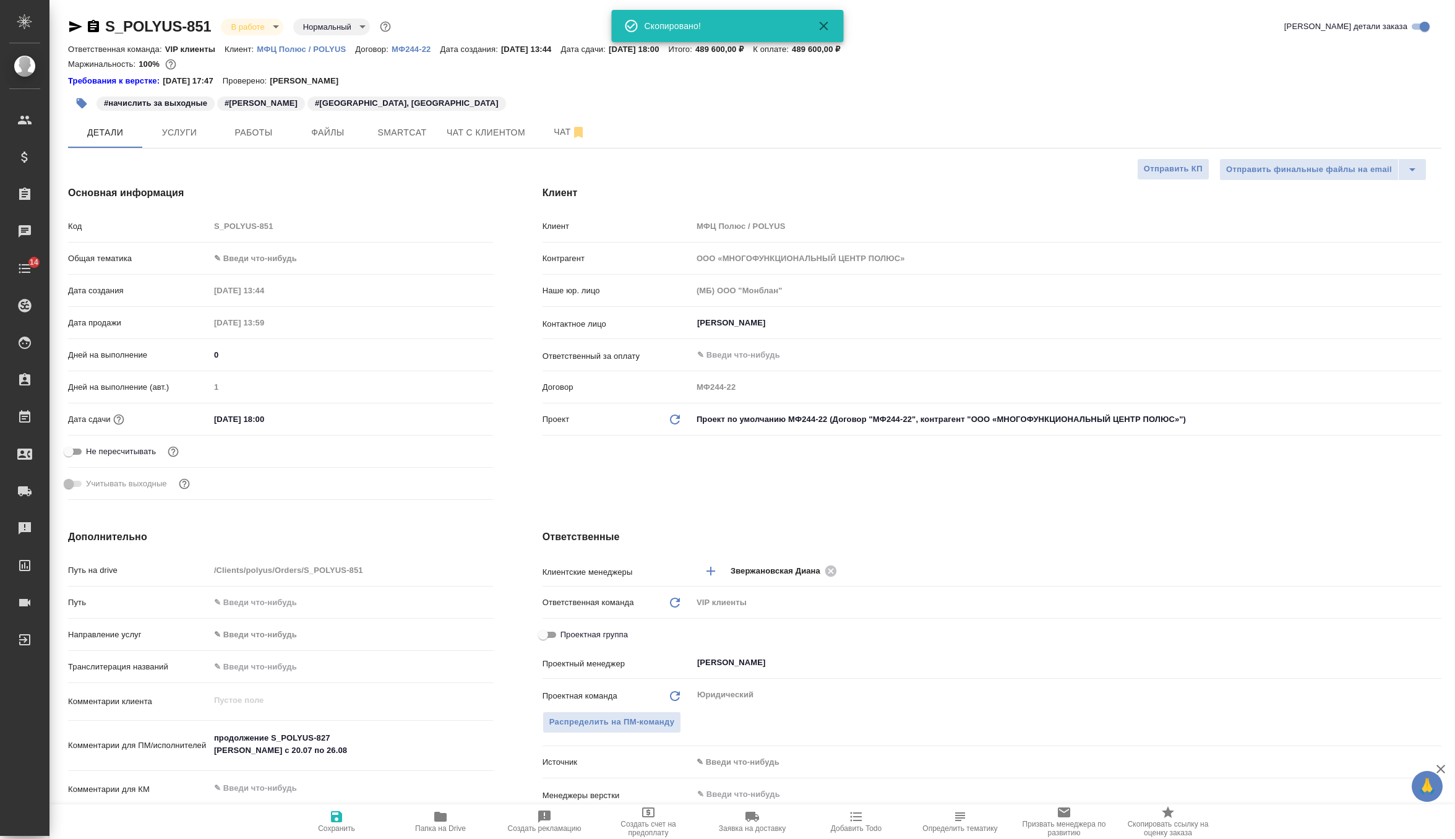
type textarea "x"
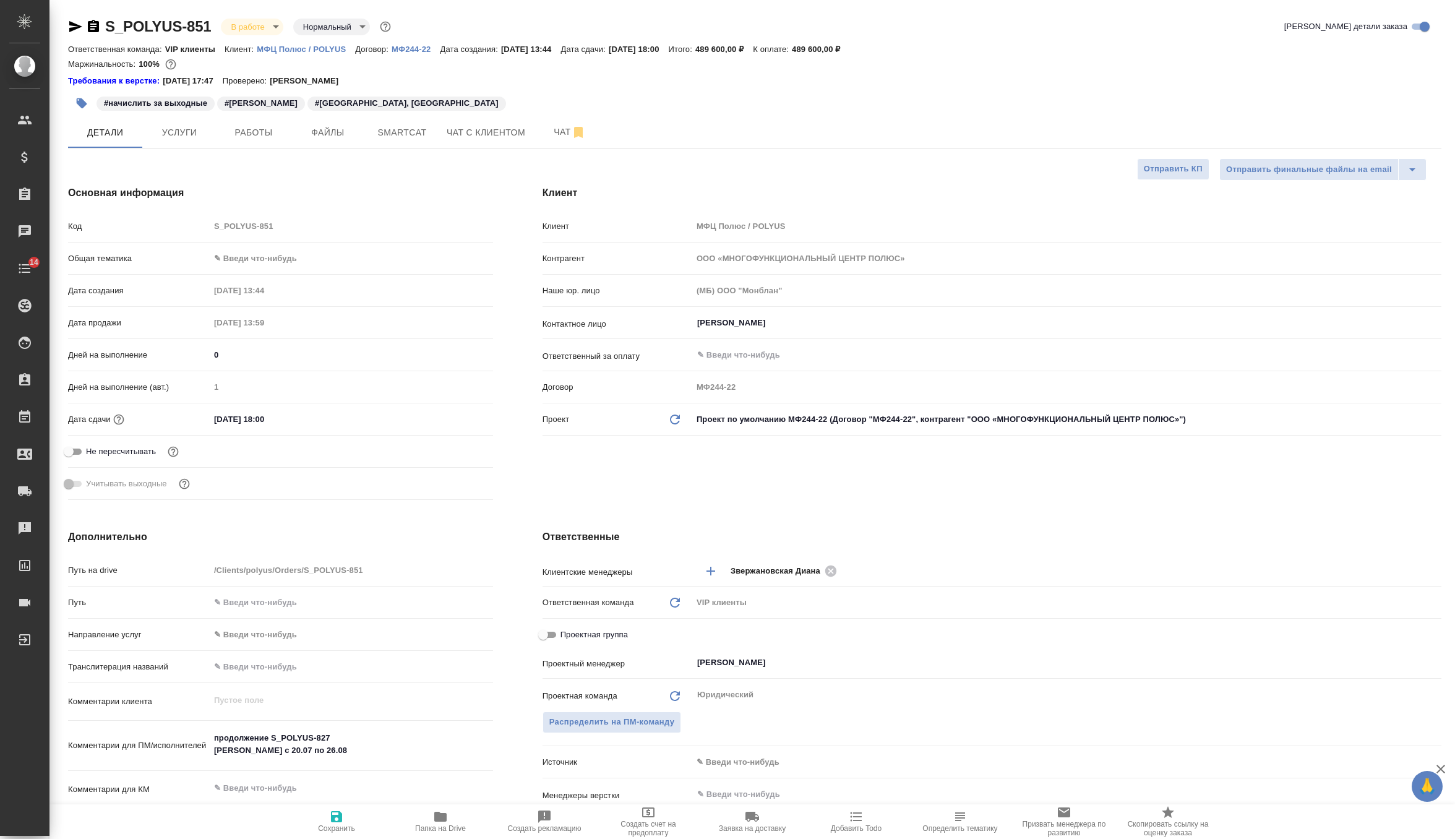
type textarea "x"
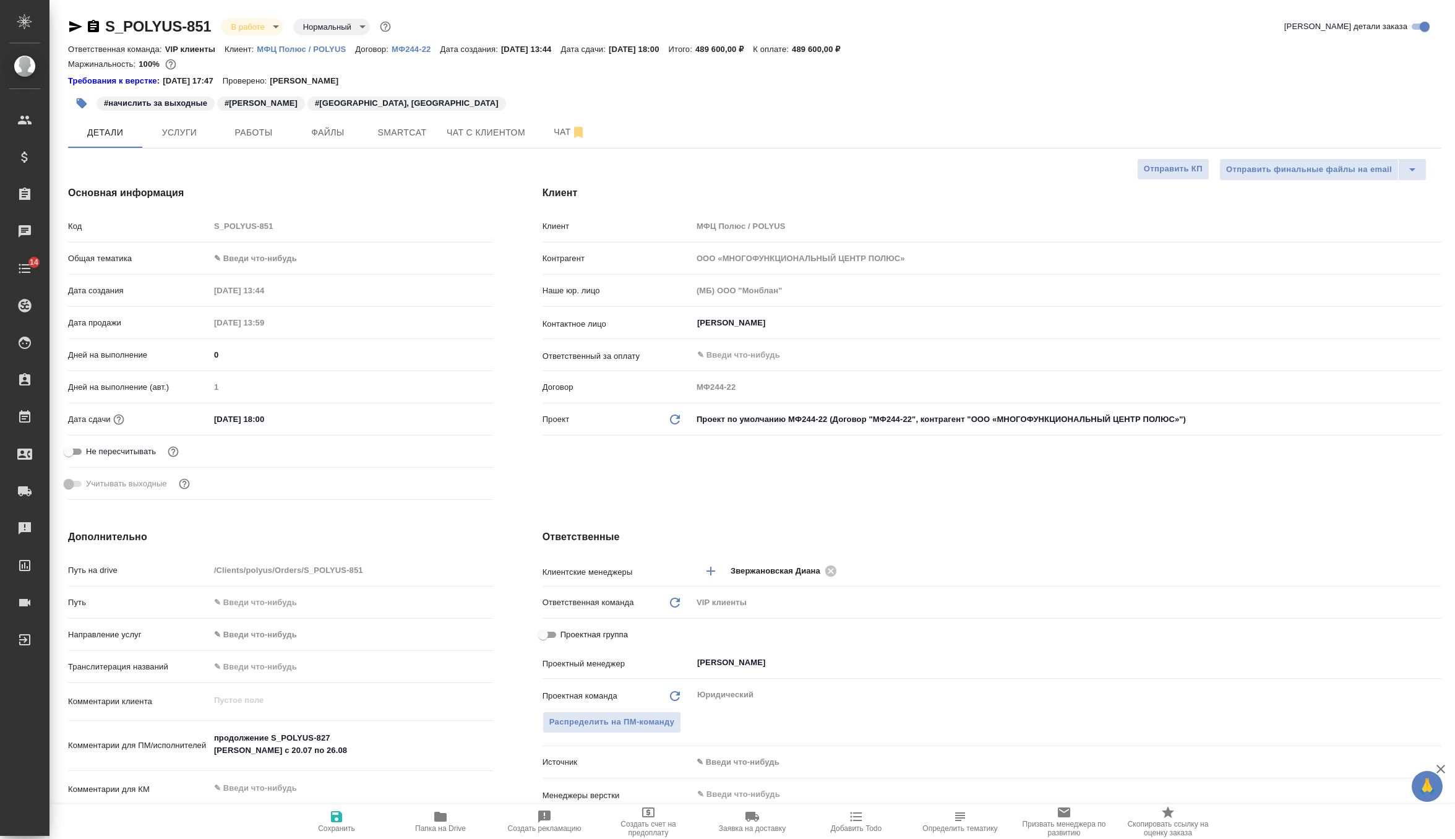
type textarea "x"
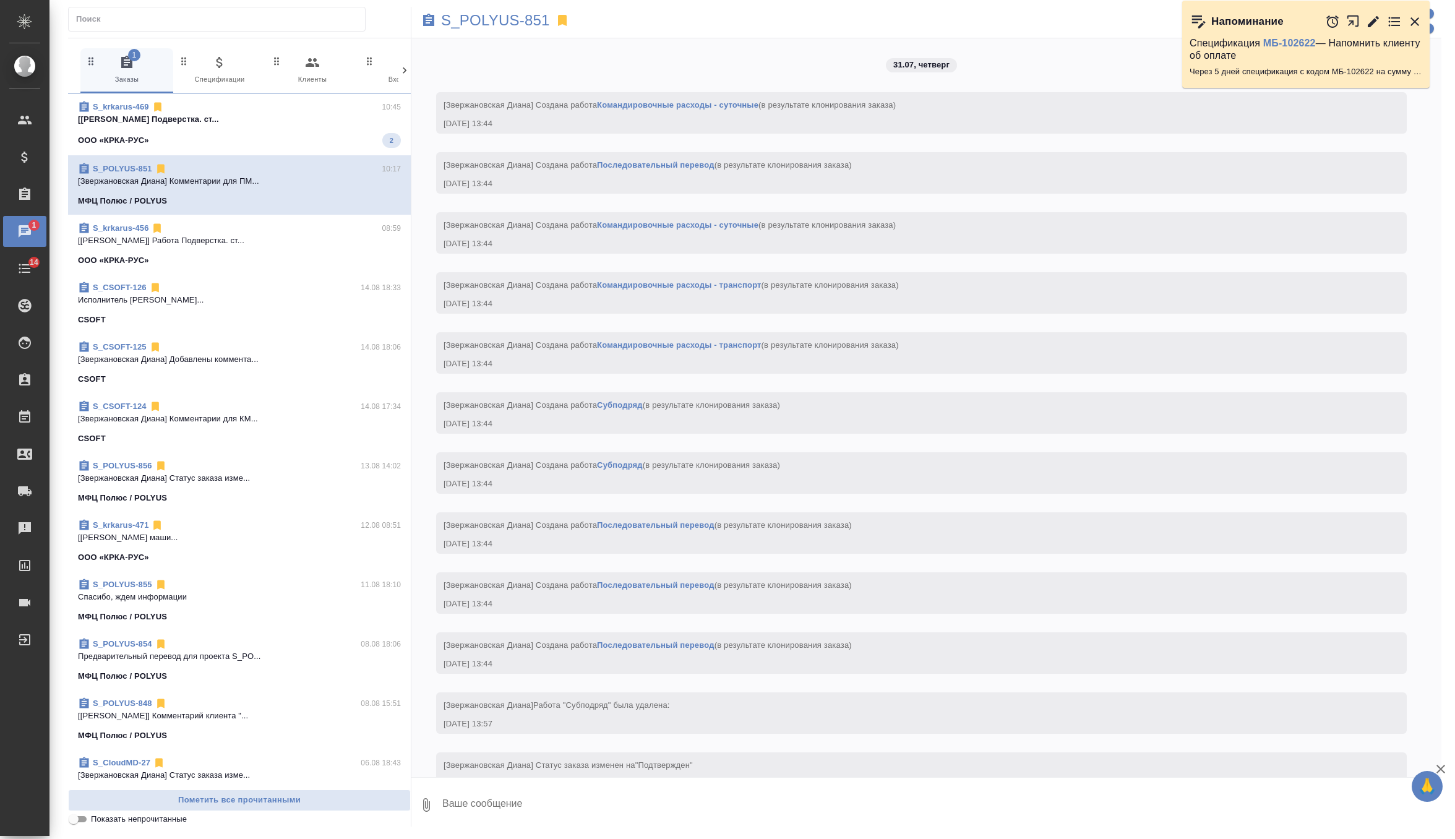
scroll to position [1926, 0]
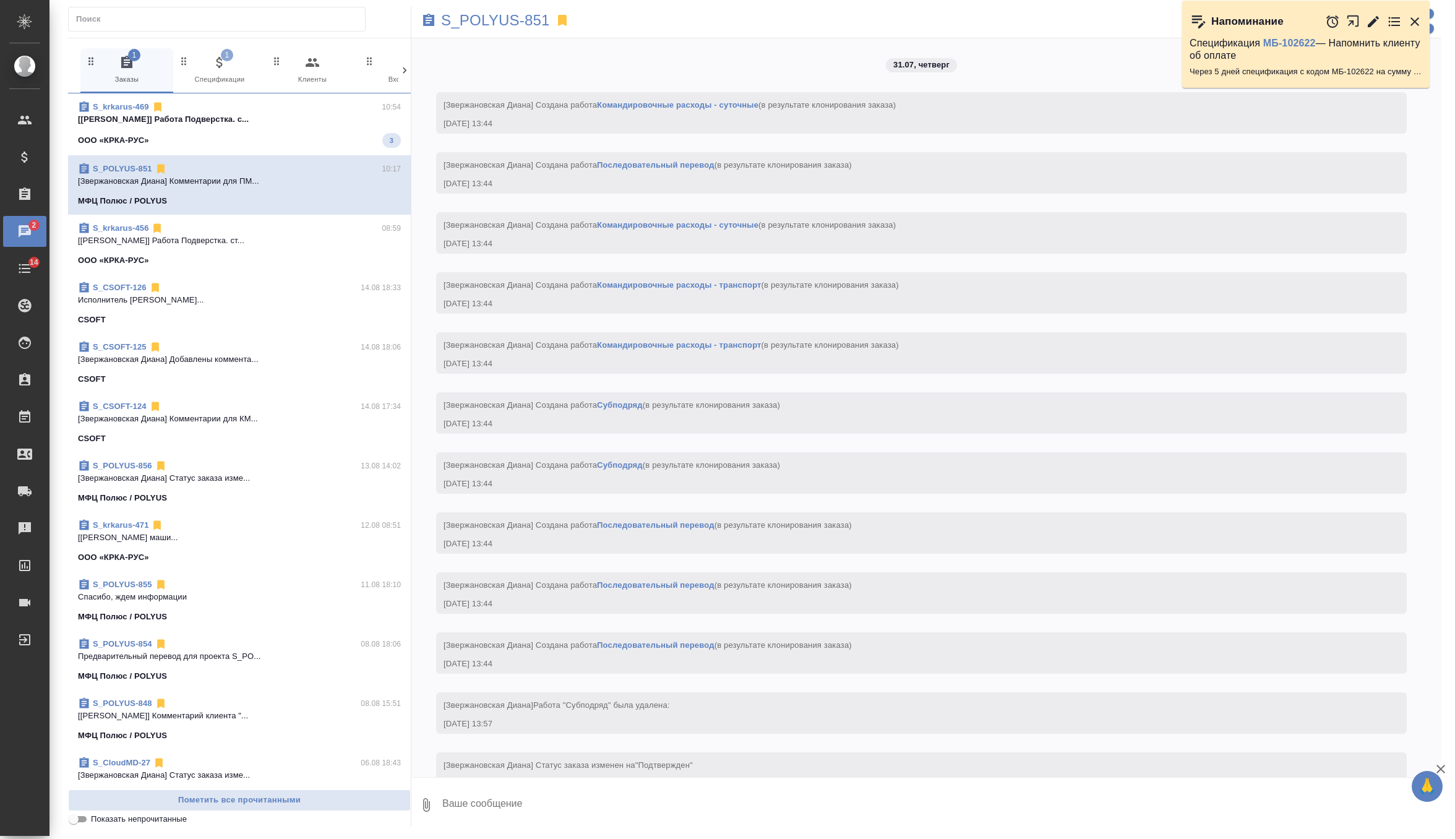
scroll to position [1926, 0]
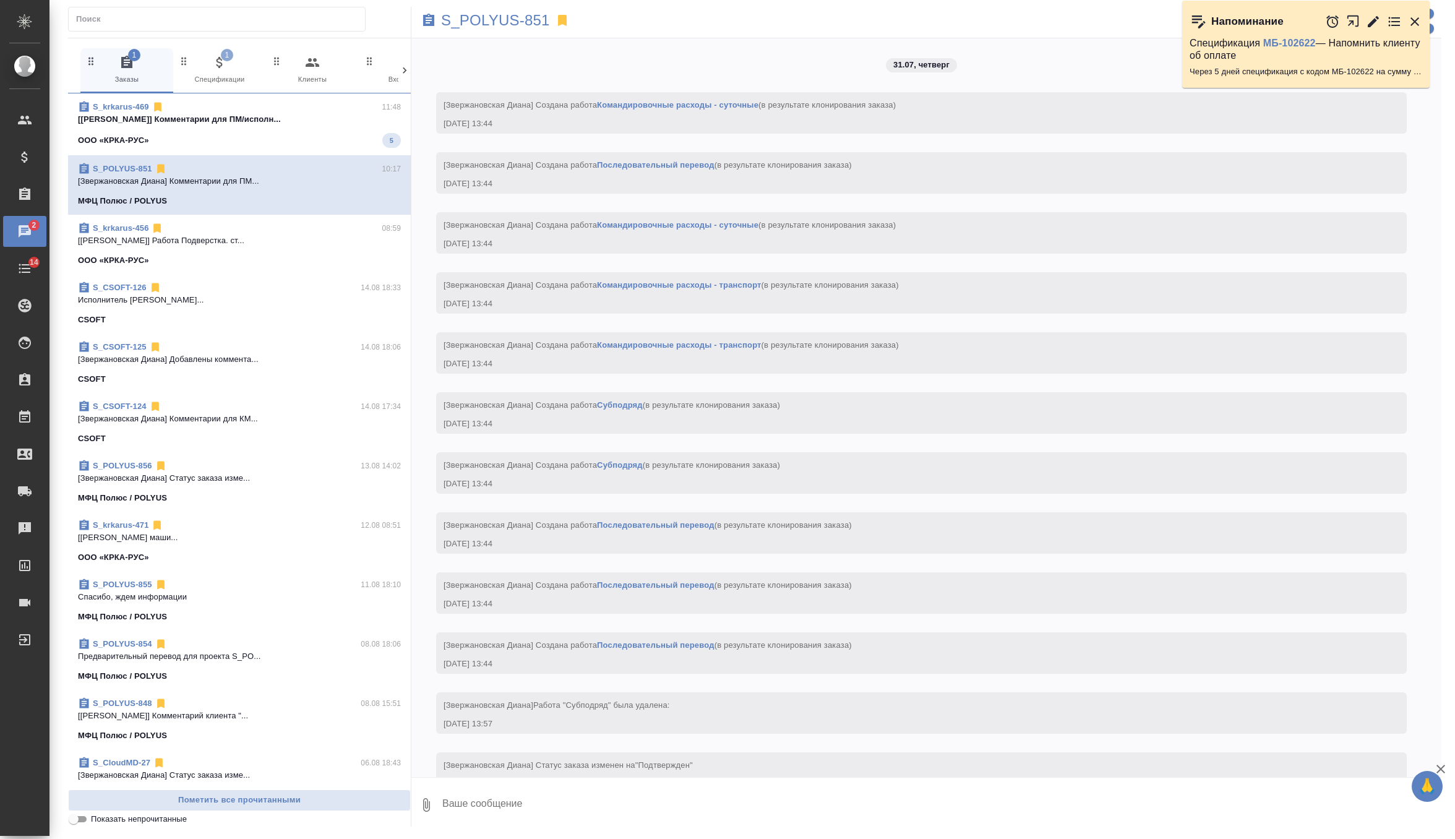
scroll to position [1926, 0]
